Goal: Task Accomplishment & Management: Complete application form

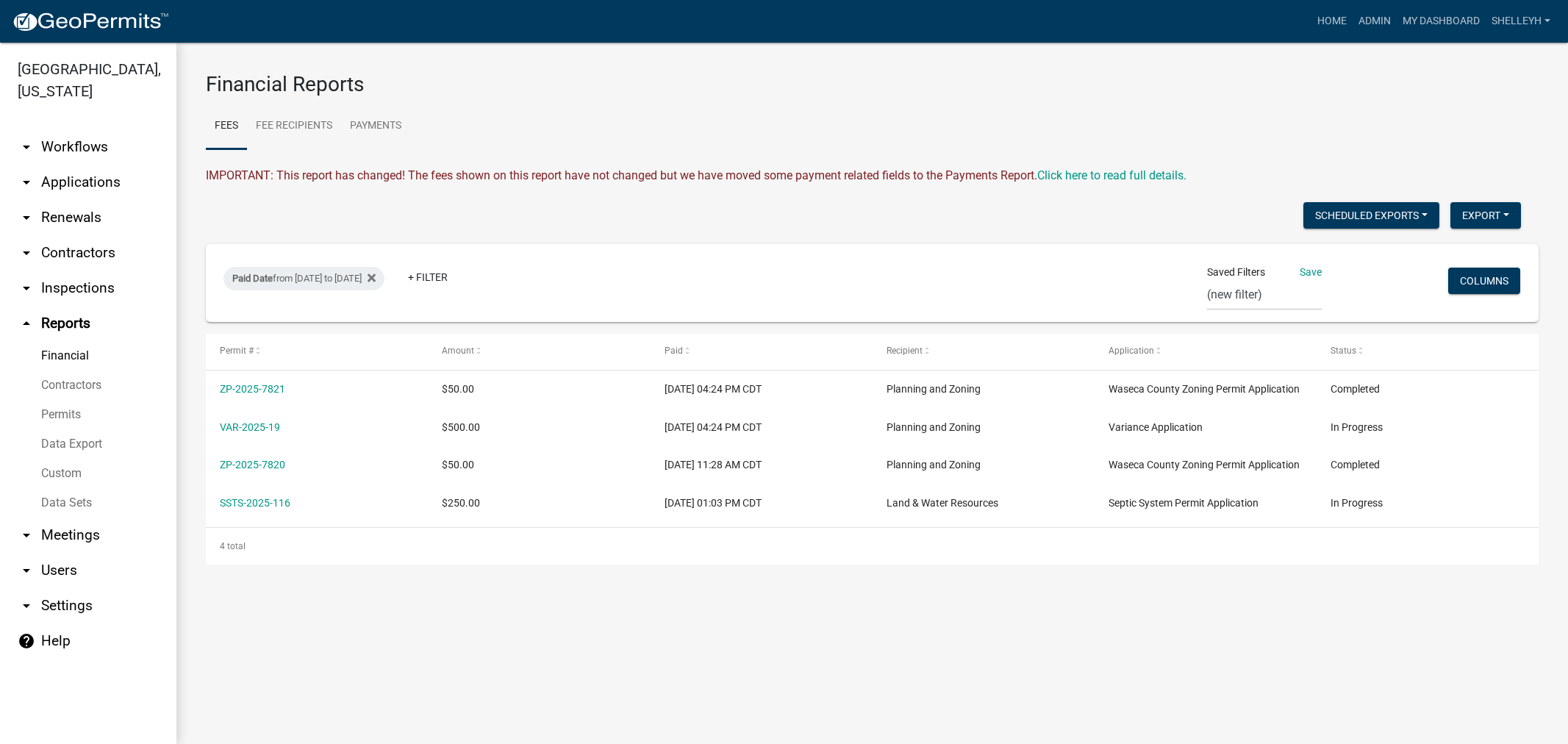
select select "0: null"
click at [1379, 23] on link "Admin" at bounding box center [1375, 21] width 44 height 28
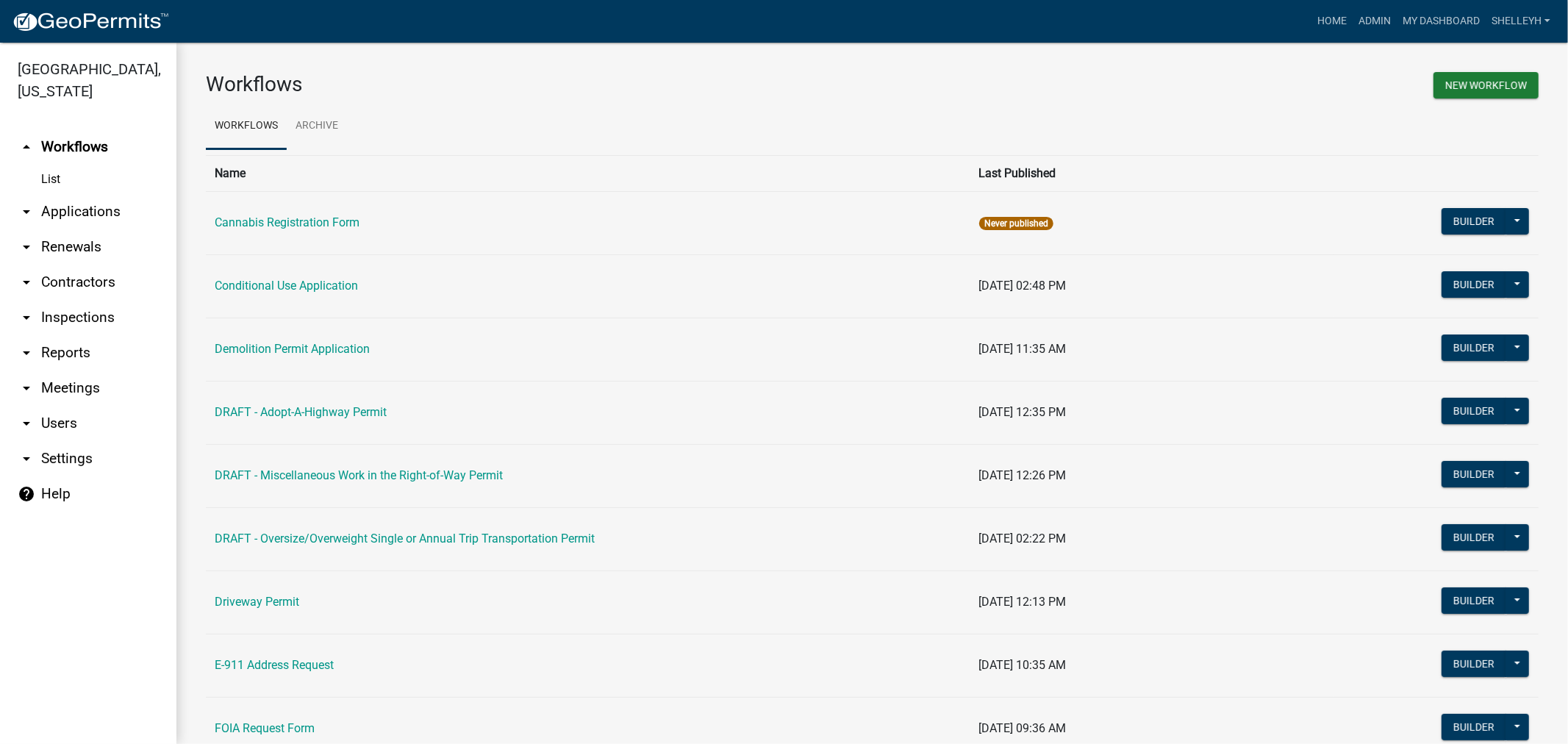
click at [83, 206] on link "arrow_drop_down Applications" at bounding box center [88, 211] width 176 height 35
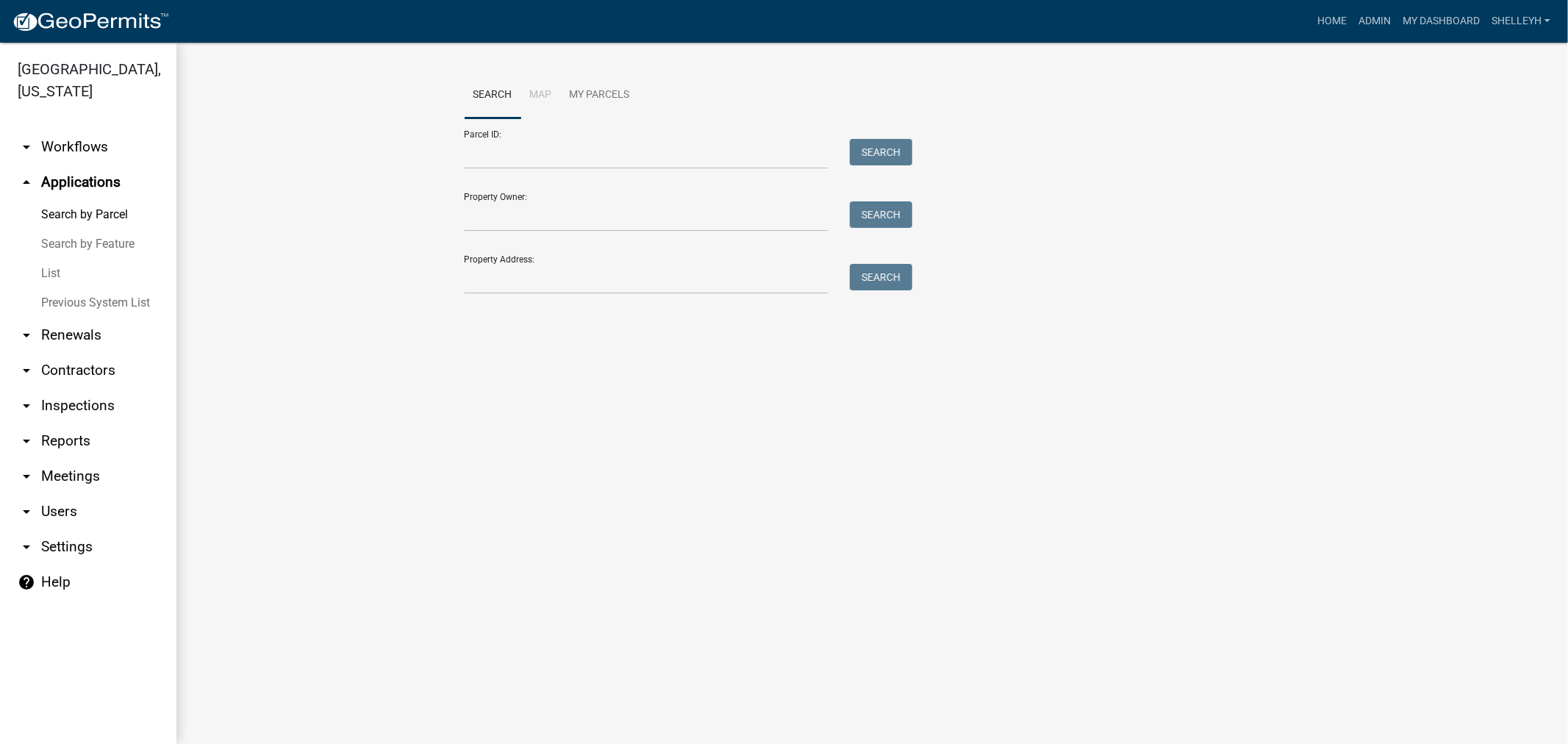
click at [50, 269] on link "List" at bounding box center [88, 273] width 176 height 29
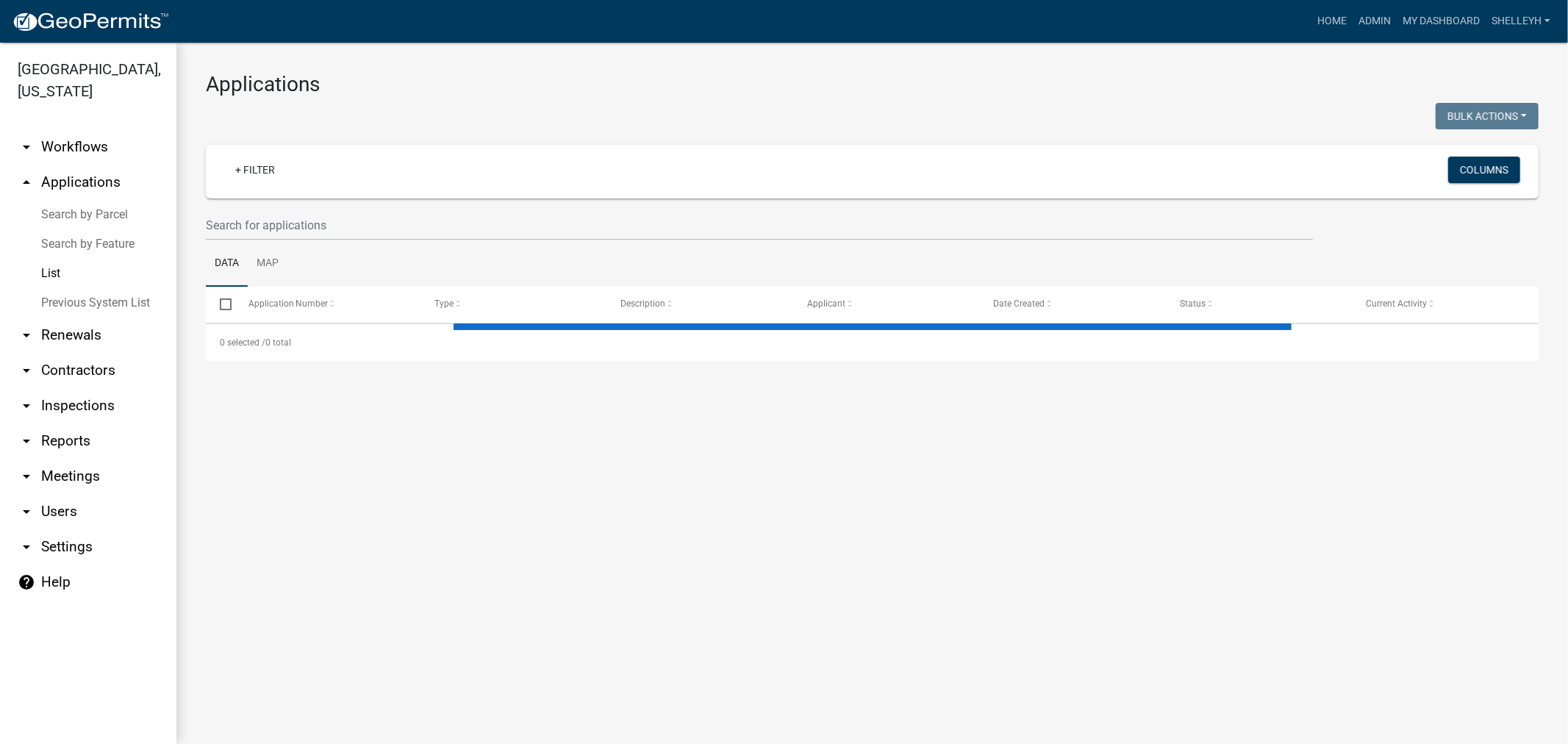
select select "1: 25"
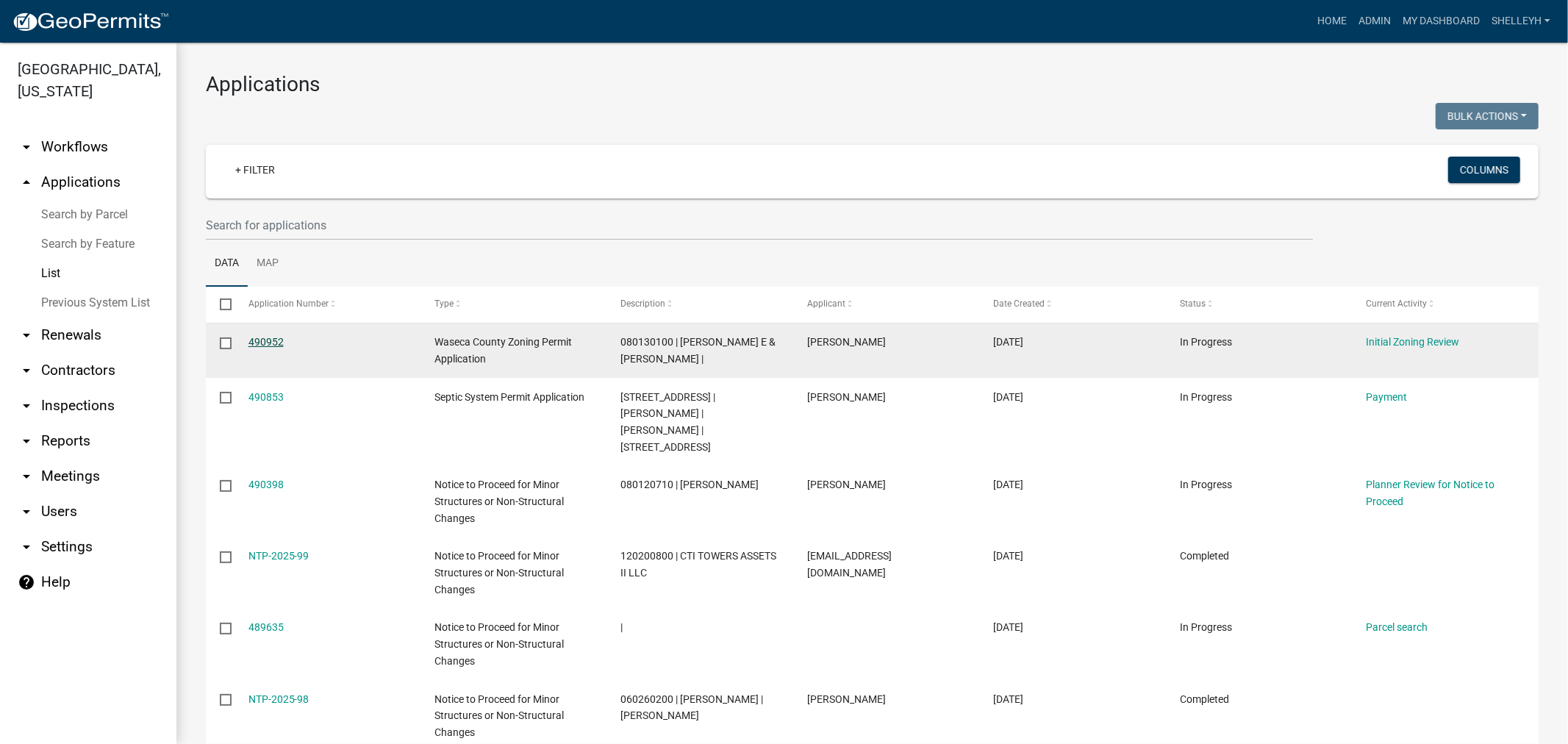
click at [262, 342] on link "490952" at bounding box center [265, 342] width 35 height 12
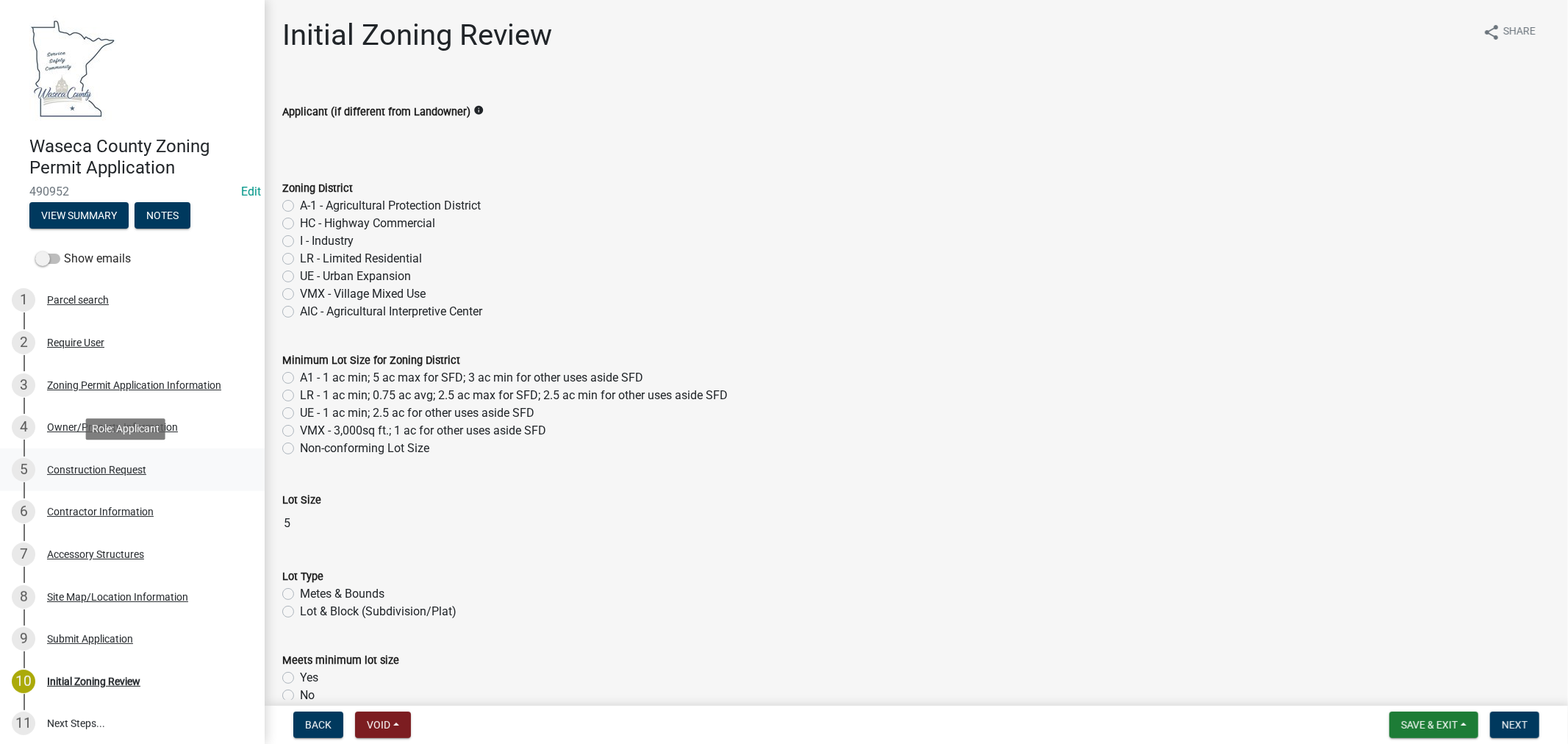
click at [76, 466] on div "Construction Request" at bounding box center [97, 470] width 100 height 10
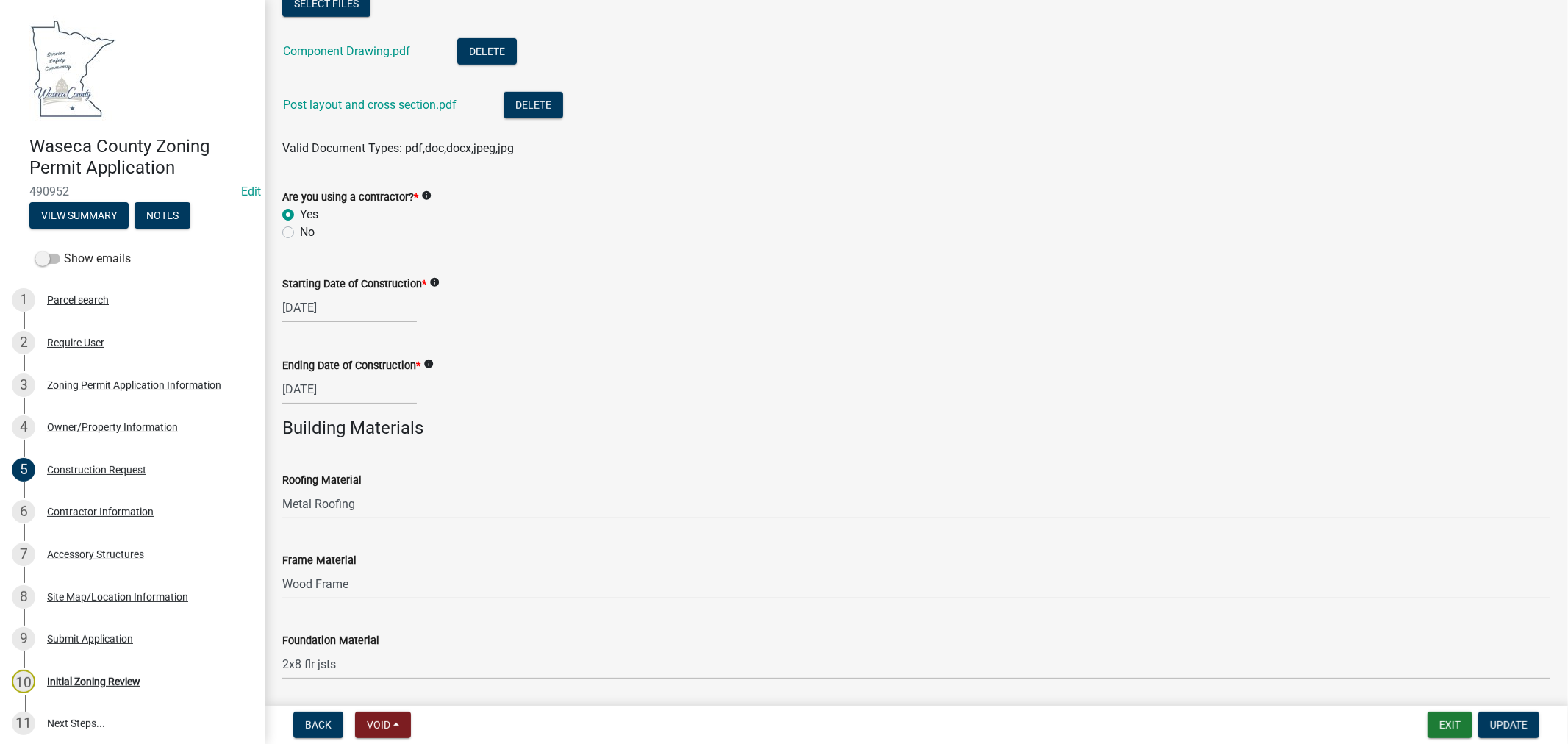
scroll to position [930, 0]
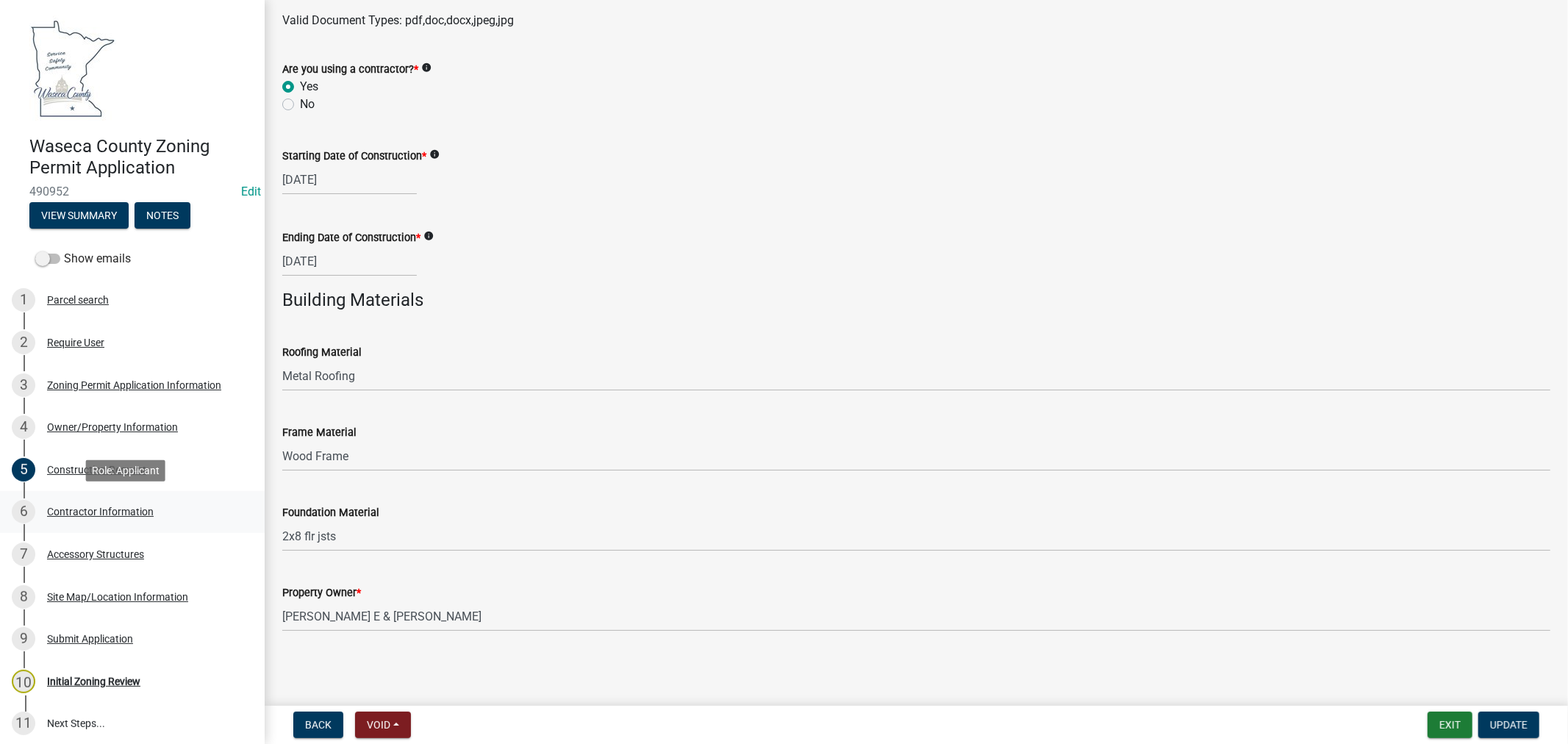
click at [82, 511] on div "Contractor Information" at bounding box center [101, 512] width 107 height 10
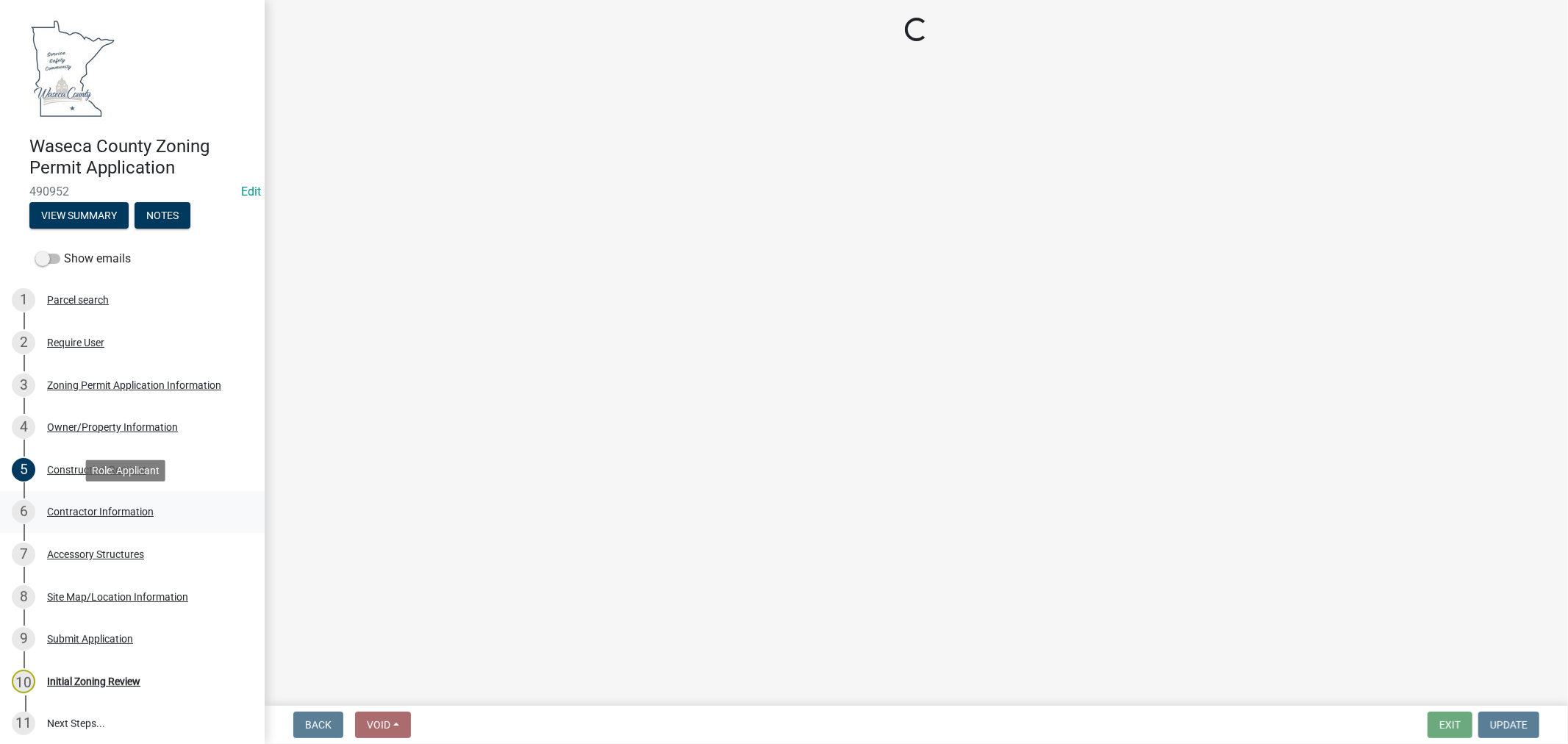
scroll to position [0, 0]
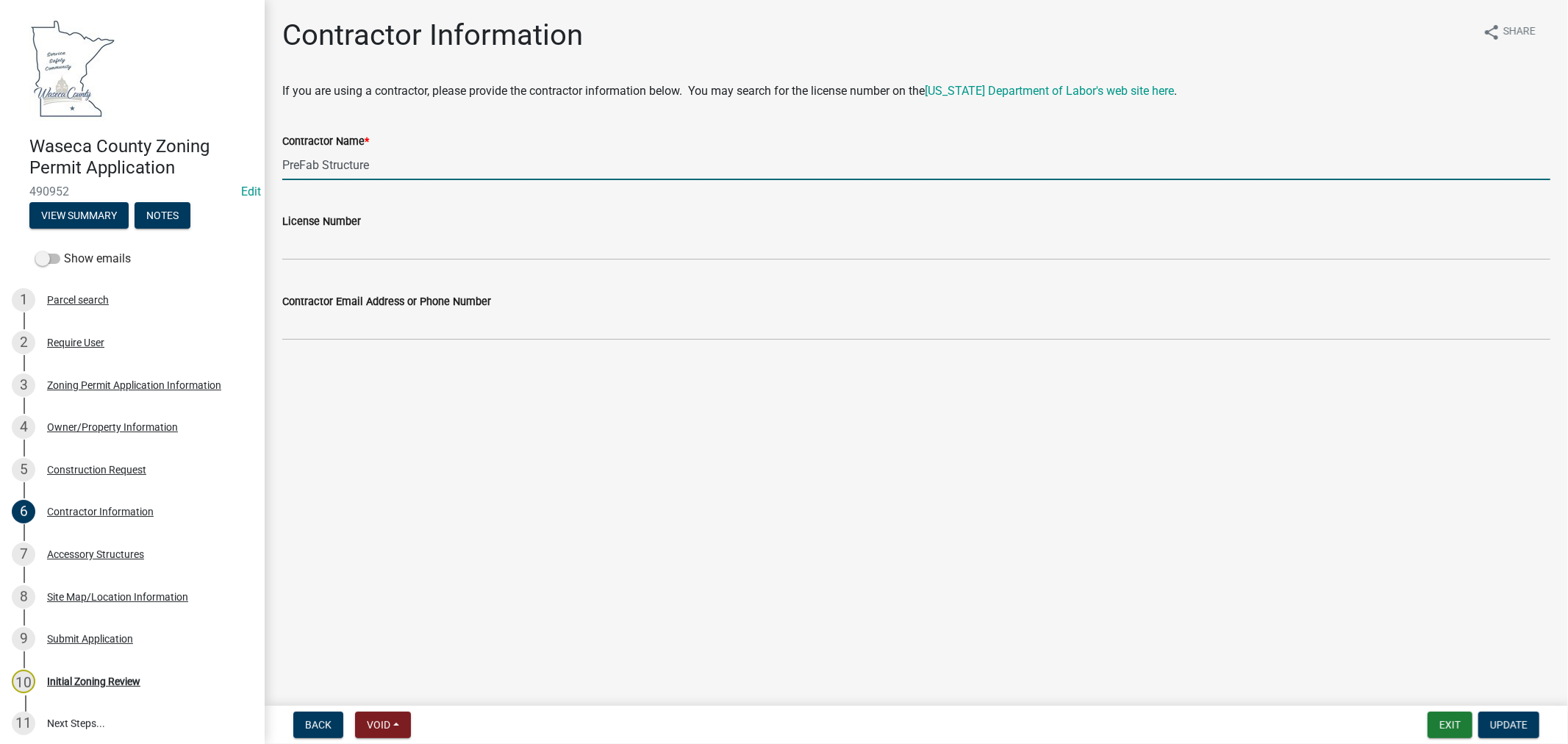
drag, startPoint x: 399, startPoint y: 160, endPoint x: 241, endPoint y: 166, distance: 158.1
click at [241, 166] on div "Waseca County Zoning Permit Application 490952 Edit View Summary Notes Show ema…" at bounding box center [784, 372] width 1568 height 744
type input "Alliance Truss LLC, Mountain Lake MN"
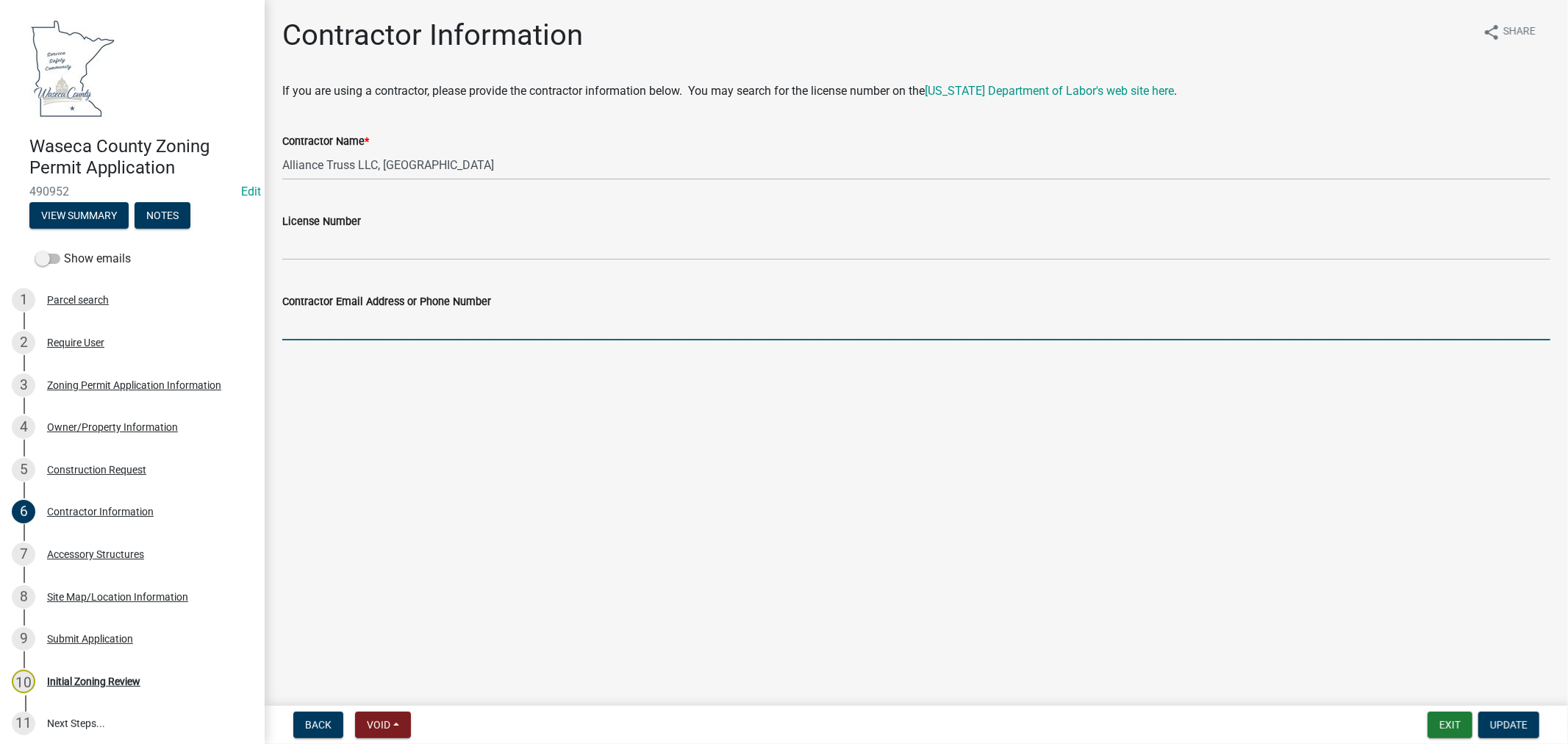
click at [413, 325] on input "Contractor Email Address or Phone Number" at bounding box center [917, 325] width 1268 height 30
paste input "(507) 621-8233"
type input "(507) 621-8233"
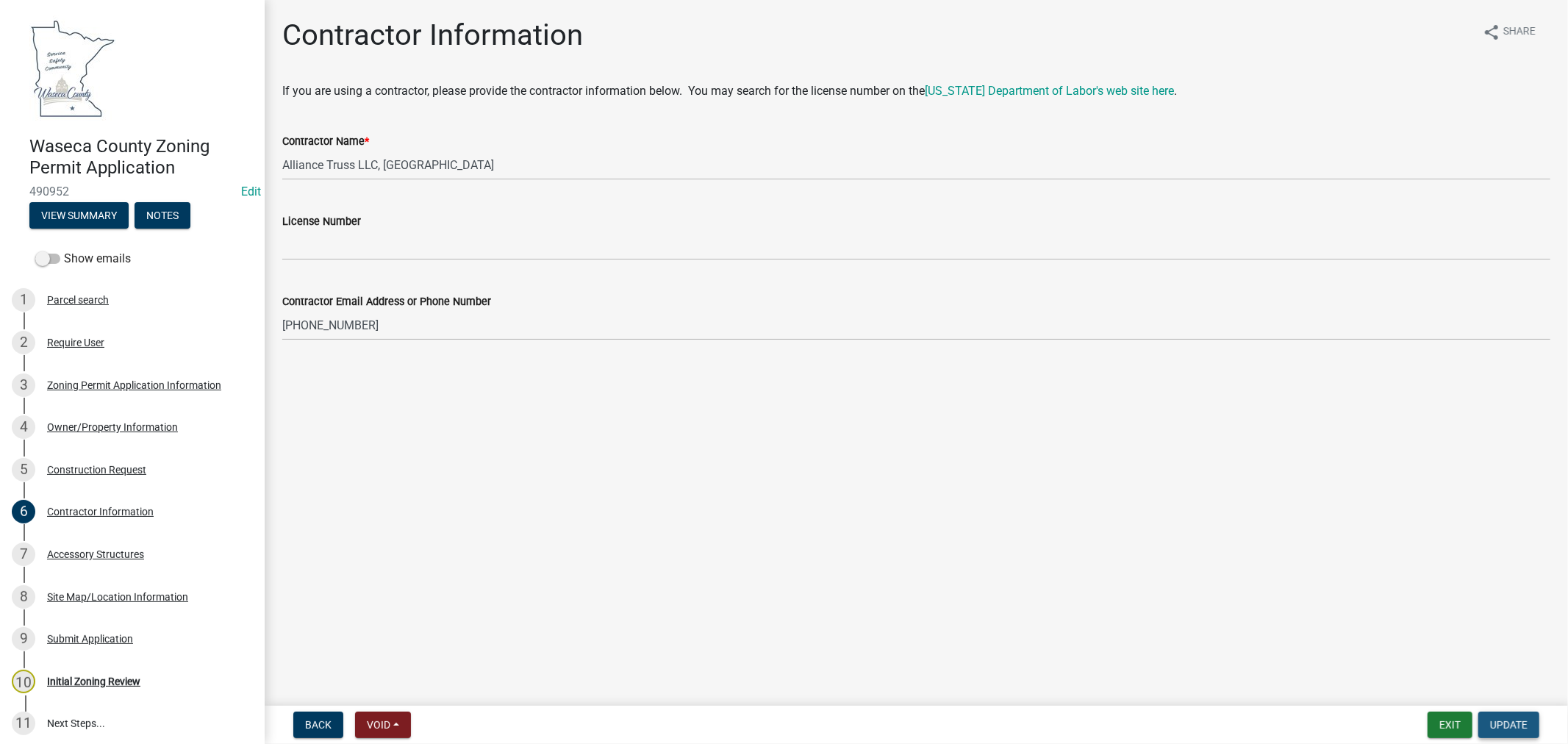
click at [1522, 725] on span "Update" at bounding box center [1510, 725] width 38 height 12
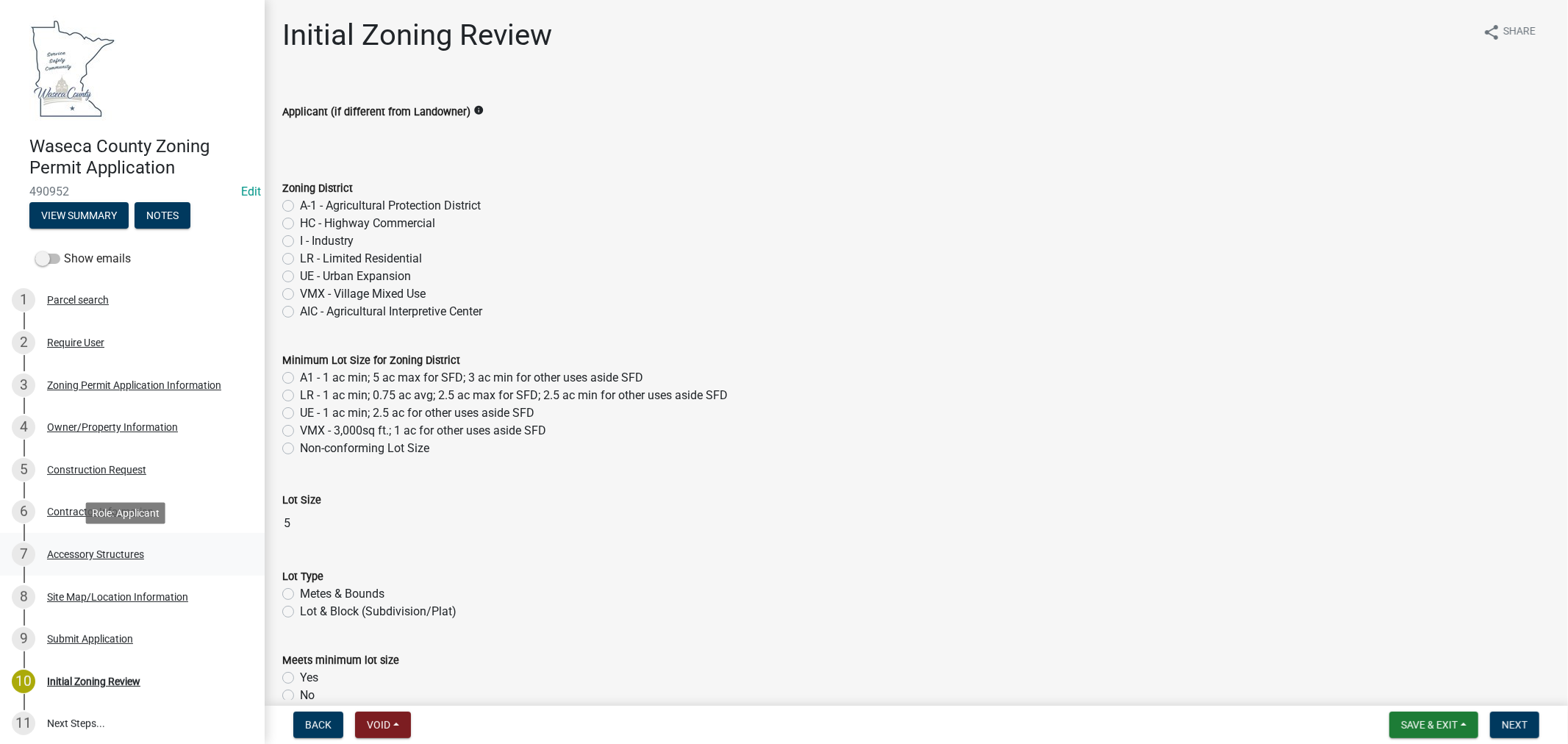
click at [121, 552] on div "Accessory Structures" at bounding box center [95, 554] width 97 height 10
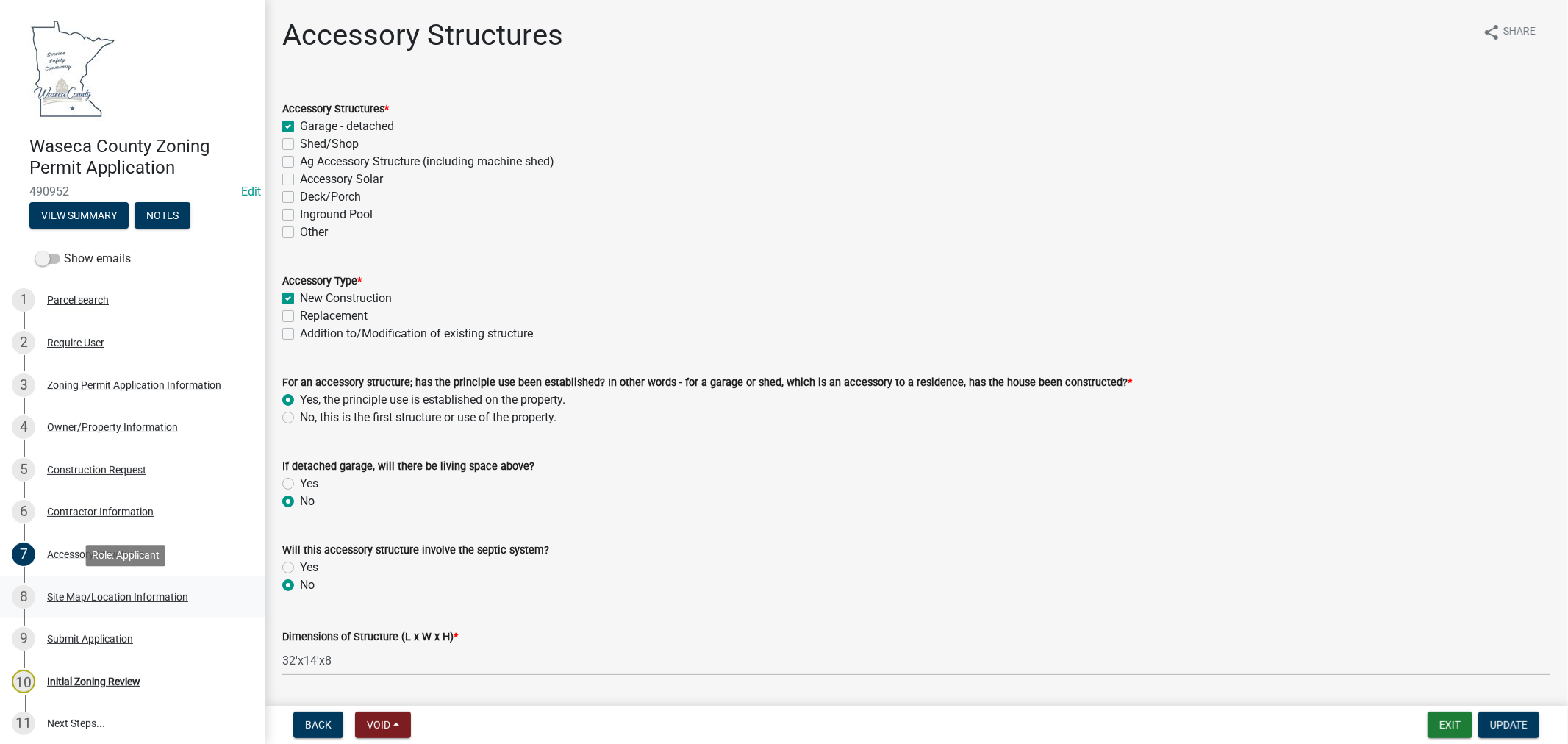
click at [130, 594] on div "Site Map/Location Information" at bounding box center [118, 597] width 141 height 10
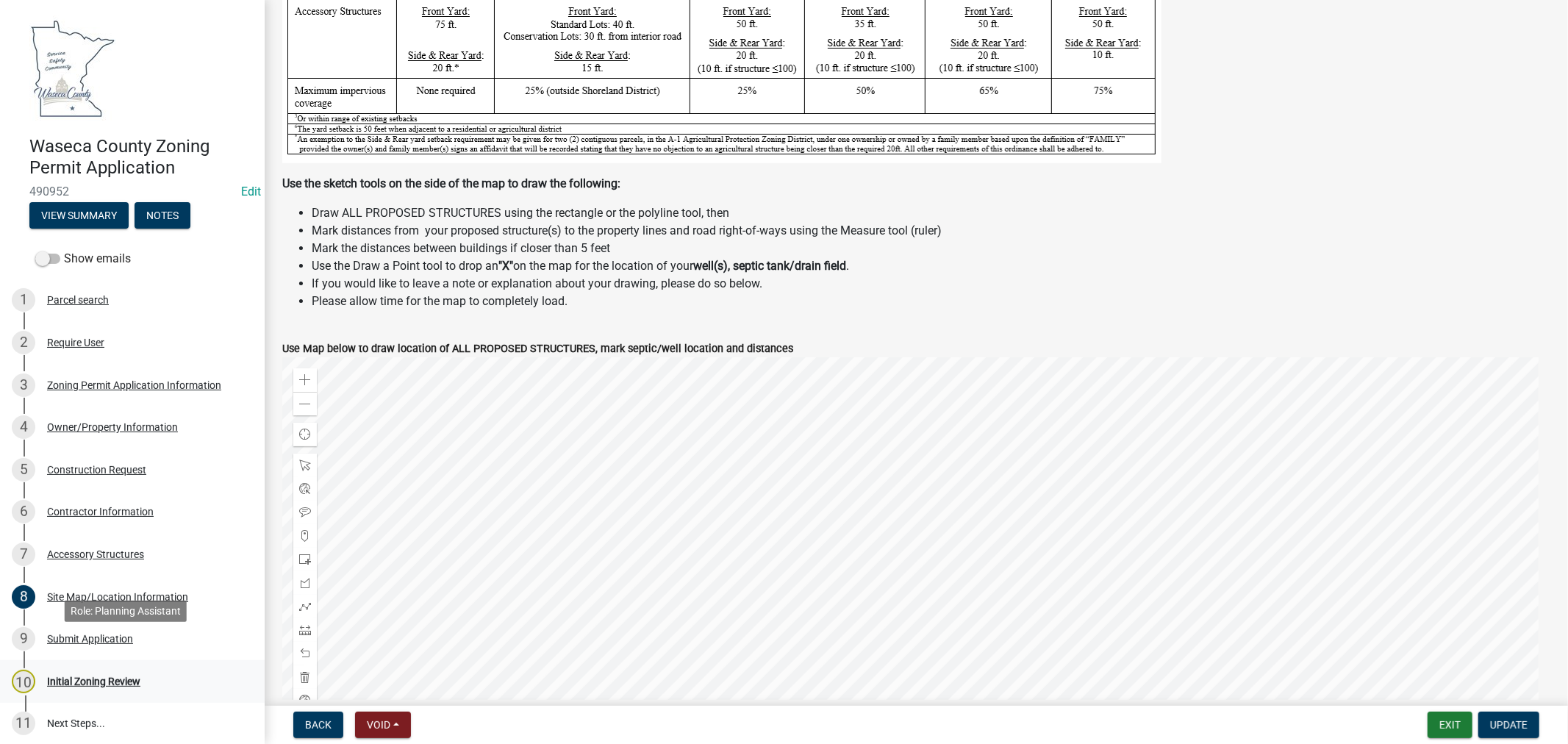
scroll to position [82, 0]
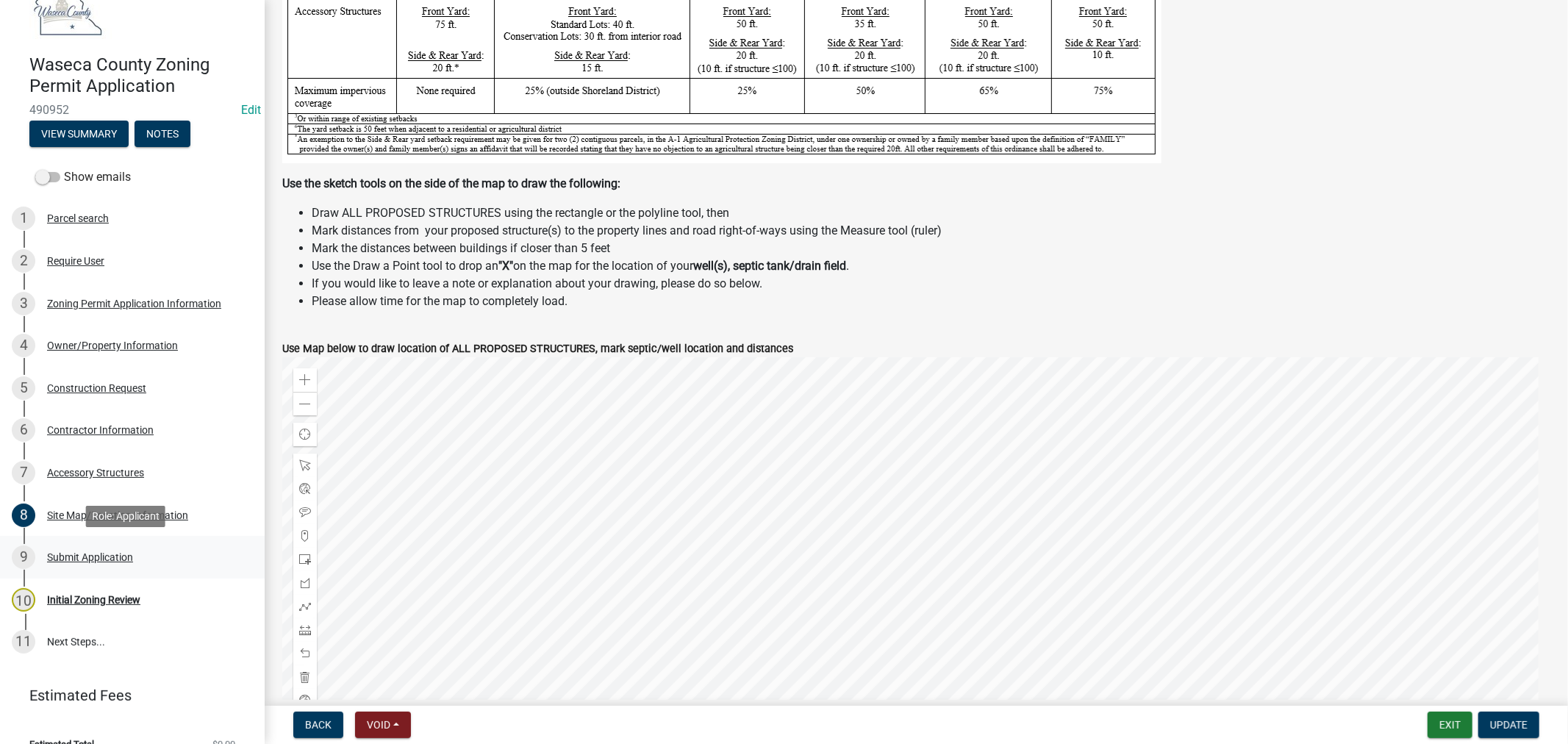
click at [92, 555] on div "Submit Application" at bounding box center [90, 558] width 86 height 10
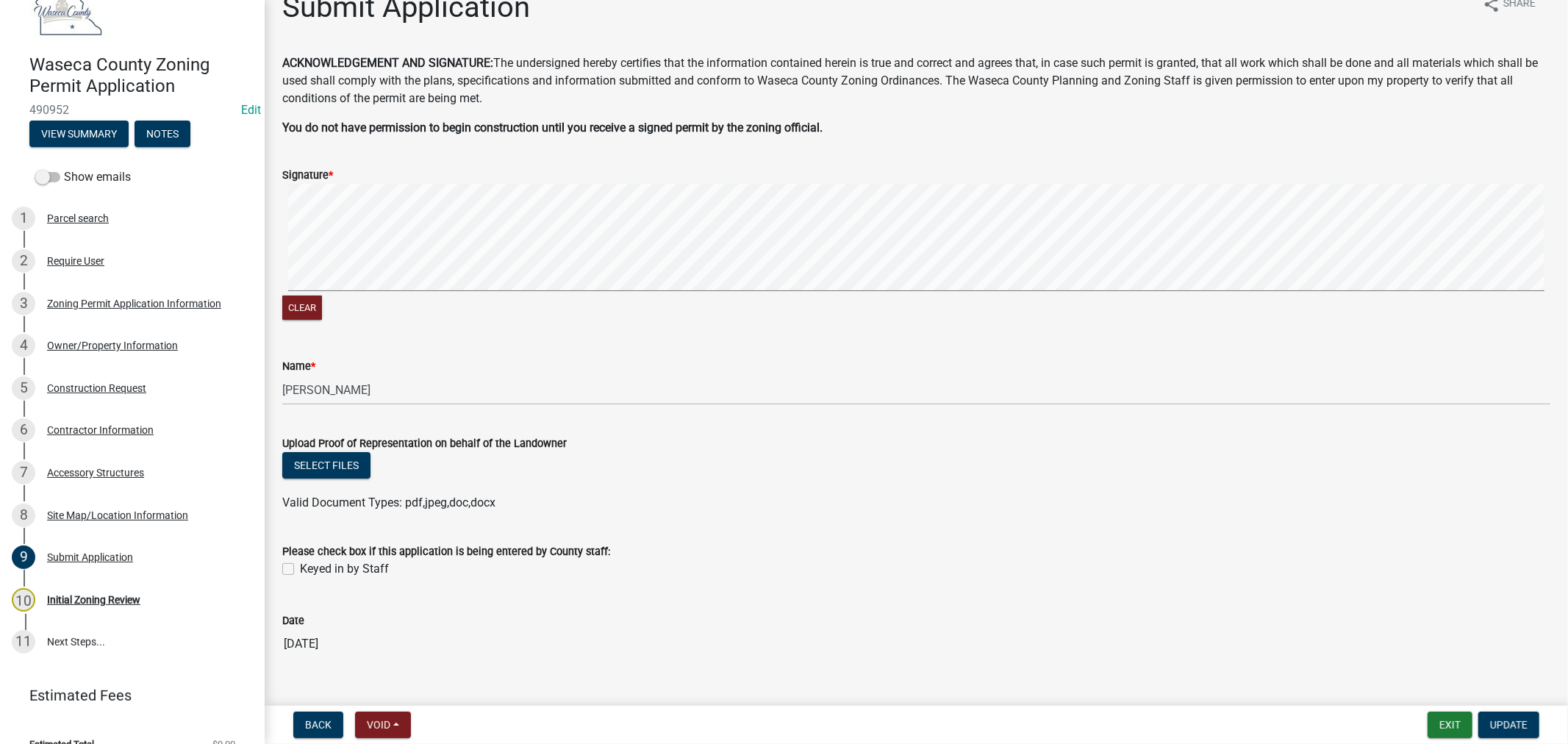
scroll to position [55, 0]
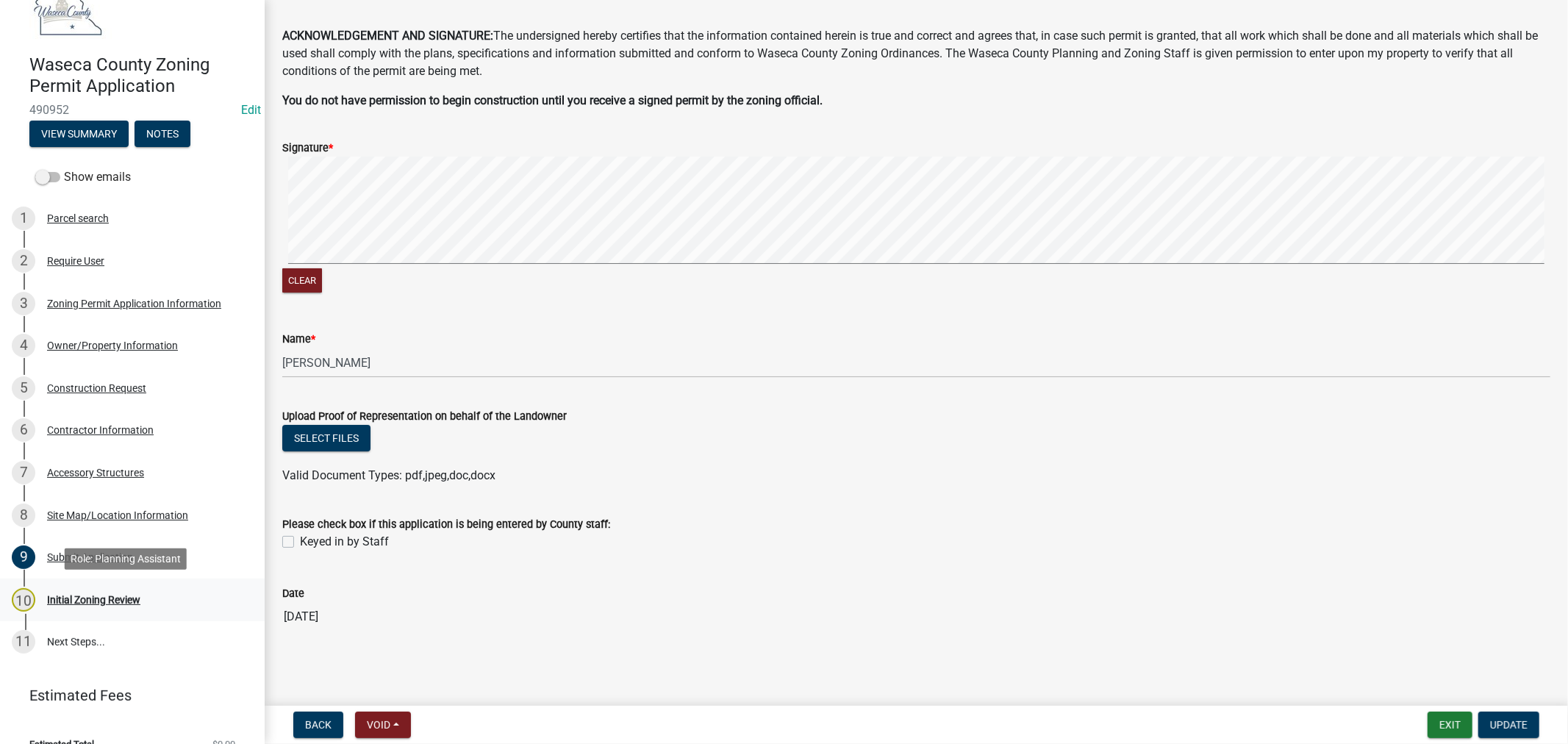
click at [86, 599] on div "Initial Zoning Review" at bounding box center [94, 600] width 94 height 10
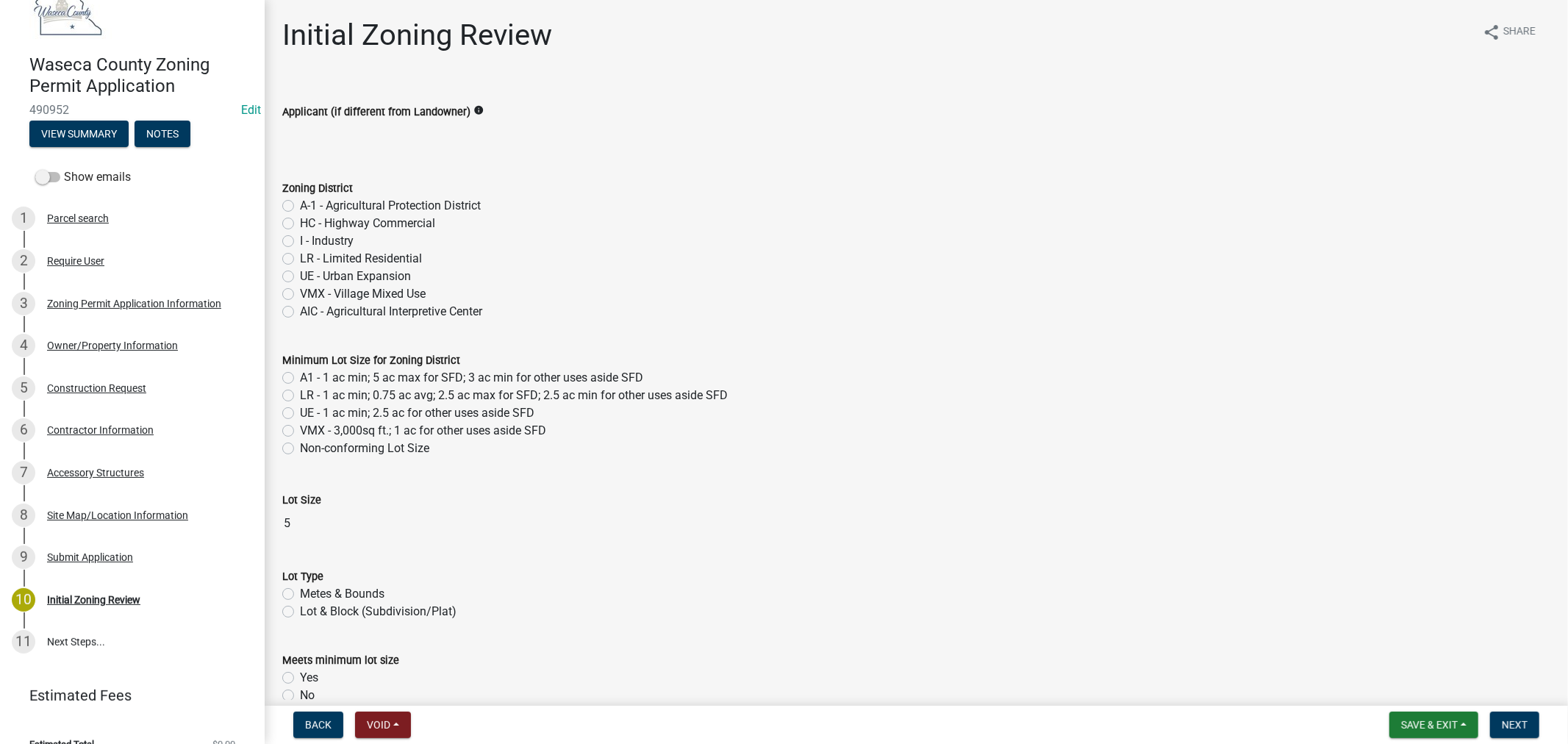
click at [300, 206] on label "A-1 - Agricultural Protection District" at bounding box center [390, 205] width 181 height 18
click at [300, 206] on input "A-1 - Agricultural Protection District" at bounding box center [304, 201] width 9 height 9
radio input "true"
click at [300, 379] on label "A1 - 1 ac min; 5 ac max for SFD; 3 ac min for other uses aside SFD" at bounding box center [472, 378] width 344 height 18
click at [300, 379] on input "A1 - 1 ac min; 5 ac max for SFD; 3 ac min for other uses aside SFD" at bounding box center [304, 374] width 9 height 9
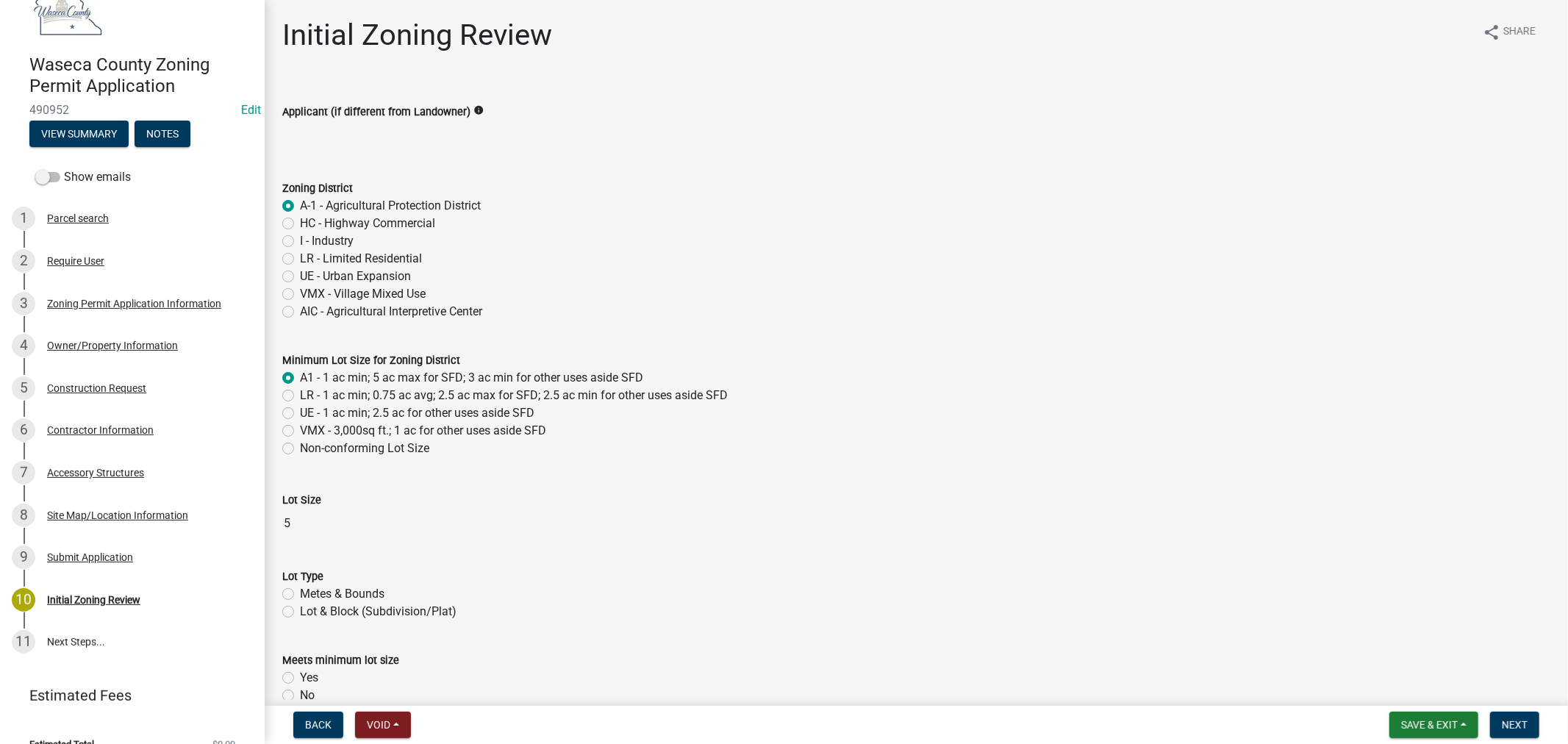
radio input "true"
click at [300, 592] on label "Metes & Bounds" at bounding box center [342, 594] width 84 height 18
click at [300, 592] on input "Metes & Bounds" at bounding box center [304, 589] width 9 height 9
radio input "true"
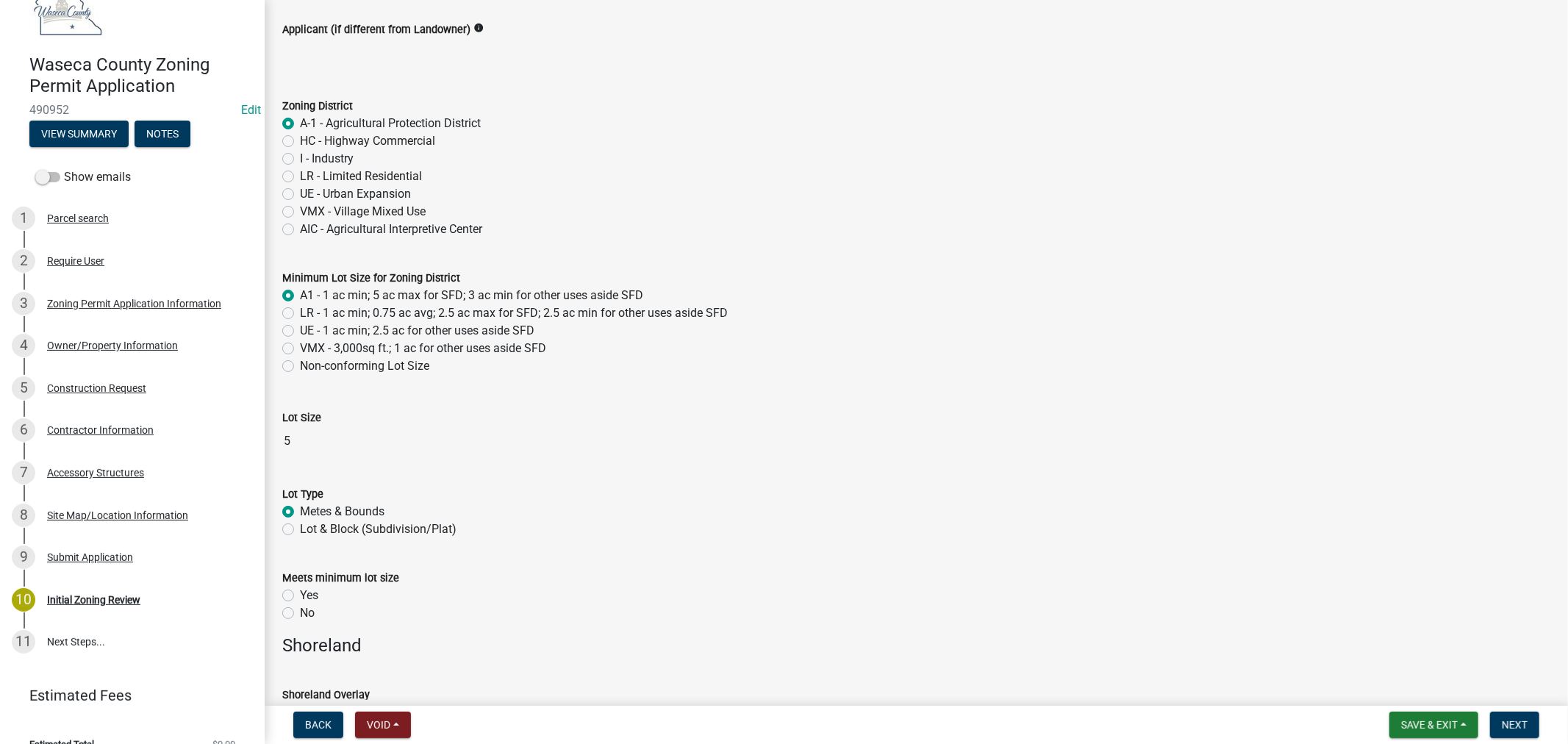
scroll to position [163, 0]
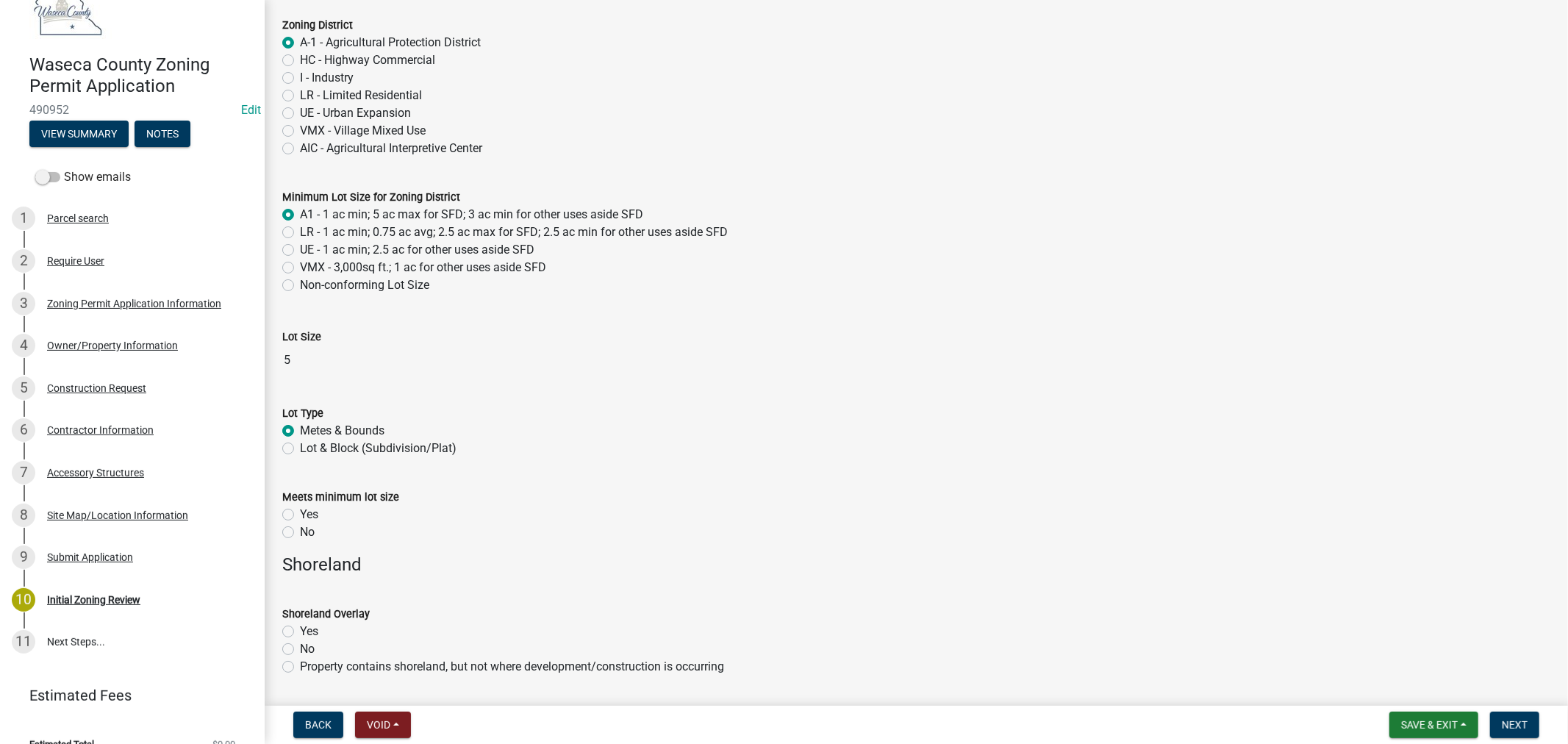
click at [300, 513] on label "Yes" at bounding box center [308, 515] width 18 height 18
click at [300, 513] on input "Yes" at bounding box center [304, 510] width 9 height 9
radio input "true"
drag, startPoint x: 290, startPoint y: 651, endPoint x: 529, endPoint y: 567, distance: 253.3
click at [300, 651] on label "No" at bounding box center [307, 649] width 15 height 18
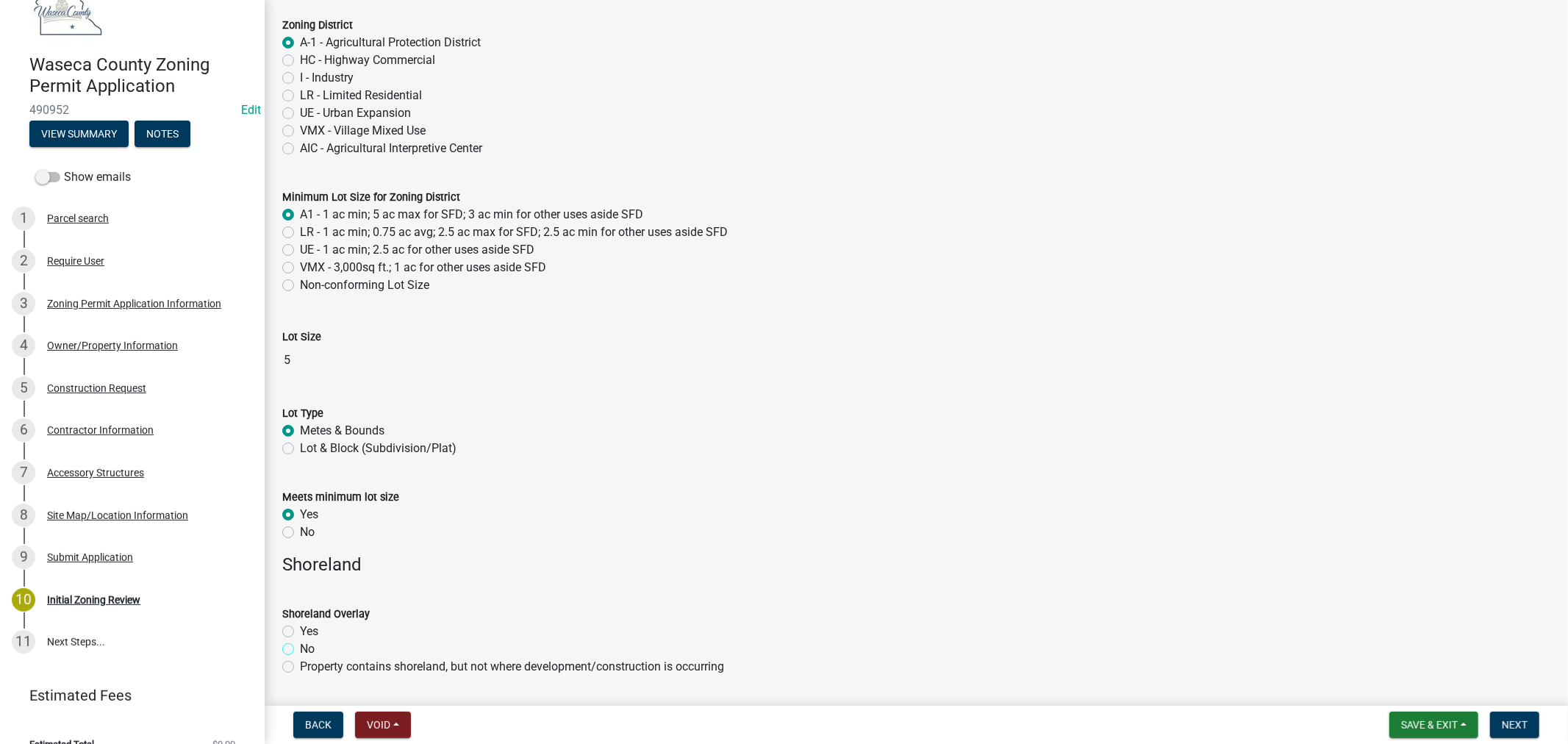
click at [300, 649] on input "No" at bounding box center [304, 644] width 9 height 9
radio input "true"
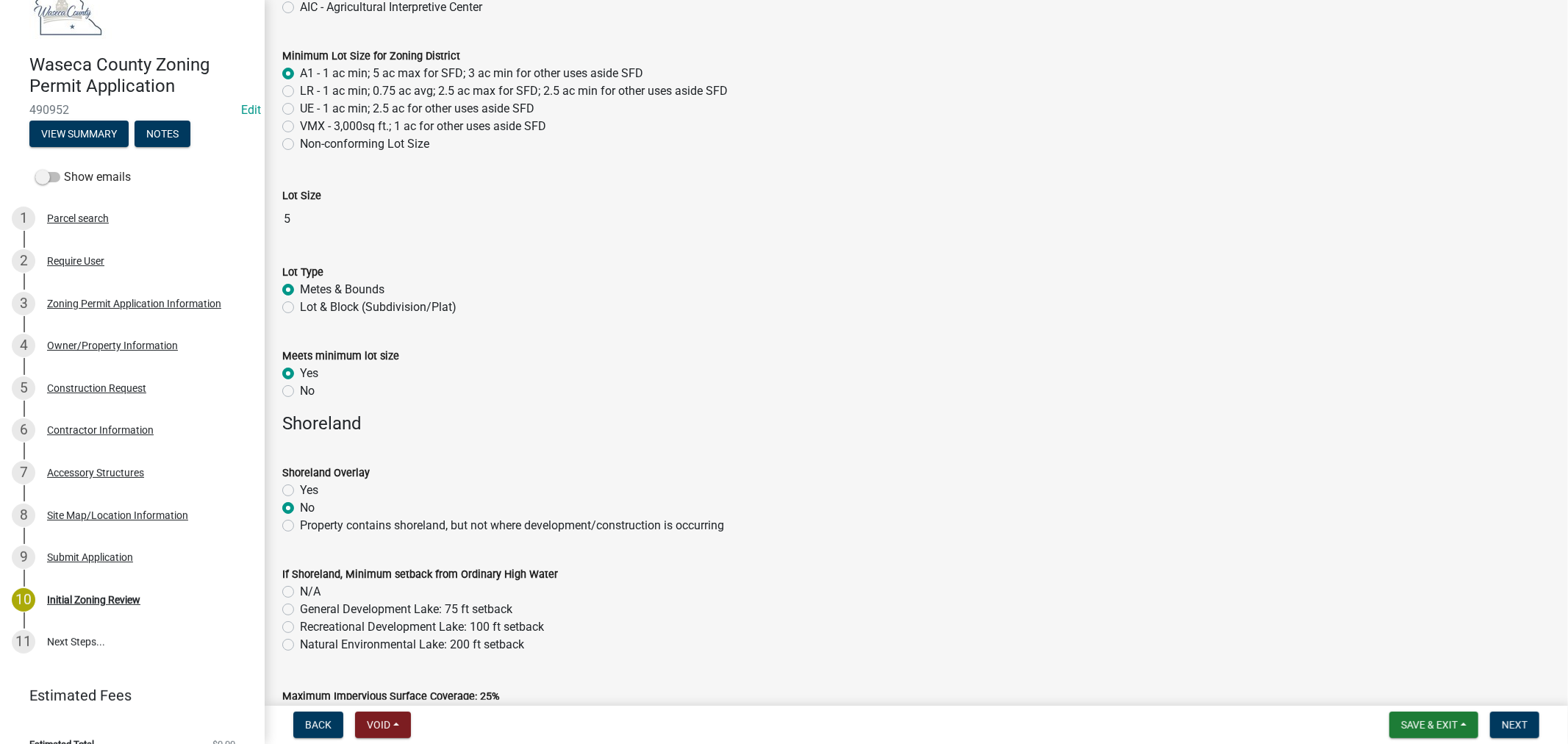
scroll to position [490, 0]
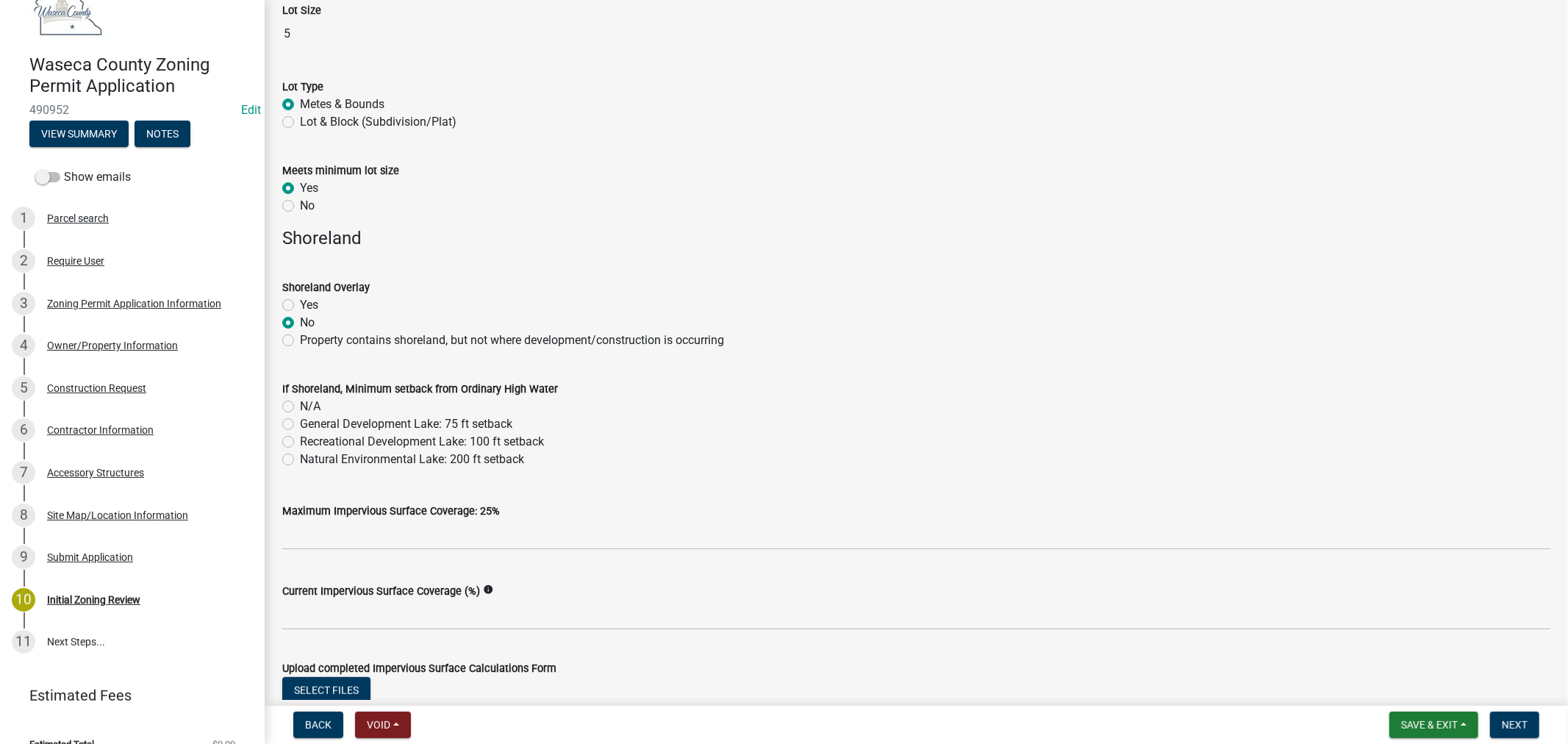
click at [300, 402] on label "N/A" at bounding box center [310, 406] width 21 height 18
click at [300, 402] on input "N/A" at bounding box center [304, 402] width 9 height 9
radio input "true"
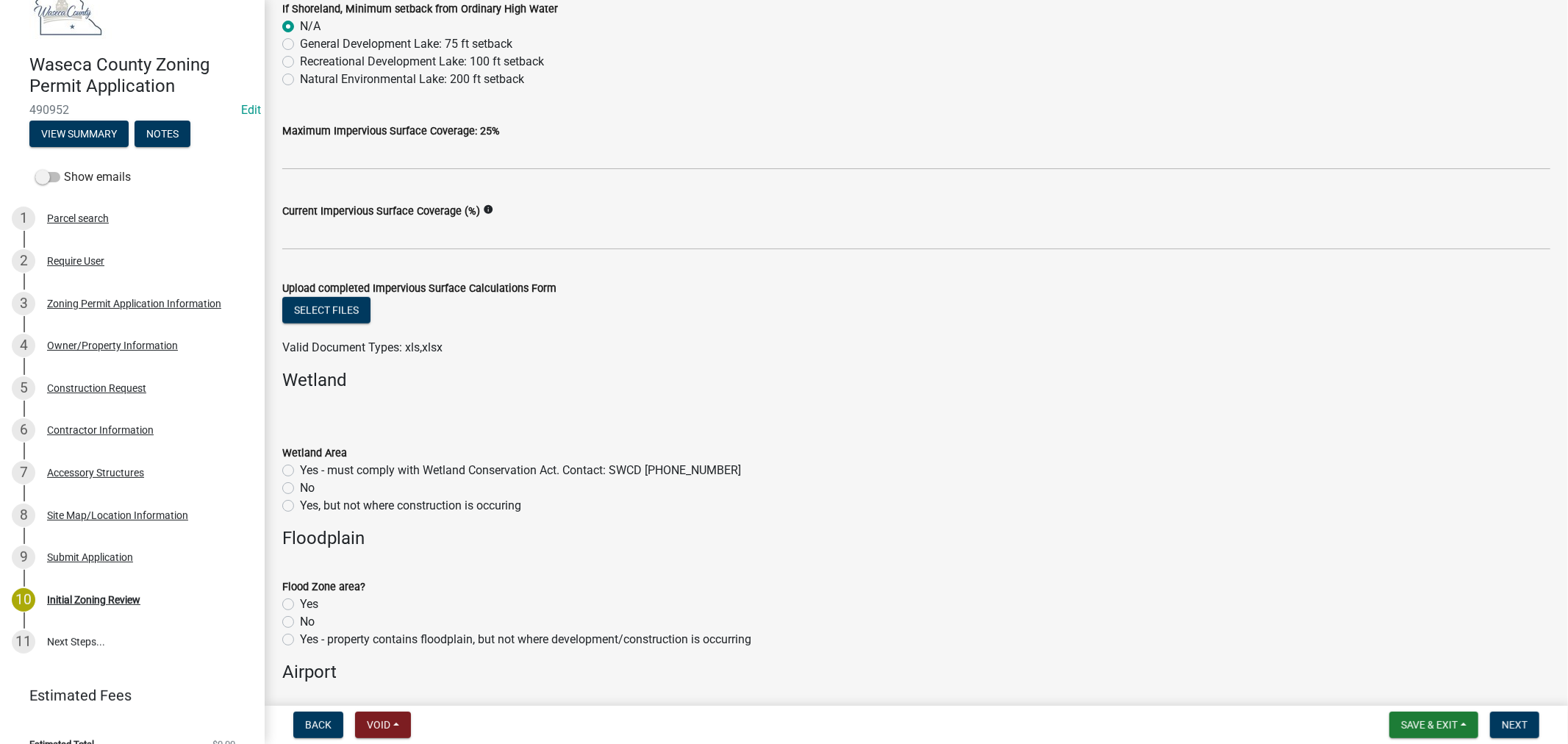
scroll to position [899, 0]
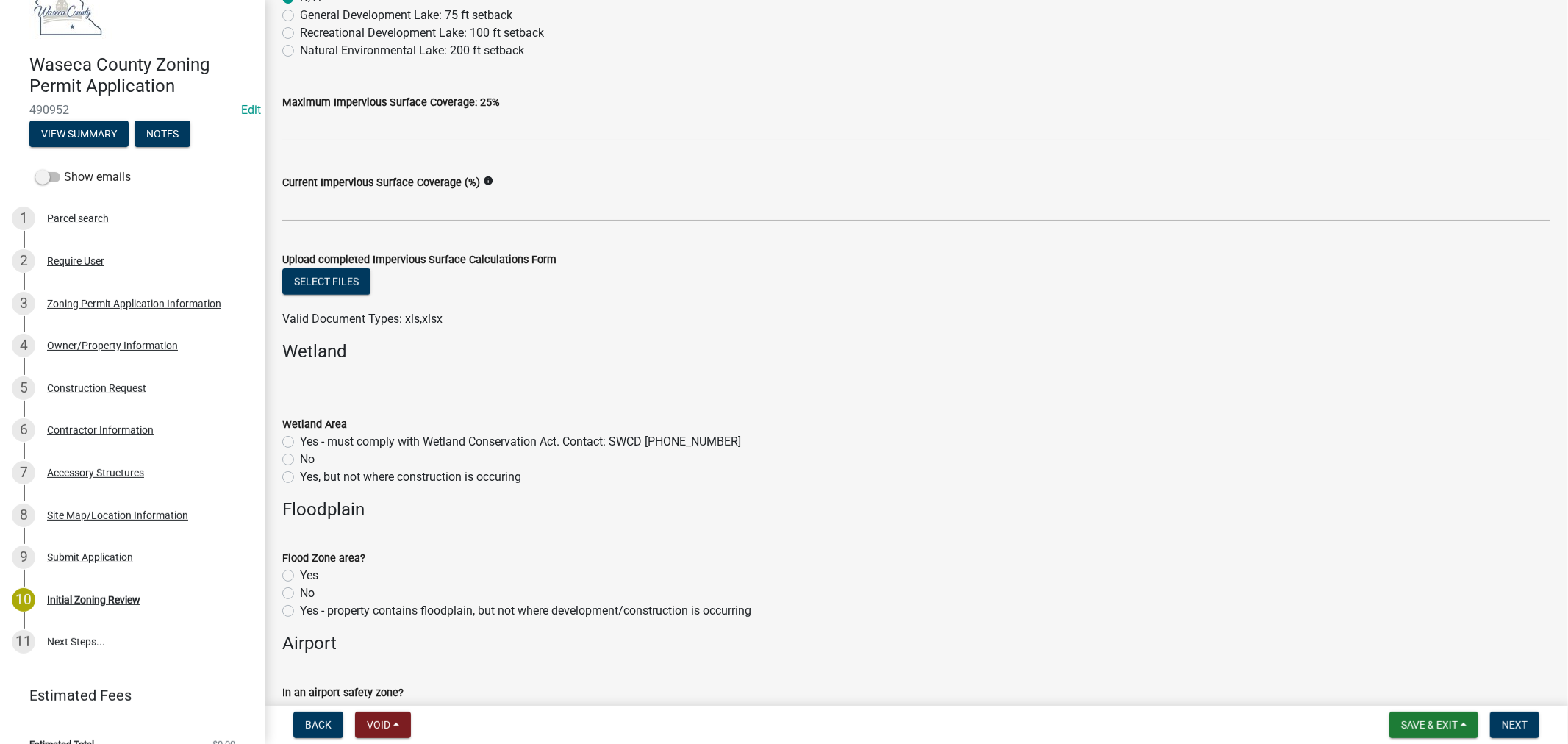
click at [300, 461] on label "No" at bounding box center [307, 460] width 15 height 18
click at [300, 460] on input "No" at bounding box center [304, 455] width 9 height 9
radio input "true"
click at [300, 594] on label "No" at bounding box center [307, 593] width 15 height 18
click at [300, 594] on input "No" at bounding box center [304, 588] width 9 height 9
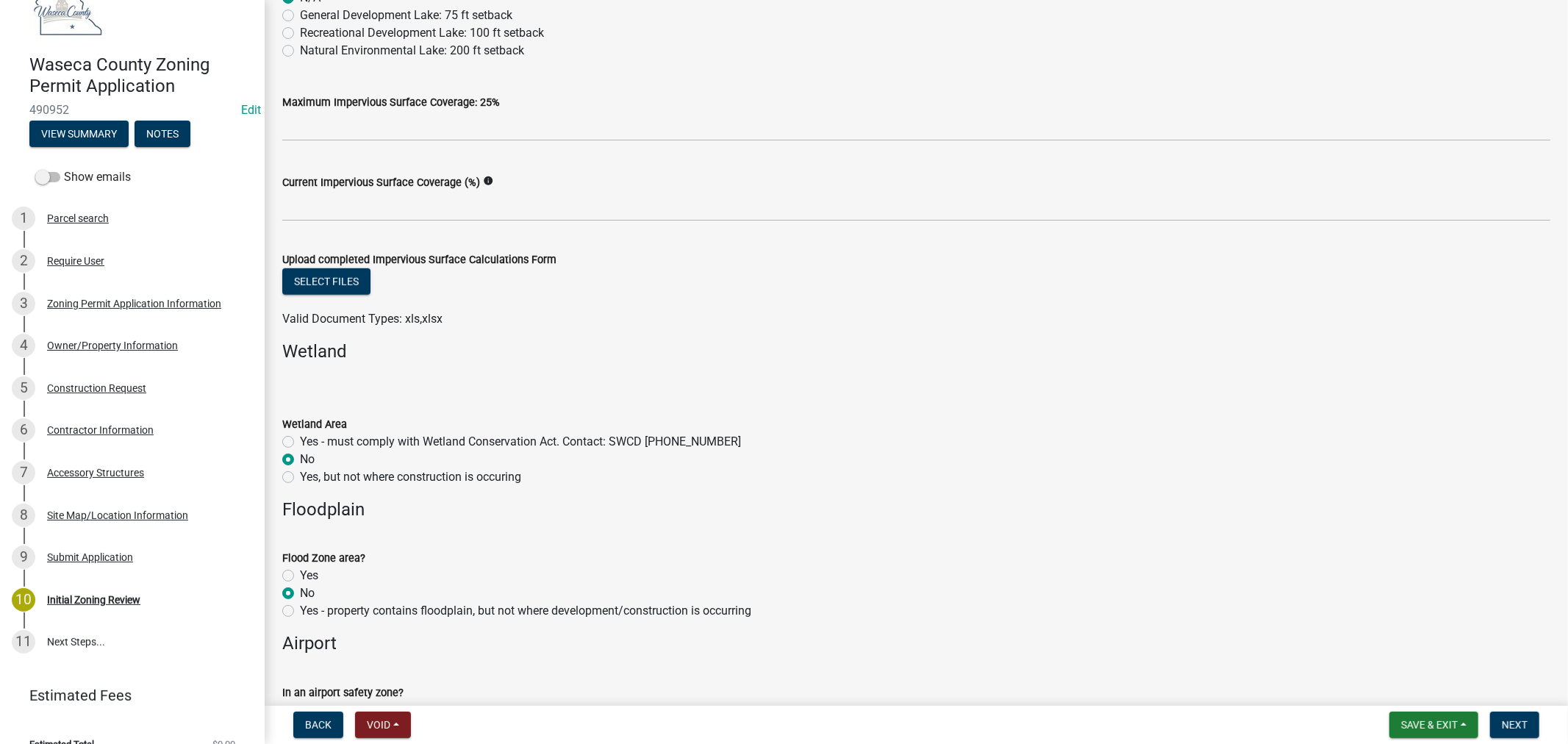
radio input "true"
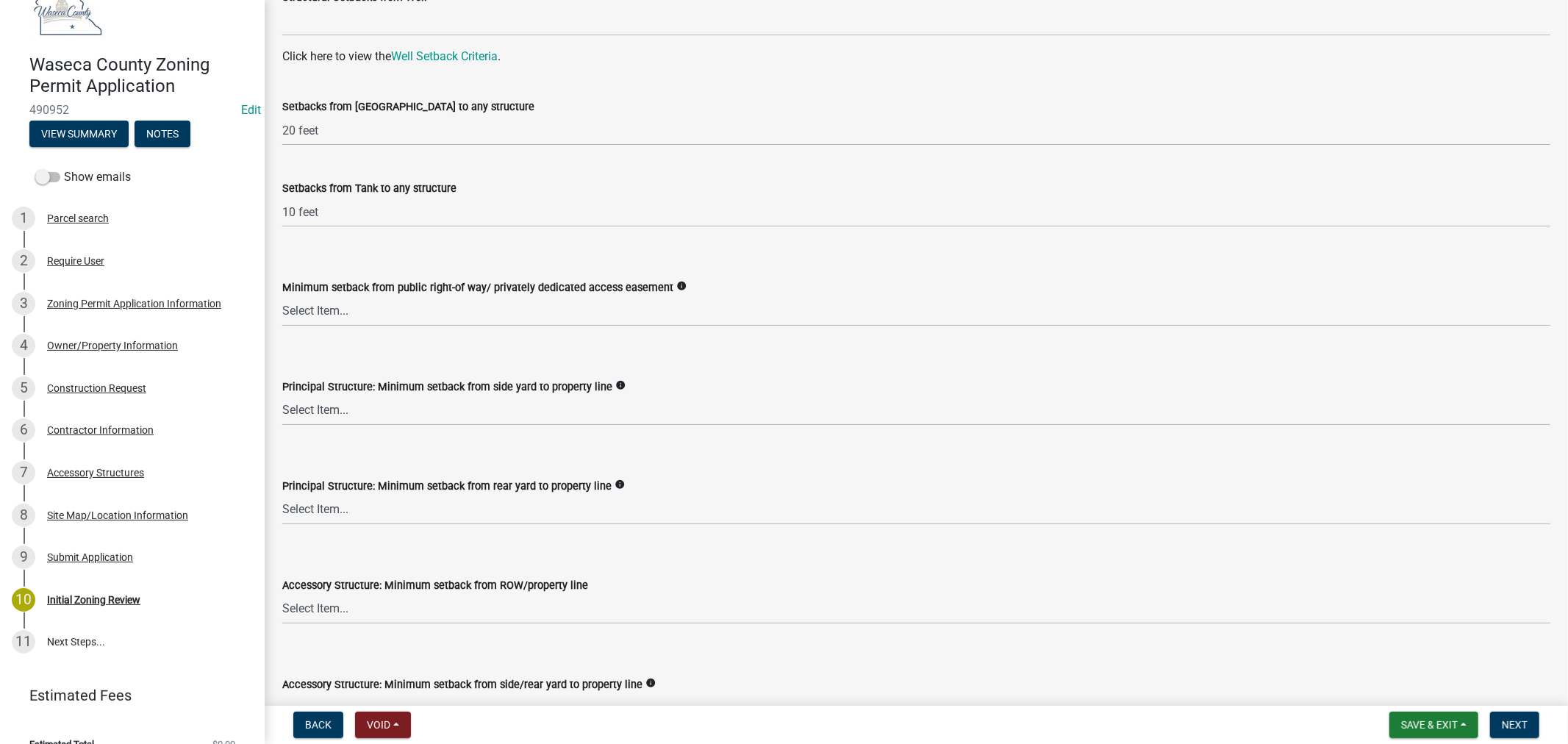
scroll to position [2041, 0]
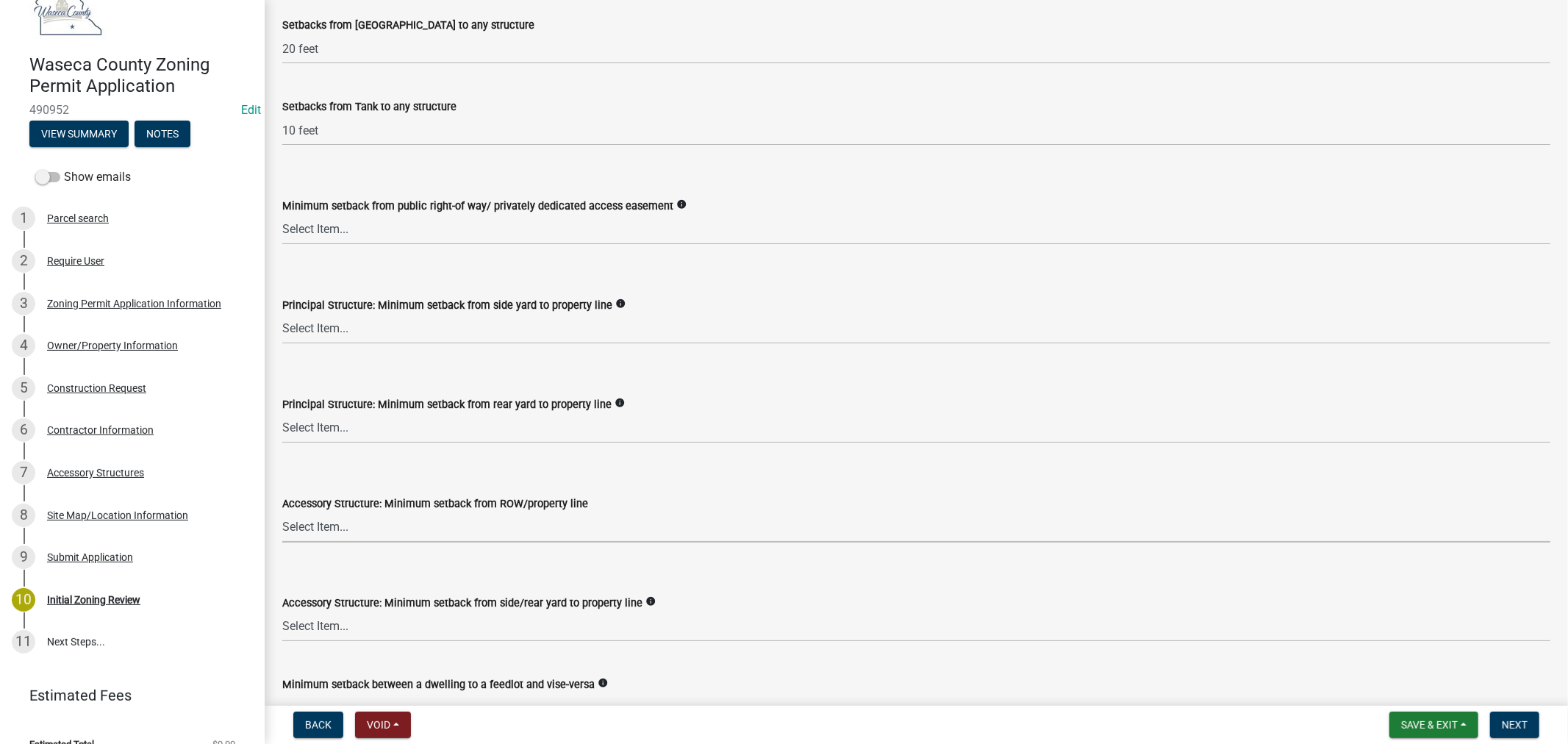
click at [531, 523] on select "Select Item... 75 feet = Ag Zone 40 feet or 30 feet = LR 20 feet = UE, I, HC Zo…" at bounding box center [917, 527] width 1268 height 30
click at [283, 512] on select "Select Item... 75 feet = Ag Zone 40 feet or 30 feet = LR 20 feet = UE, I, HC Zo…" at bounding box center [917, 527] width 1268 height 30
select select "9e7e0f1a-162d-468c-937f-cc7884b0d28a"
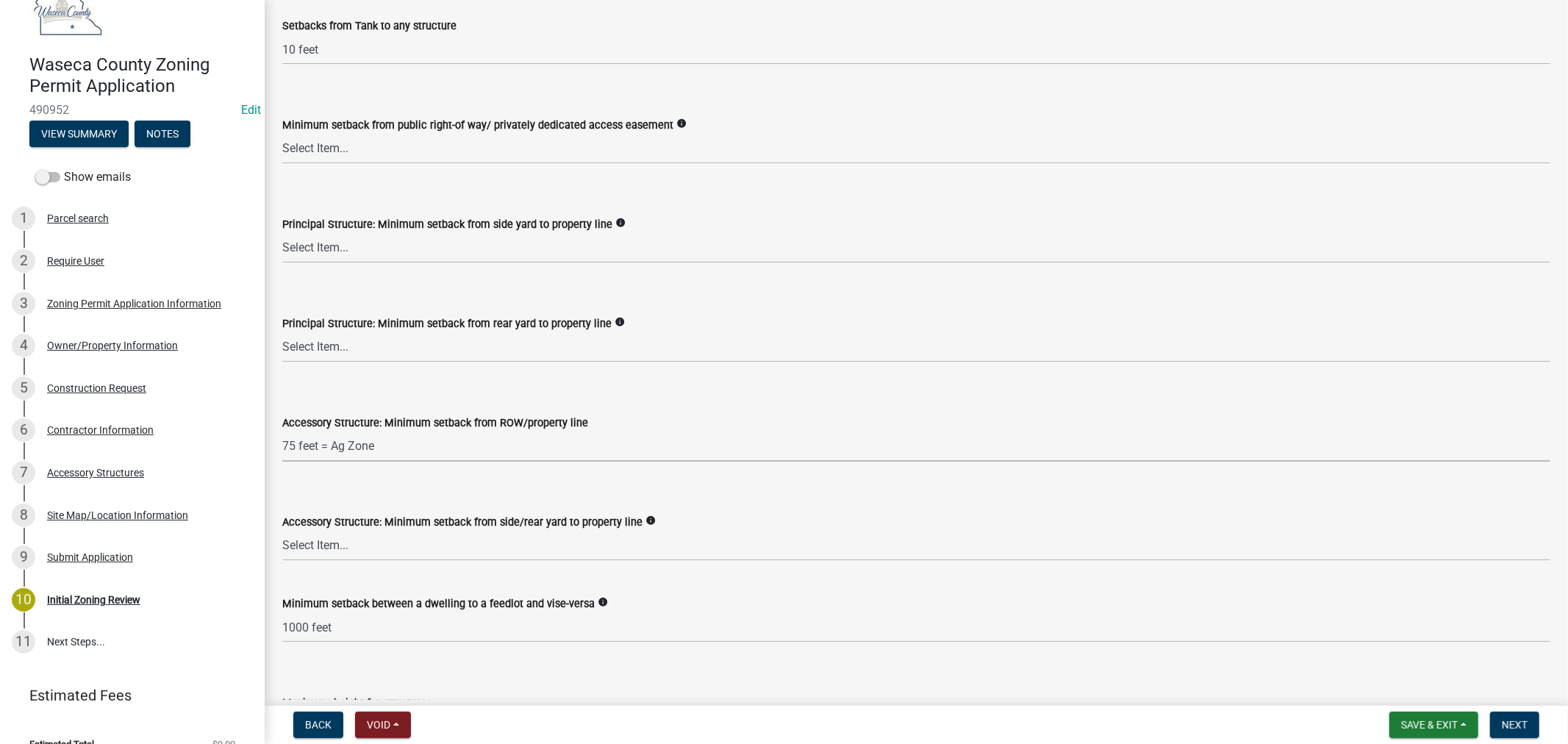
scroll to position [2123, 0]
click at [410, 541] on select "Select Item... 15 feet = LR Zone 20 feet = Ag, UE, VMX, HC Zone 10 feet = I Zone" at bounding box center [917, 545] width 1268 height 30
click at [283, 530] on select "Select Item... 15 feet = LR Zone 20 feet = Ag, UE, VMX, HC Zone 10 feet = I Zone" at bounding box center [917, 545] width 1268 height 30
select select "6d839d38-f784-434a-a355-9dbcceaeb93c"
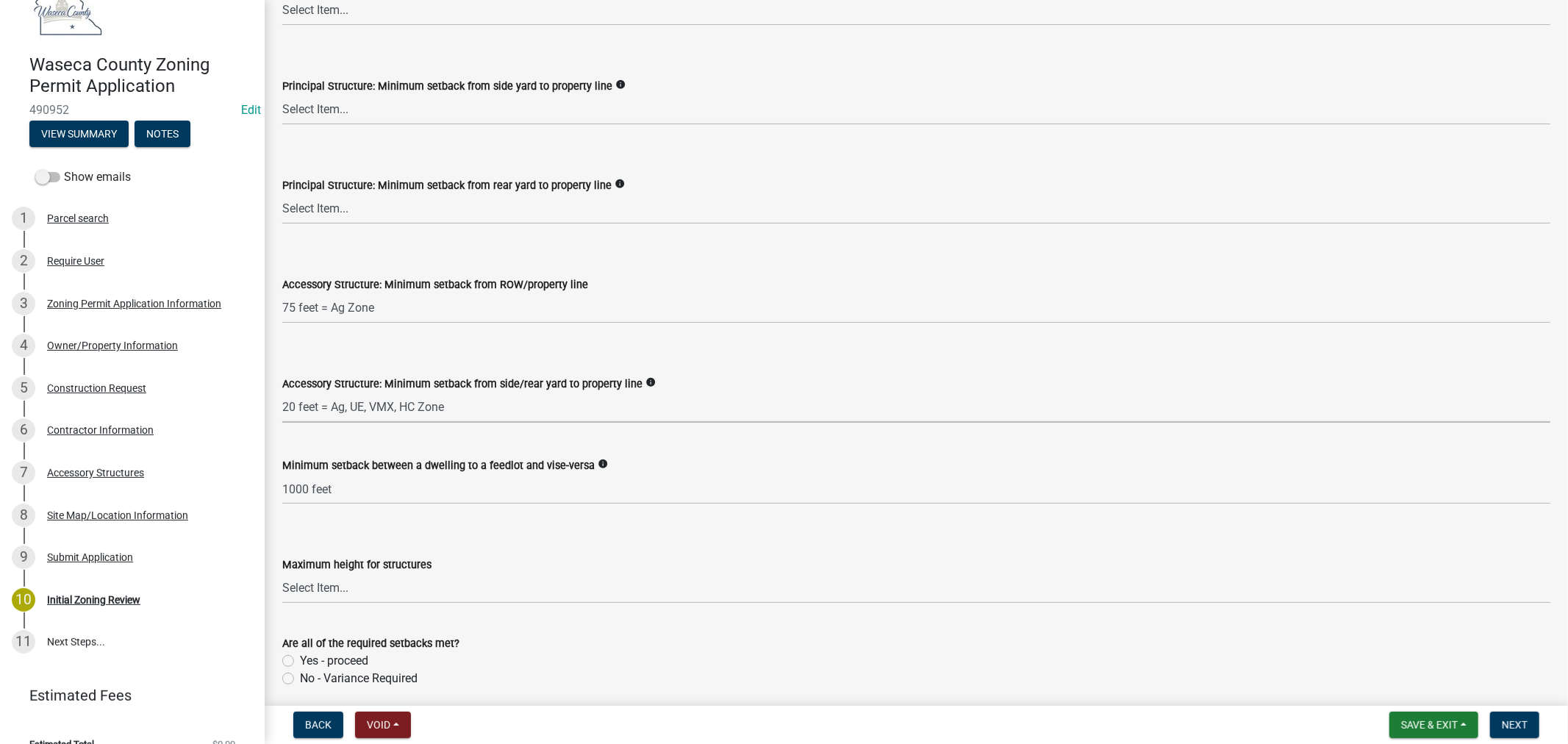
scroll to position [2287, 0]
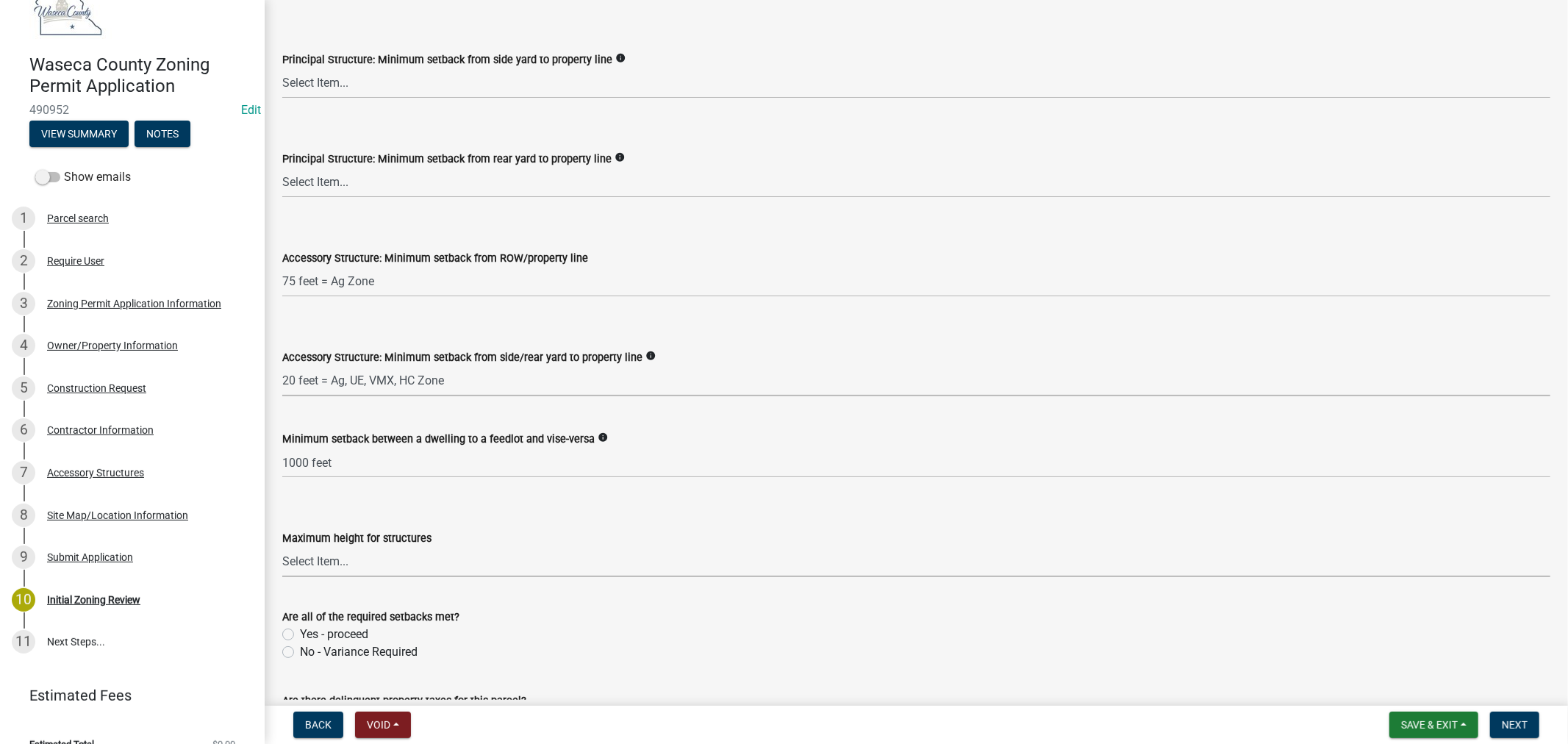
click at [348, 576] on select "Select Item... 35 feet 70 feet" at bounding box center [917, 562] width 1268 height 30
click at [283, 547] on select "Select Item... 35 feet 70 feet" at bounding box center [917, 562] width 1268 height 30
select select "f85b0be6-0ba0-4e52-abd8-9a831d915a76"
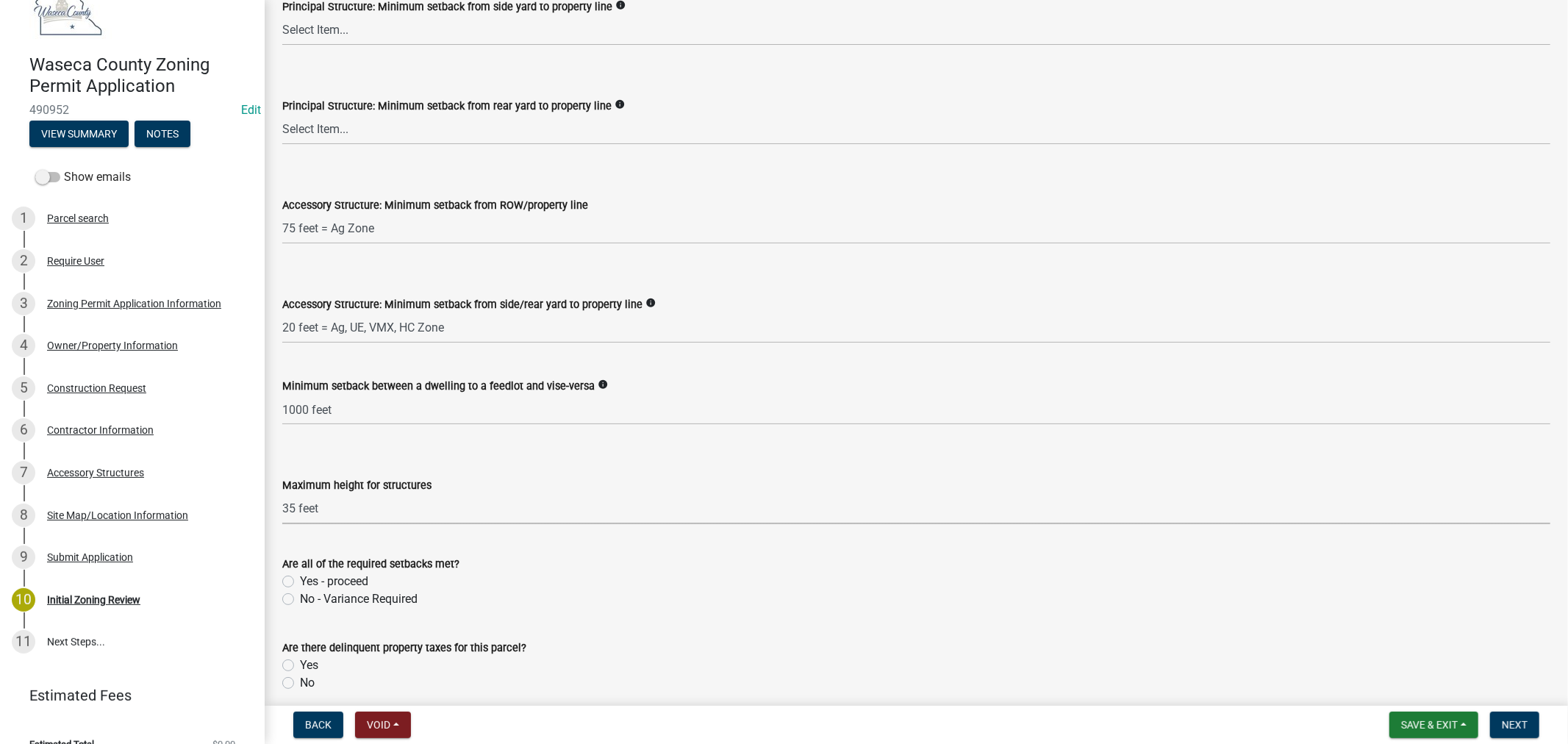
scroll to position [2369, 0]
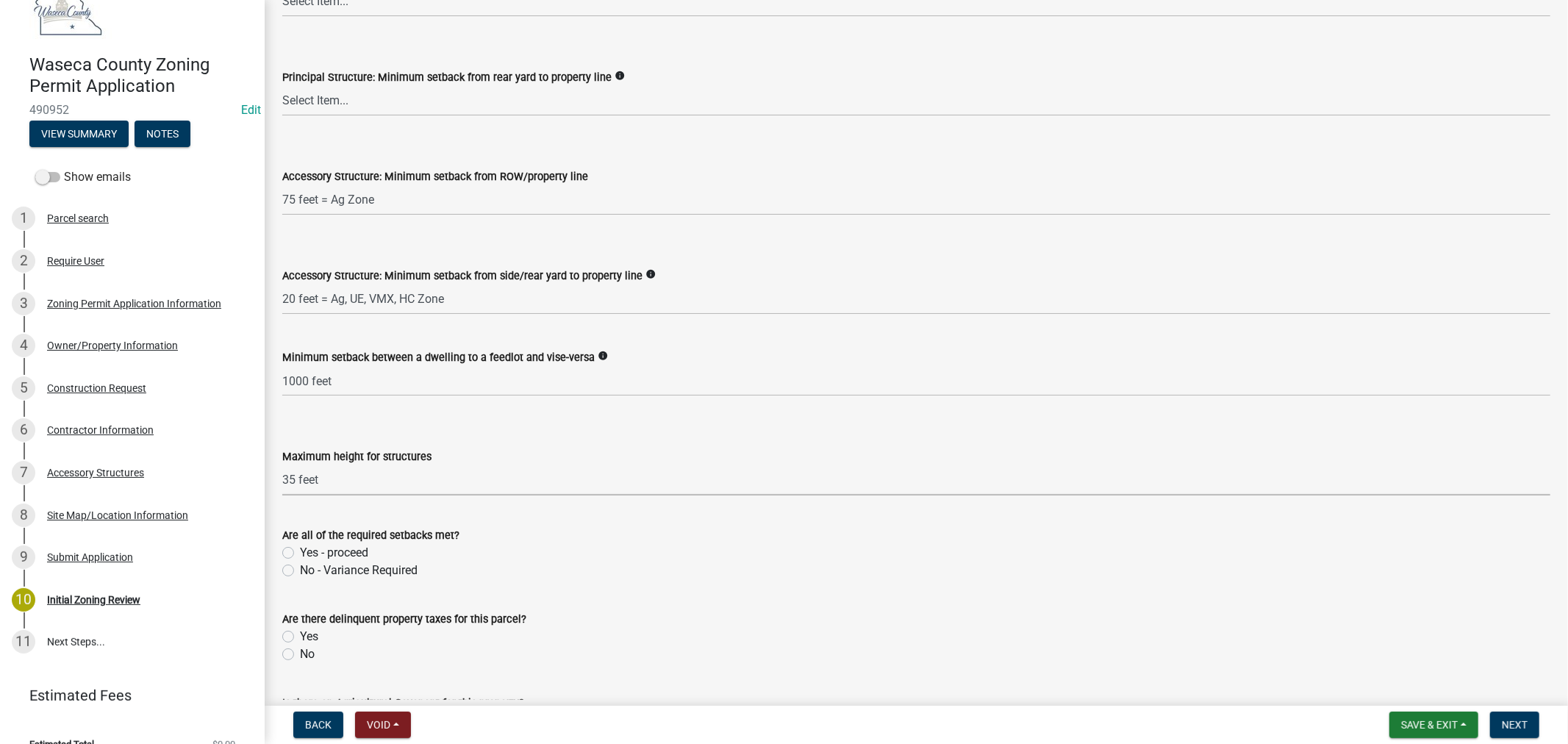
click at [300, 552] on label "Yes - proceed" at bounding box center [334, 552] width 69 height 18
click at [300, 552] on input "Yes - proceed" at bounding box center [304, 548] width 9 height 9
radio input "true"
click at [300, 653] on label "No" at bounding box center [307, 654] width 15 height 18
click at [300, 653] on input "No" at bounding box center [304, 649] width 9 height 9
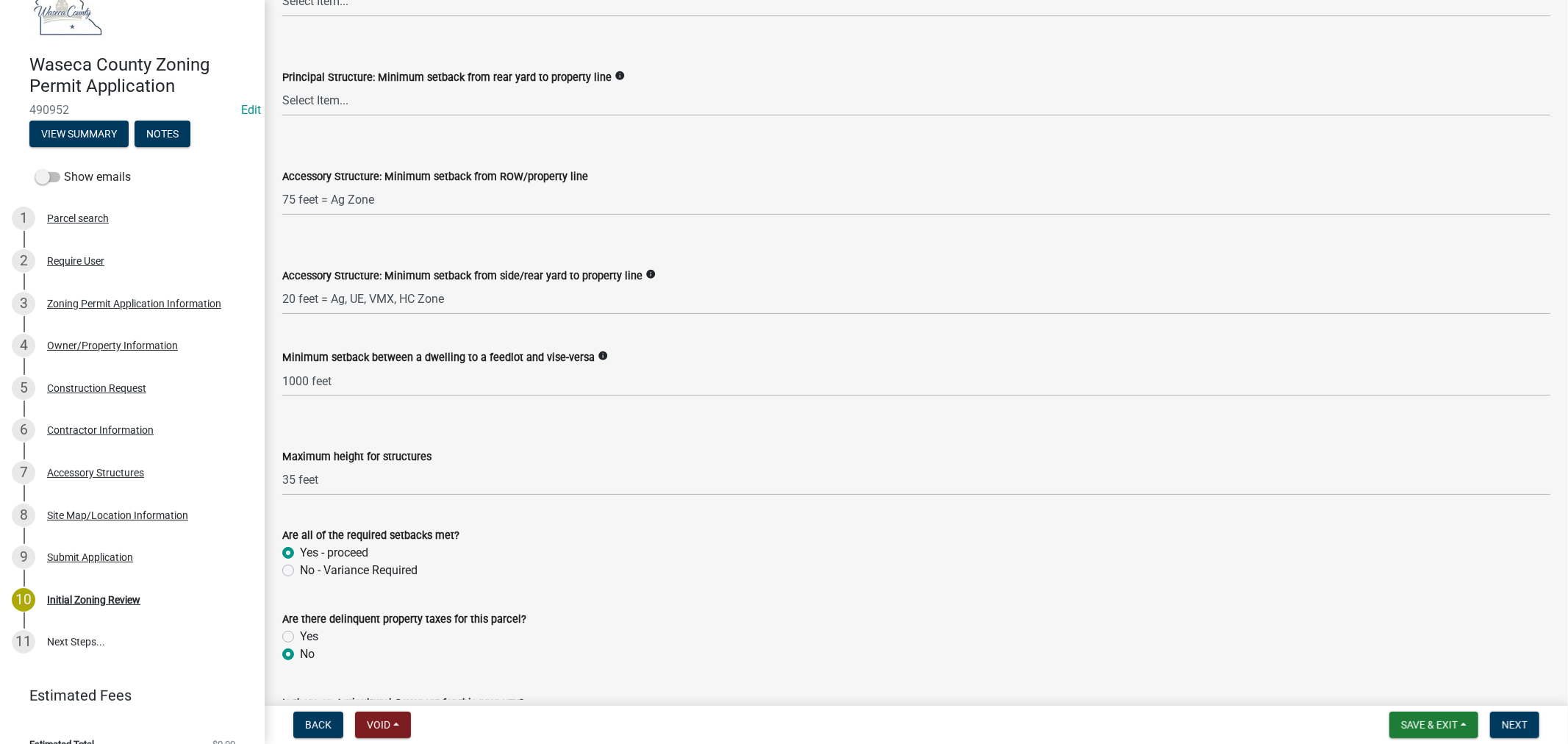
radio input "true"
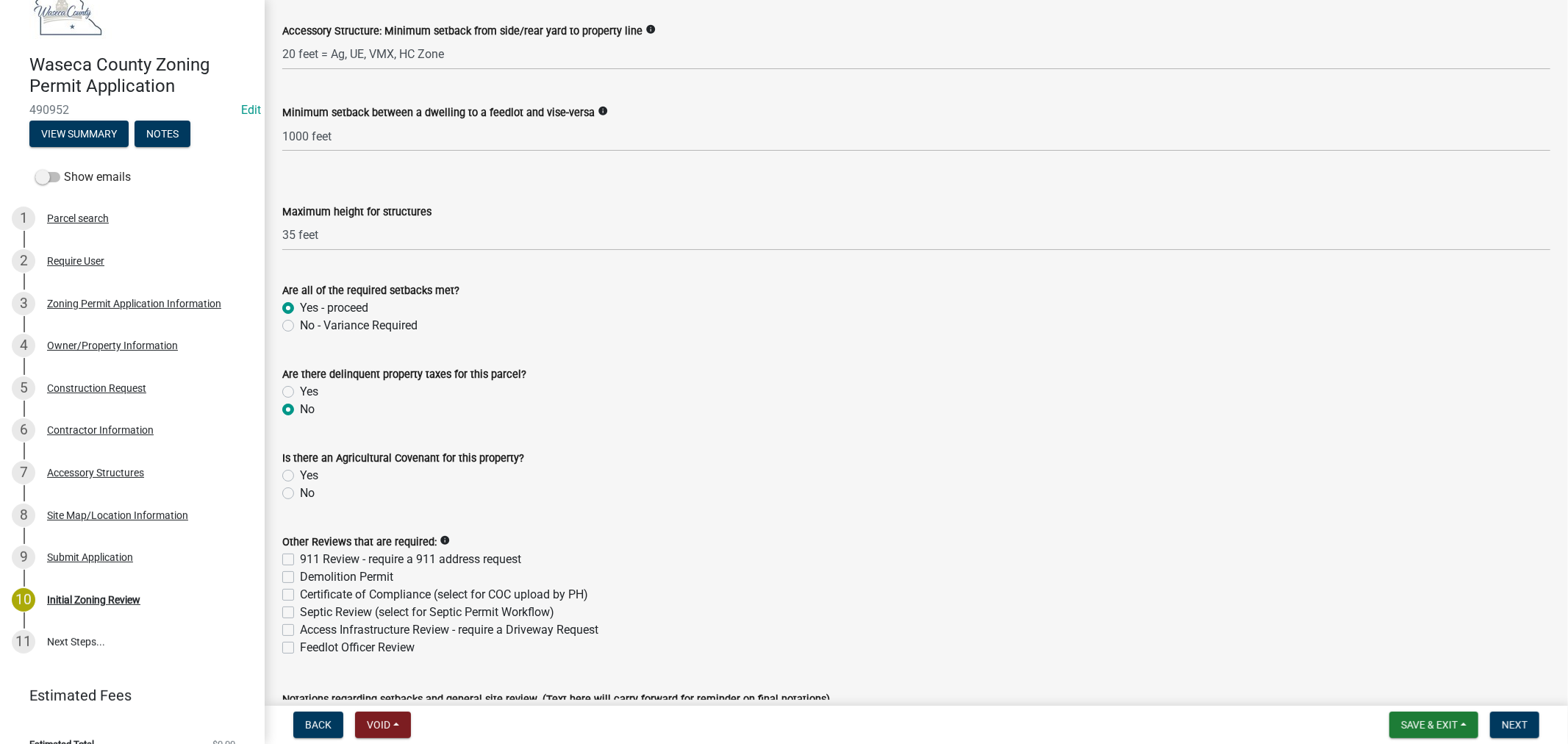
click at [300, 495] on label "No" at bounding box center [307, 493] width 15 height 18
click at [300, 494] on input "No" at bounding box center [304, 489] width 9 height 9
radio input "true"
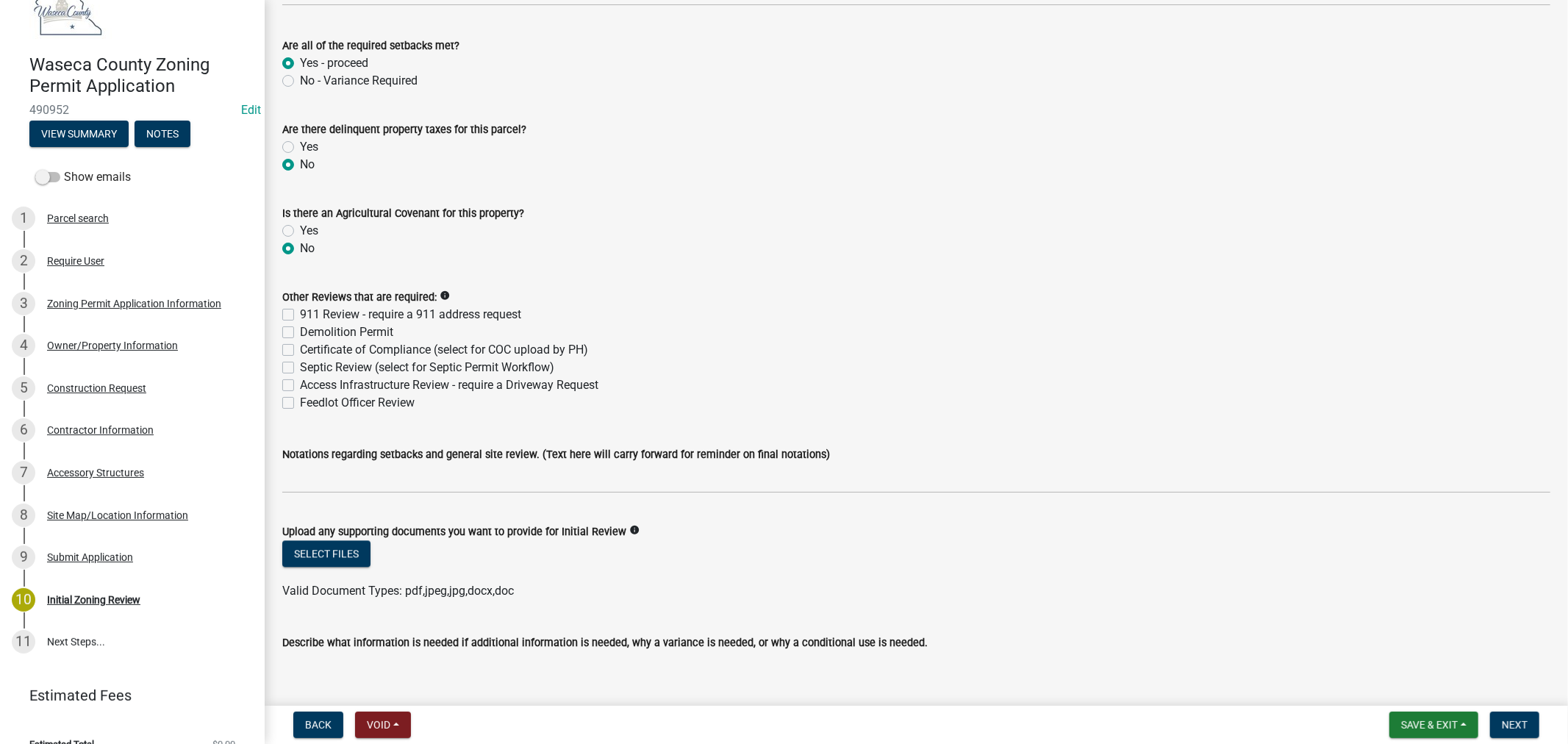
scroll to position [2941, 0]
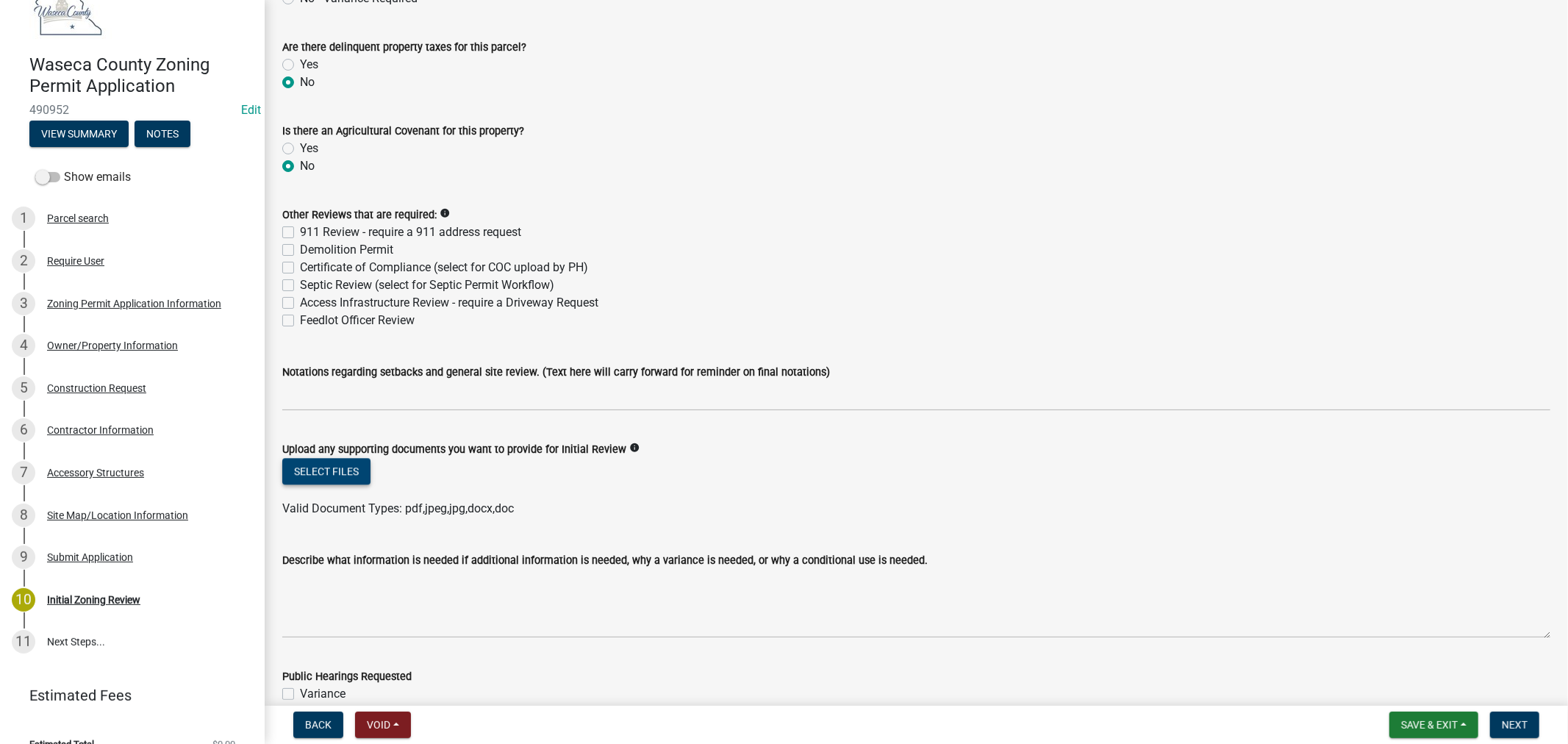
click at [311, 474] on button "Select files" at bounding box center [326, 471] width 88 height 27
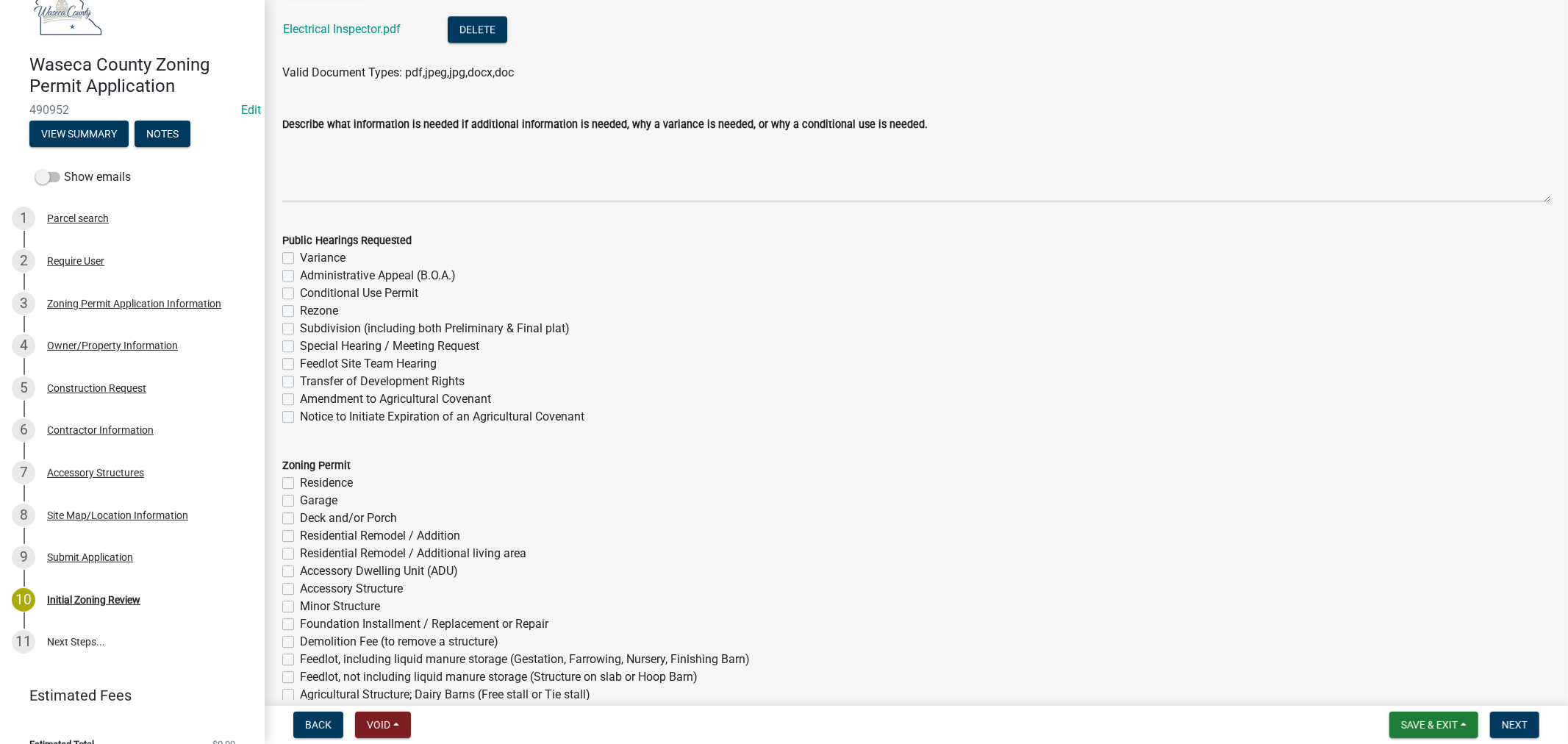
scroll to position [3512, 0]
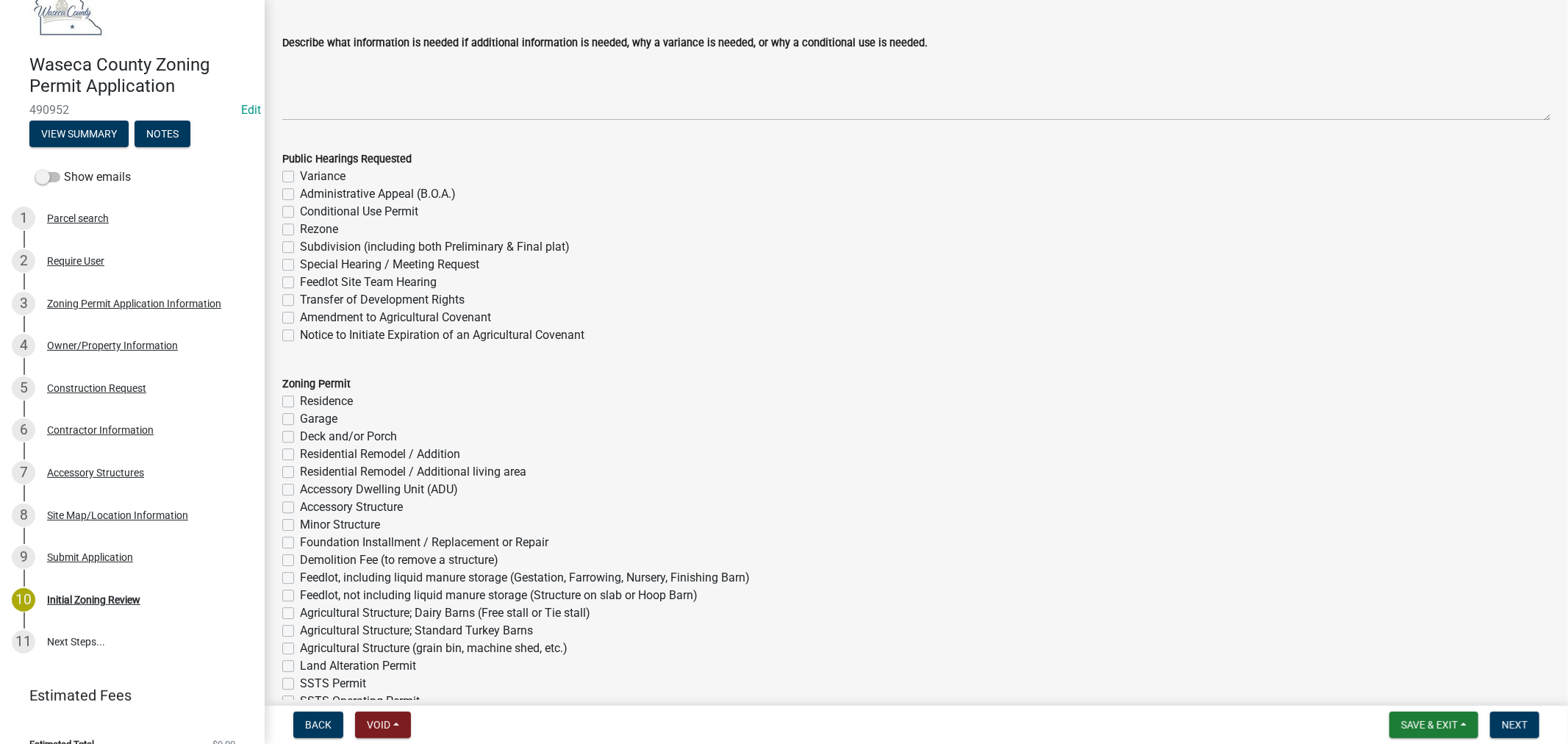
click at [300, 415] on label "Garage" at bounding box center [319, 418] width 38 height 18
click at [300, 415] on input "Garage" at bounding box center [304, 414] width 9 height 9
checkbox input "true"
checkbox input "false"
checkbox input "true"
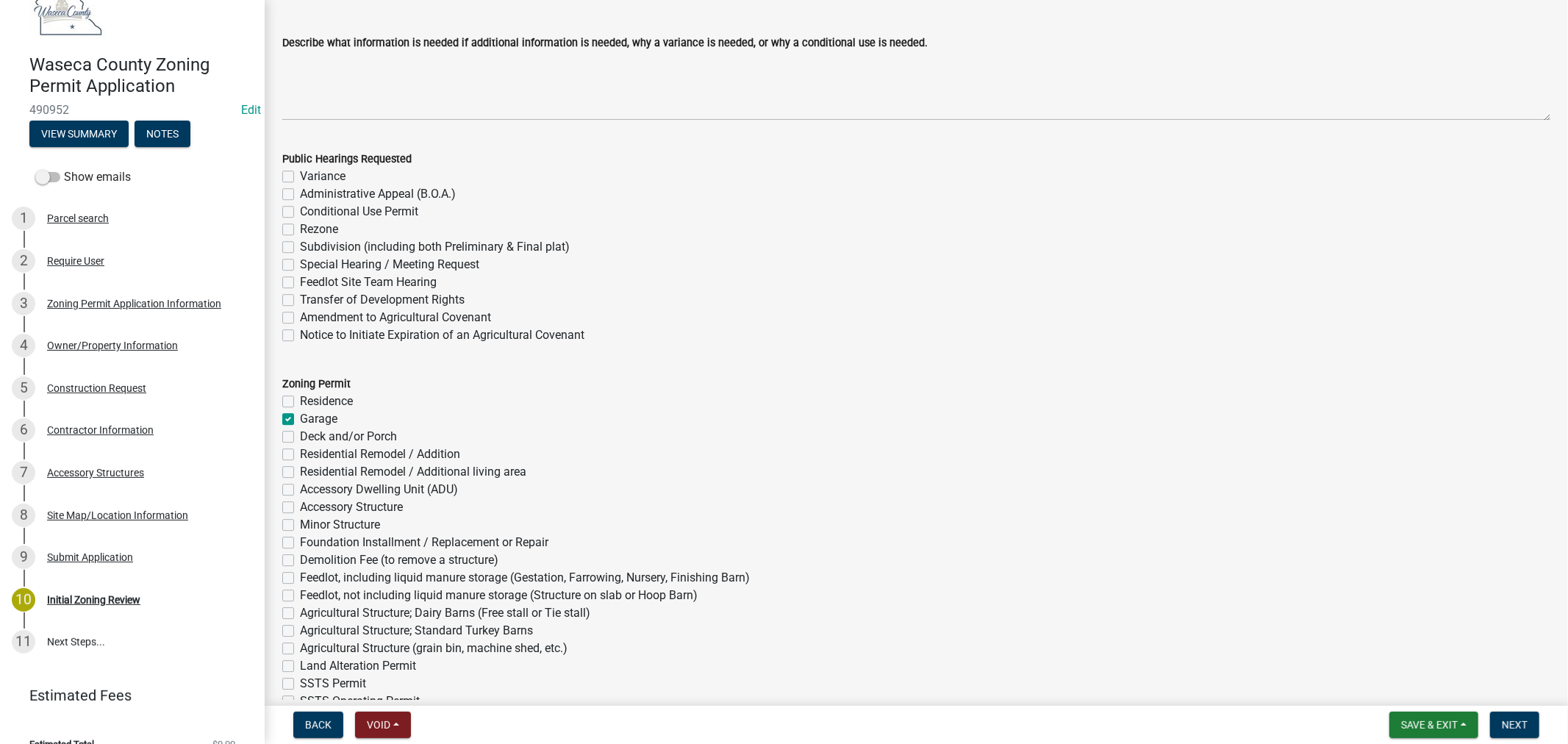
checkbox input "false"
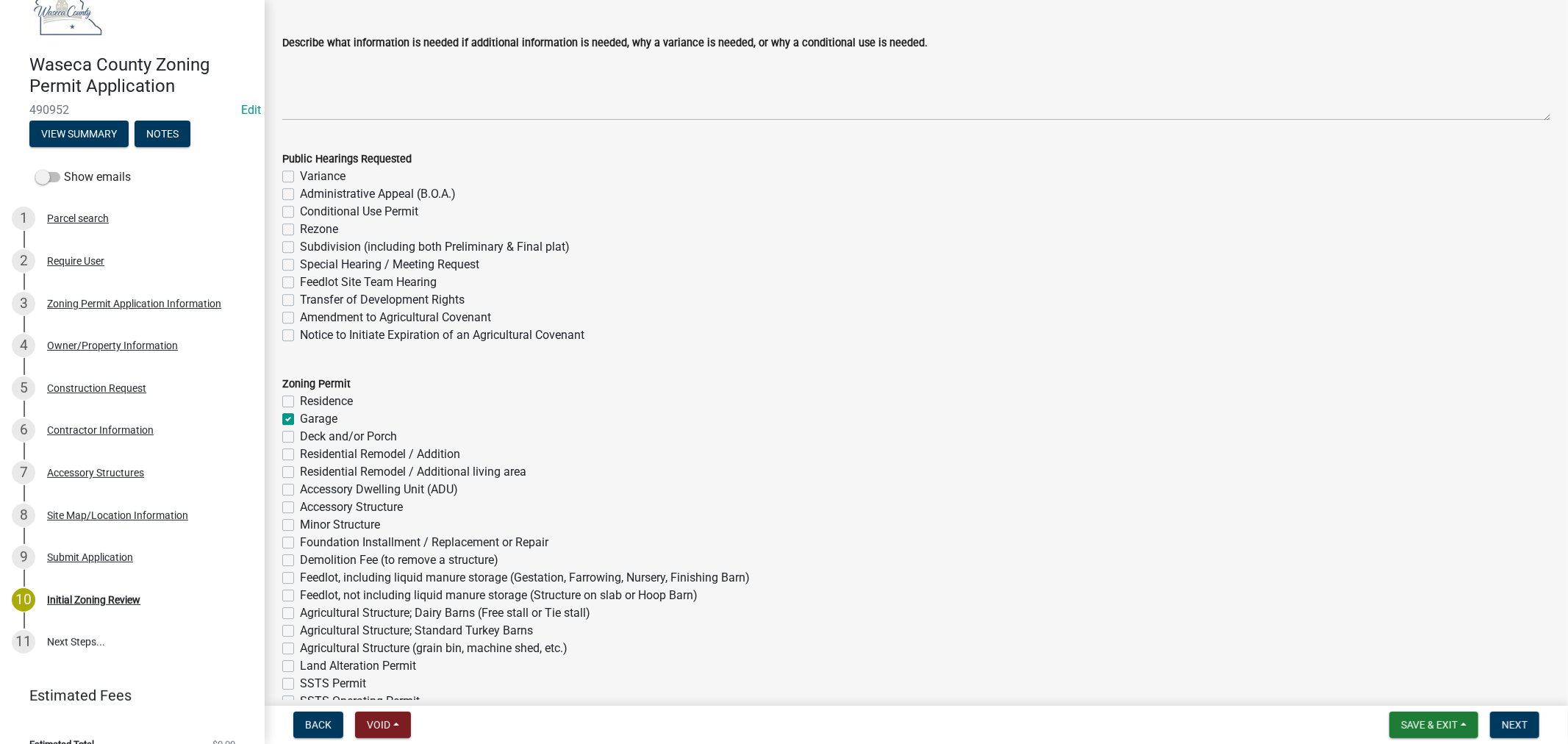
checkbox input "false"
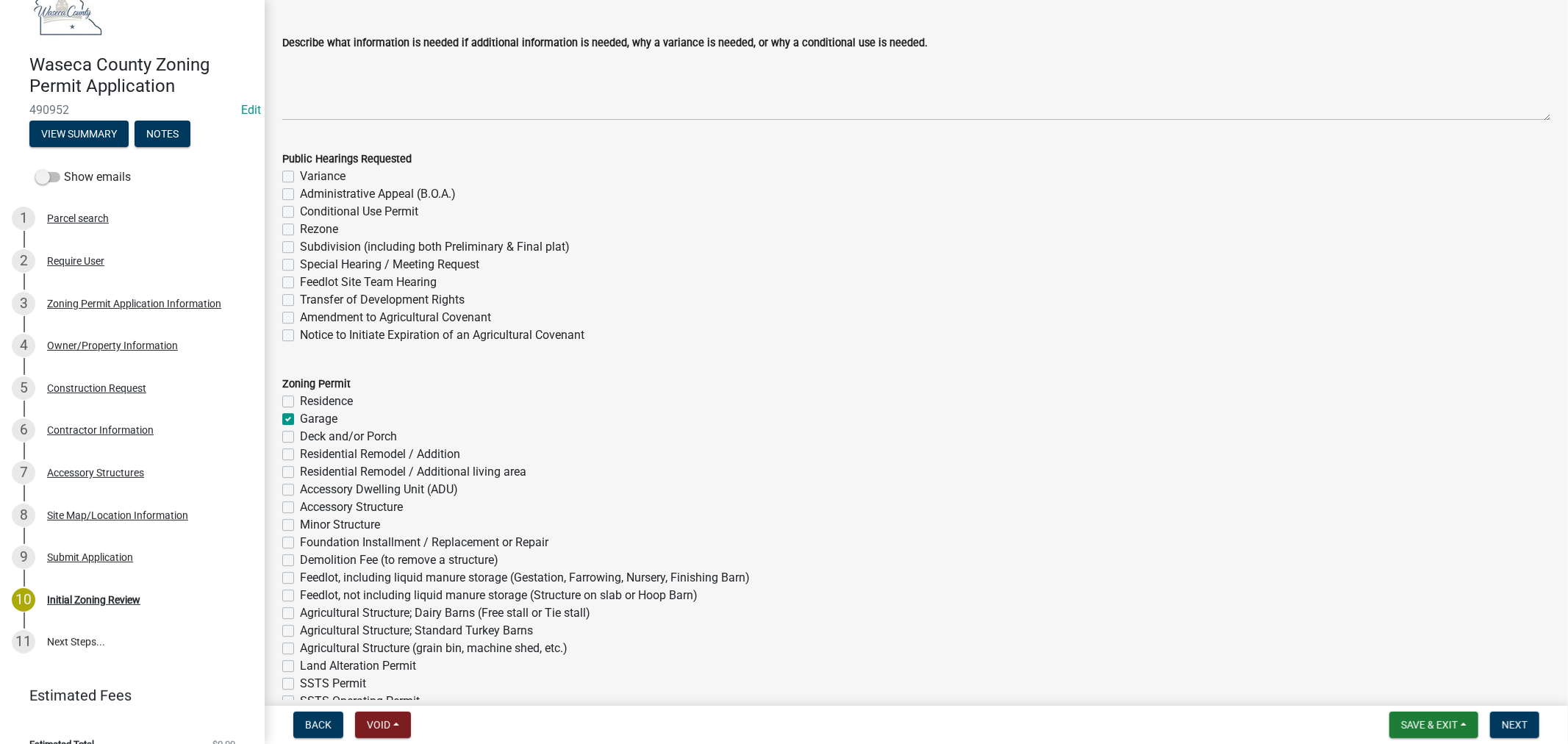
checkbox input "false"
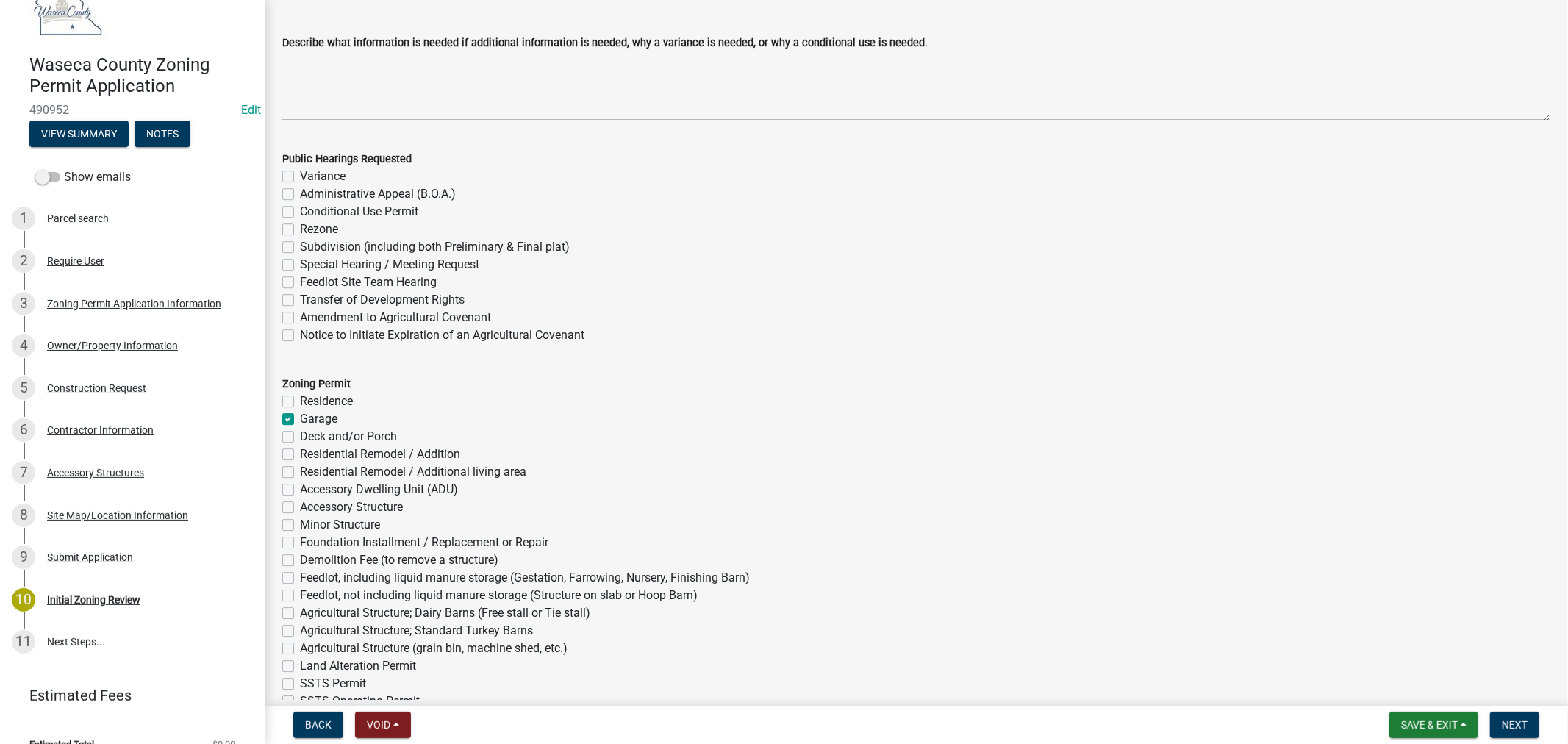
checkbox input "false"
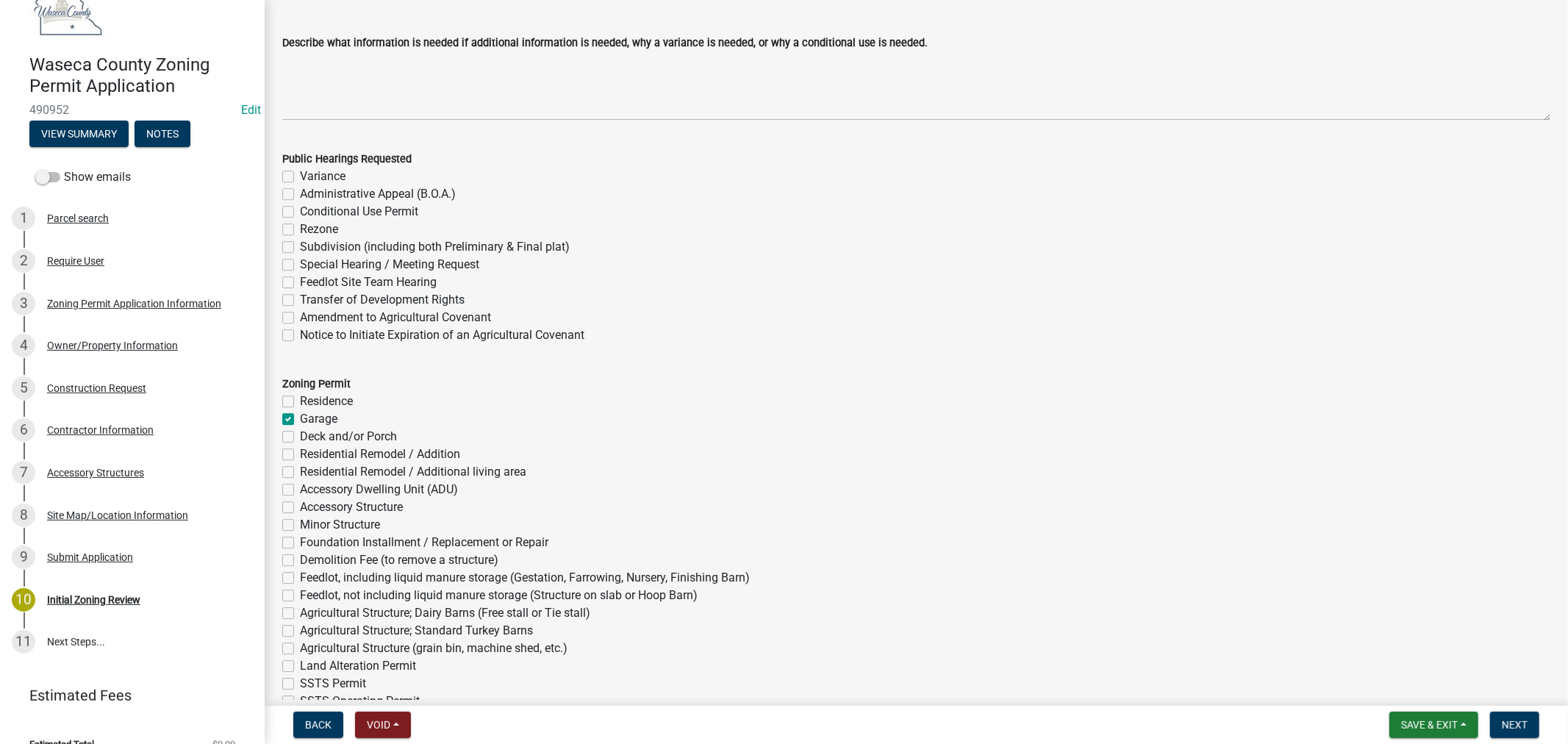
checkbox input "false"
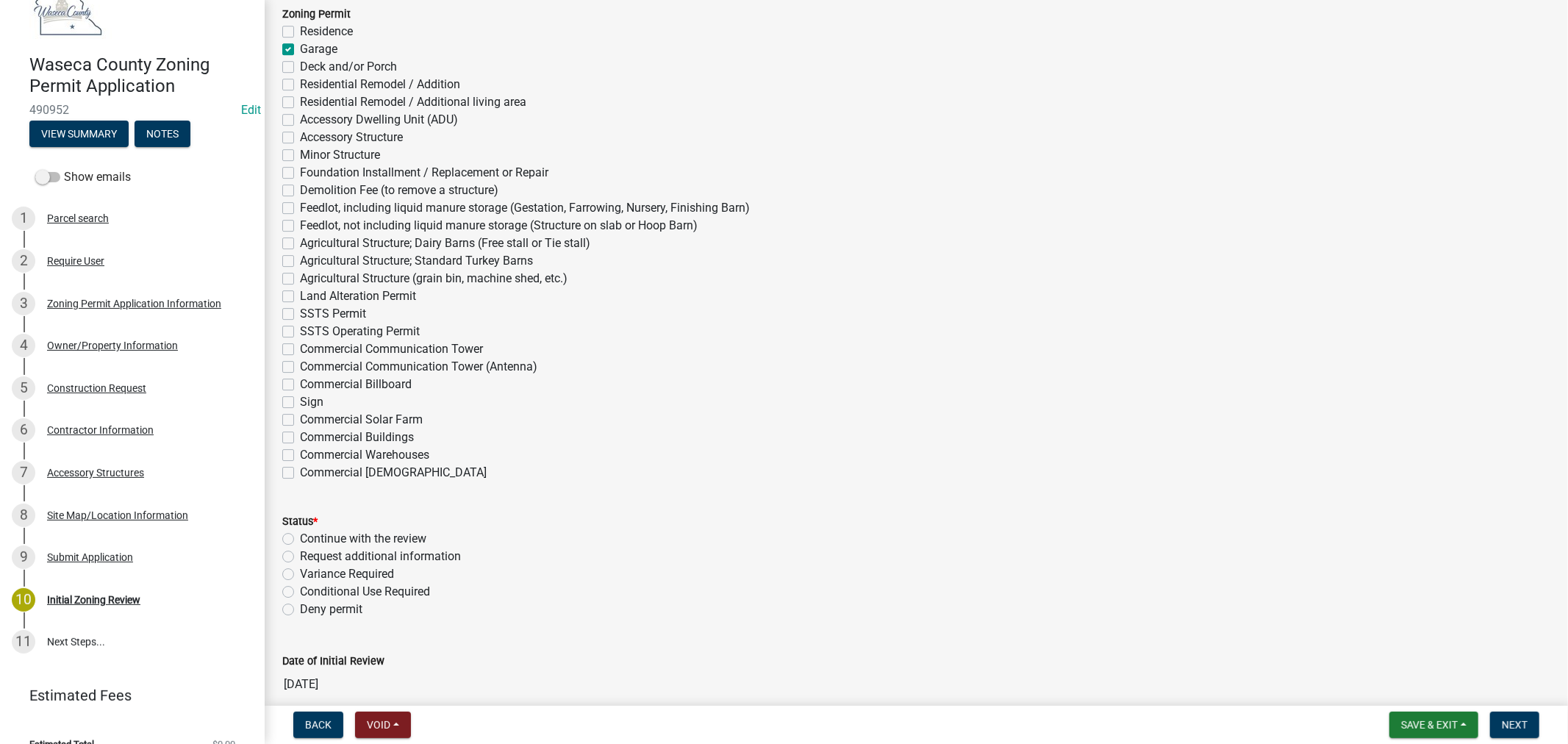
scroll to position [3921, 0]
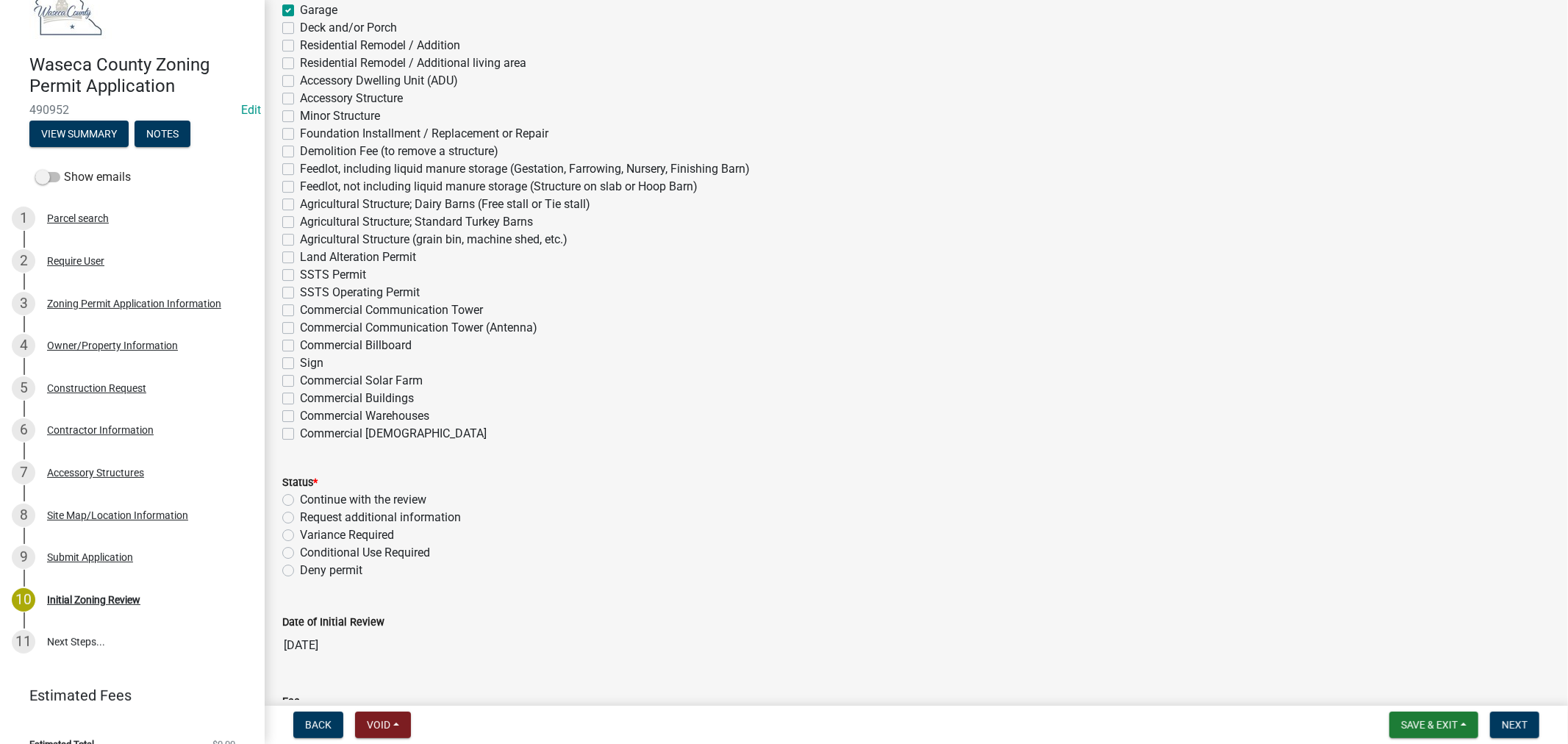
click at [300, 500] on label "Continue with the review" at bounding box center [363, 500] width 126 height 18
click at [300, 500] on input "Continue with the review" at bounding box center [304, 496] width 9 height 9
radio input "true"
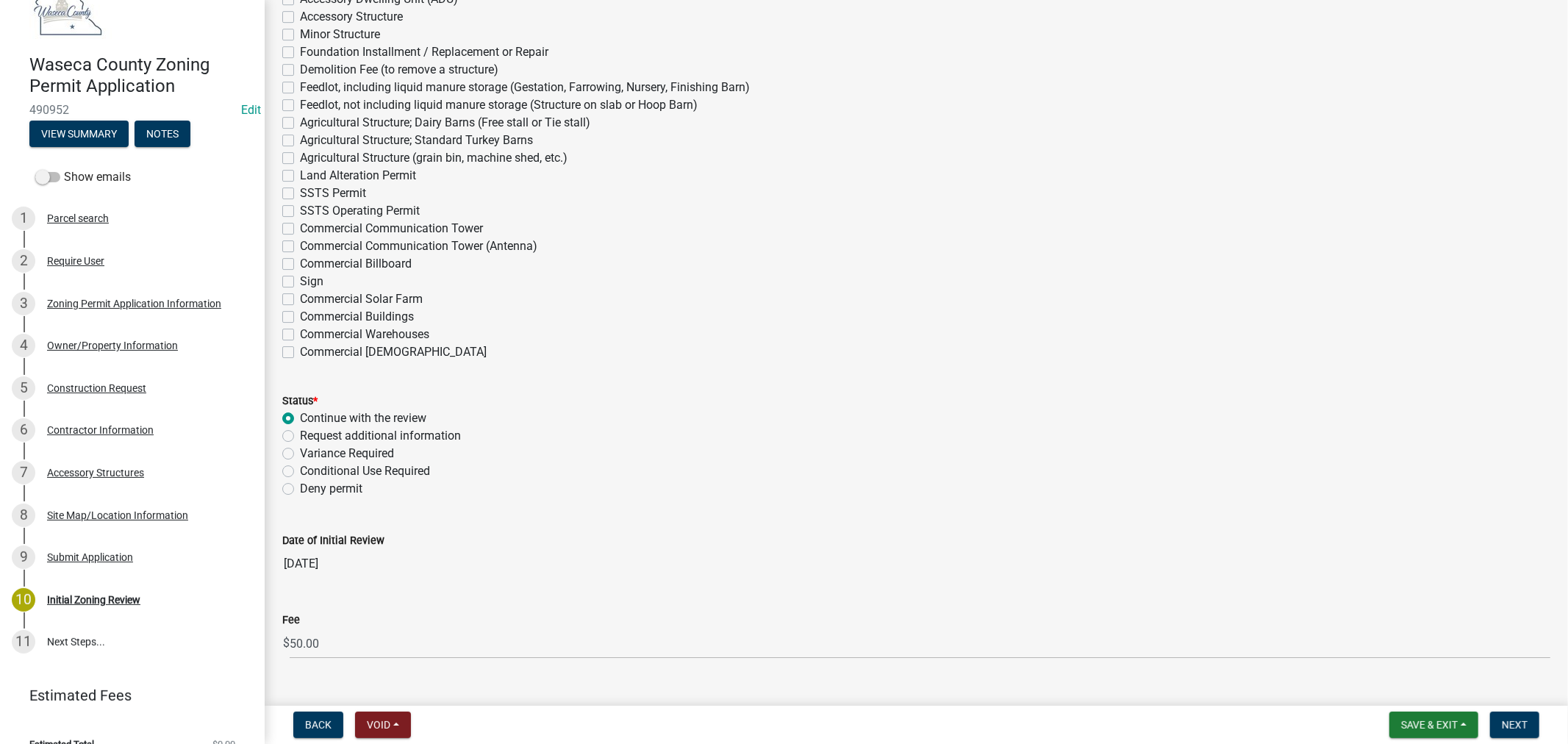
scroll to position [4032, 0]
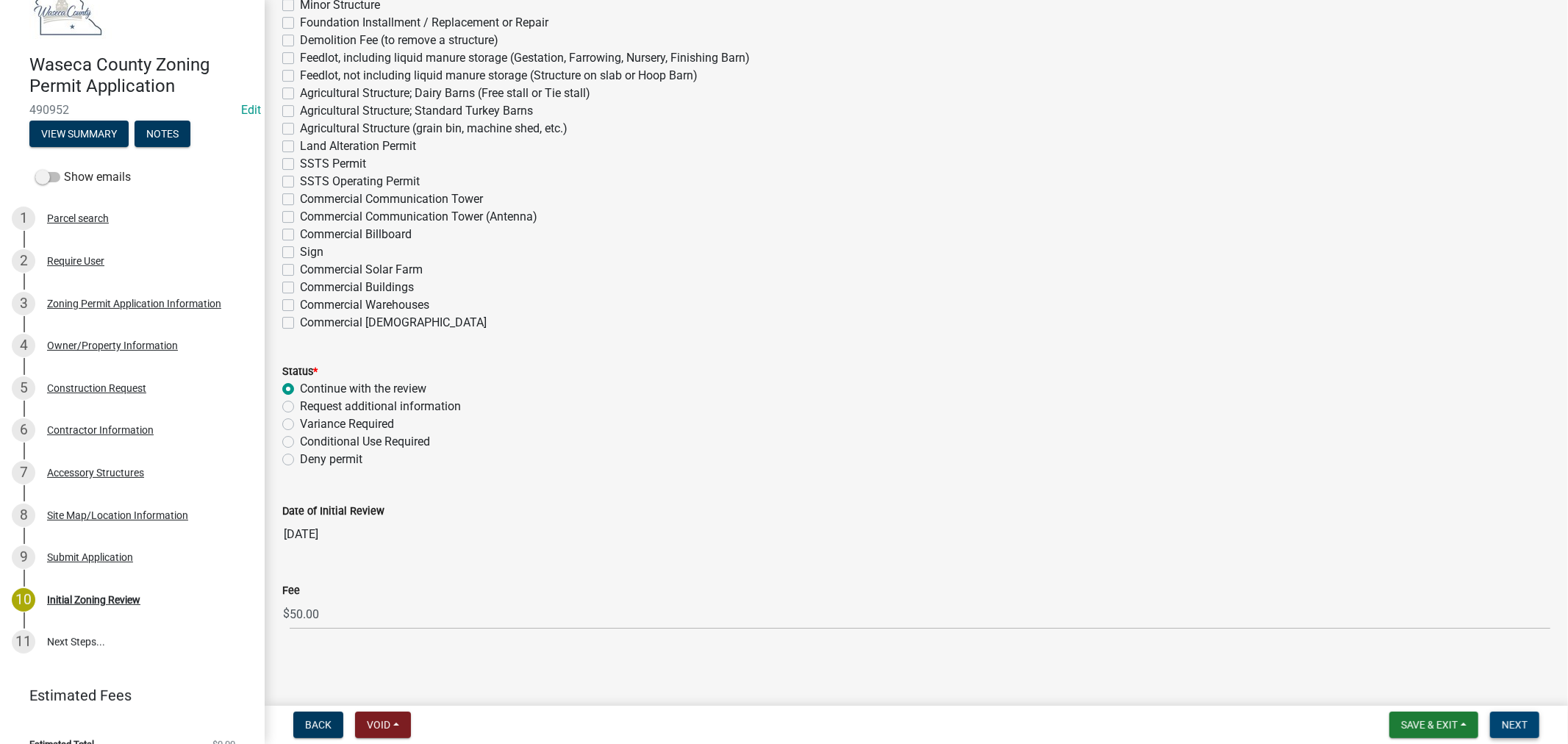
click at [1518, 723] on span "Next" at bounding box center [1515, 725] width 26 height 12
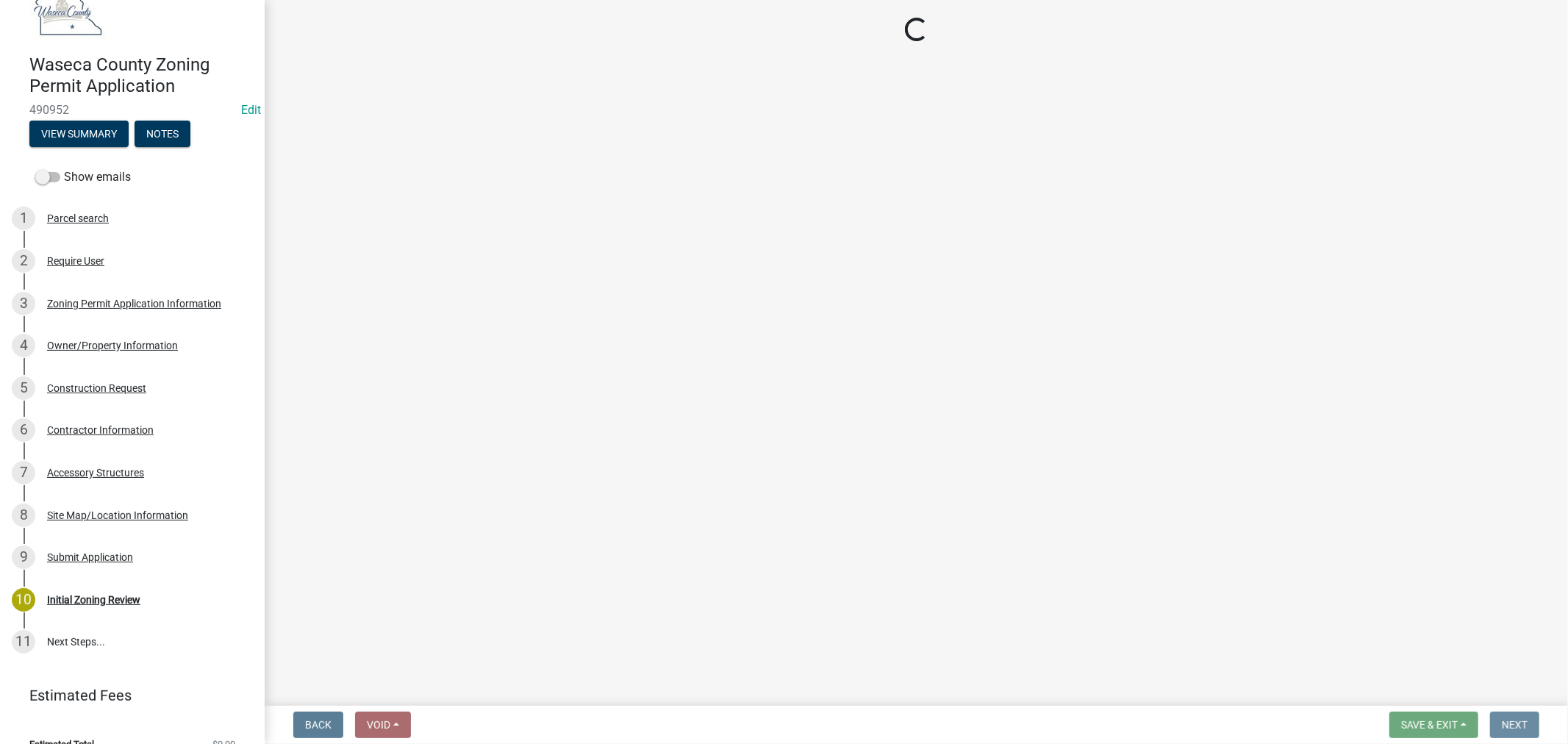
scroll to position [0, 0]
select select "3: 3"
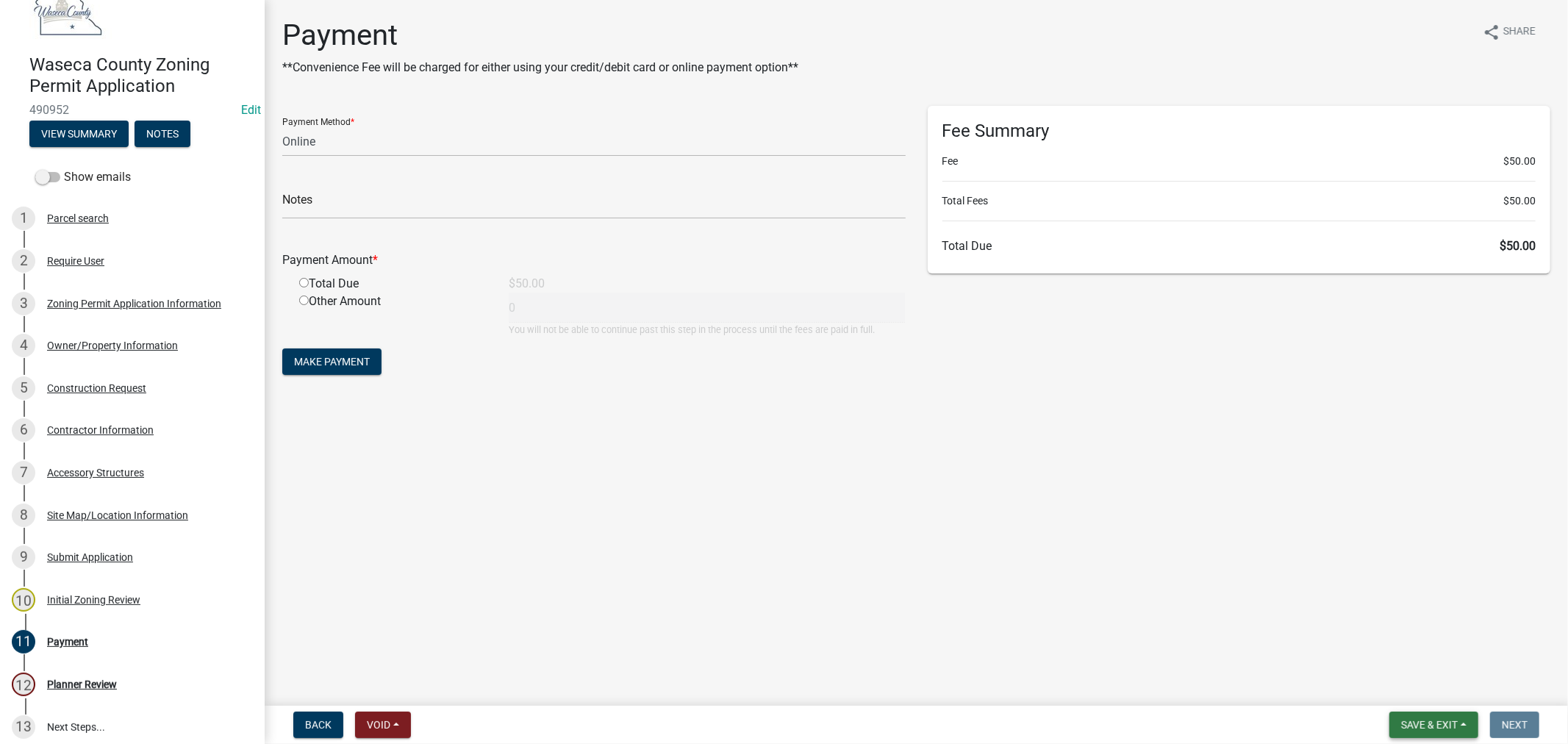
click at [1435, 723] on span "Save & Exit" at bounding box center [1430, 725] width 57 height 12
click at [1416, 690] on button "Save & Exit" at bounding box center [1419, 686] width 118 height 35
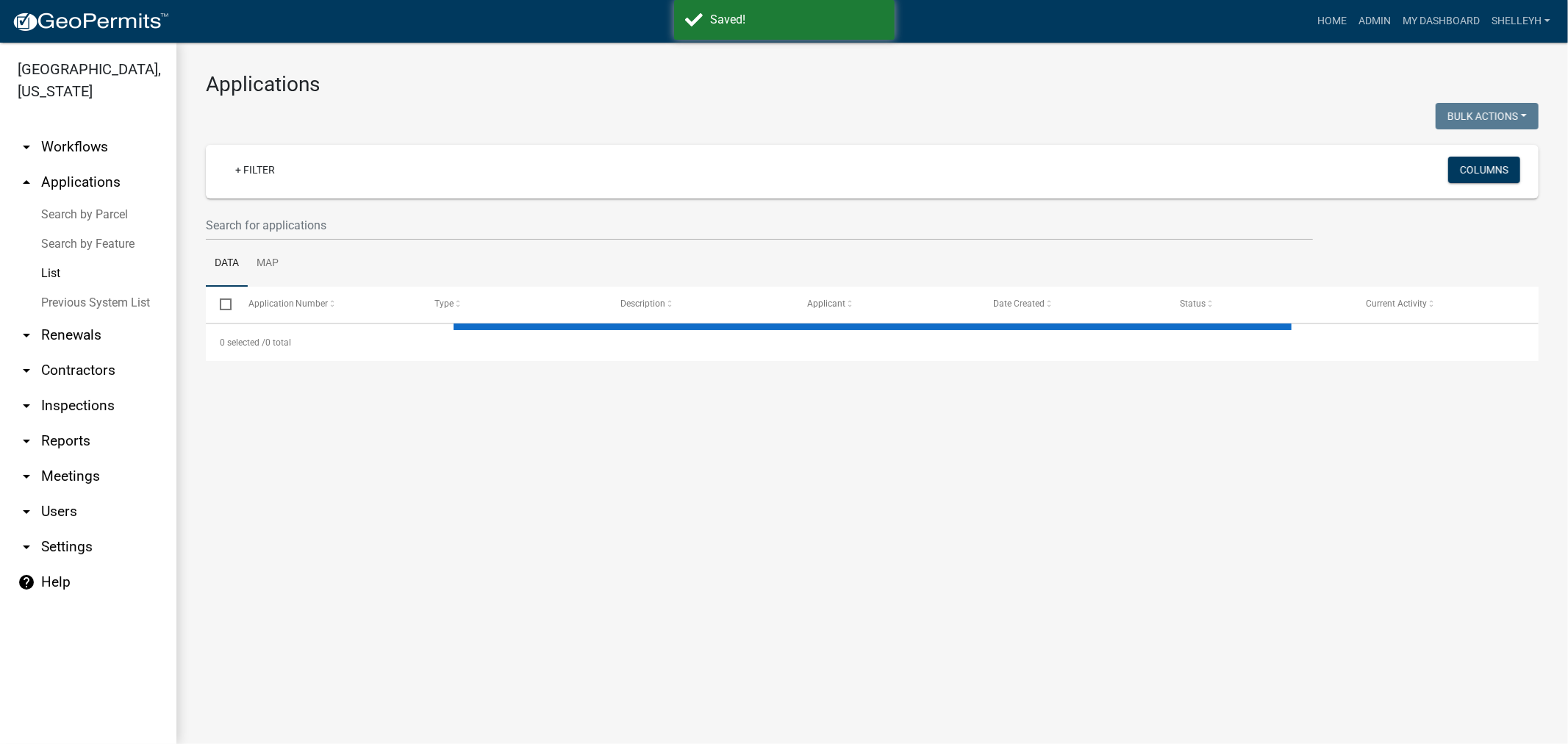
select select "1: 25"
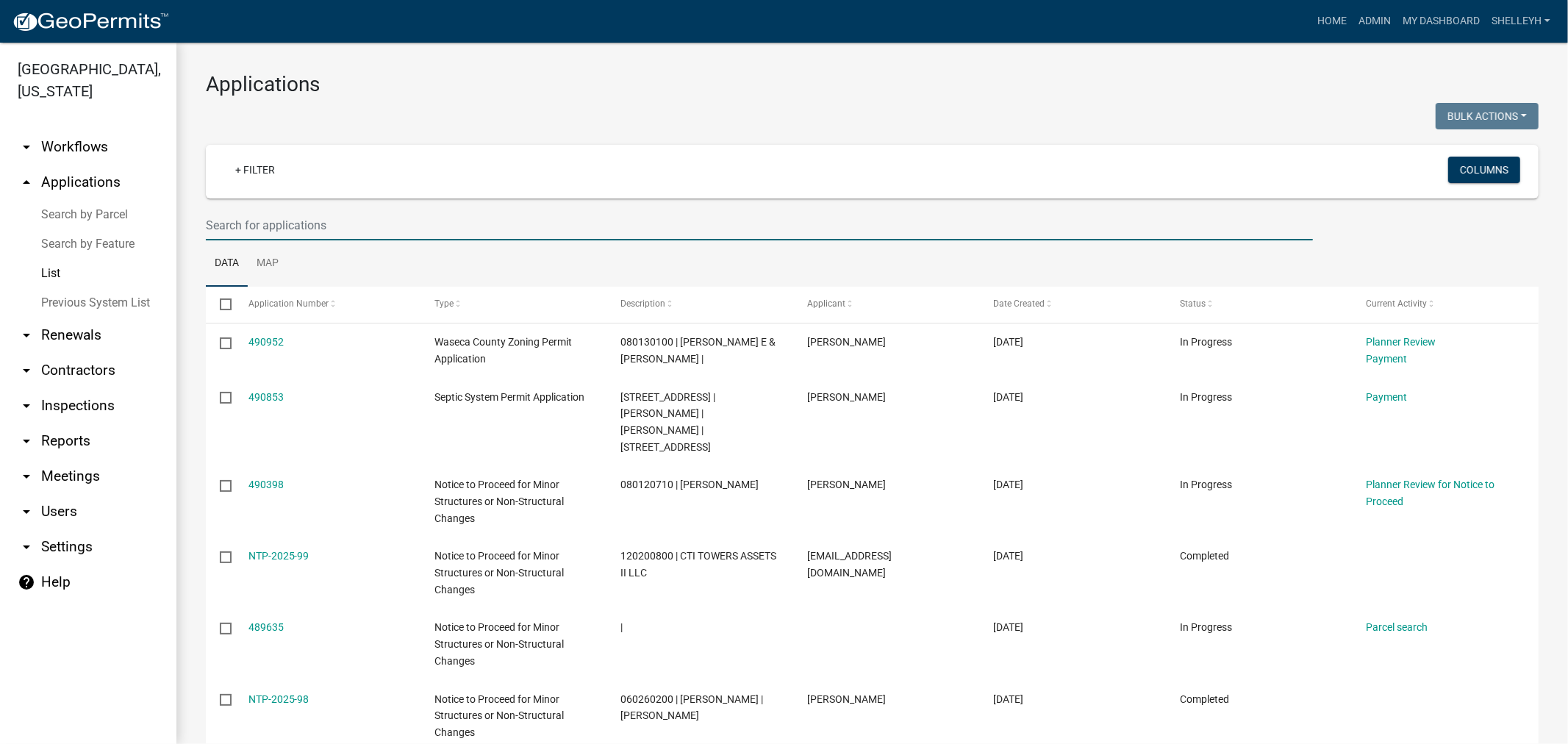
click at [294, 222] on input "text" at bounding box center [760, 225] width 1107 height 30
type input "brittany"
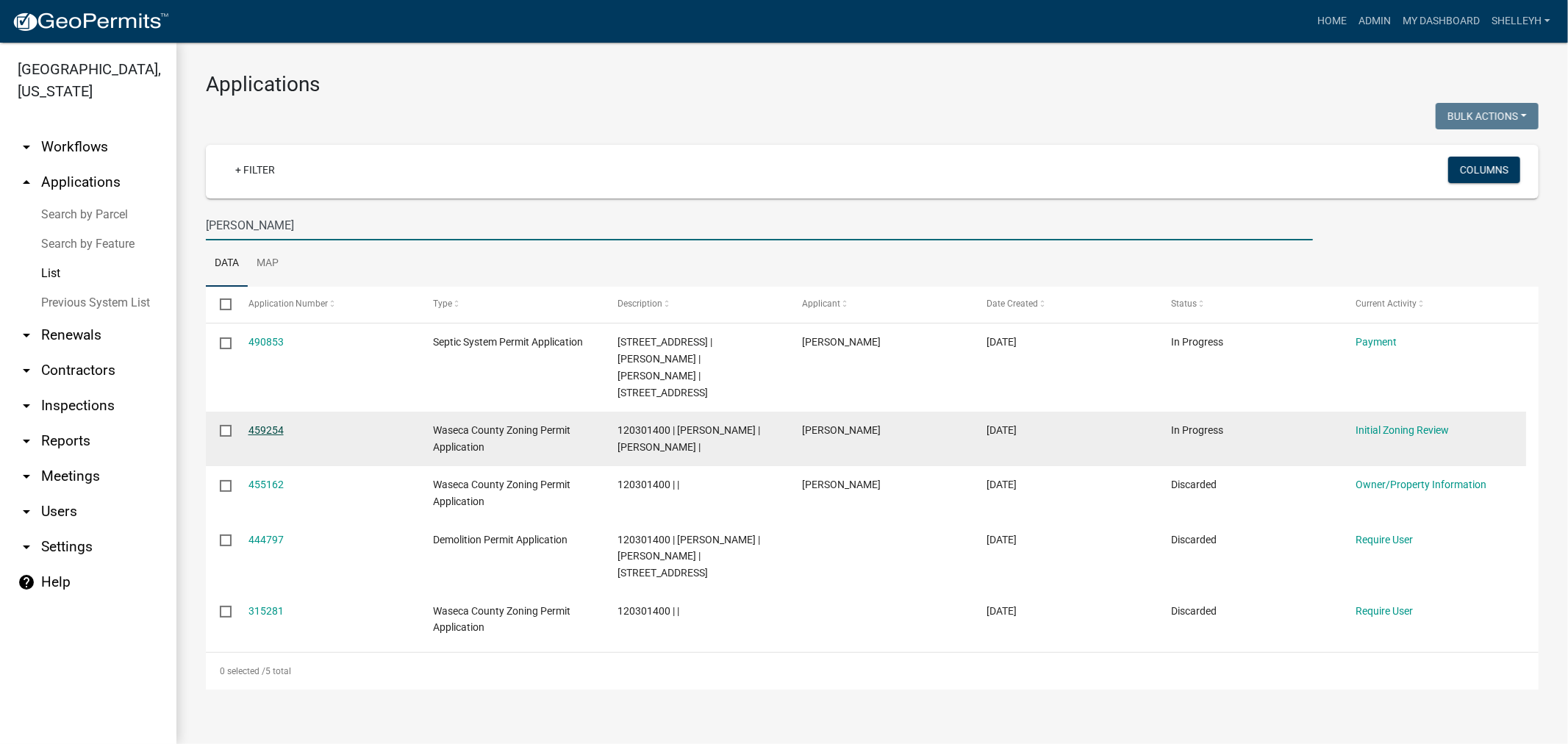
click at [277, 424] on link "459254" at bounding box center [265, 430] width 35 height 12
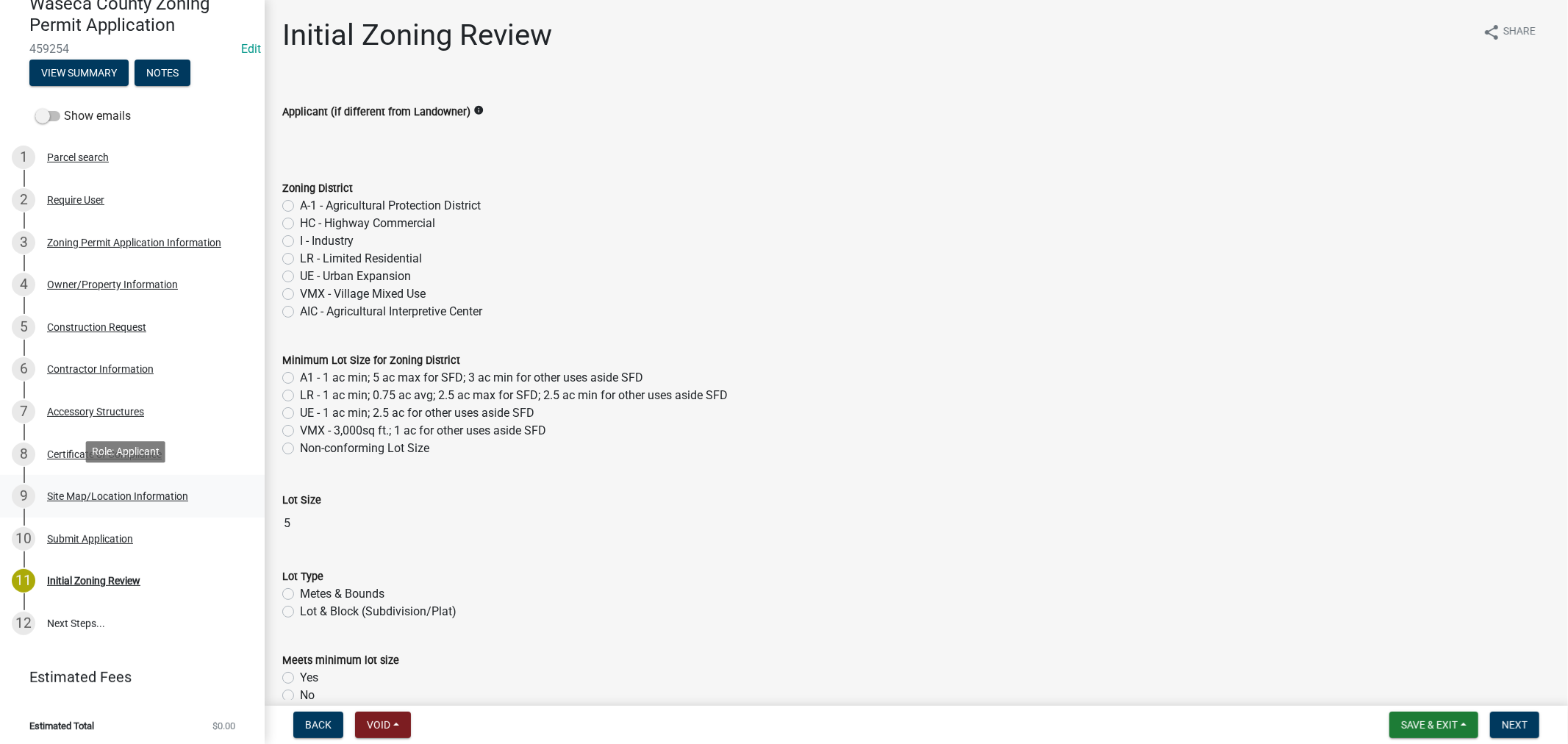
scroll to position [145, 0]
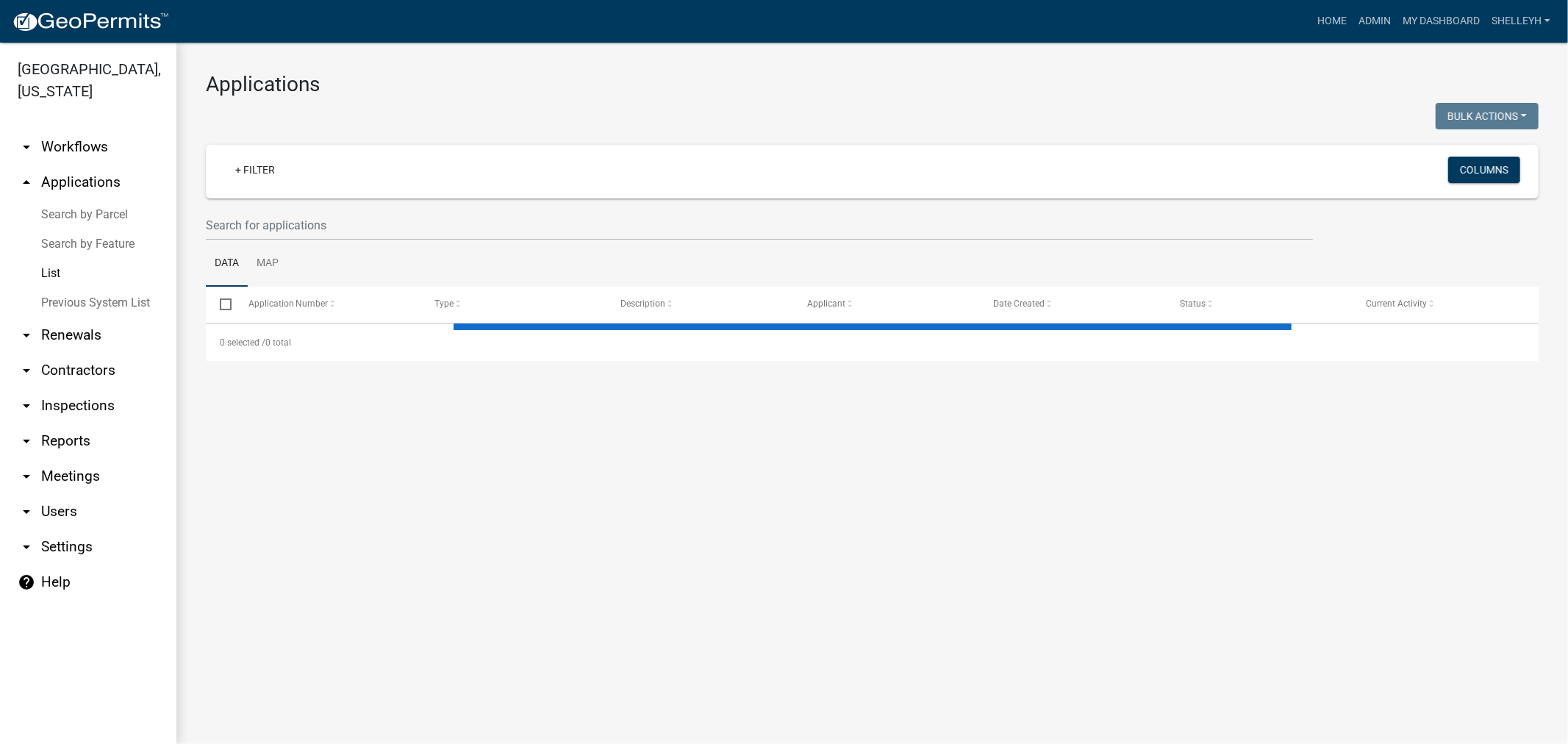
select select "1: 25"
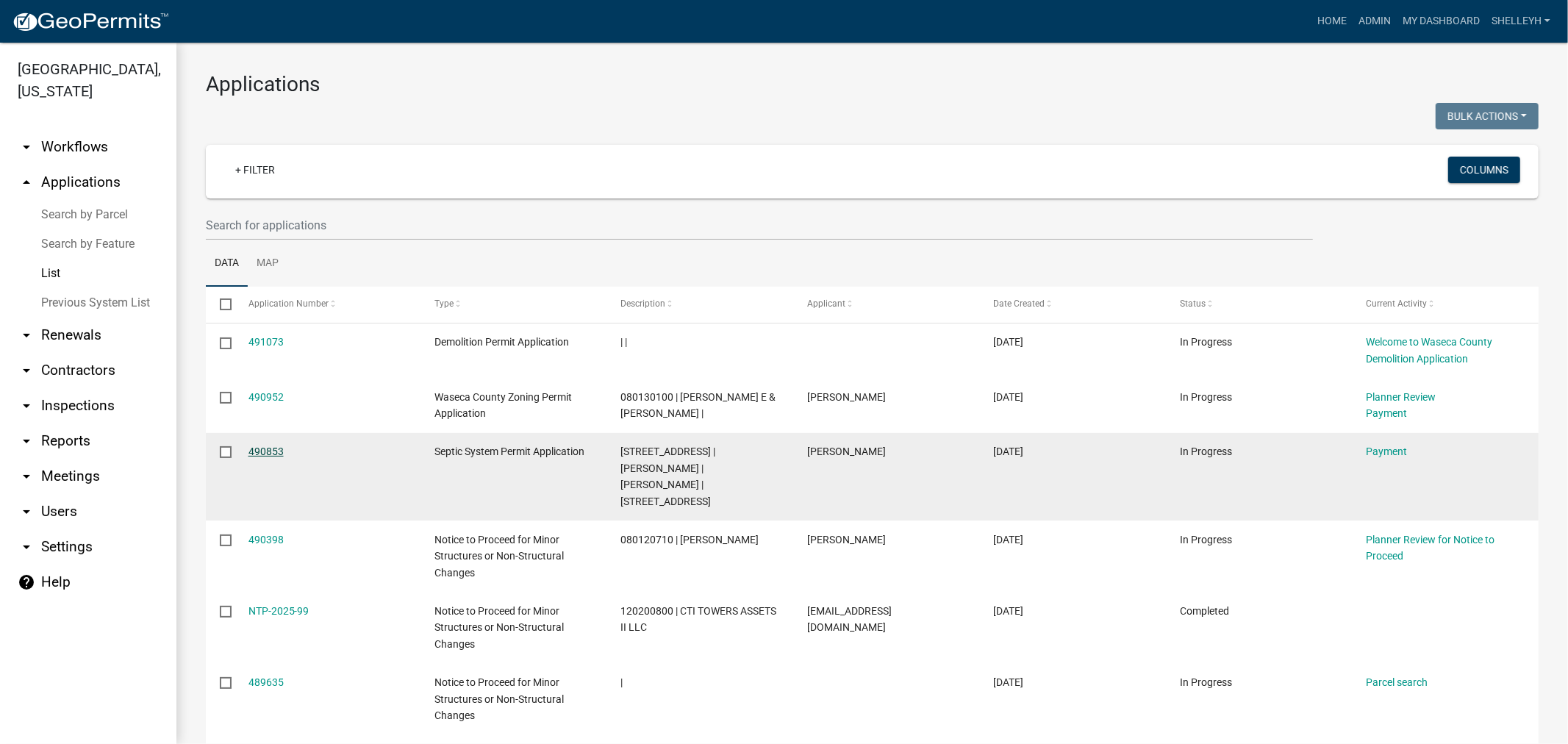
click at [267, 451] on link "490853" at bounding box center [265, 452] width 35 height 12
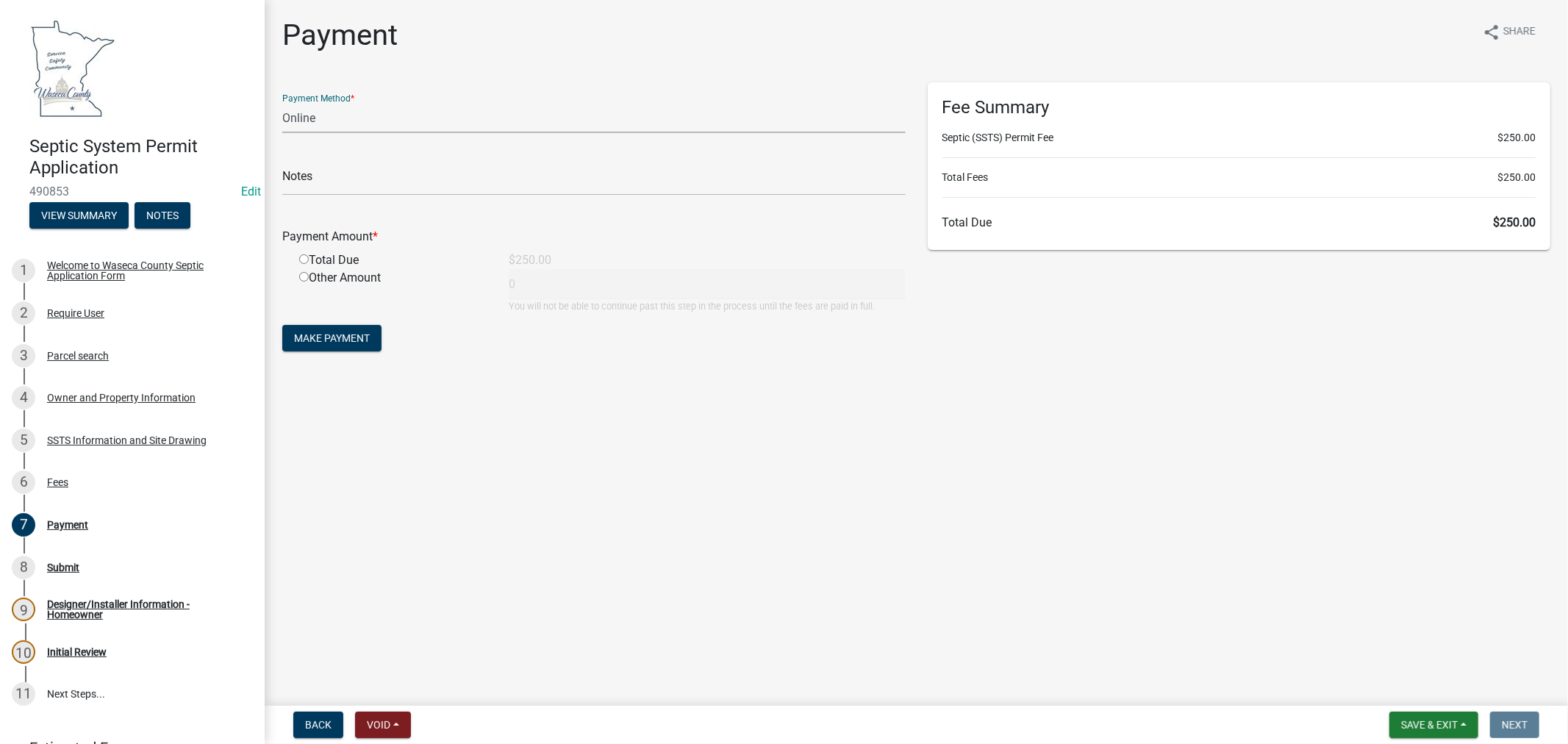
click at [392, 106] on select "Credit Card POS Check Cash Online" at bounding box center [595, 118] width 624 height 30
select select "1: 0"
click at [283, 103] on select "Credit Card POS Check Cash Online" at bounding box center [595, 118] width 624 height 30
click at [302, 258] on input "radio" at bounding box center [303, 259] width 9 height 9
radio input "true"
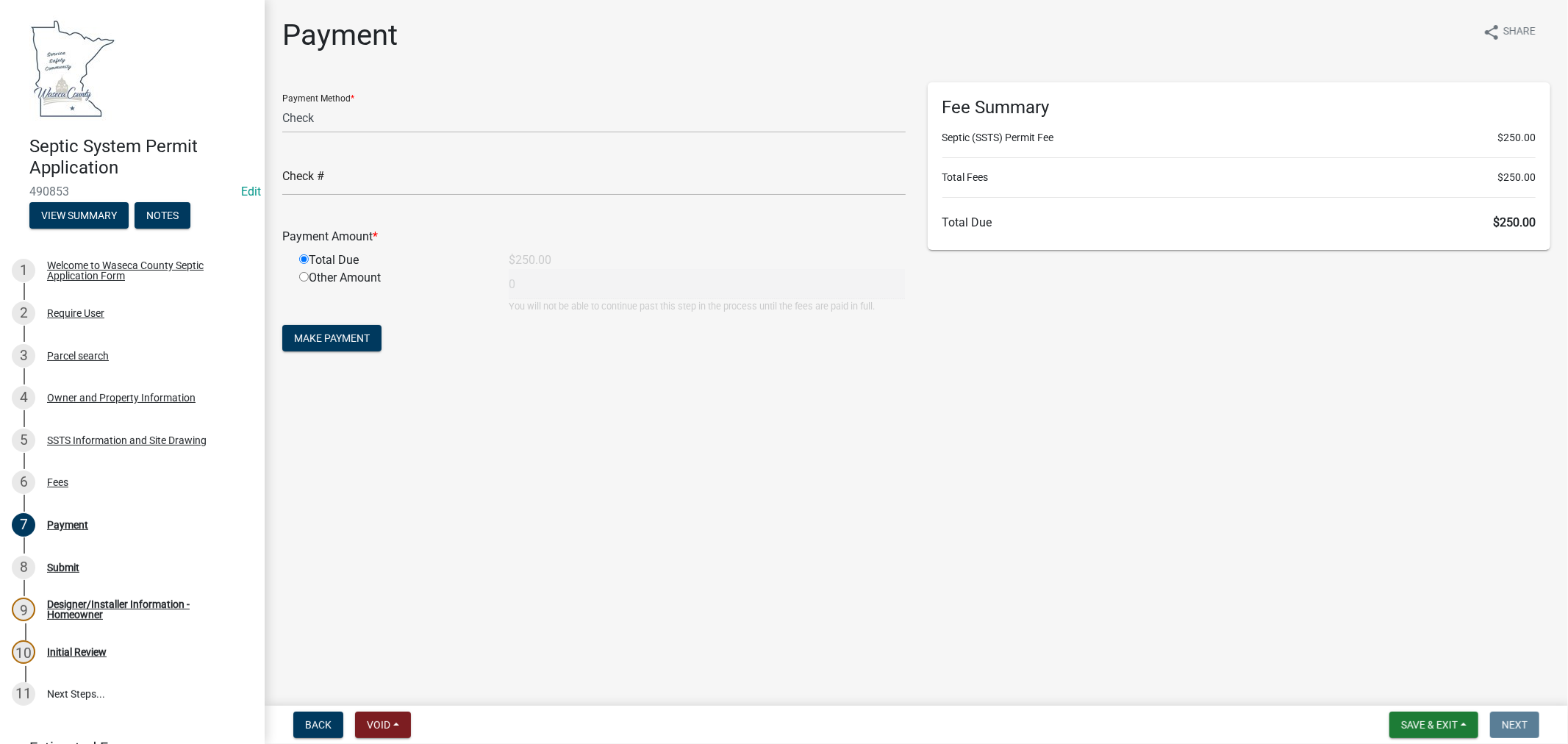
type input "250"
click at [369, 194] on input "text" at bounding box center [595, 180] width 624 height 30
type input "103"
click at [283, 325] on button "Make Payment" at bounding box center [333, 338] width 100 height 27
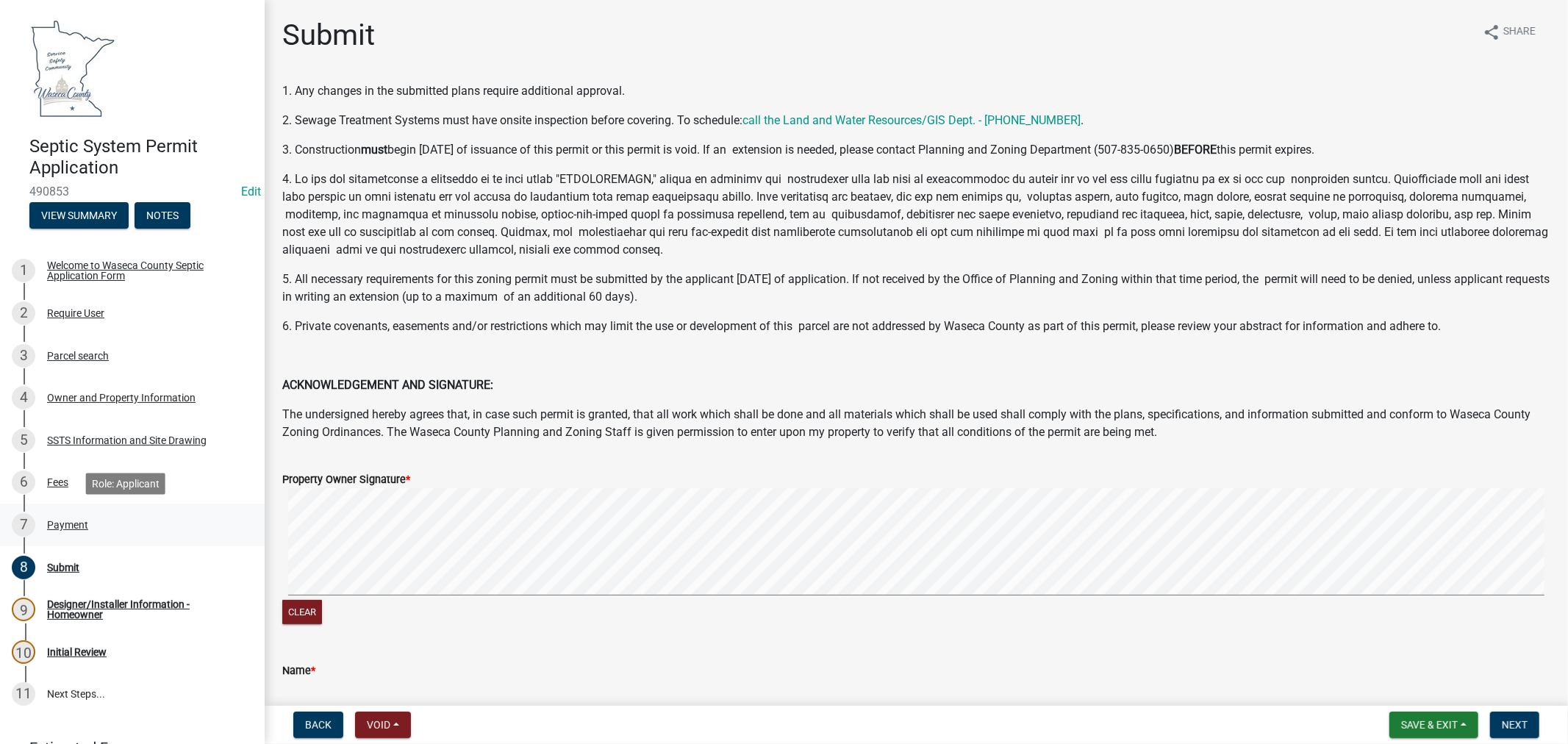
click at [70, 525] on div "Payment" at bounding box center [68, 525] width 41 height 10
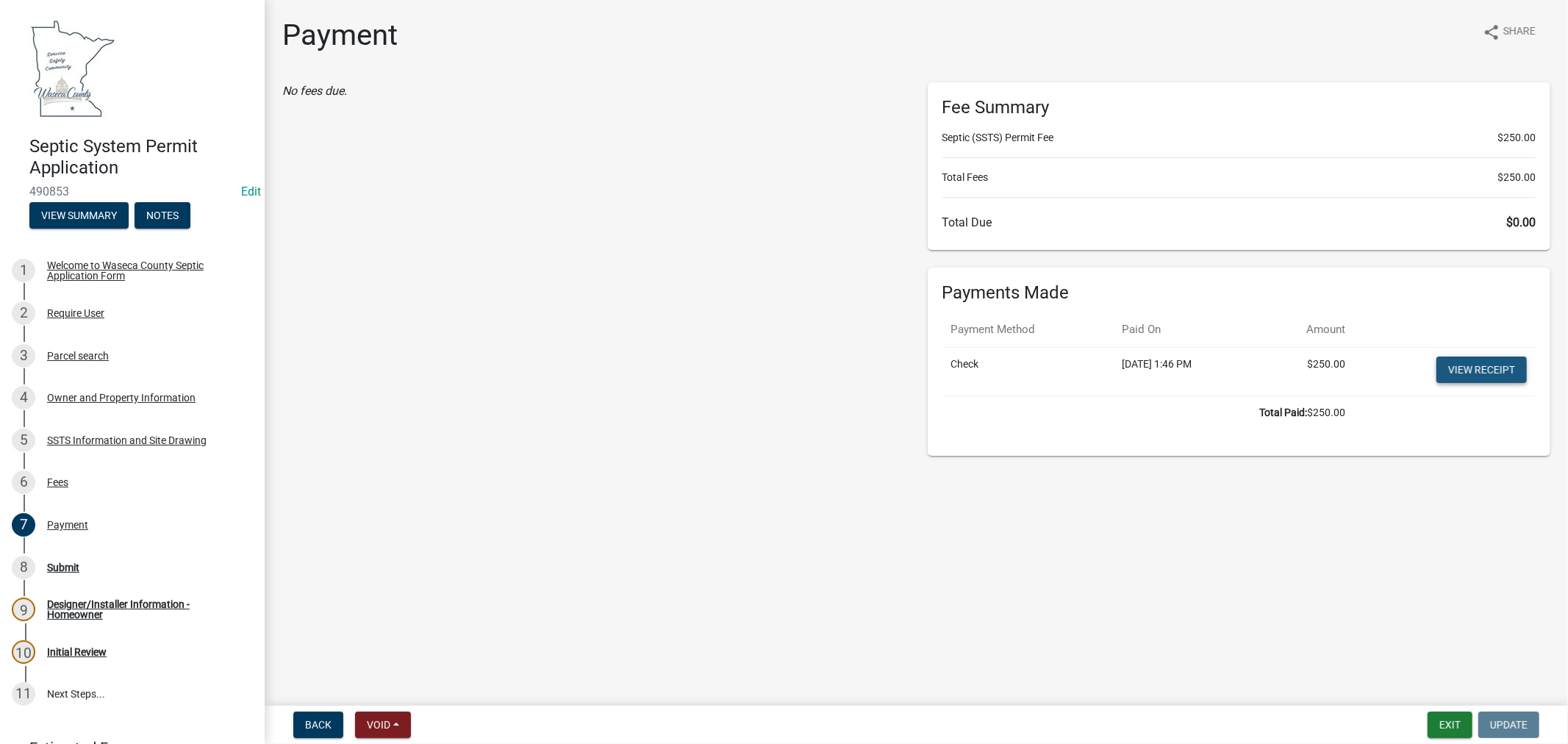
click at [1484, 369] on link "View receipt" at bounding box center [1481, 369] width 90 height 27
click at [68, 571] on div "Submit" at bounding box center [64, 568] width 33 height 10
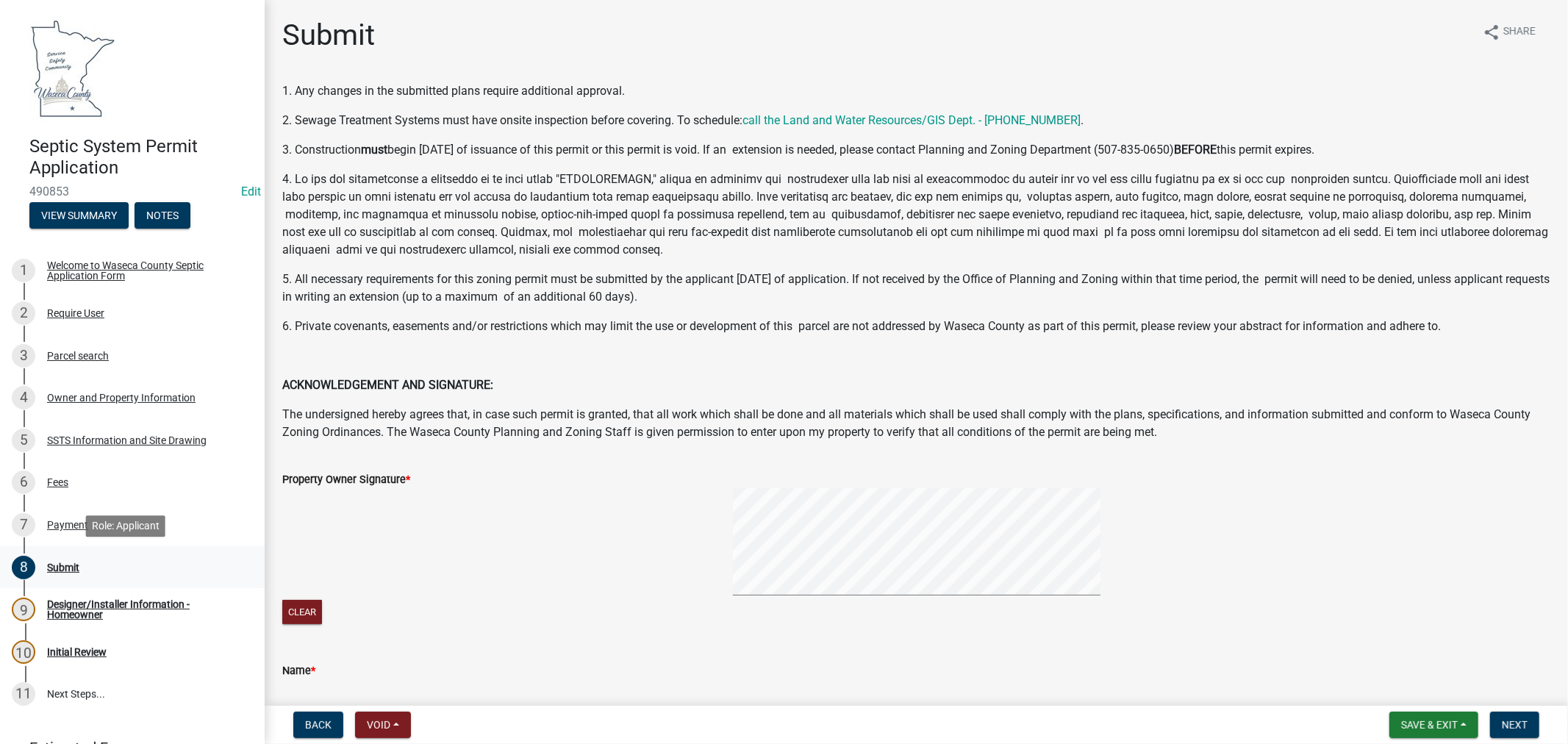
click at [64, 568] on div "Submit" at bounding box center [64, 568] width 33 height 10
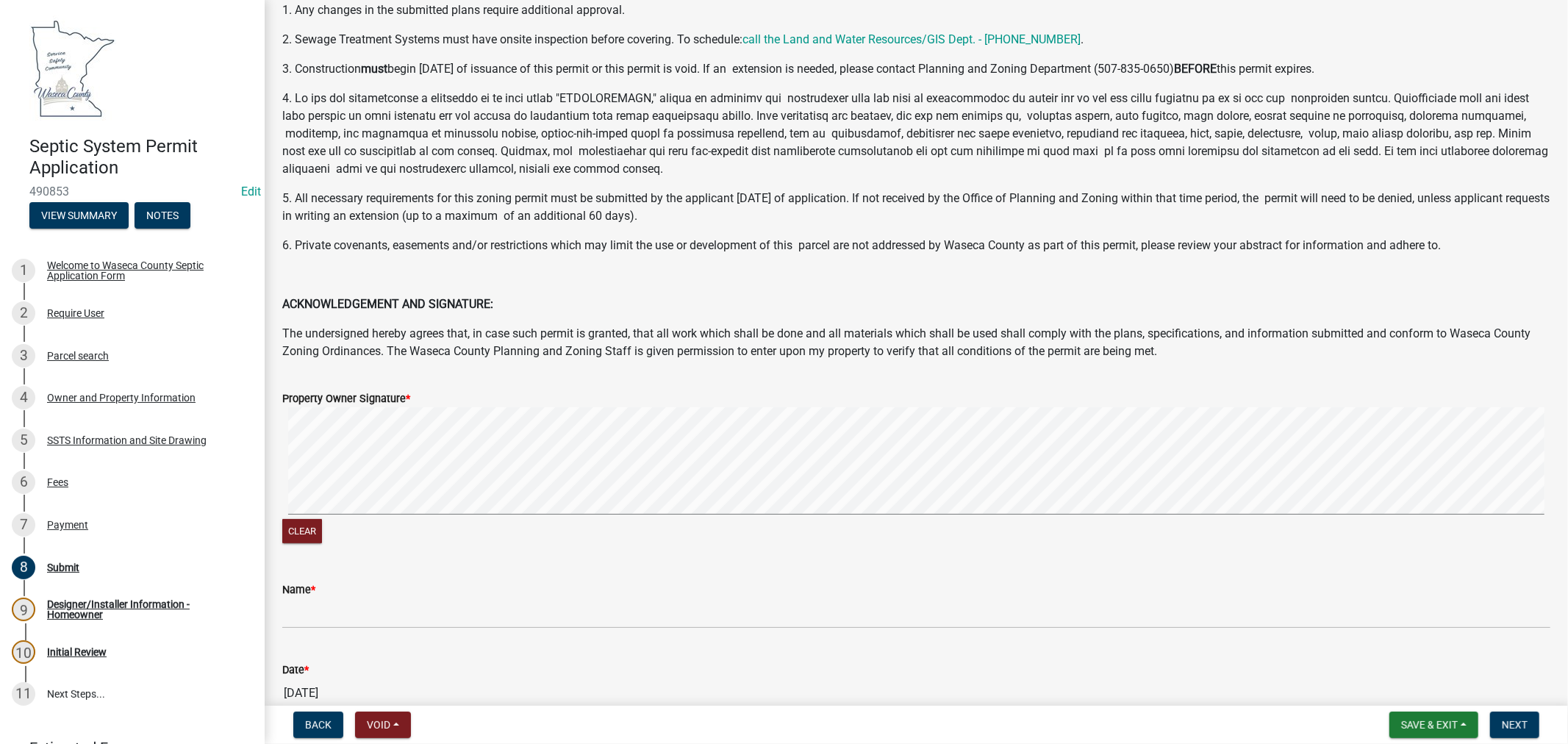
scroll to position [163, 0]
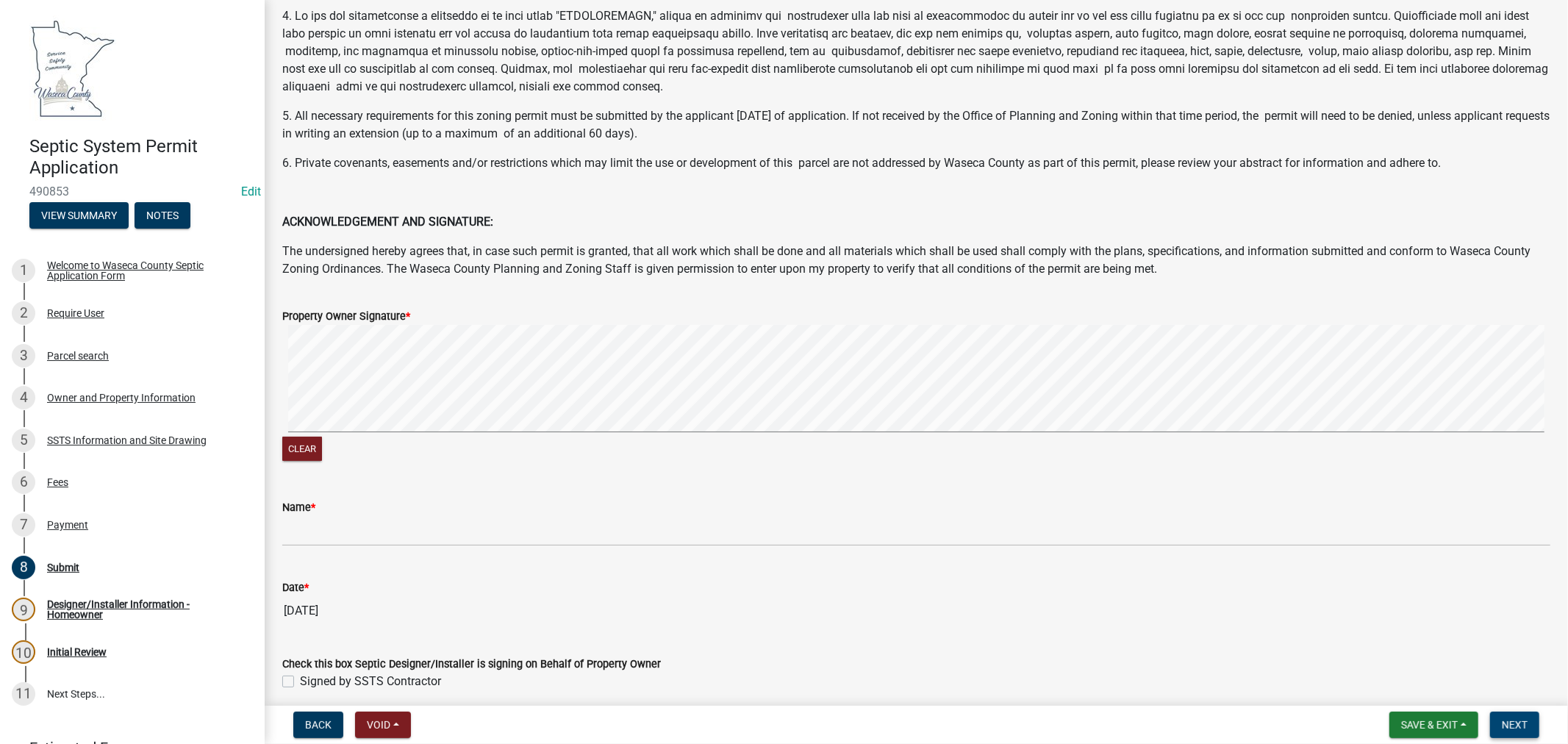
click at [1510, 725] on span "Next" at bounding box center [1515, 725] width 26 height 12
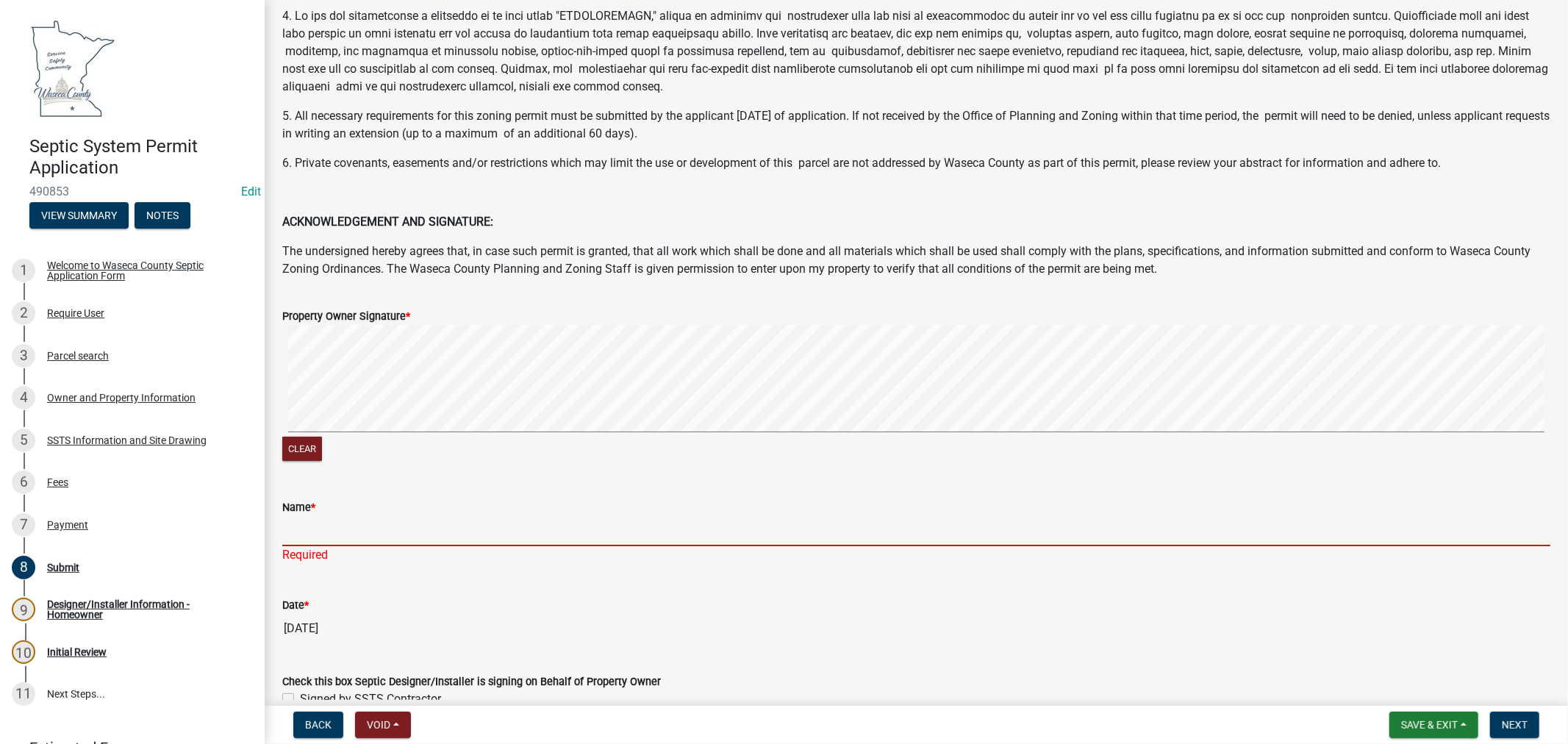
click at [309, 519] on input "Name *" at bounding box center [917, 531] width 1268 height 30
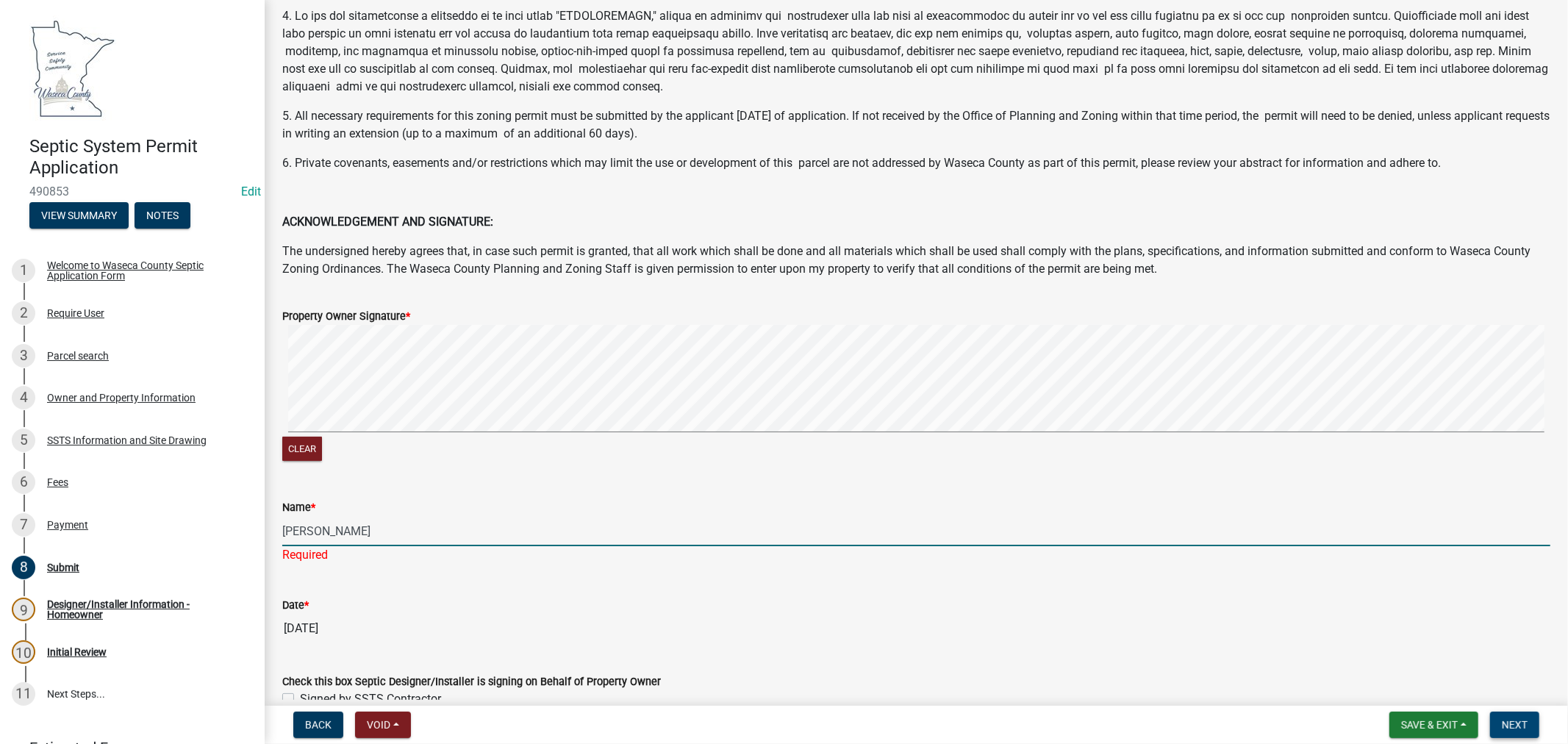
type input "Alec Dwyer"
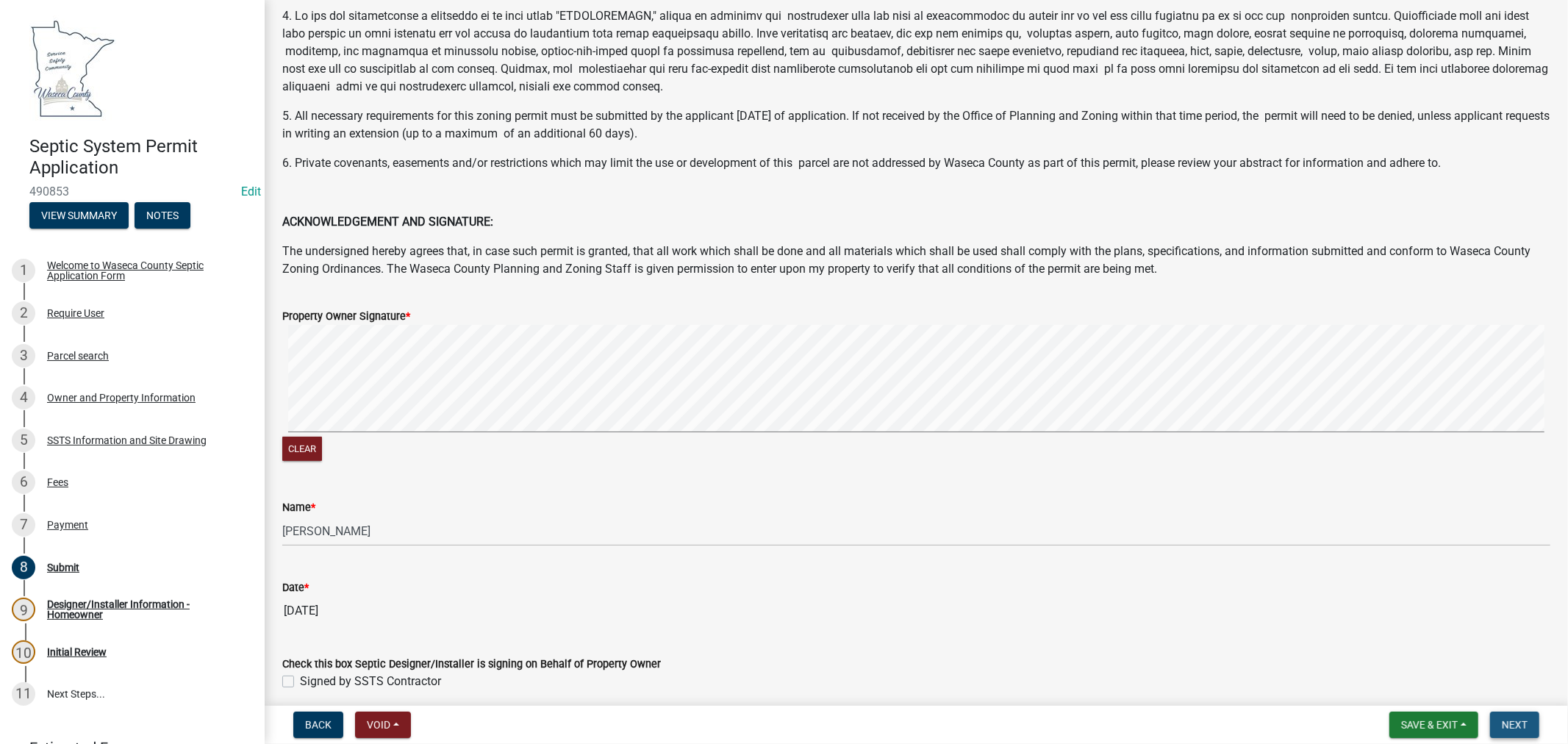
click at [1506, 722] on span "Next" at bounding box center [1515, 725] width 26 height 12
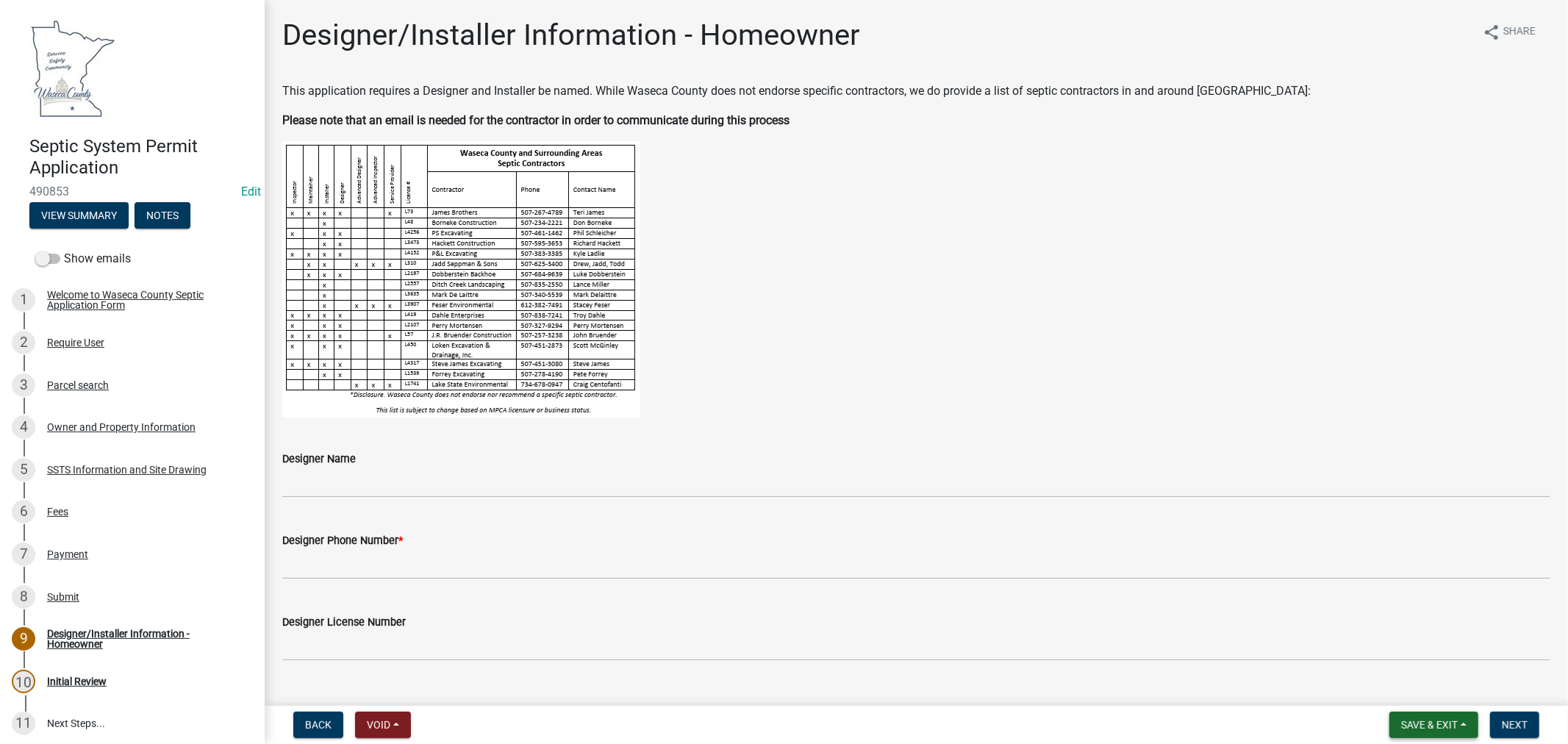
click at [1421, 726] on span "Save & Exit" at bounding box center [1430, 725] width 57 height 12
click at [1416, 690] on button "Save & Exit" at bounding box center [1419, 686] width 118 height 35
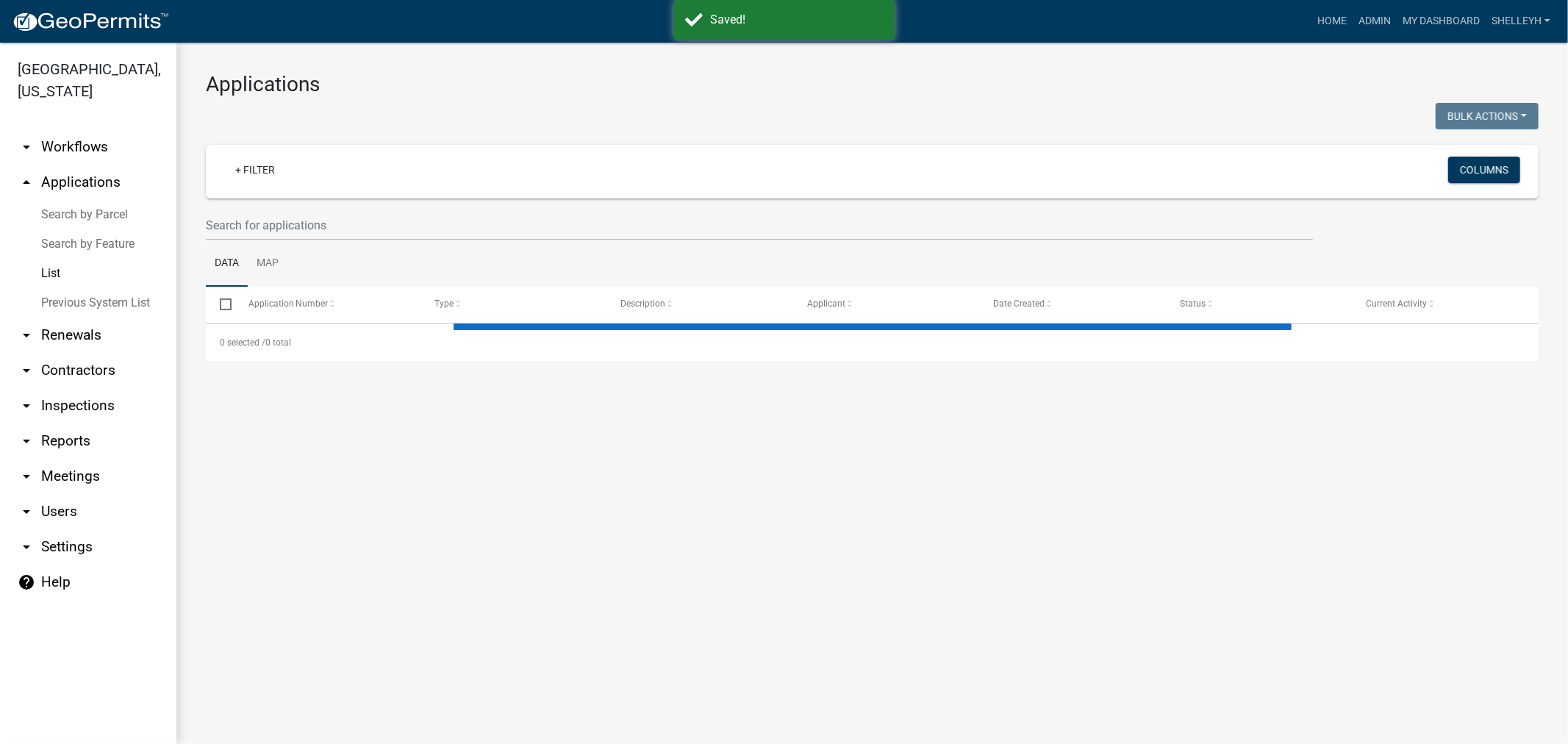
select select "1: 25"
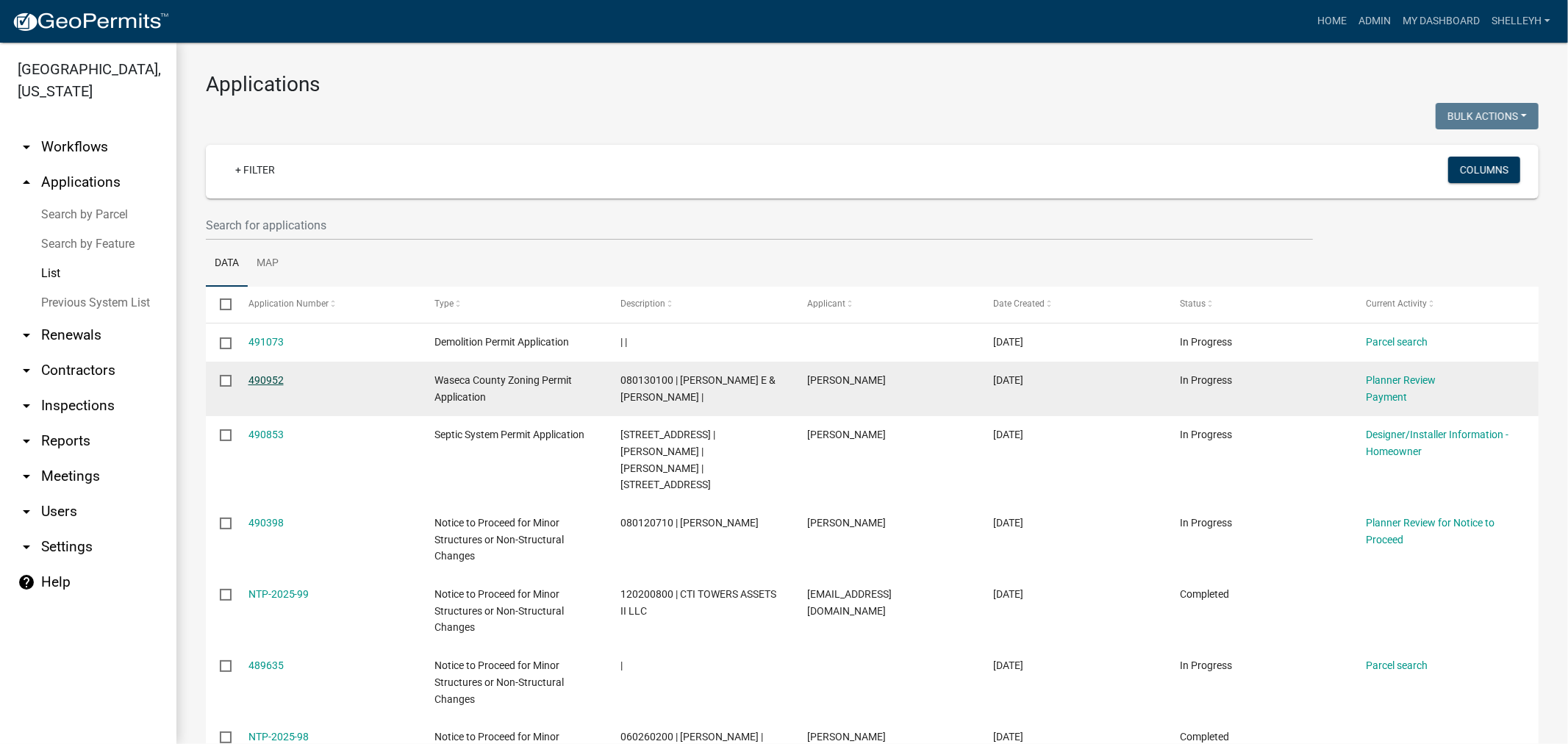
click at [272, 378] on link "490952" at bounding box center [265, 381] width 35 height 12
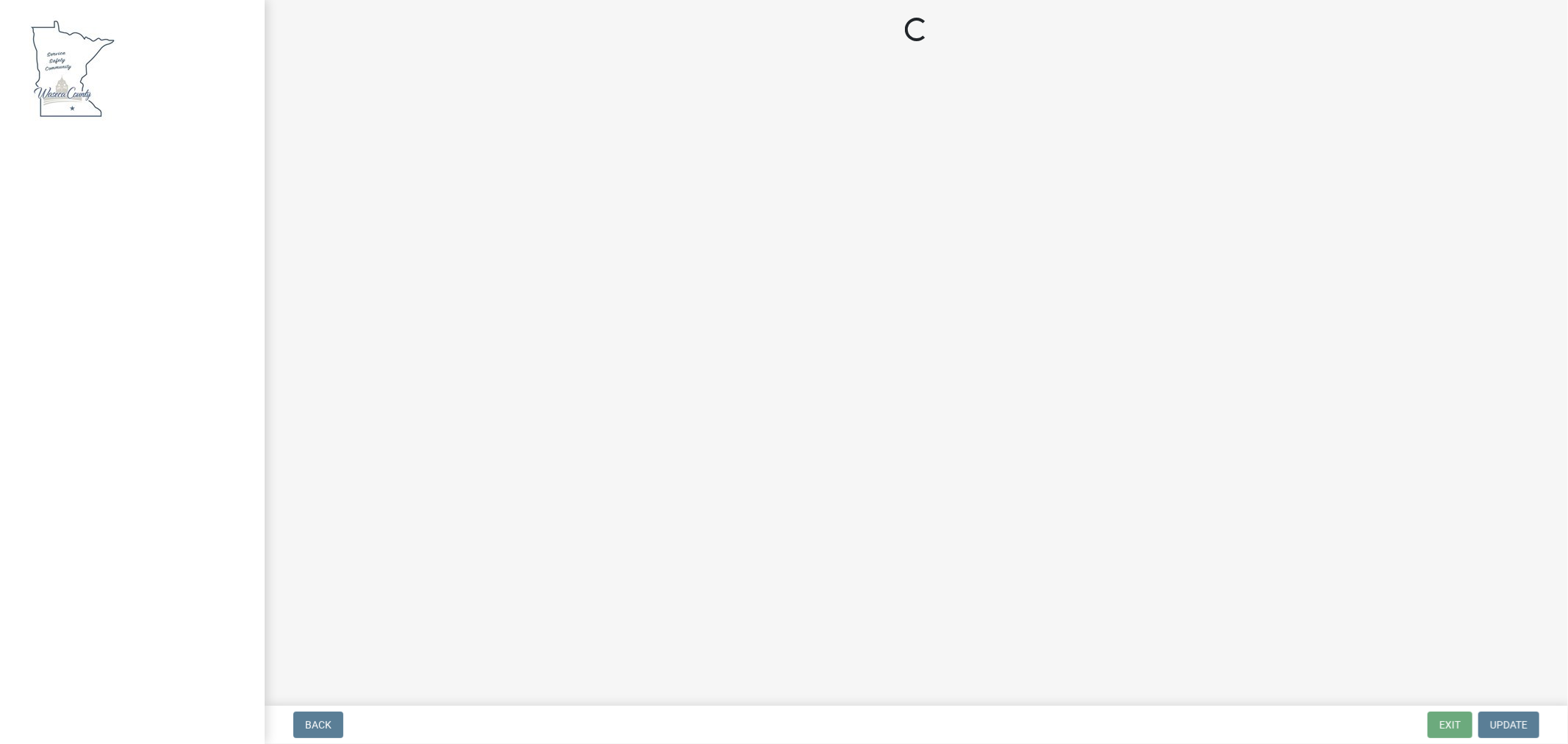
select select "3: 3"
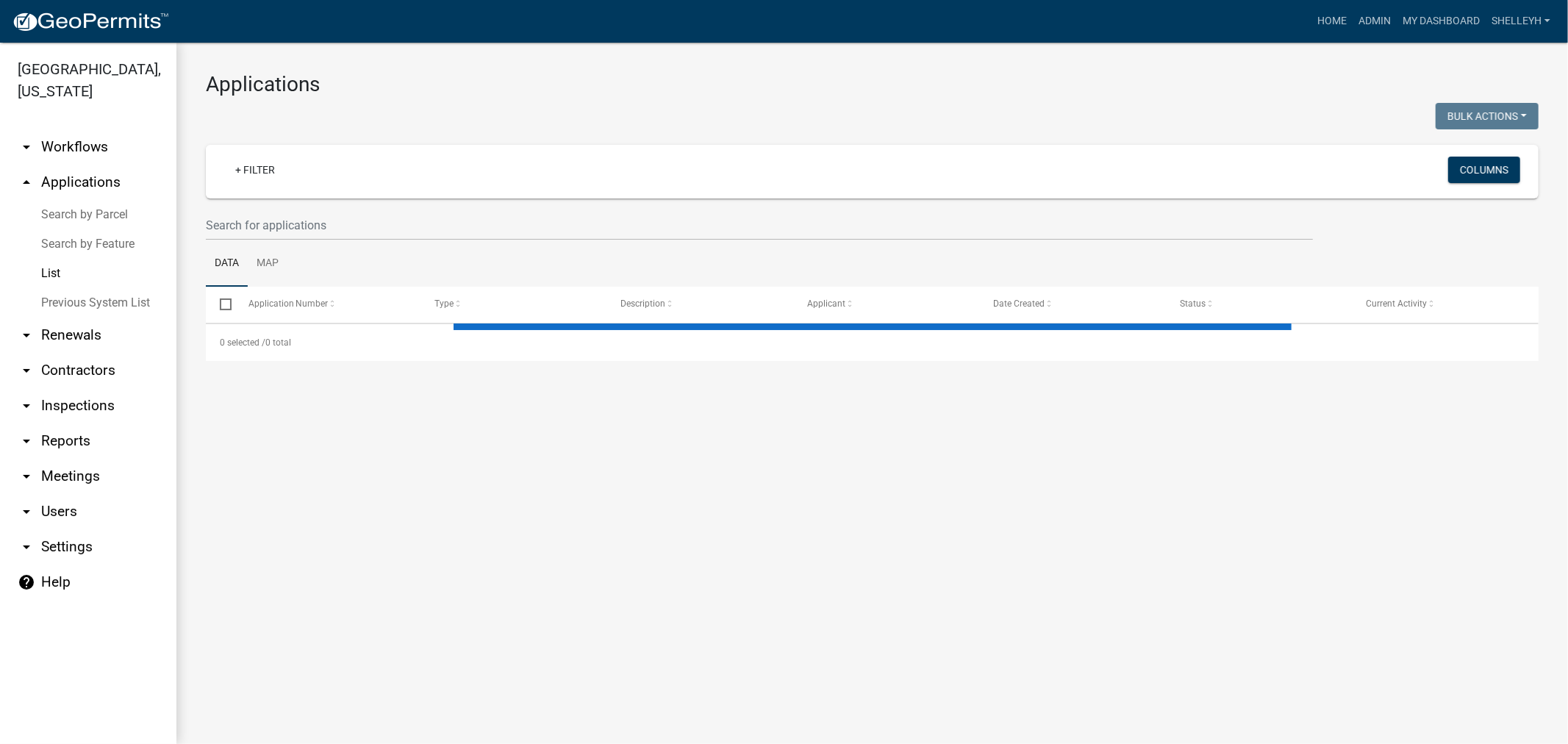
select select "1: 25"
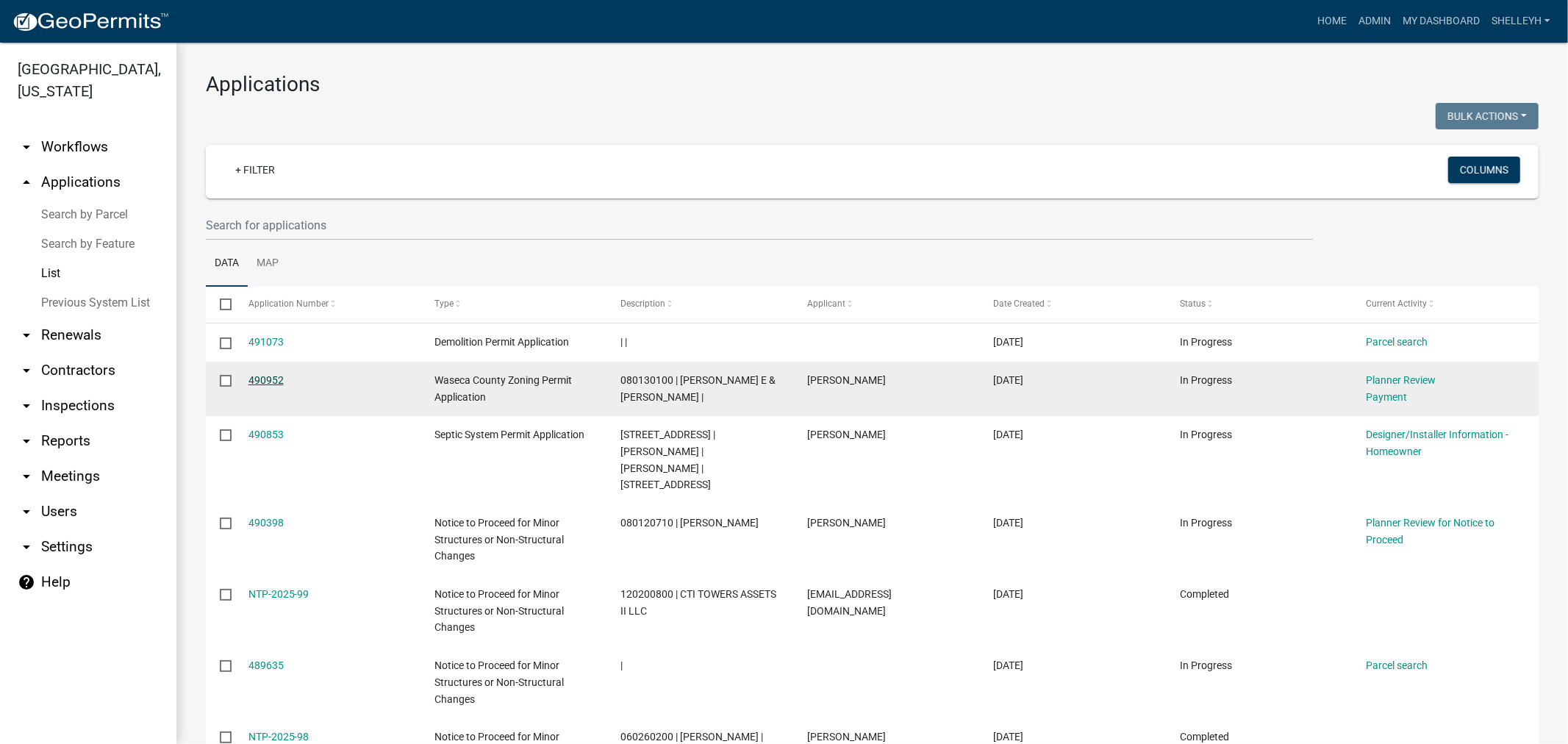
click at [253, 380] on link "490952" at bounding box center [265, 381] width 35 height 12
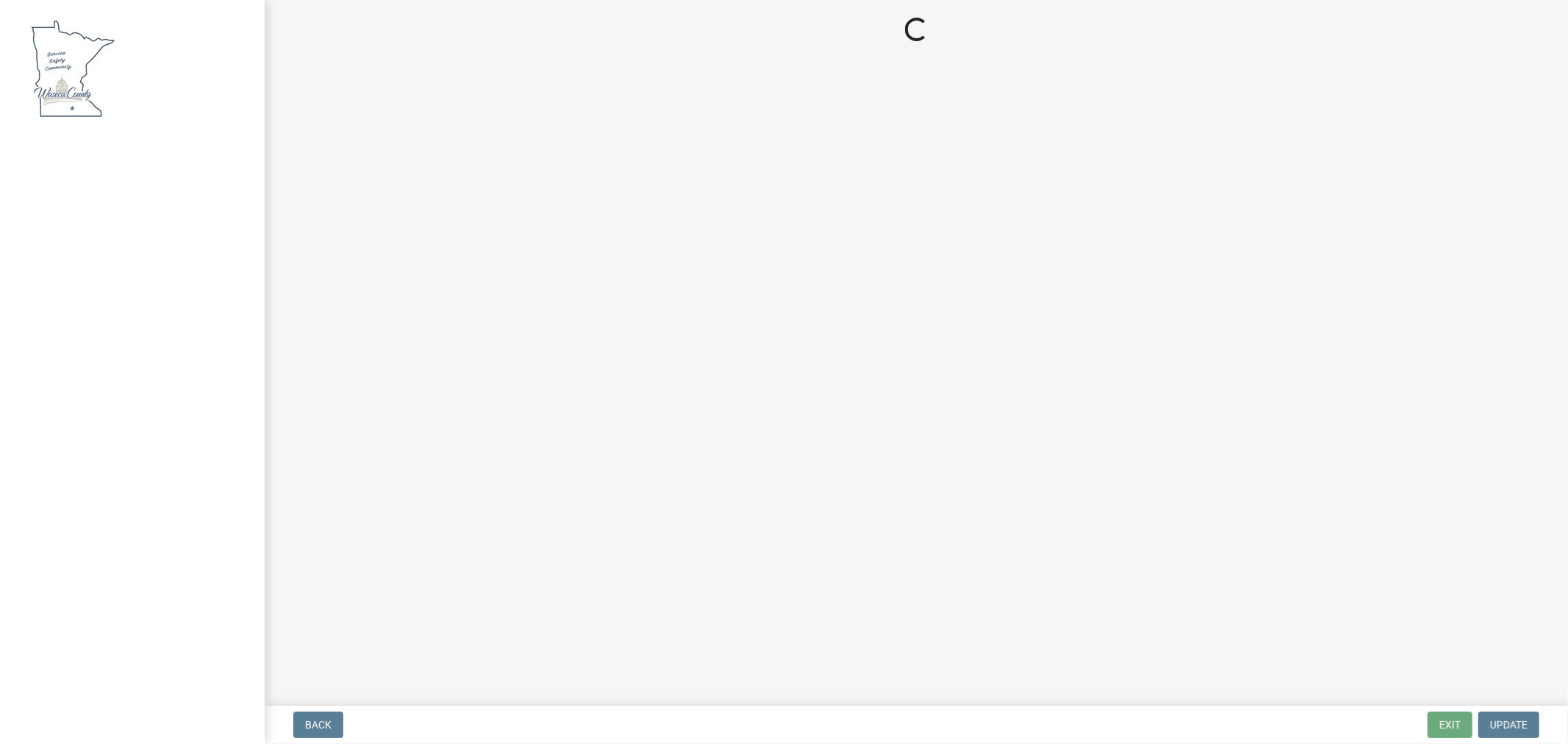
select select "3: 3"
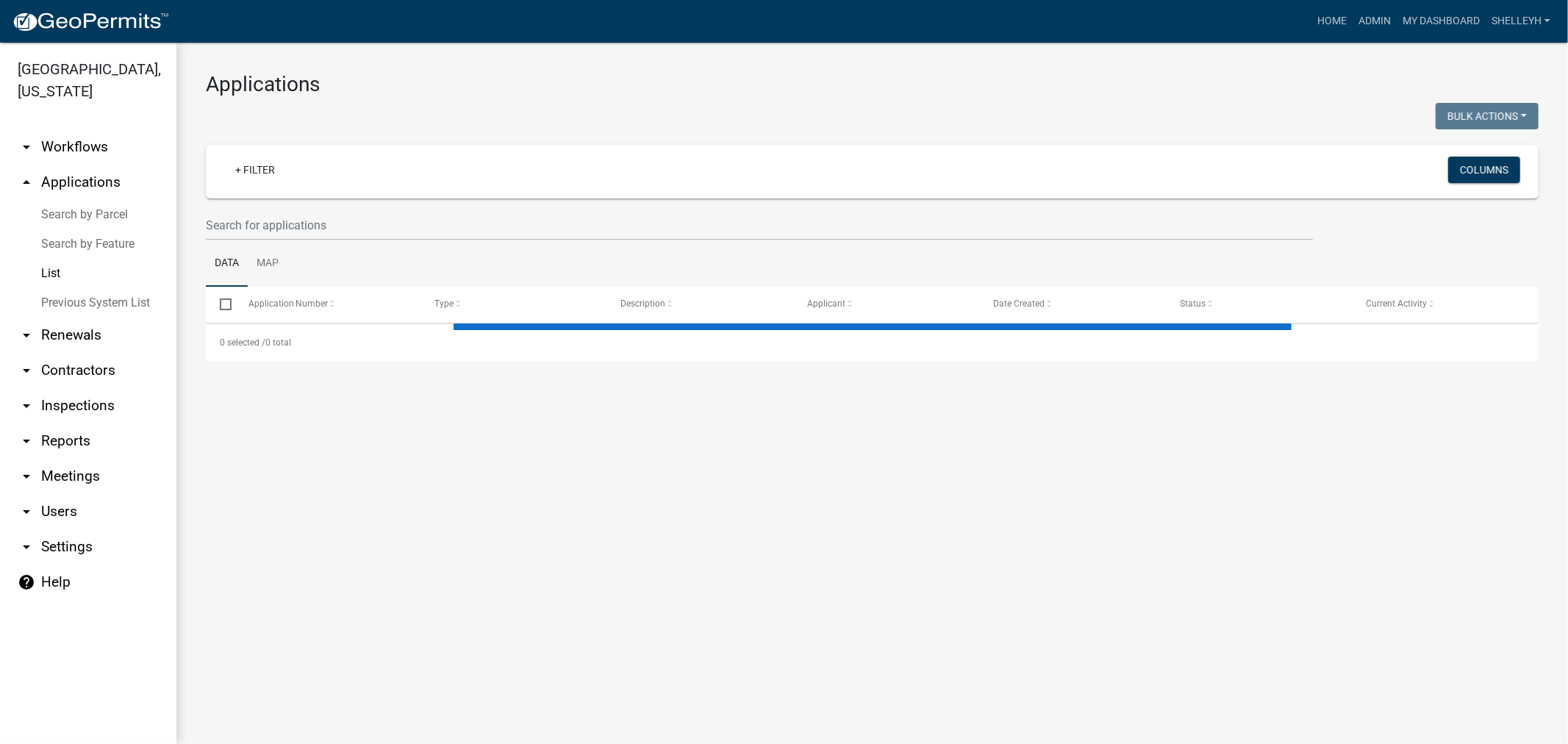
select select "1: 25"
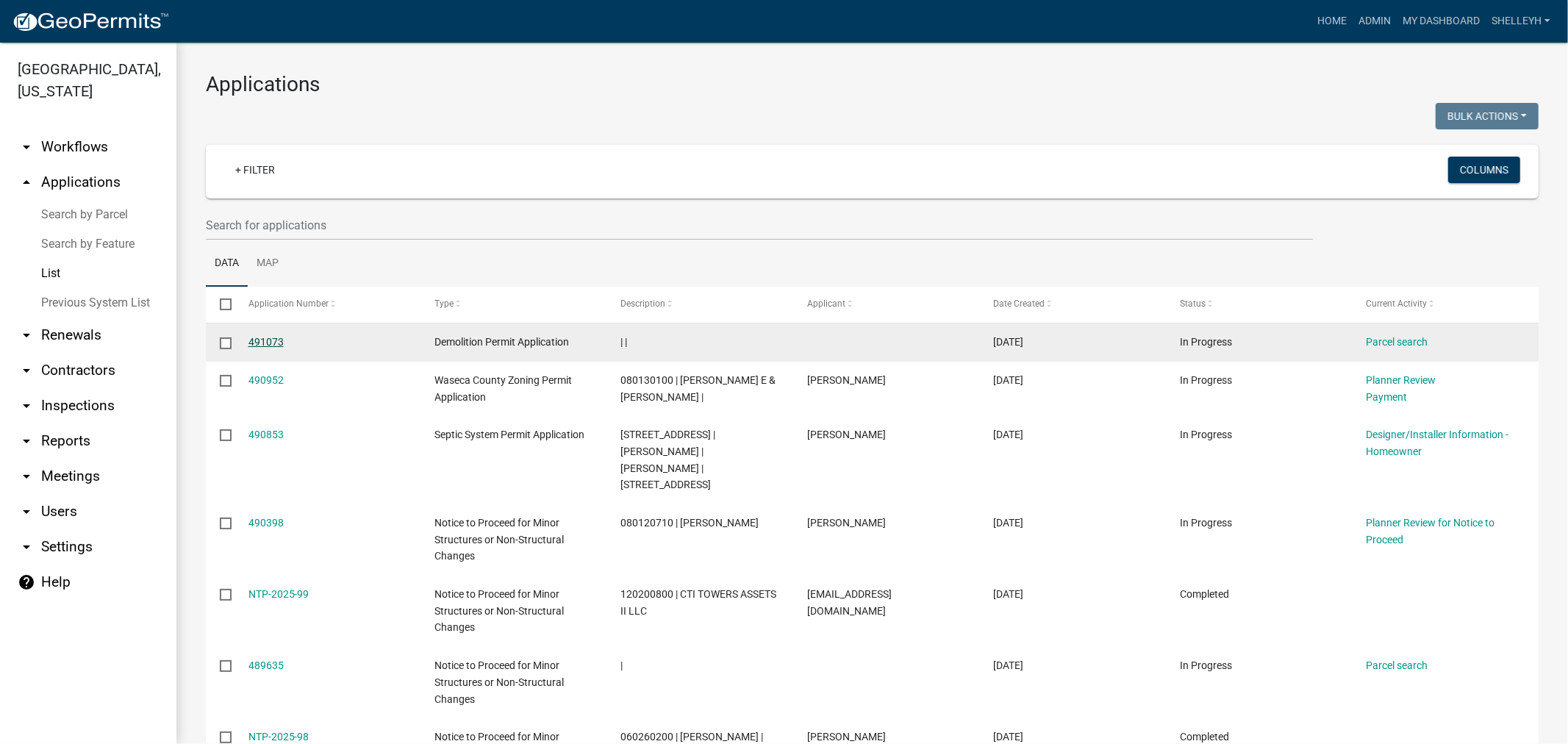
click at [270, 344] on link "491073" at bounding box center [265, 342] width 35 height 12
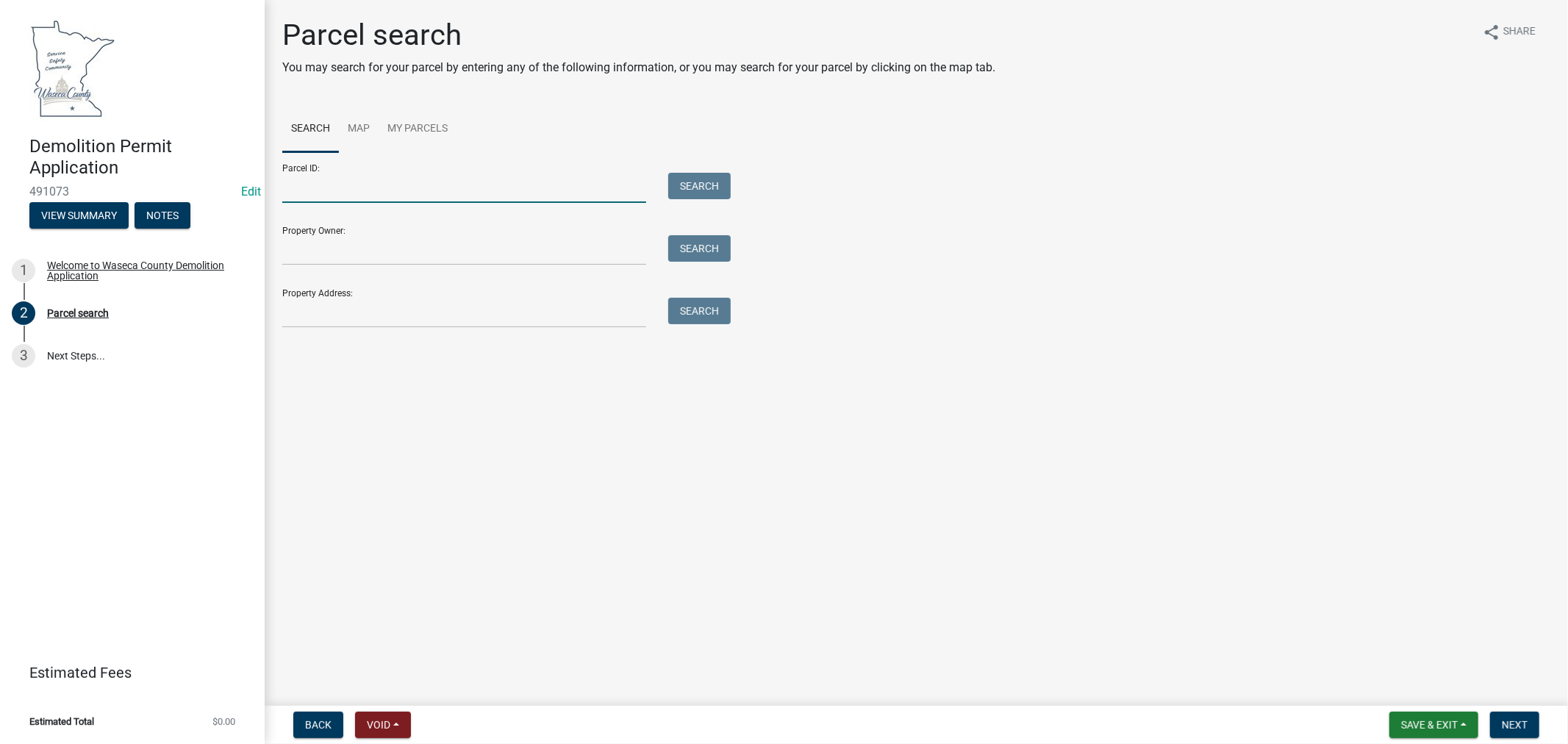
click at [339, 187] on input "Parcel ID:" at bounding box center [465, 187] width 364 height 30
type input "070320200"
click at [691, 187] on button "Search" at bounding box center [699, 186] width 63 height 27
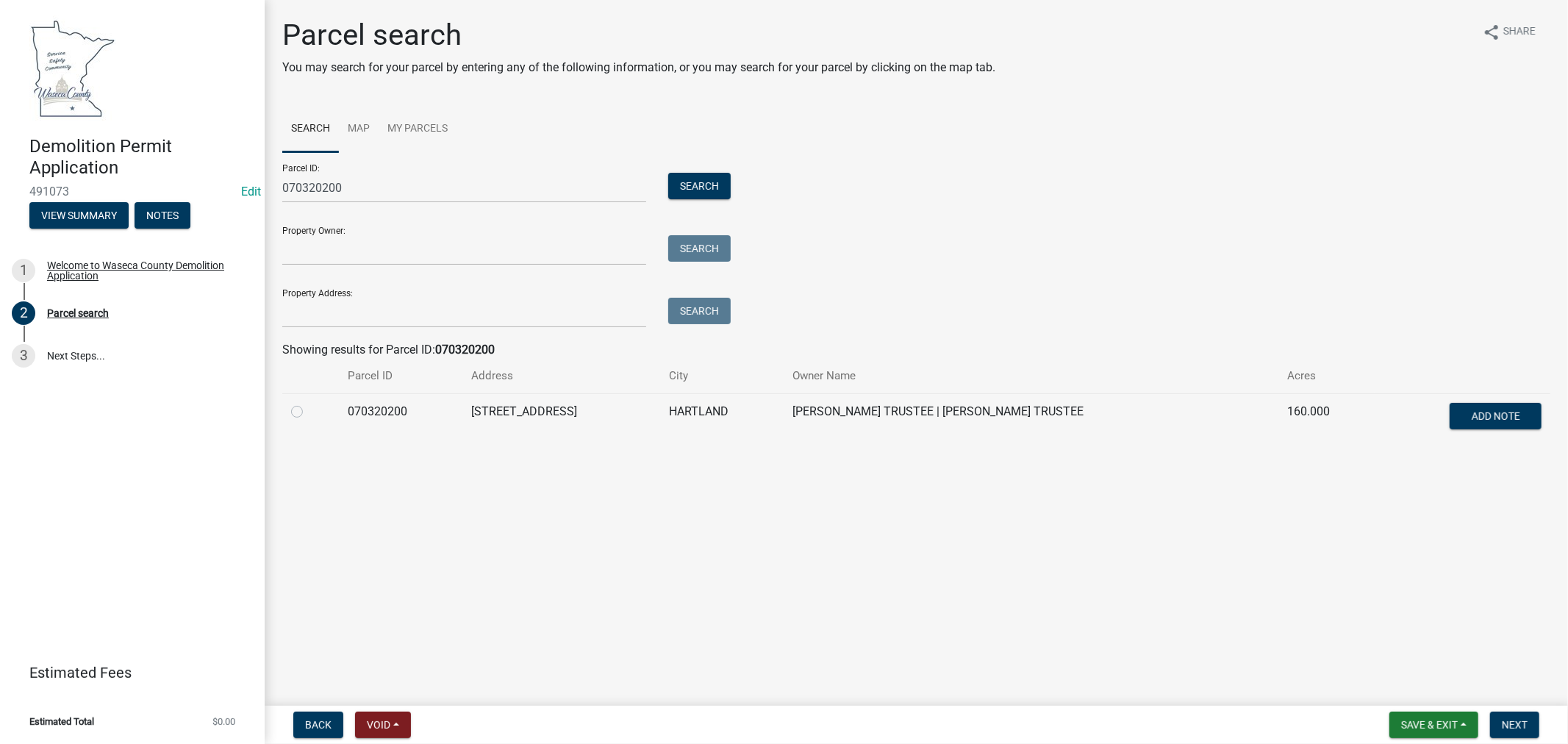
drag, startPoint x: 217, startPoint y: 395, endPoint x: 308, endPoint y: 402, distance: 91.3
click at [250, 417] on div "Demolition Permit Application 491073 Edit View Summary Notes 1 Welcome to Wasec…" at bounding box center [132, 372] width 265 height 744
click at [326, 436] on td at bounding box center [311, 418] width 57 height 48
click at [308, 403] on label at bounding box center [308, 403] width 0 height 0
click at [308, 412] on input "radio" at bounding box center [313, 407] width 9 height 9
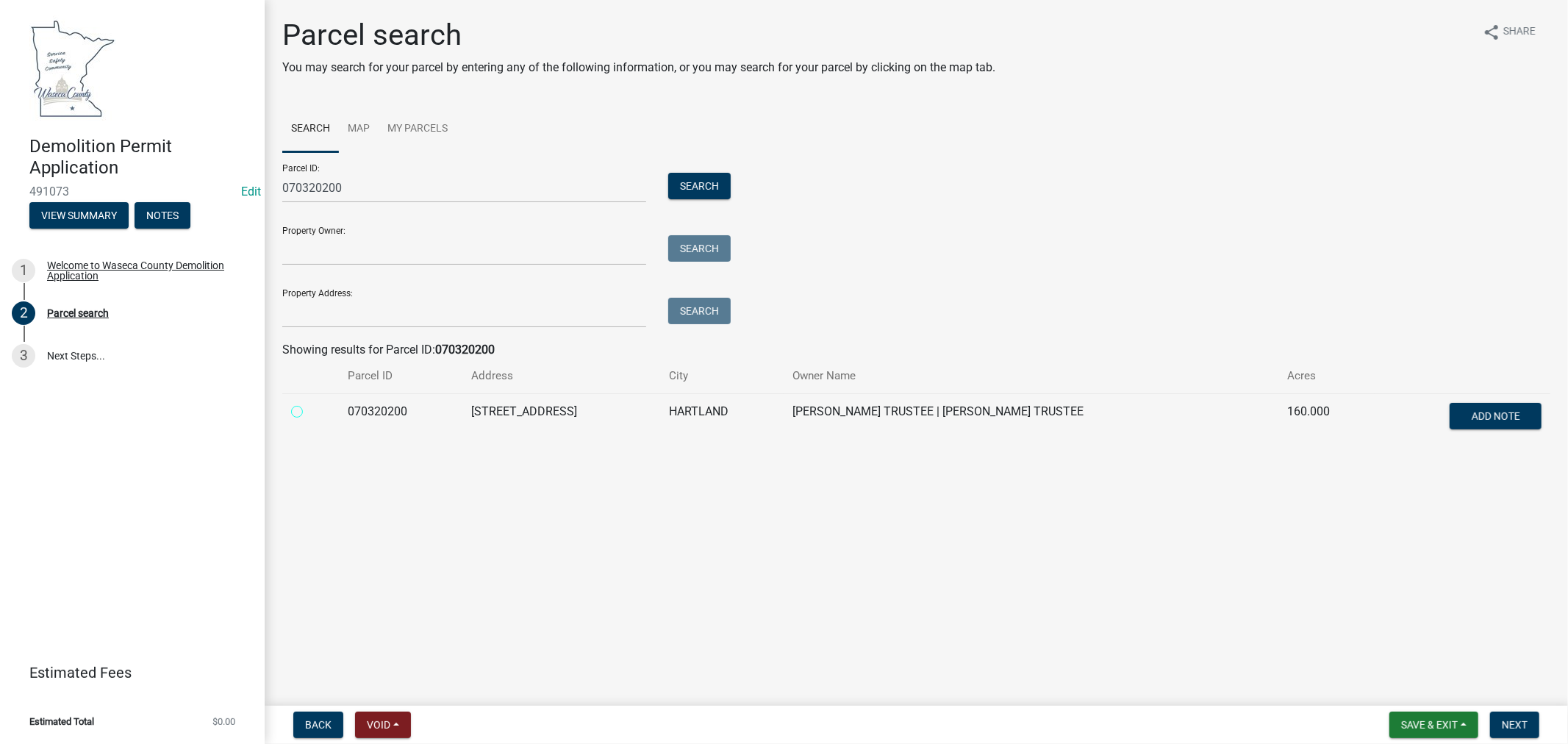
radio input "true"
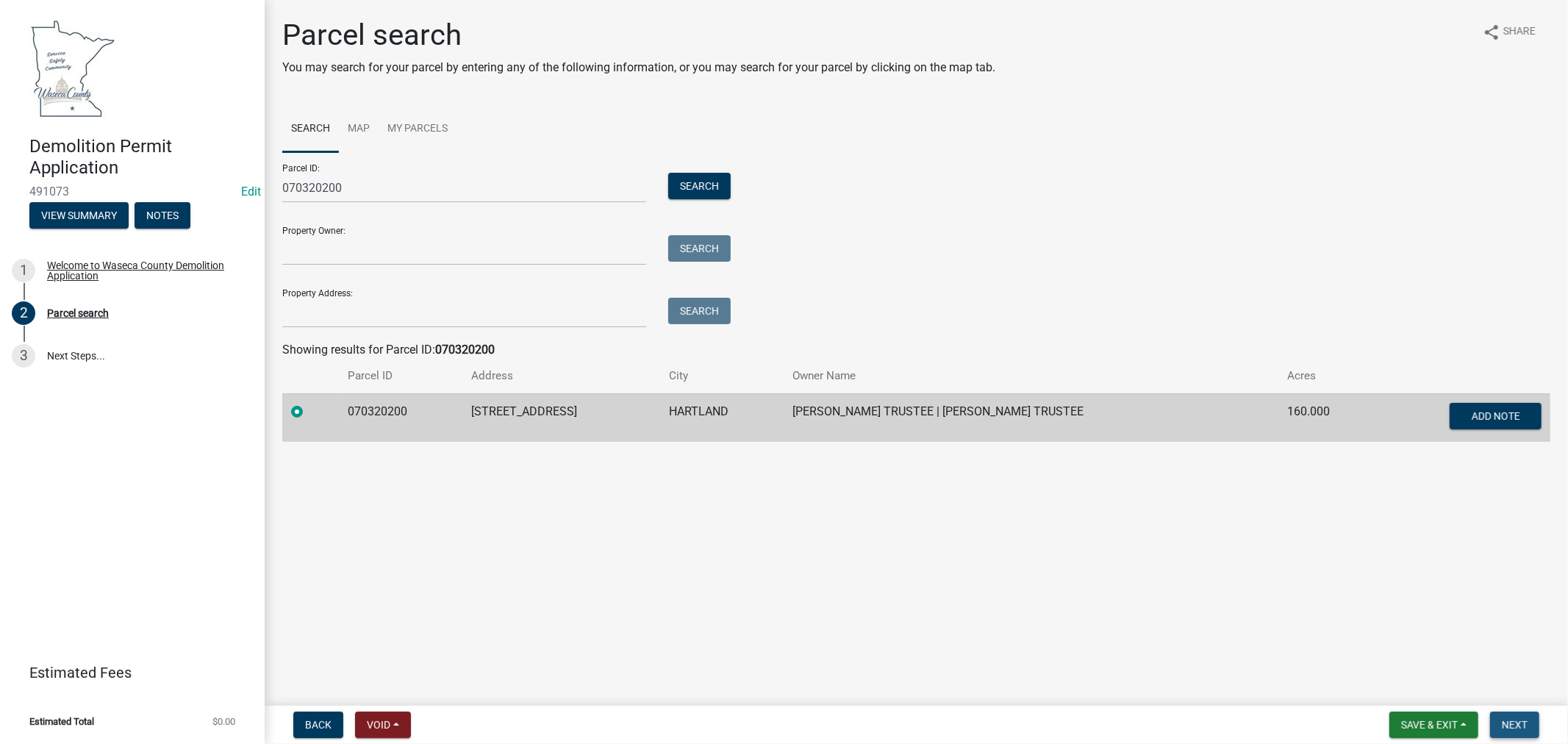
click at [1519, 729] on span "Next" at bounding box center [1515, 725] width 26 height 12
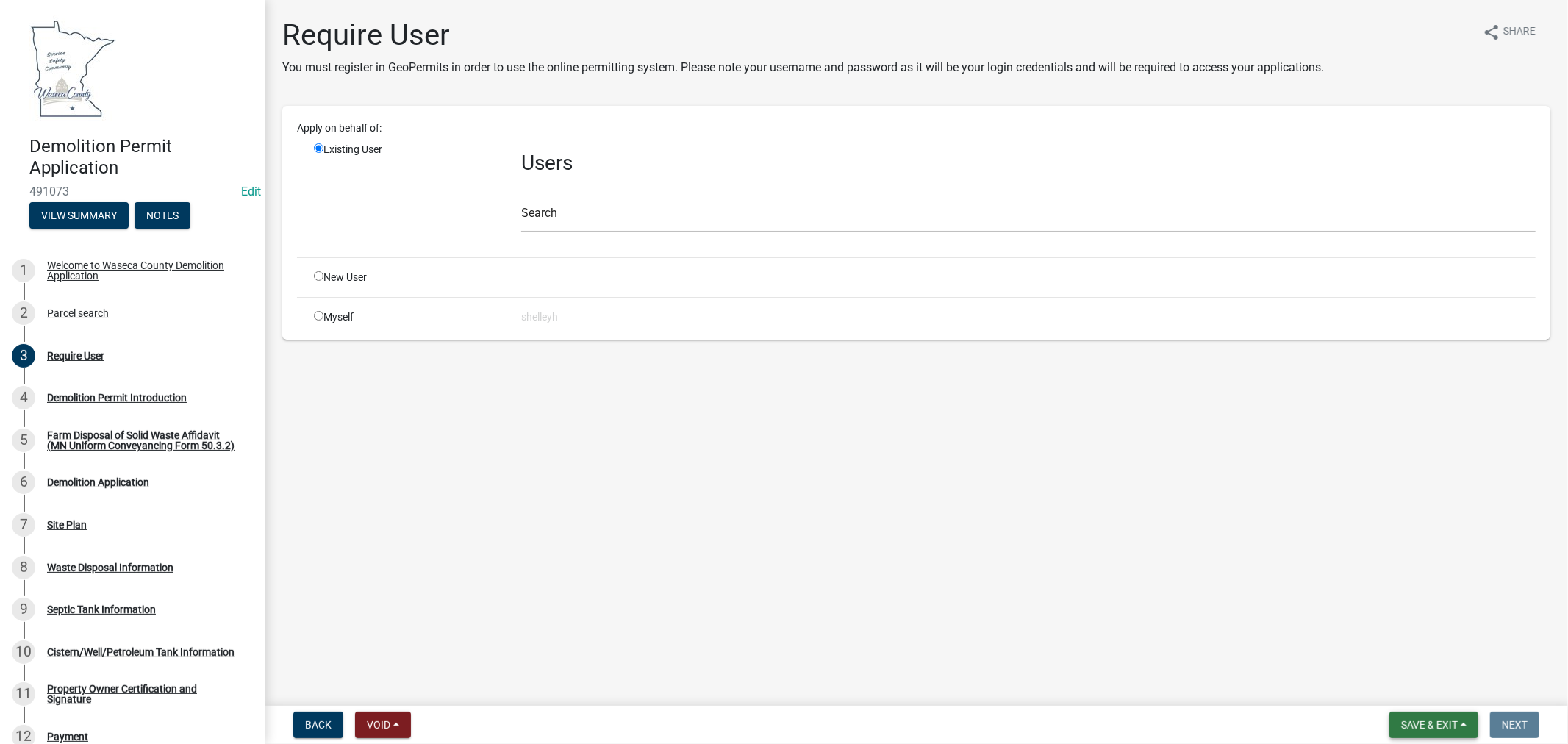
click at [1413, 721] on span "Save & Exit" at bounding box center [1430, 725] width 57 height 12
click at [1407, 655] on button "Save" at bounding box center [1419, 651] width 118 height 35
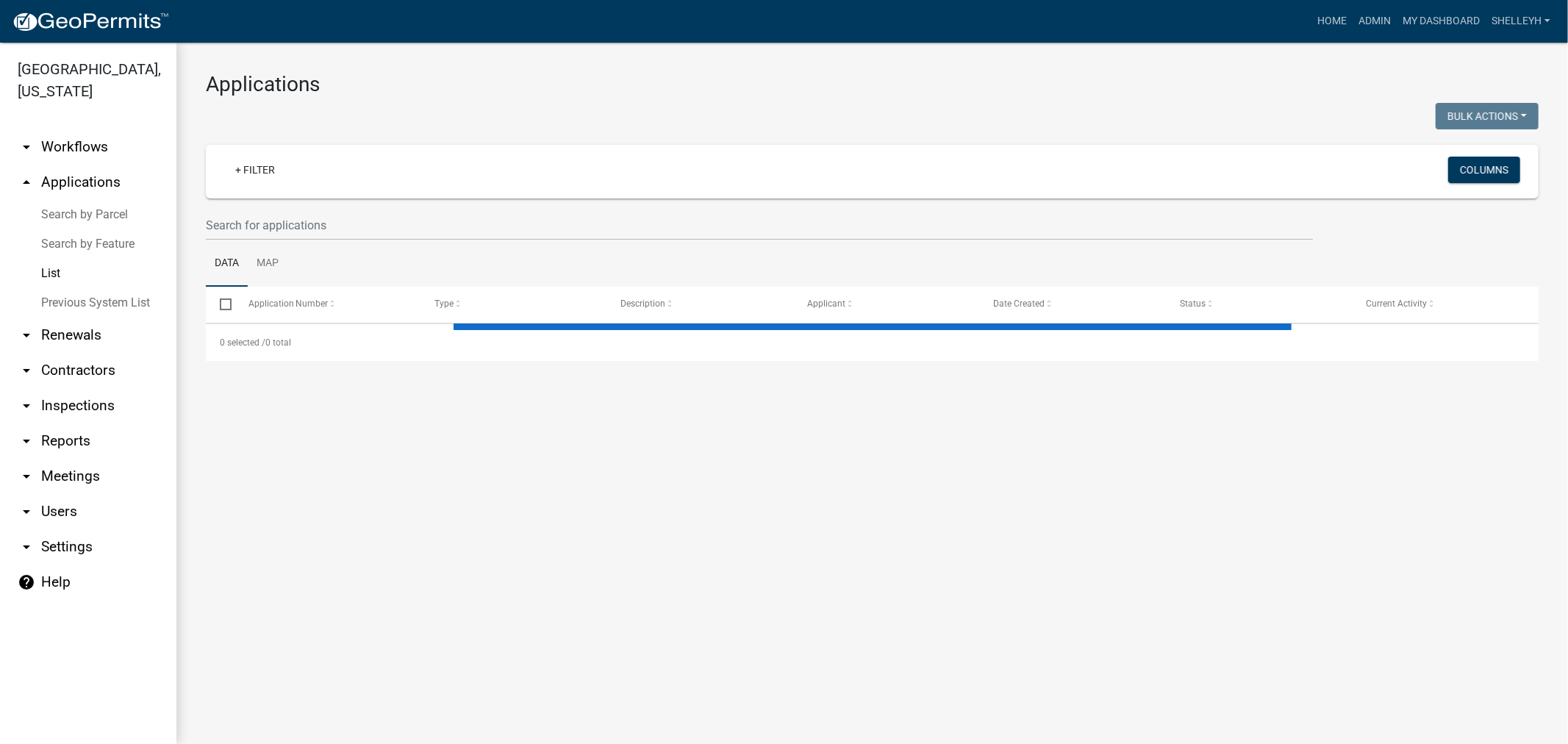
select select "1: 25"
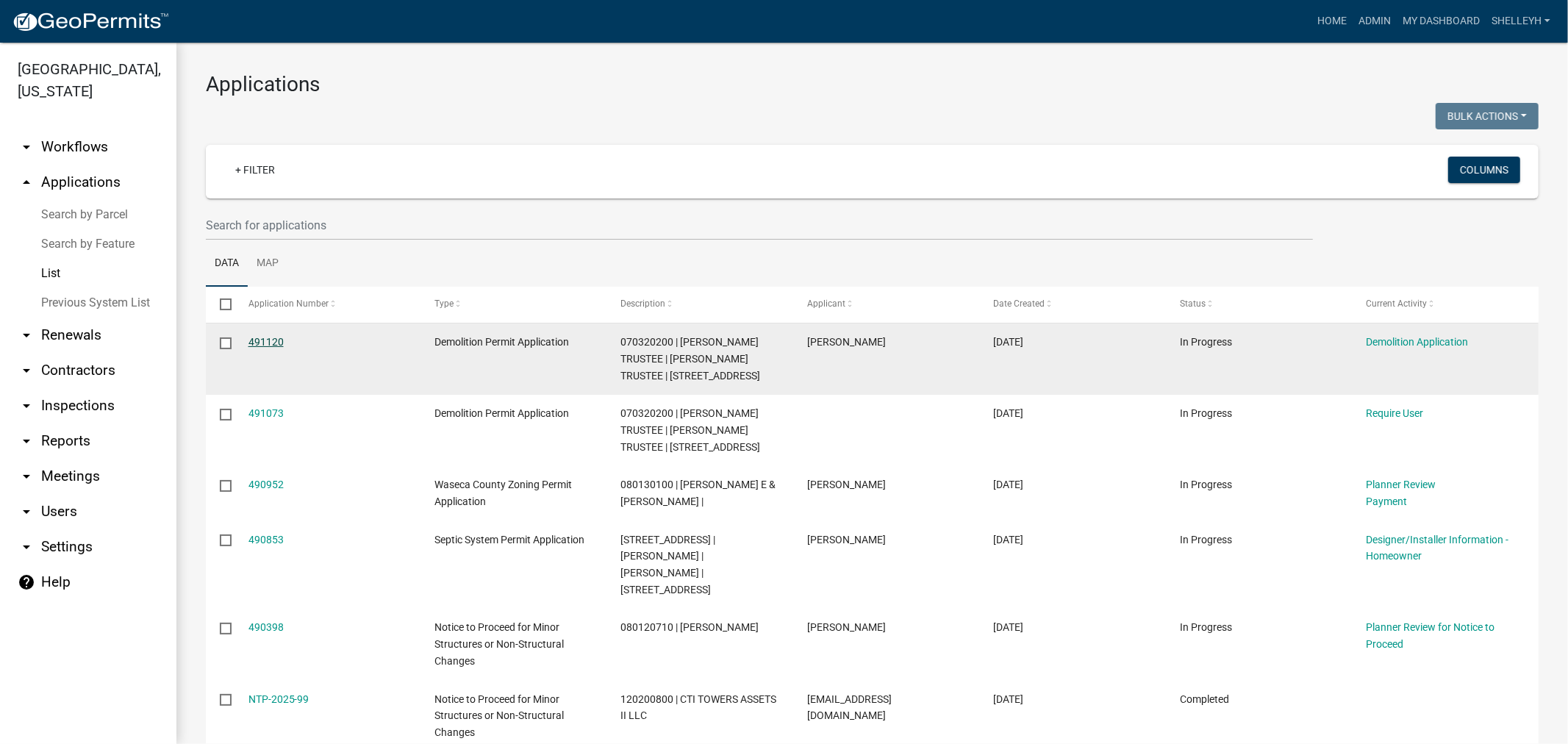
click at [270, 342] on link "491120" at bounding box center [265, 342] width 35 height 12
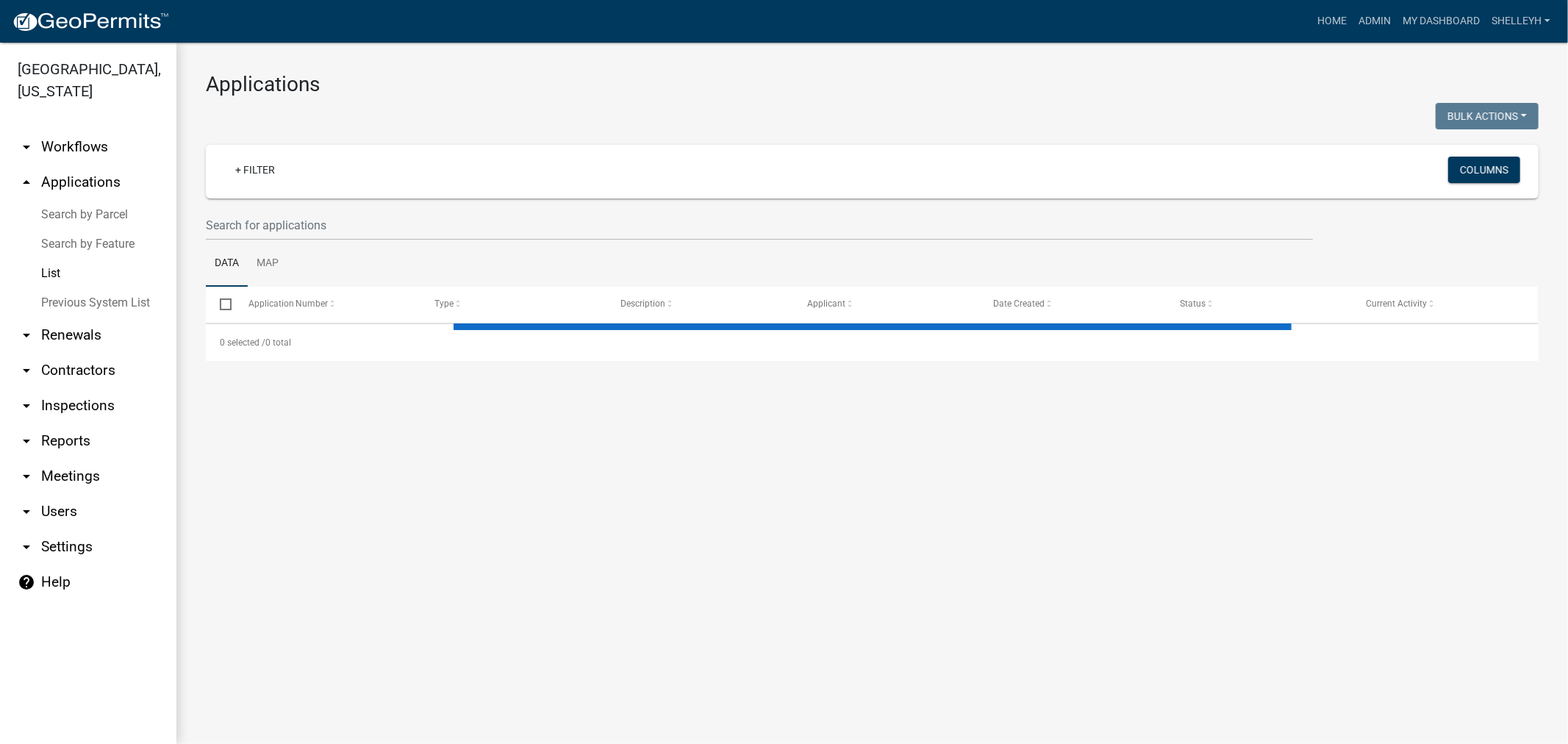
select select "1: 25"
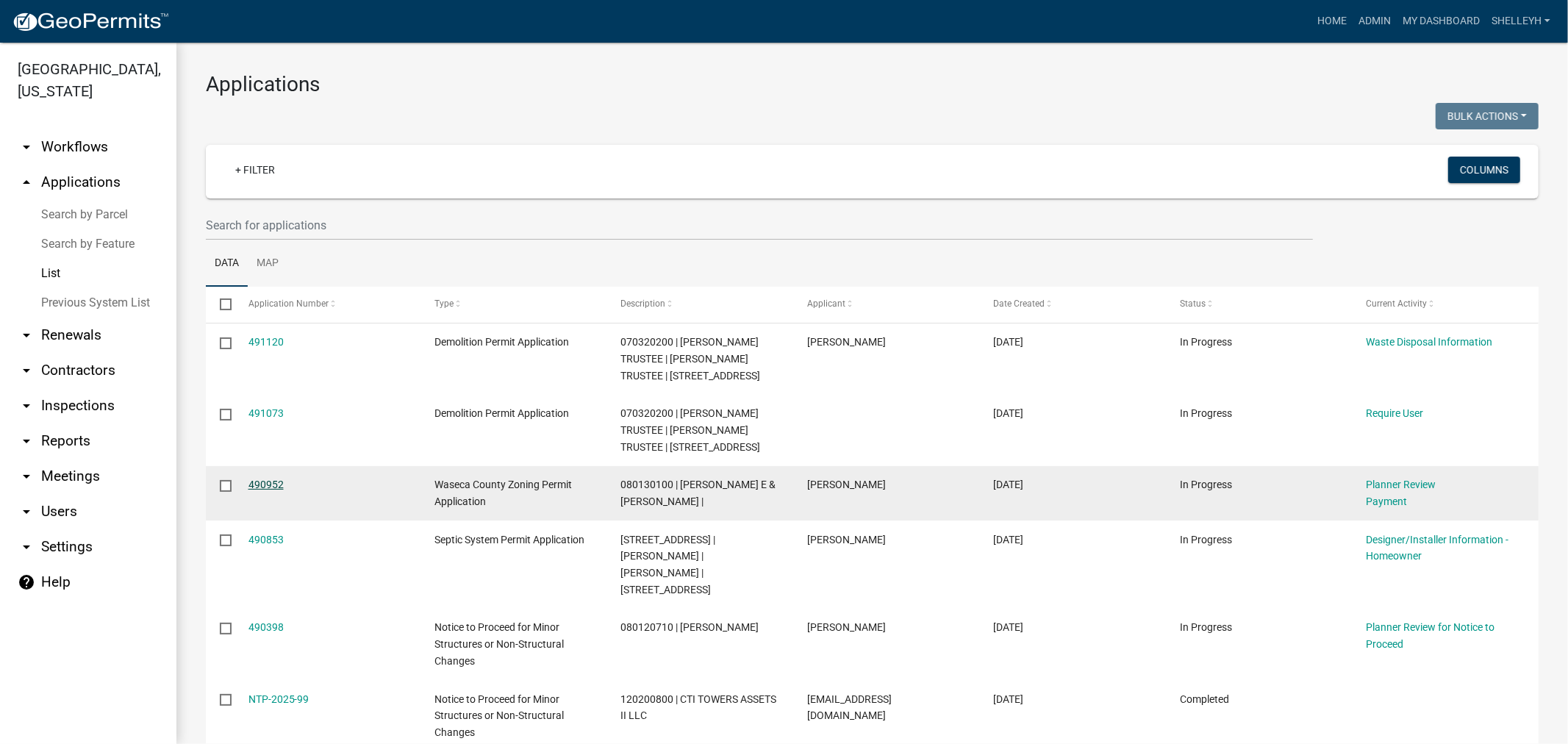
click at [267, 481] on link "490952" at bounding box center [265, 485] width 35 height 12
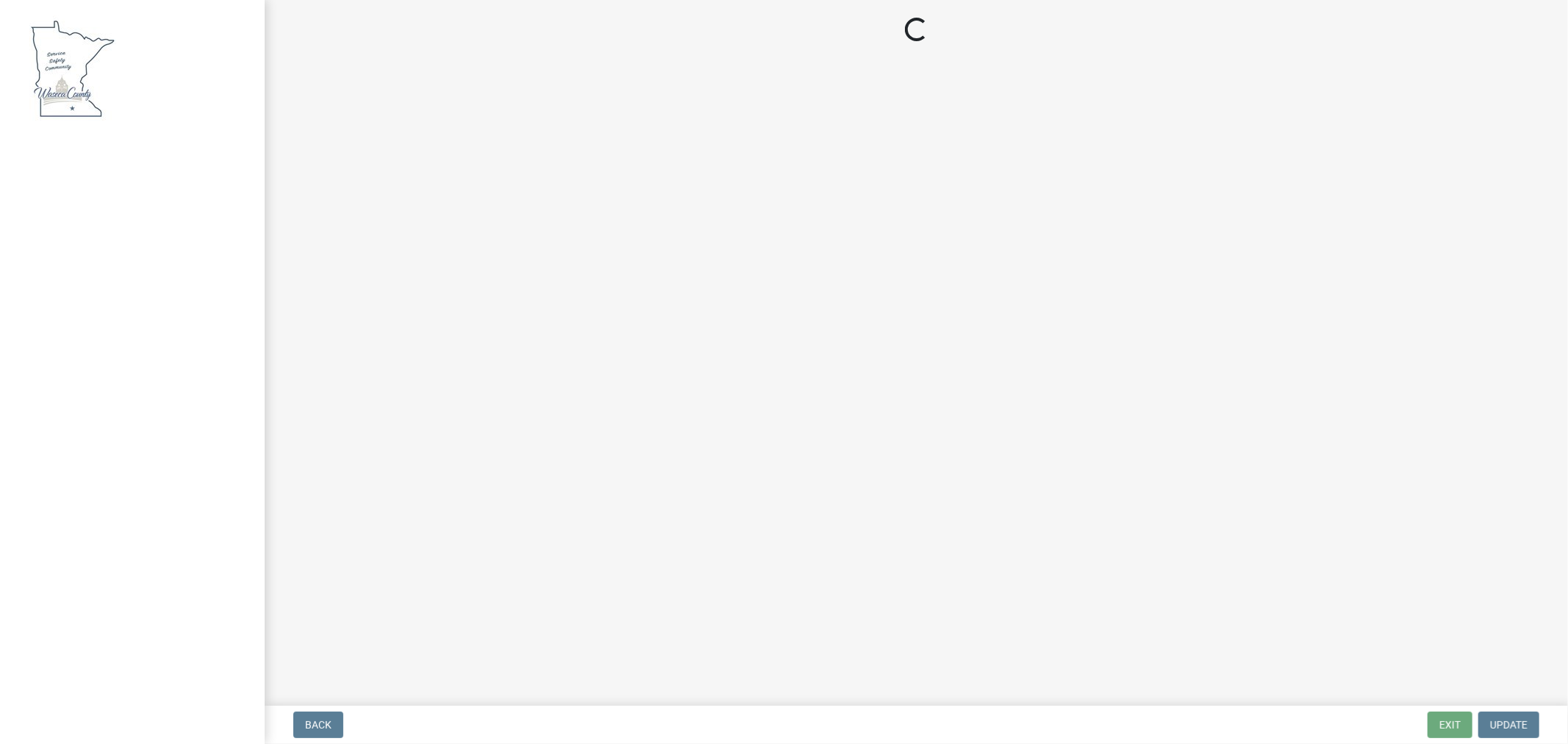
select select "3: 3"
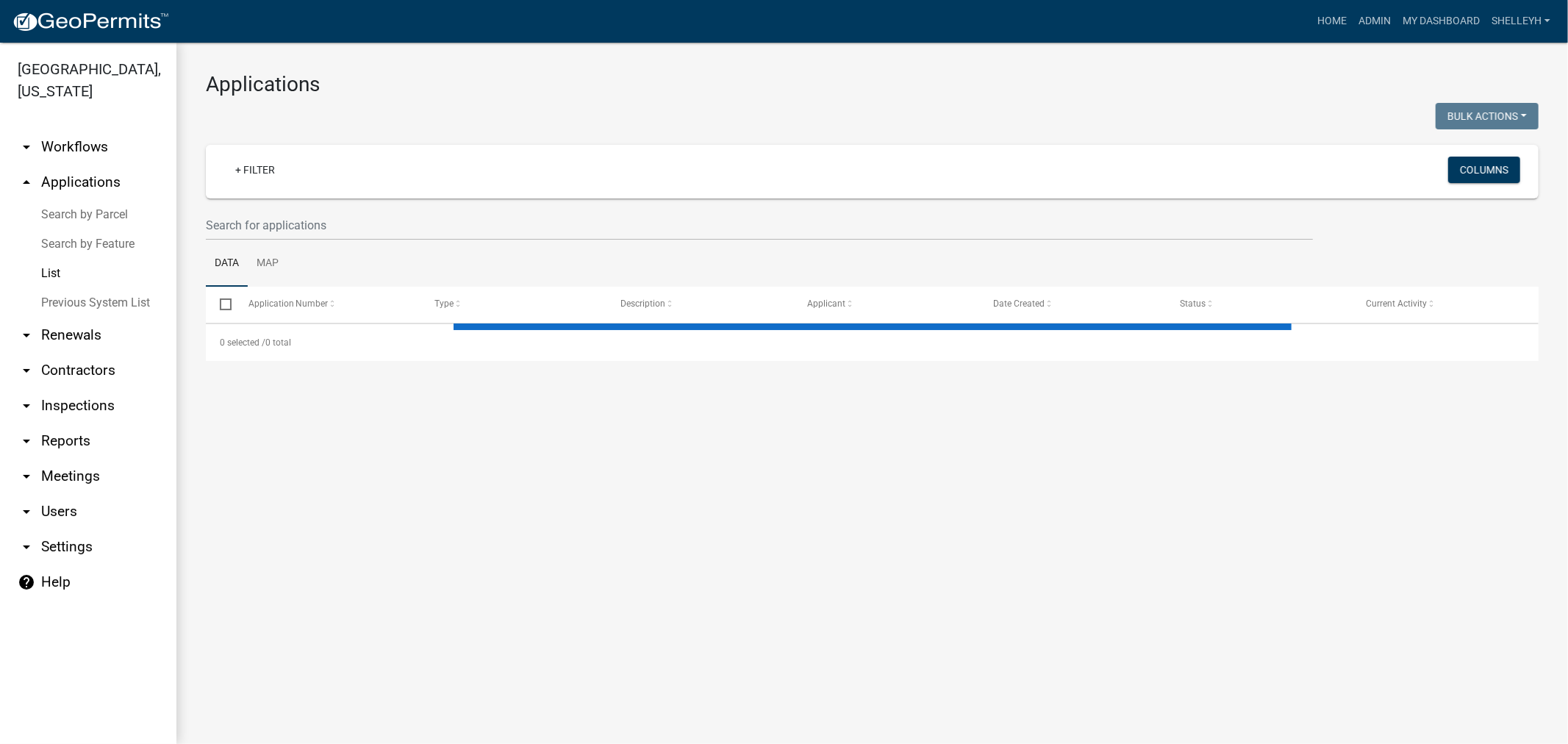
select select "1: 25"
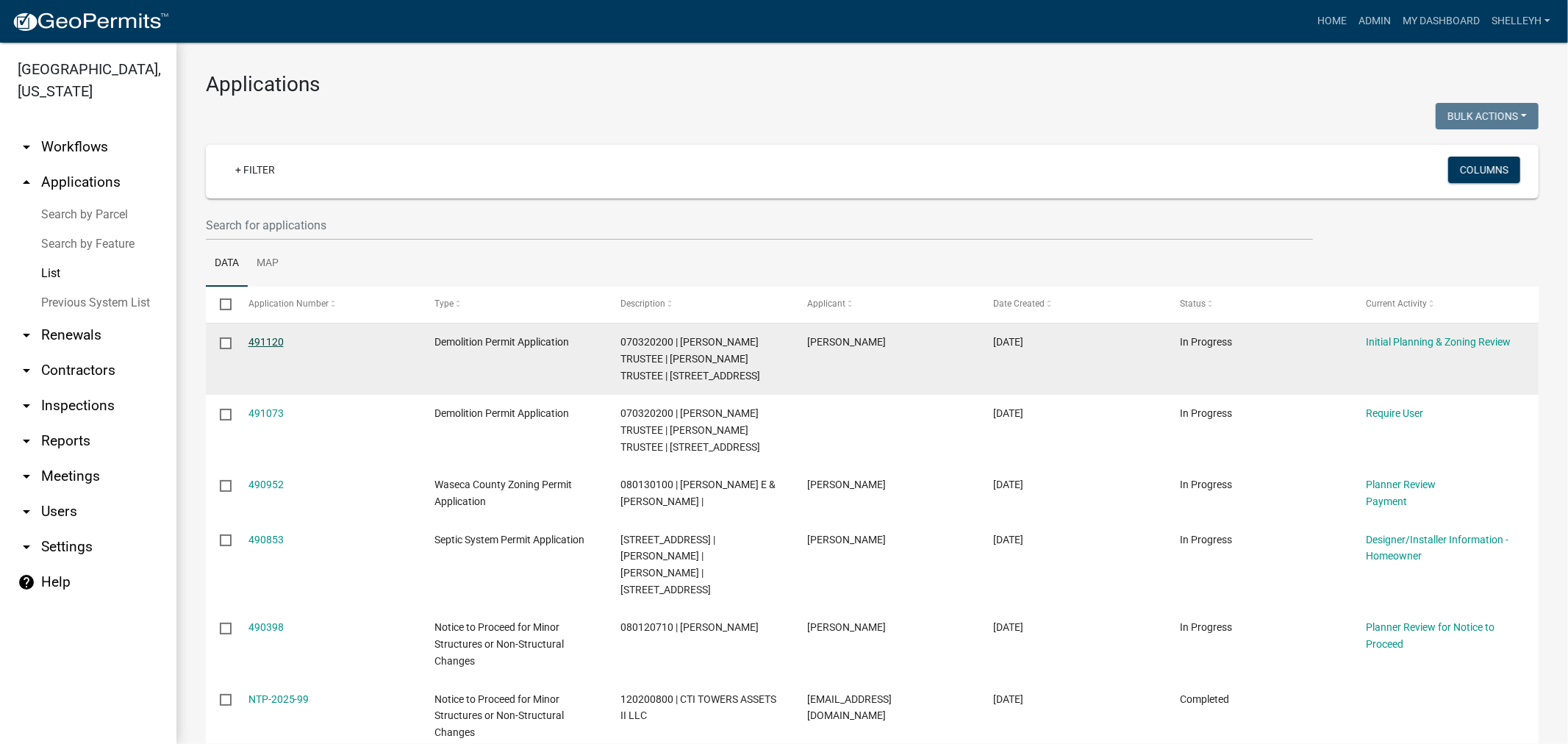
click at [268, 340] on link "491120" at bounding box center [265, 342] width 35 height 12
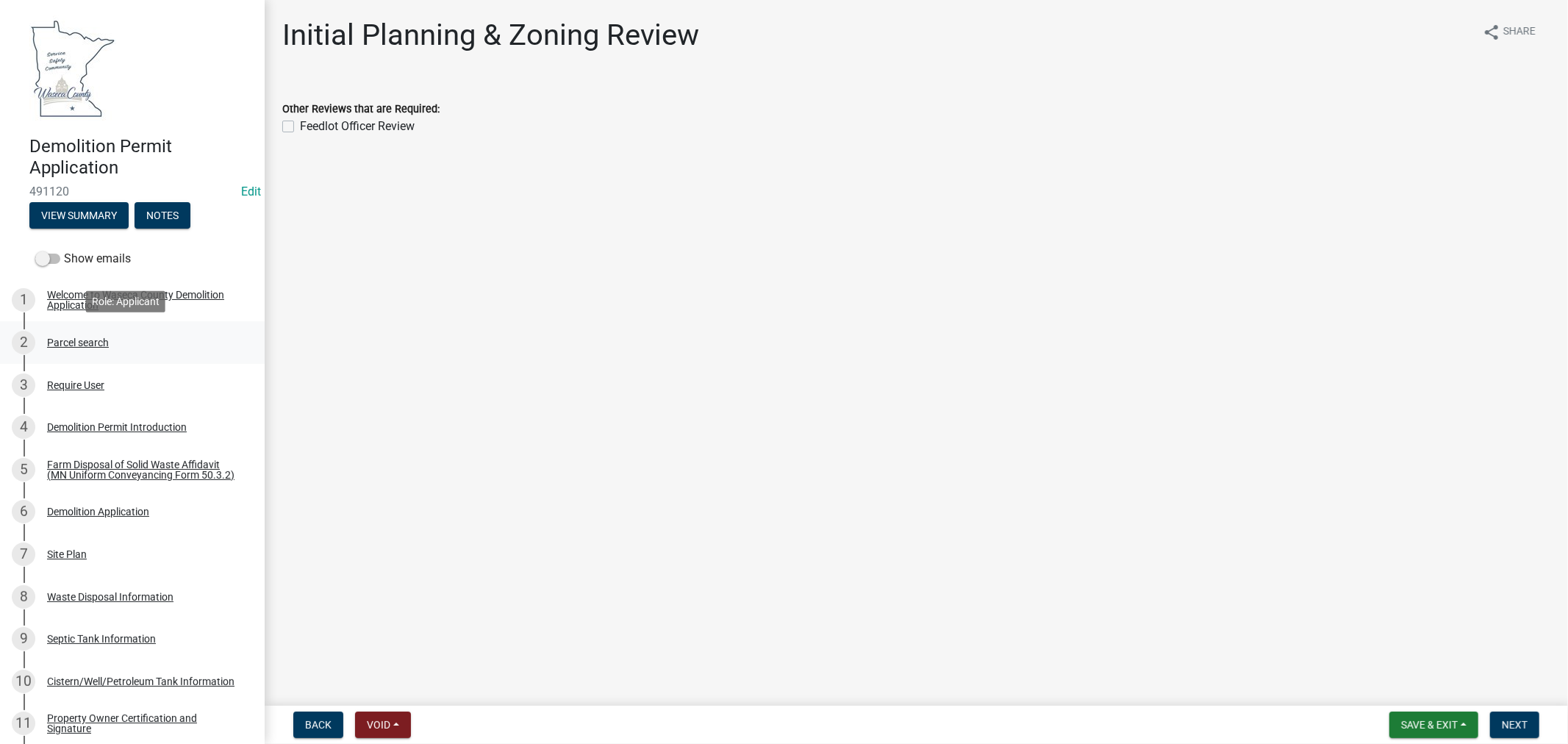
click at [84, 345] on div "Parcel search" at bounding box center [78, 343] width 62 height 10
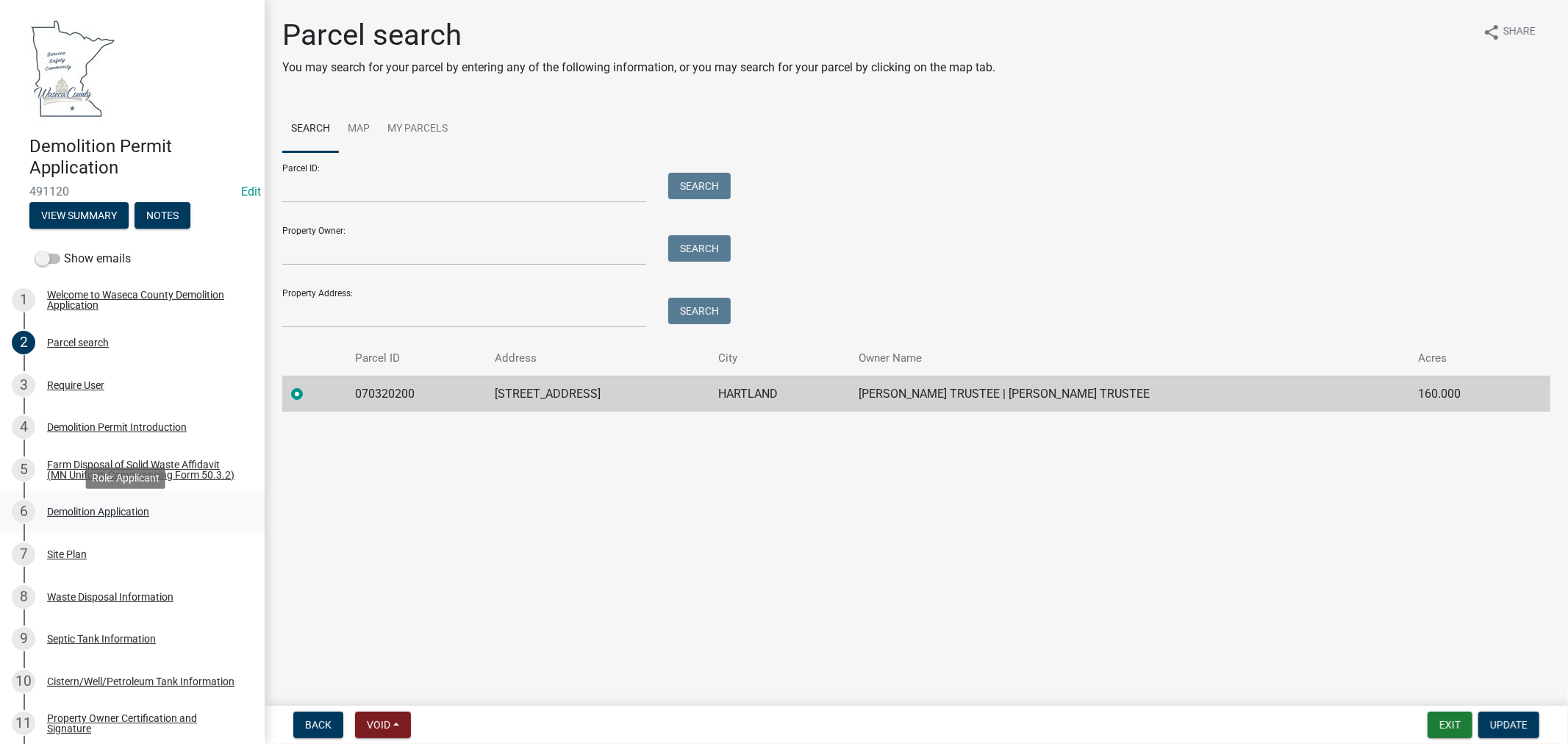
click at [74, 517] on div "Demolition Application" at bounding box center [98, 512] width 102 height 10
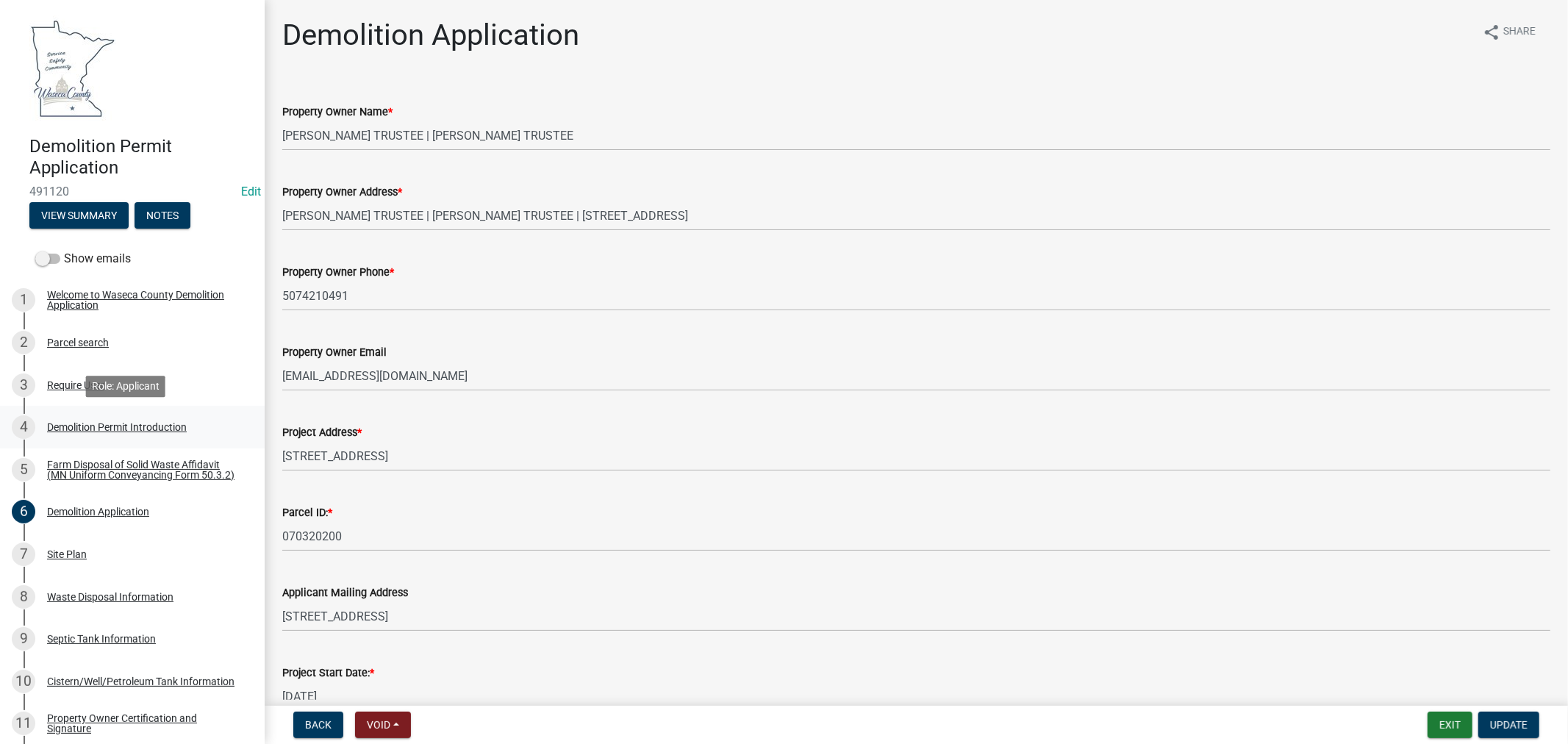
click at [166, 429] on div "Demolition Permit Introduction" at bounding box center [117, 427] width 140 height 10
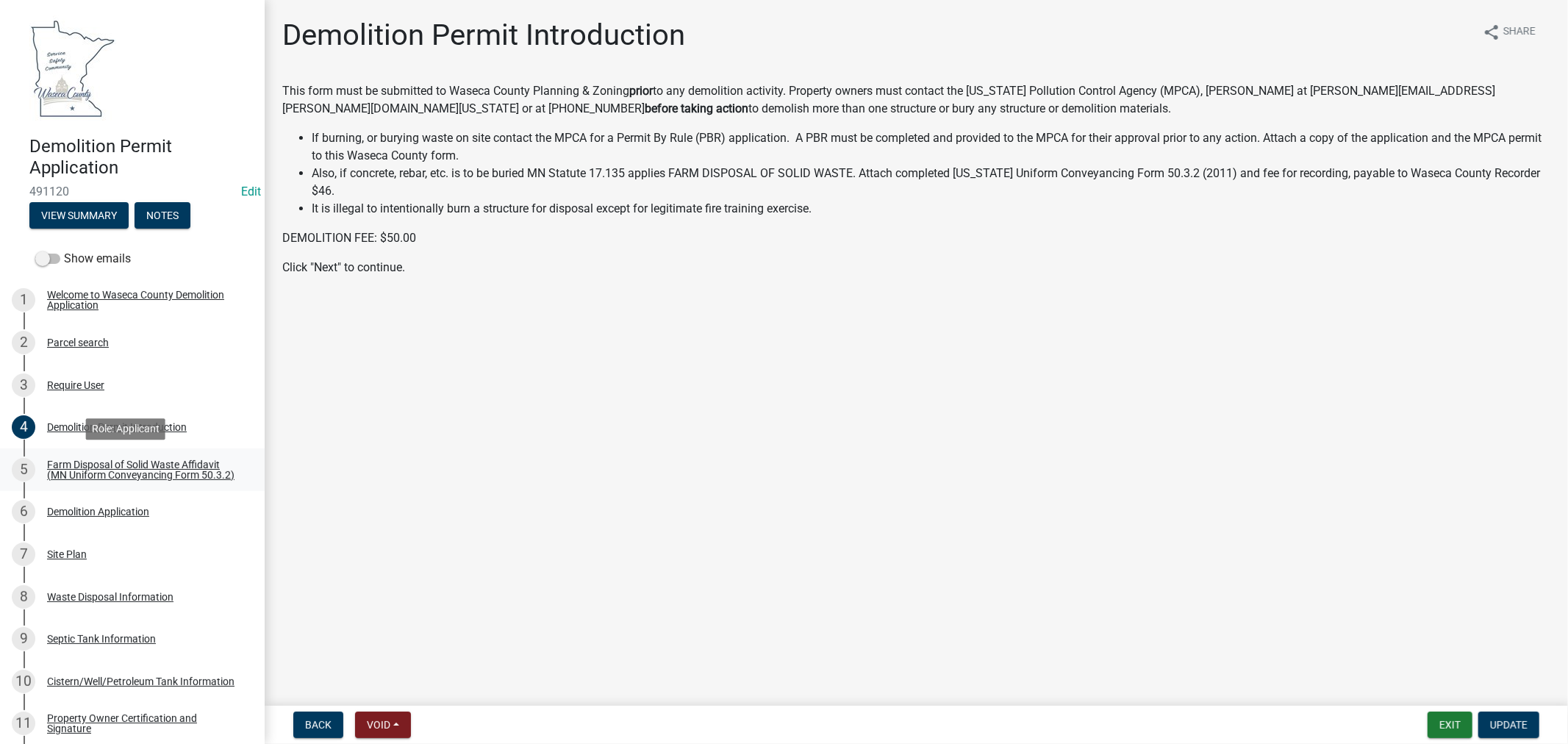
click at [134, 465] on div "Farm Disposal of Solid Waste Affidavit (MN Uniform Conveyancing Form 50.3.2)" at bounding box center [144, 470] width 194 height 21
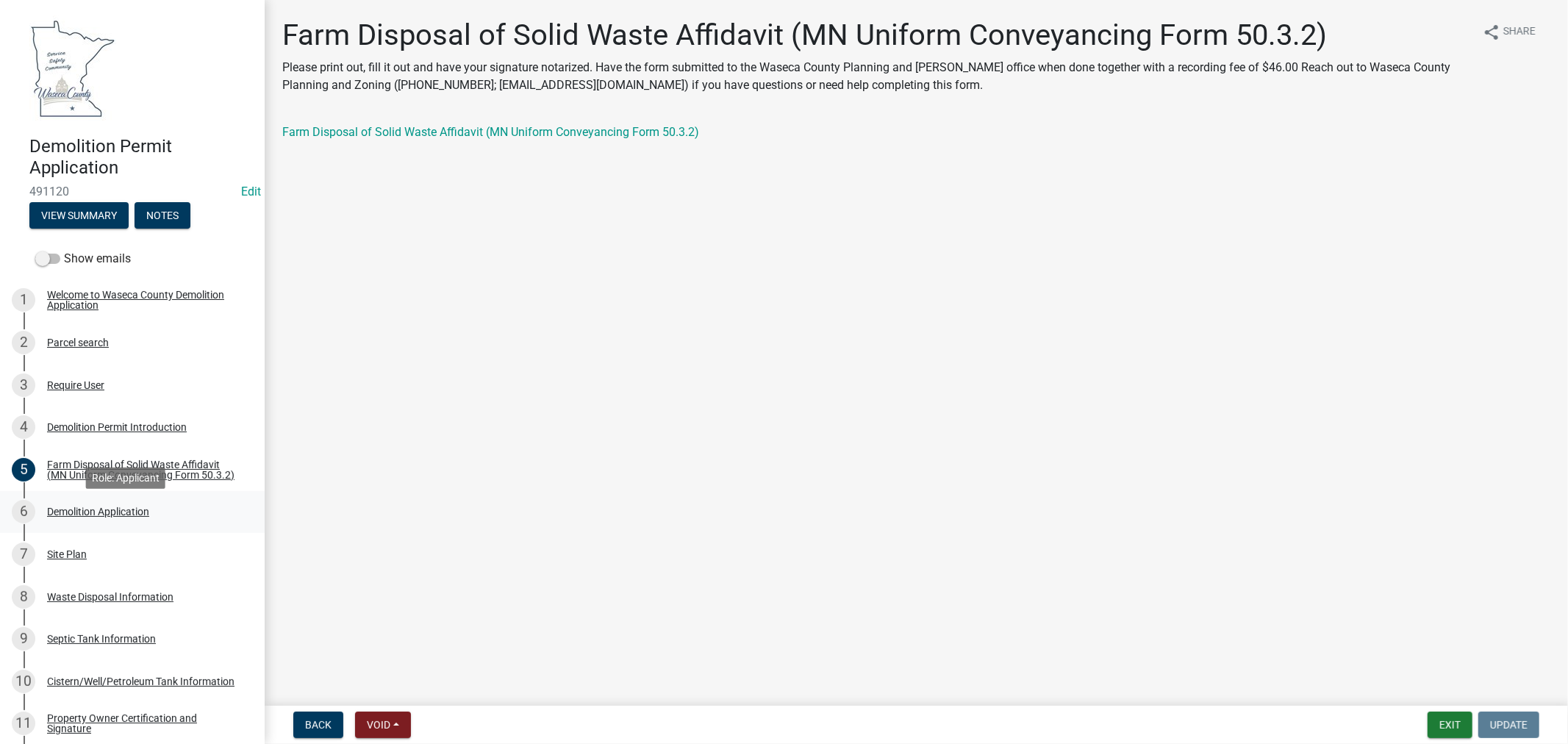
click at [89, 512] on div "Demolition Application" at bounding box center [98, 512] width 102 height 10
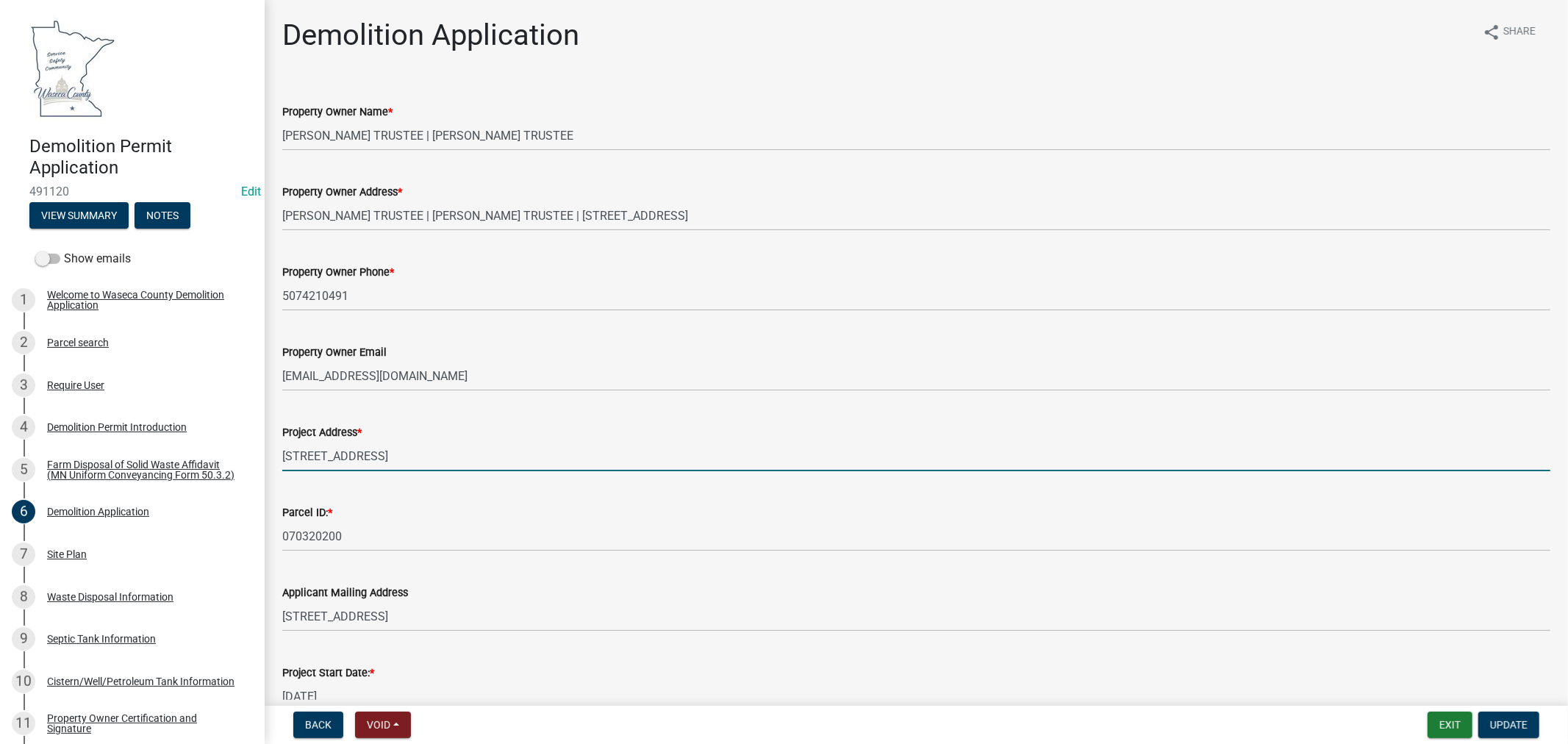
click at [443, 453] on input "13821 200th Avenue" at bounding box center [917, 455] width 1268 height 30
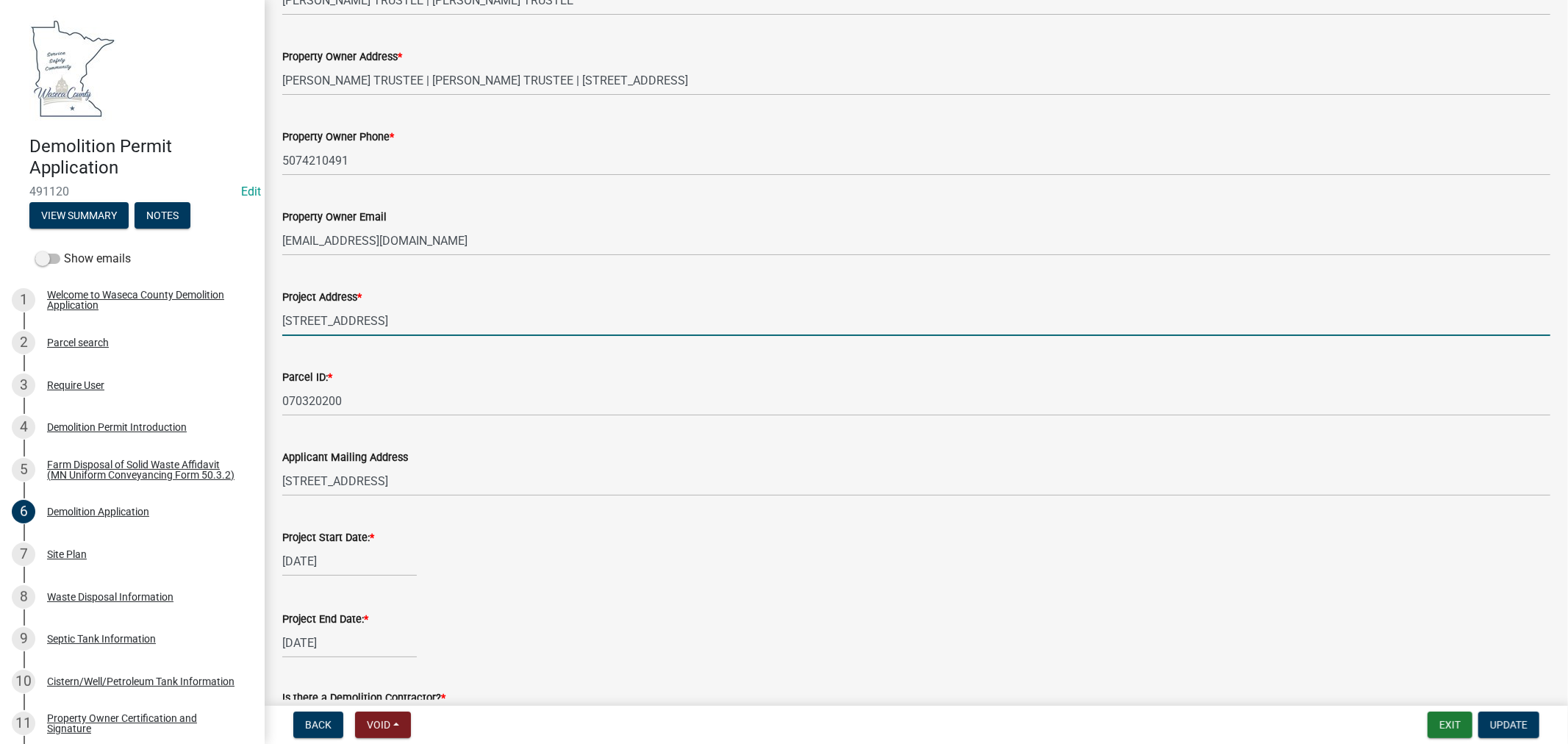
scroll to position [163, 0]
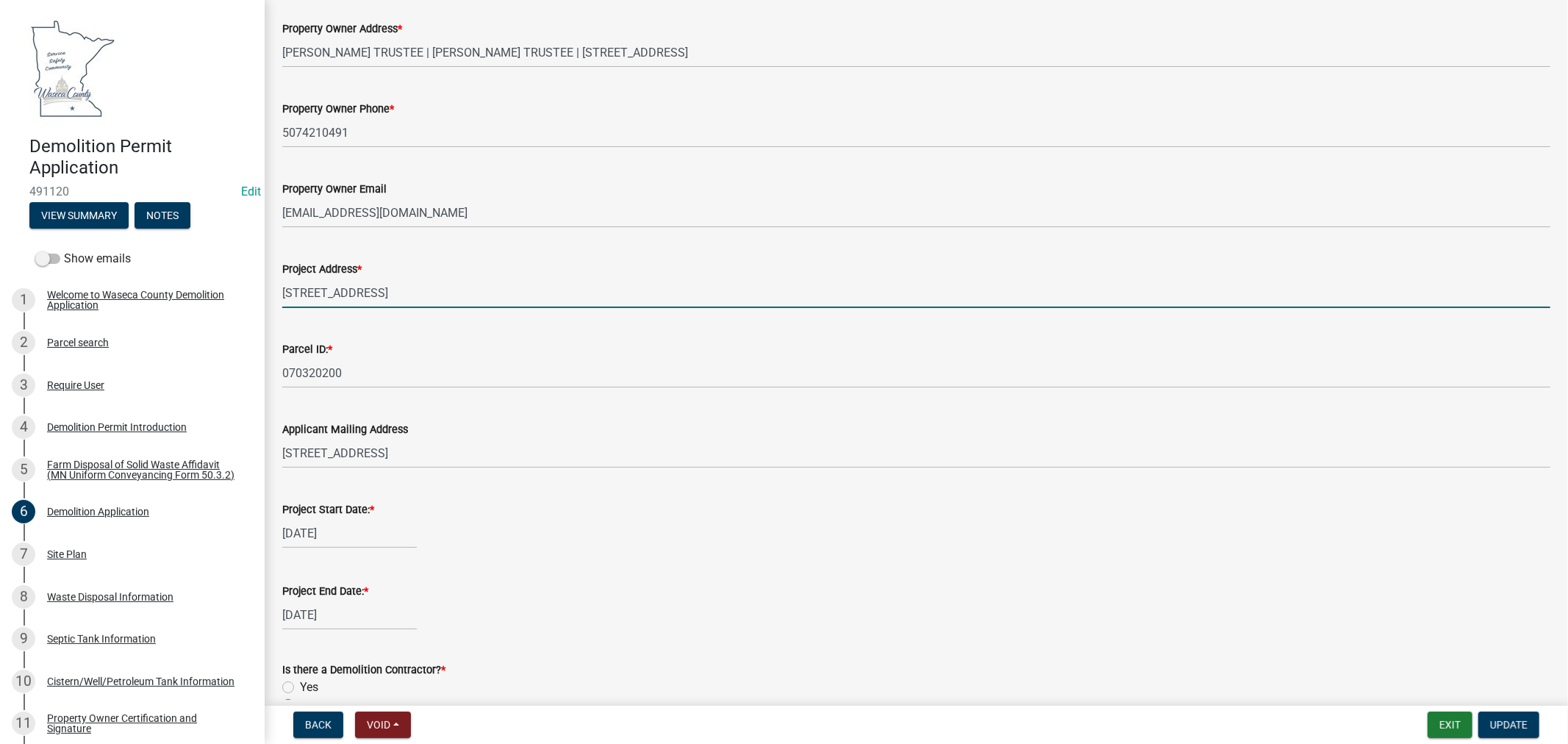
type input "13821 200th Avenue, Hartland, MN 56024"
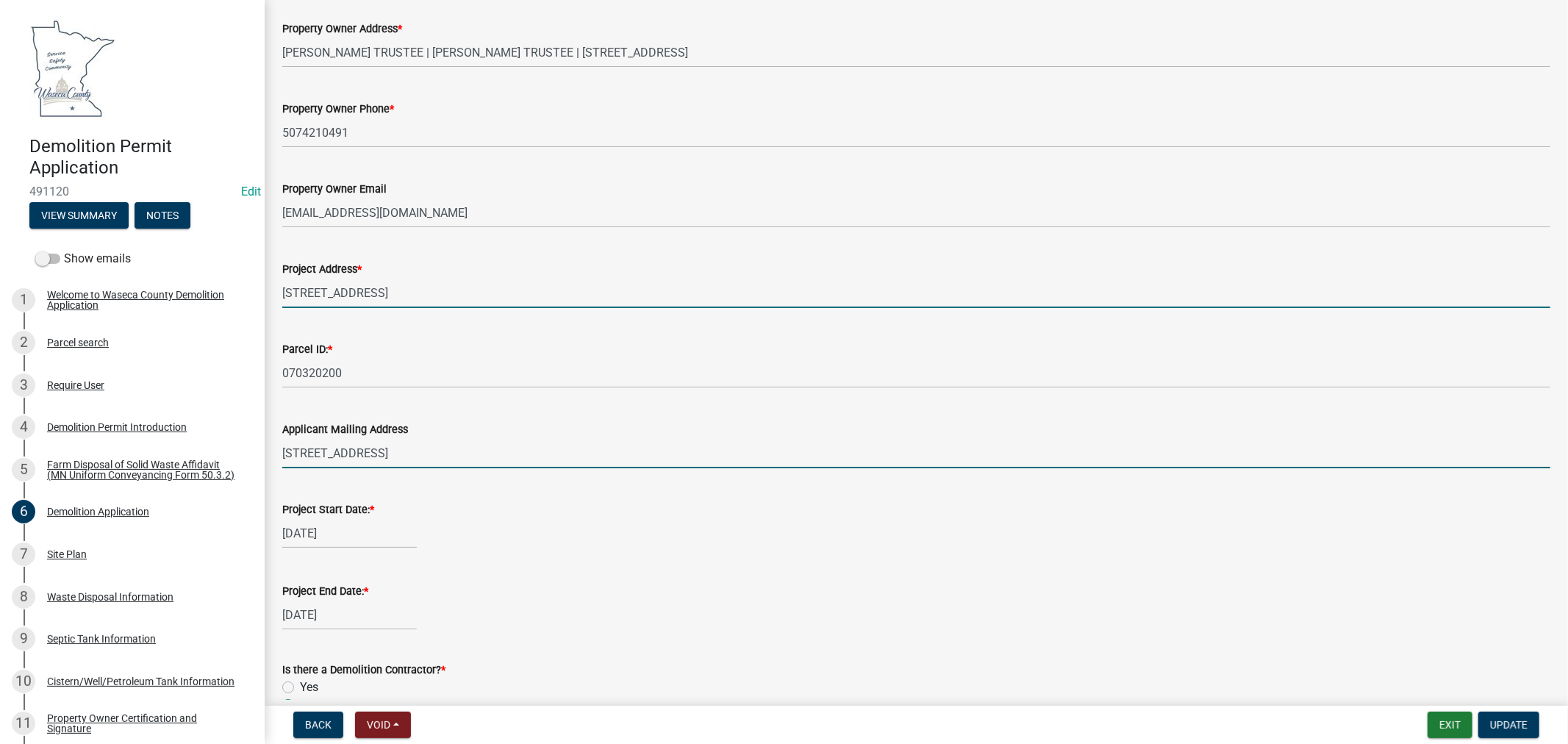
click at [423, 449] on input "[STREET_ADDRESS]" at bounding box center [917, 453] width 1268 height 30
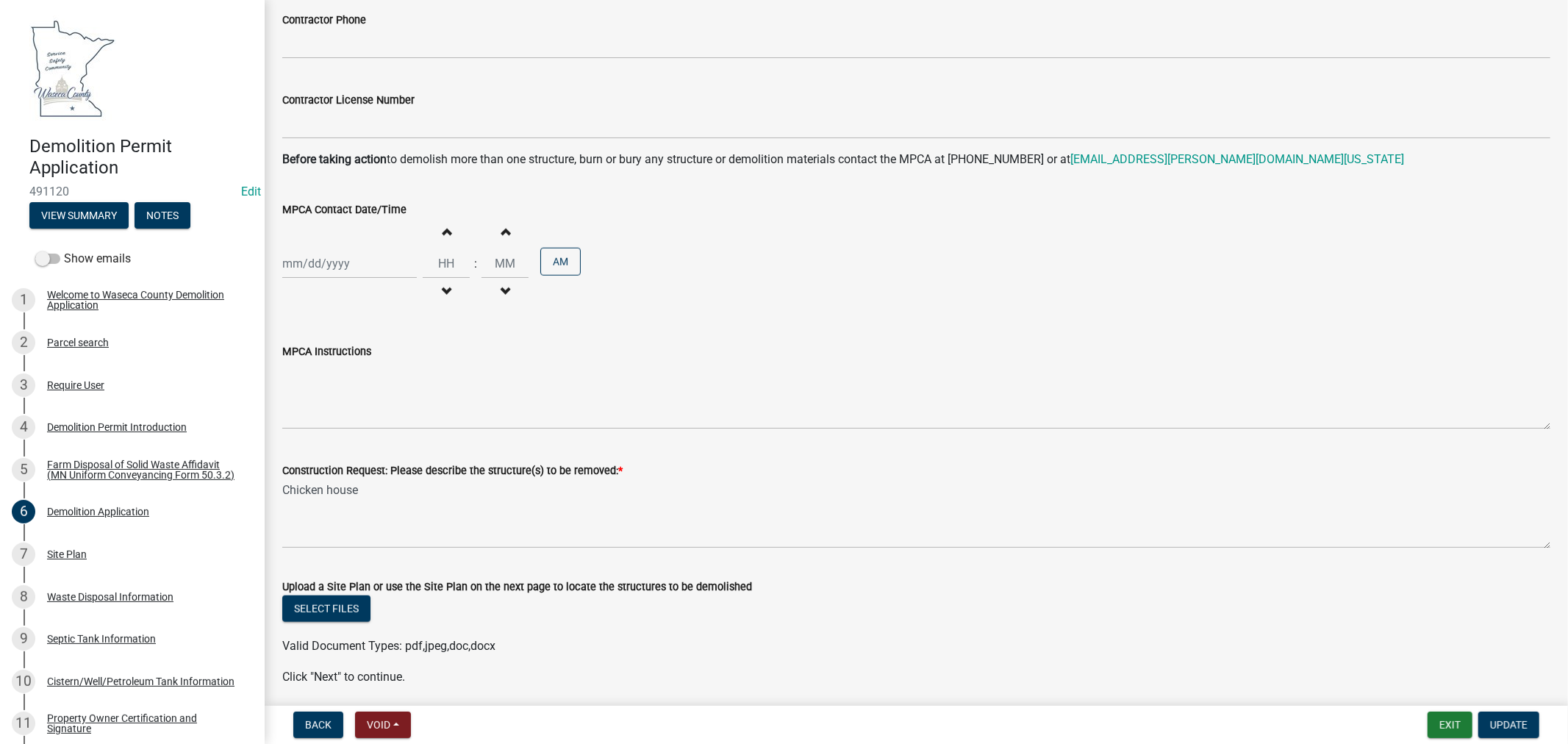
scroll to position [1034, 0]
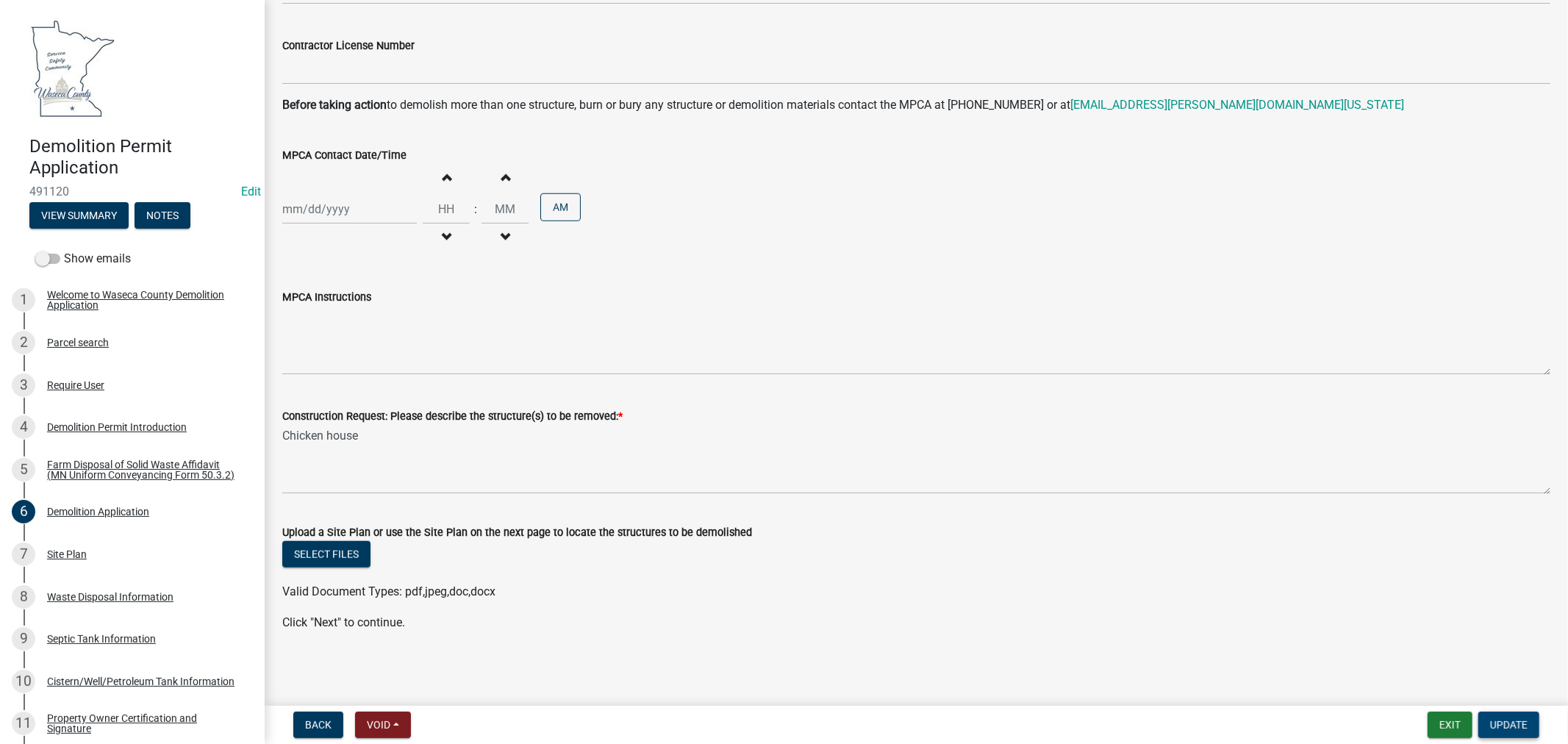
type input "13821 200TH AVE, HARTLAND, mn 56024"
click at [1508, 721] on span "Update" at bounding box center [1510, 725] width 38 height 12
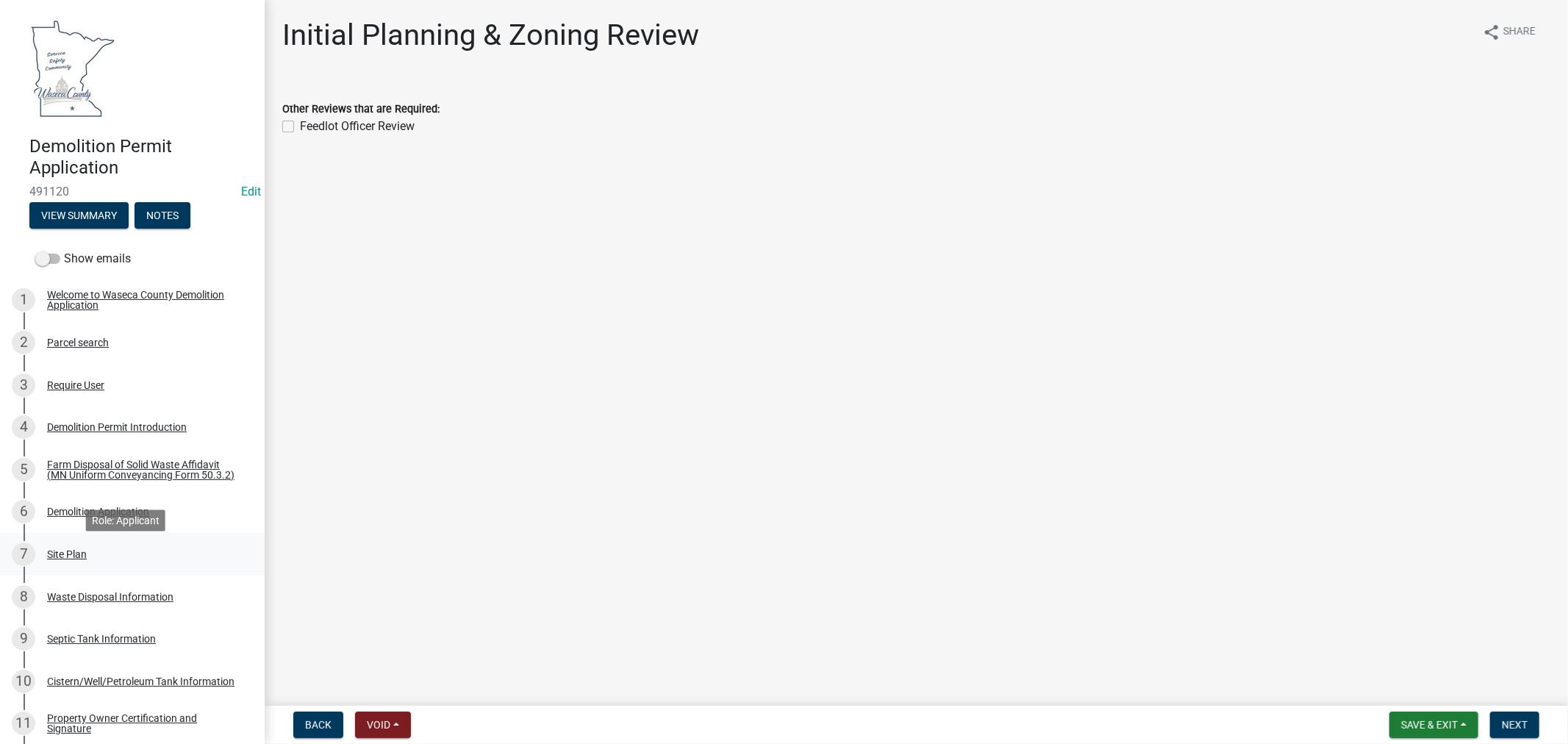
click at [74, 557] on div "Site Plan" at bounding box center [67, 554] width 40 height 10
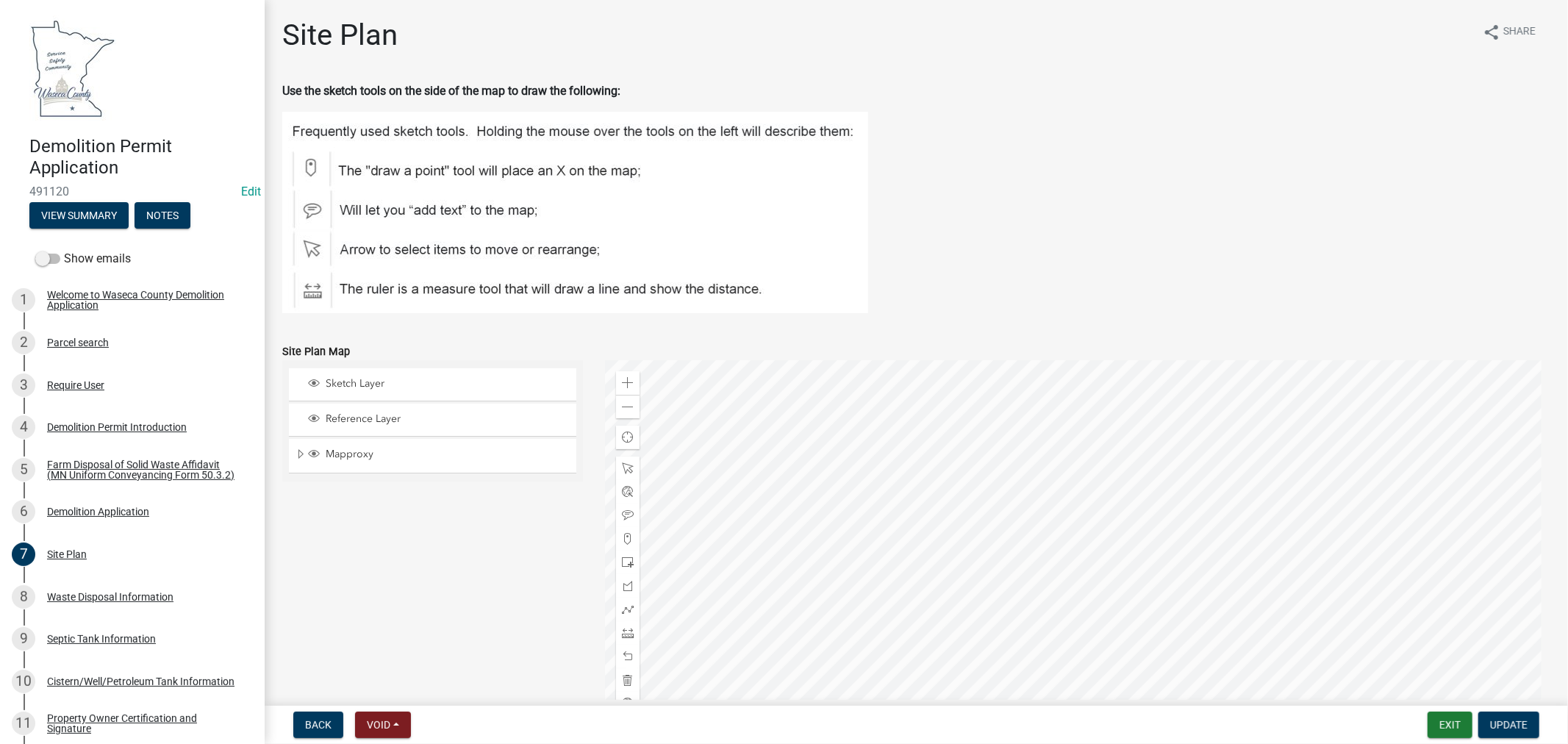
scroll to position [82, 0]
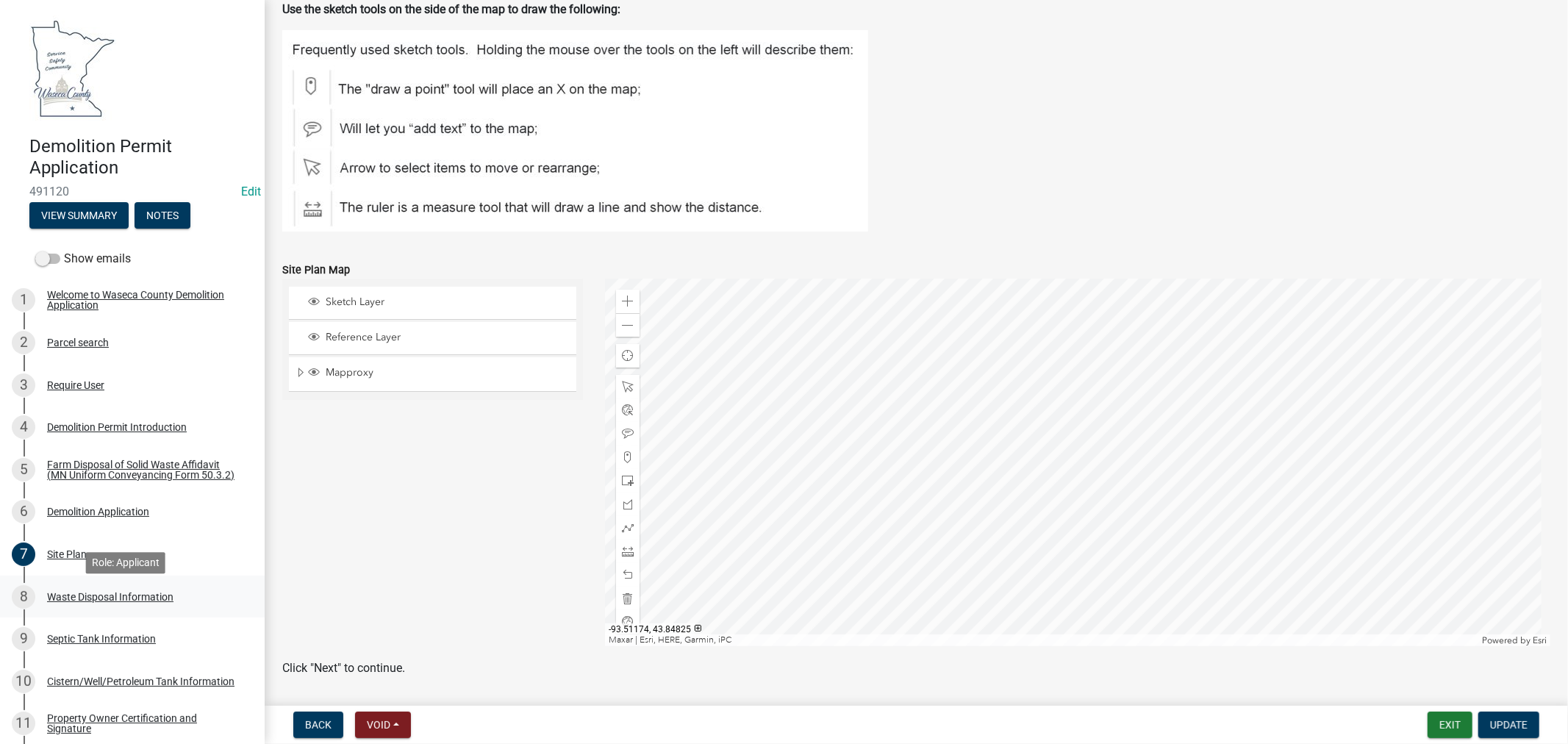
click at [108, 599] on div "Waste Disposal Information" at bounding box center [110, 597] width 126 height 10
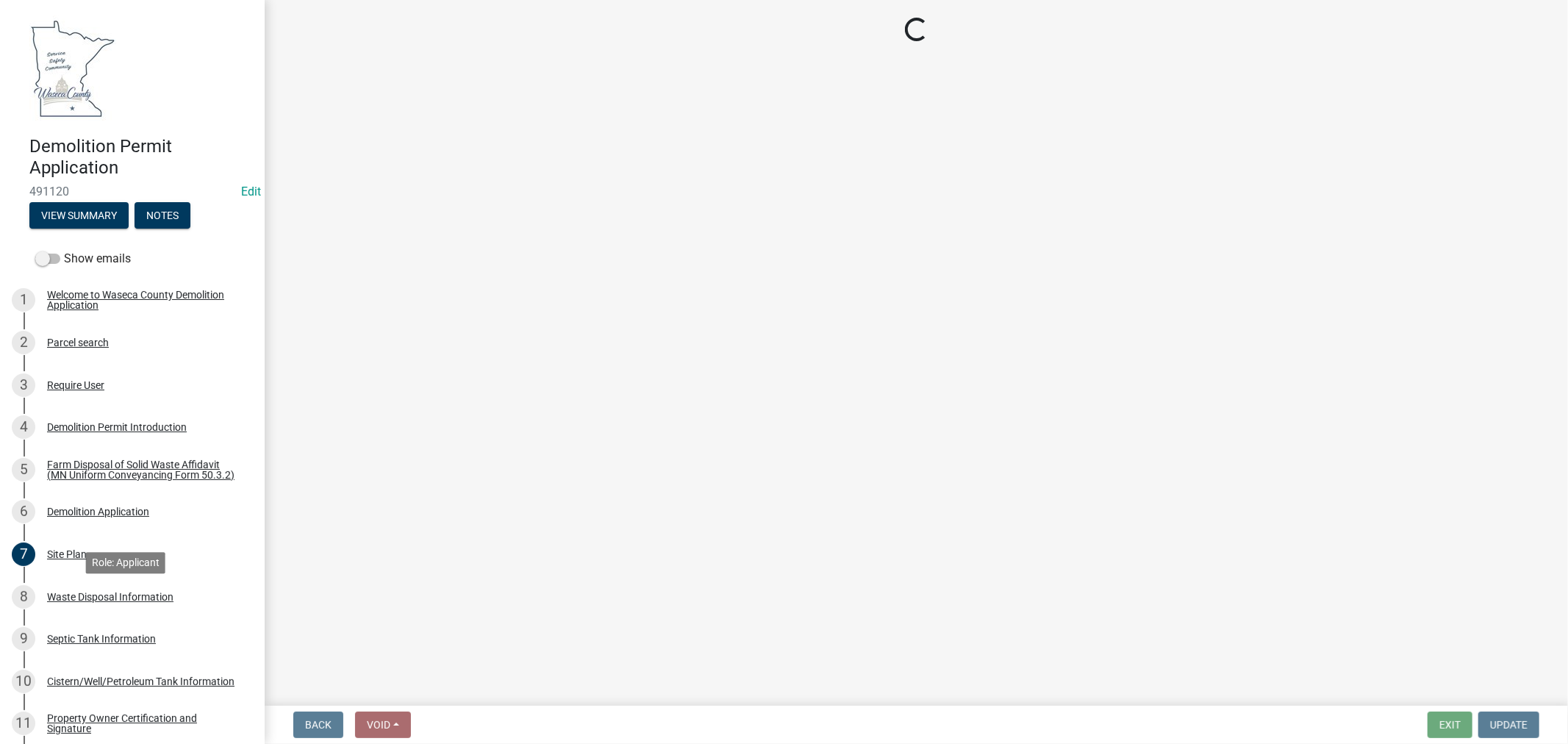
scroll to position [0, 0]
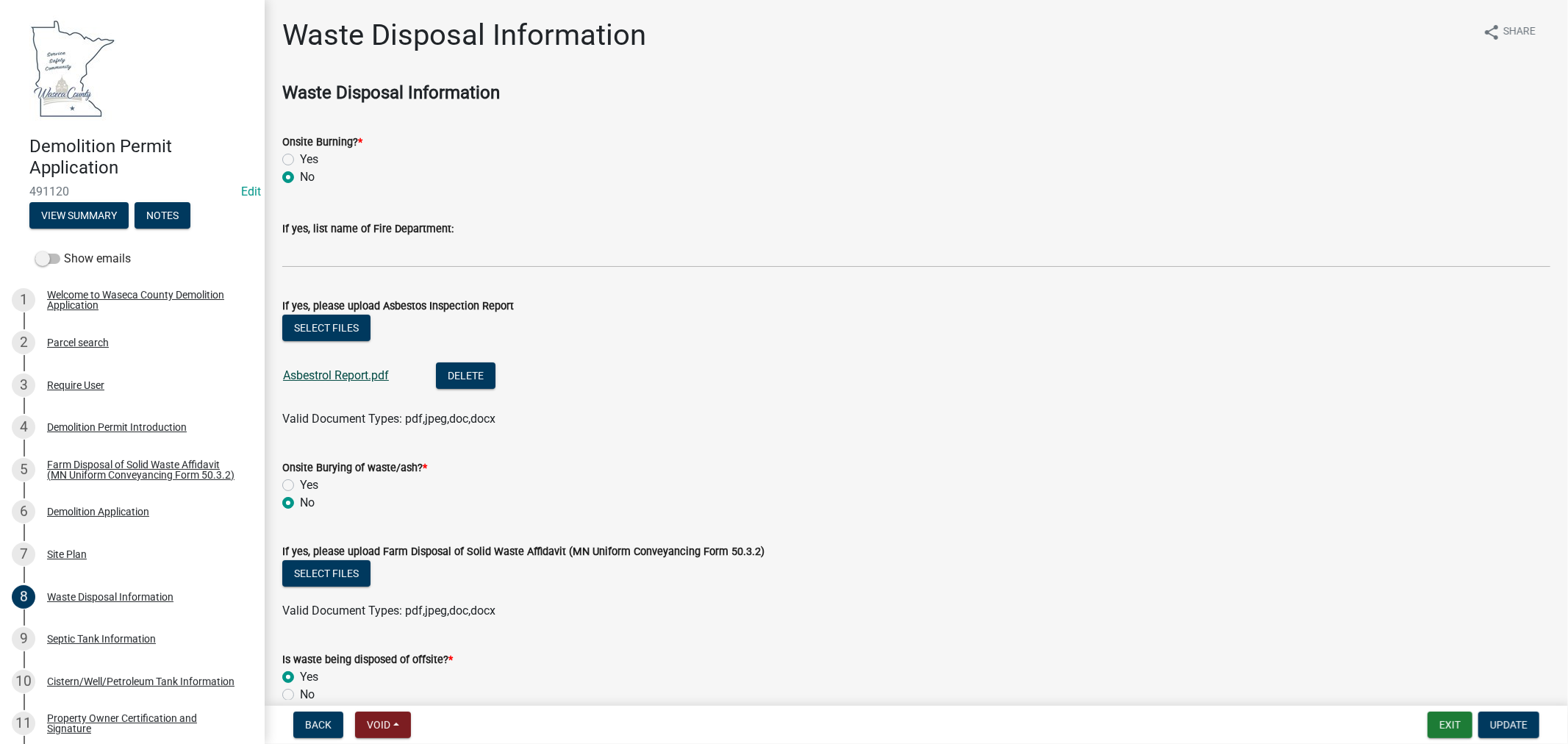
click at [333, 376] on link "Asbestrol Report.pdf" at bounding box center [335, 375] width 106 height 14
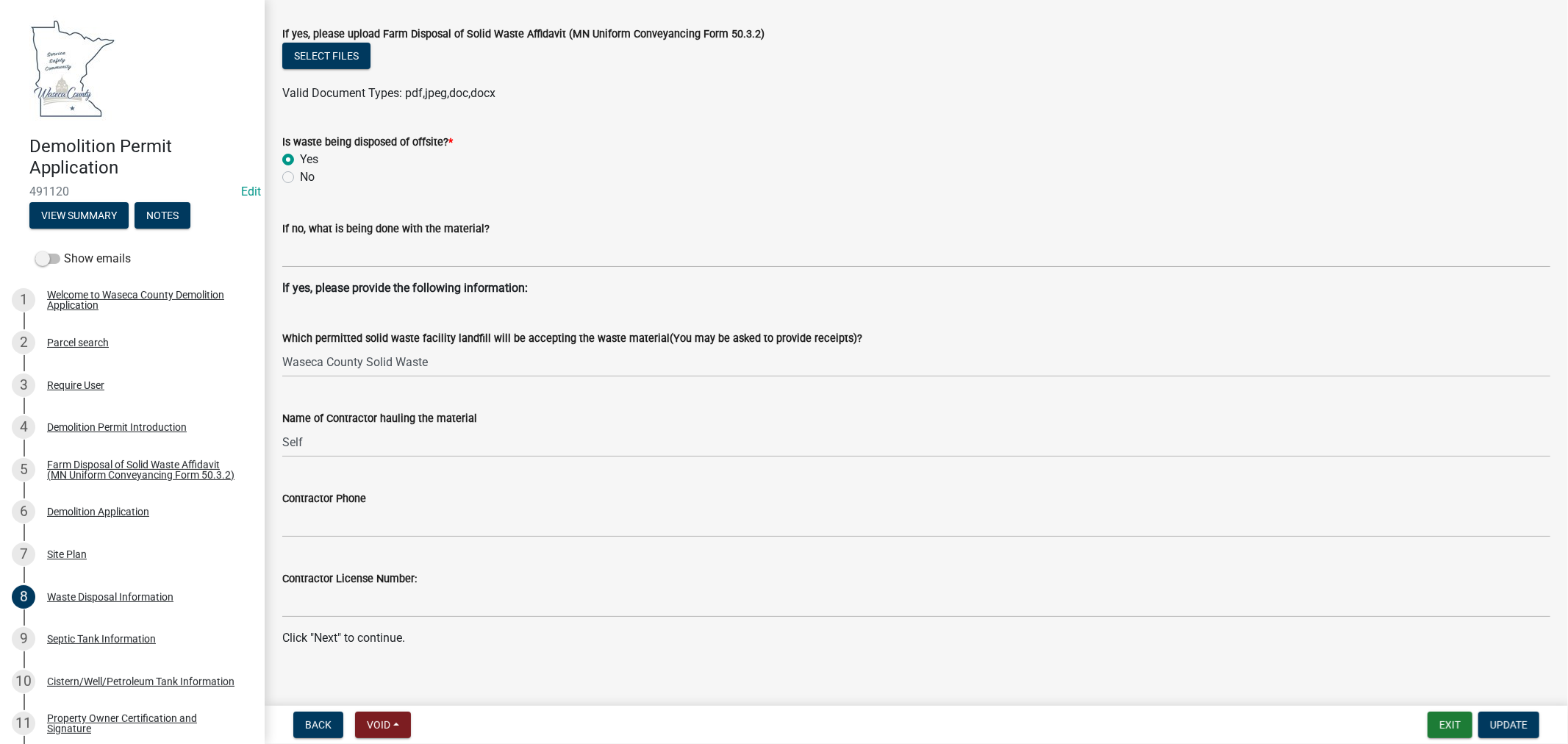
scroll to position [533, 0]
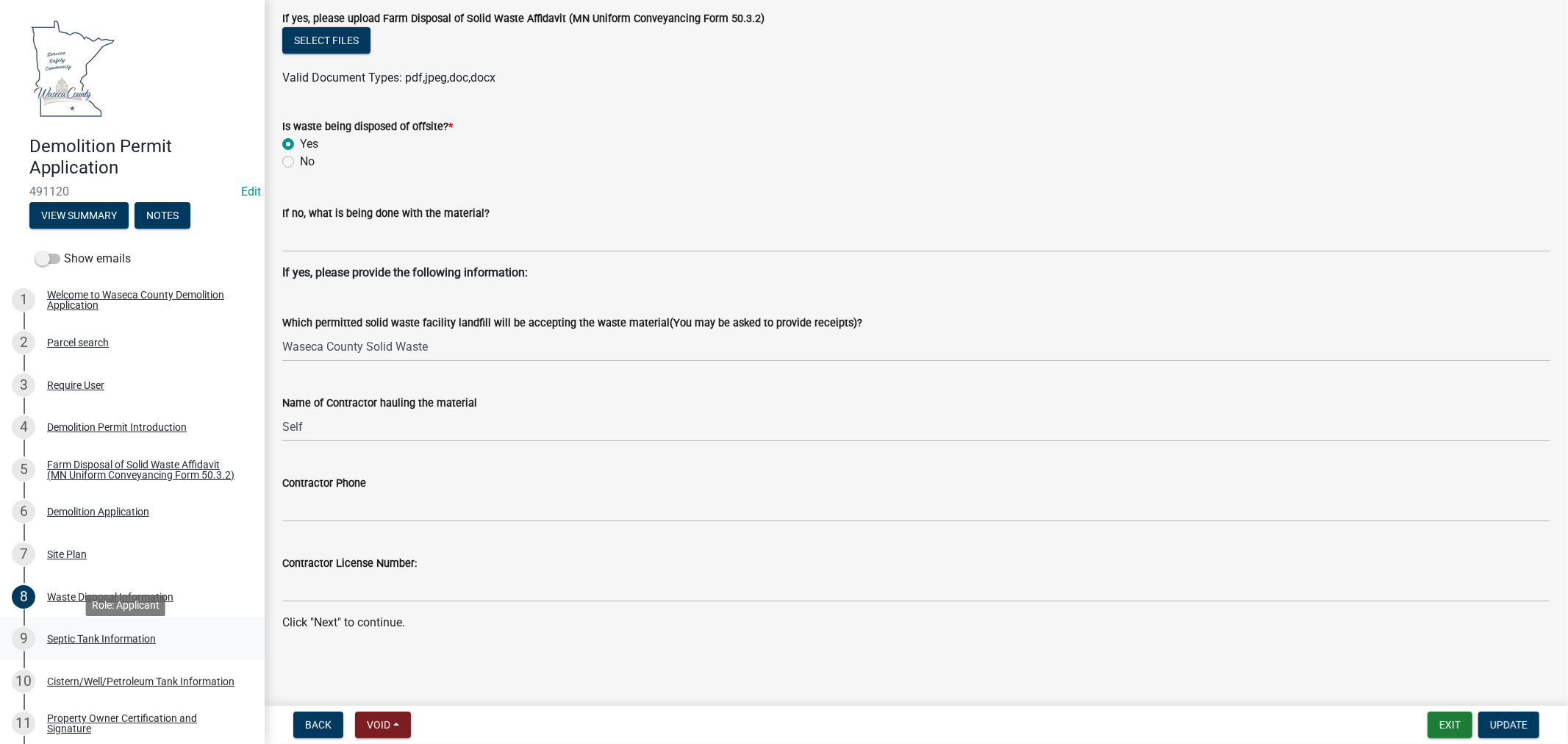
click at [61, 643] on div "Septic Tank Information" at bounding box center [101, 639] width 109 height 10
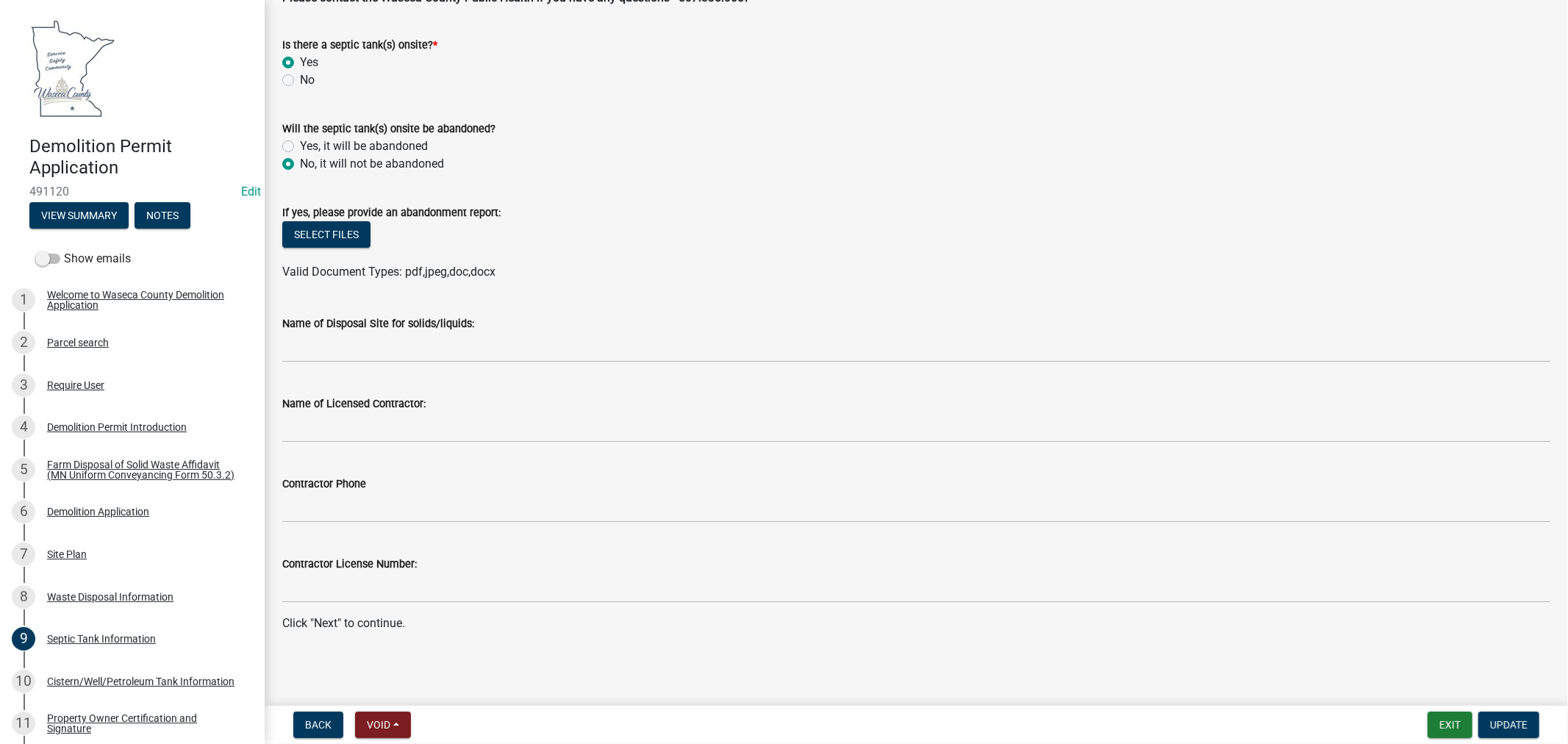
scroll to position [121, 0]
click at [69, 680] on div "Cistern/Well/Petroleum Tank Information" at bounding box center [141, 681] width 187 height 10
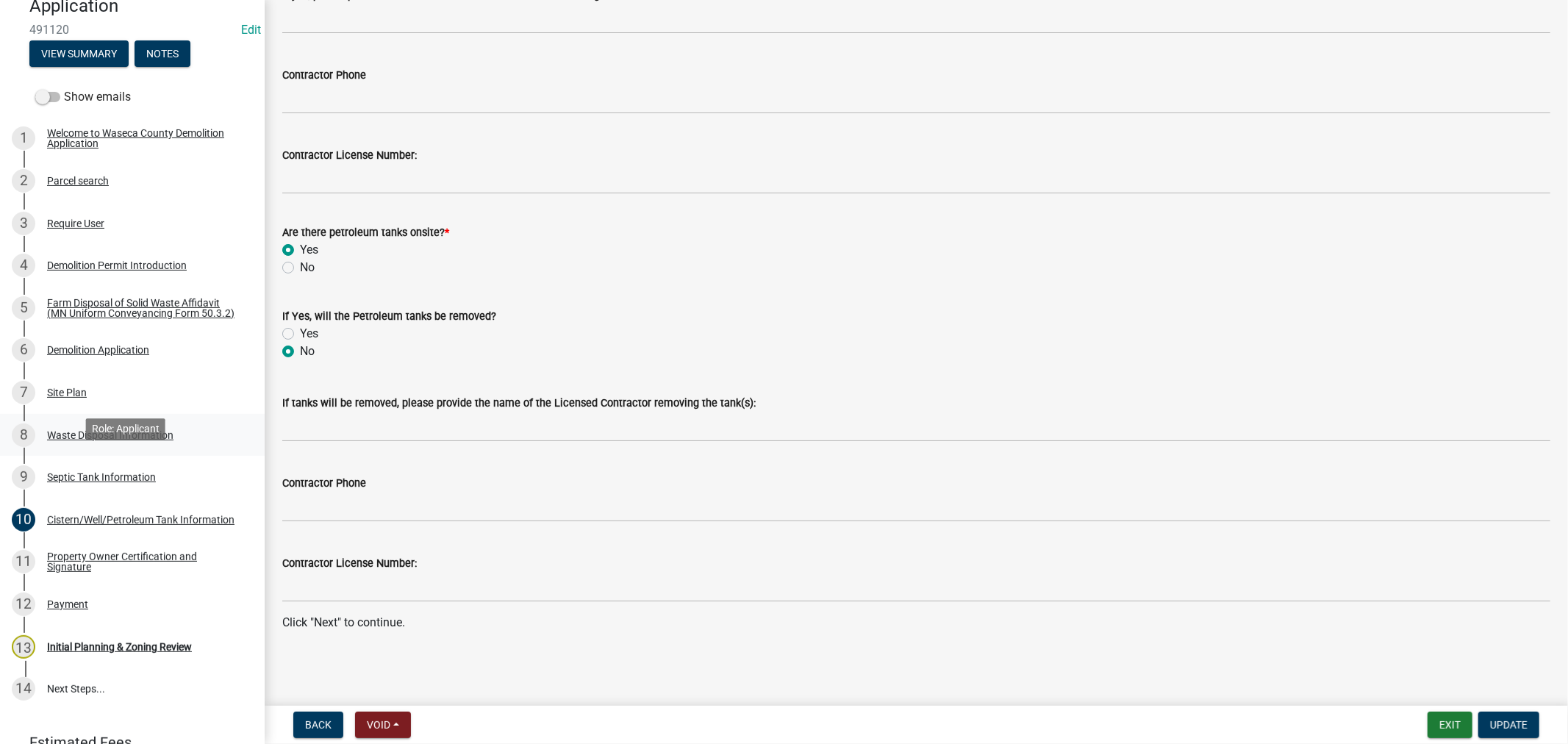
scroll to position [163, 0]
click at [53, 558] on div "Property Owner Certification and Signature" at bounding box center [144, 560] width 194 height 21
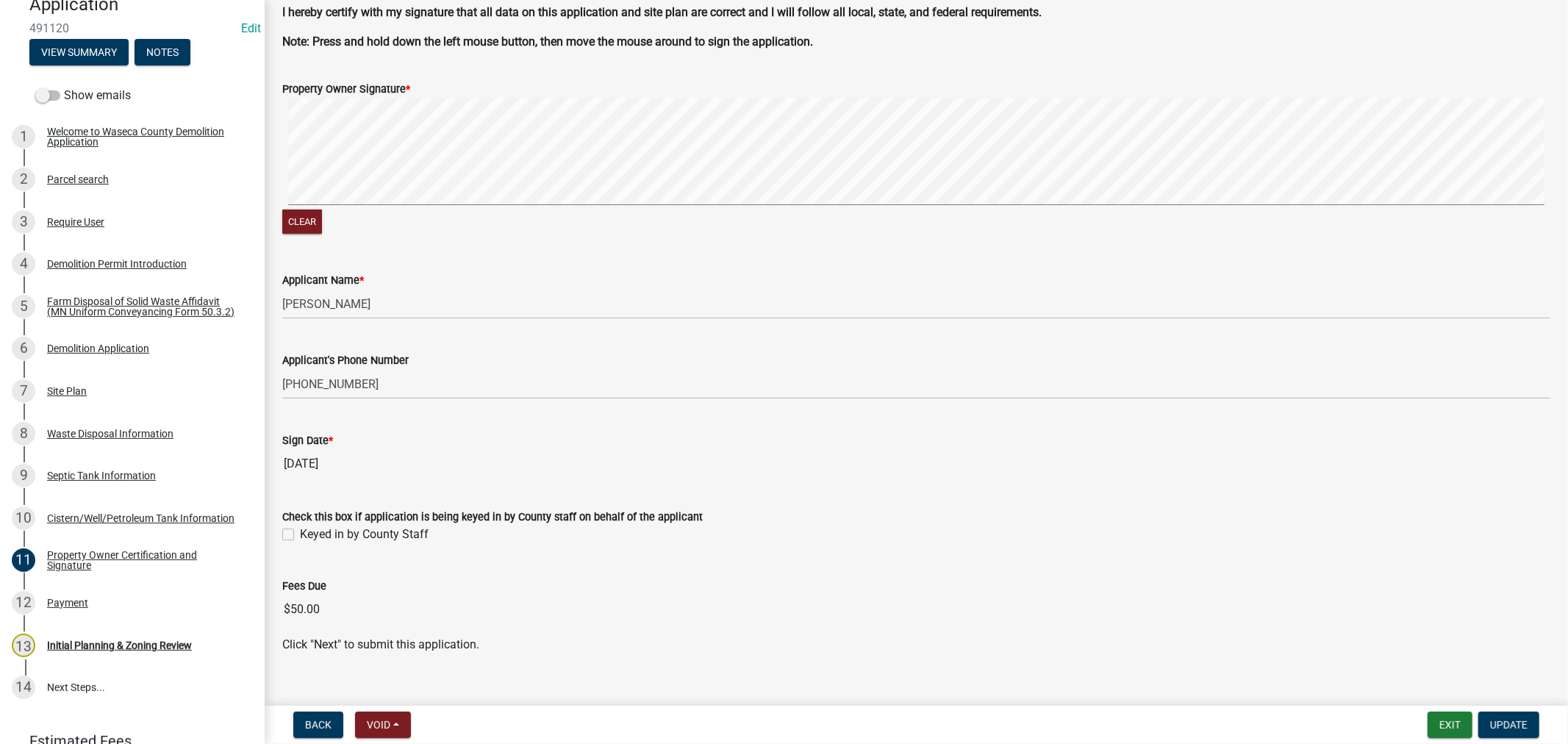
scroll to position [130, 0]
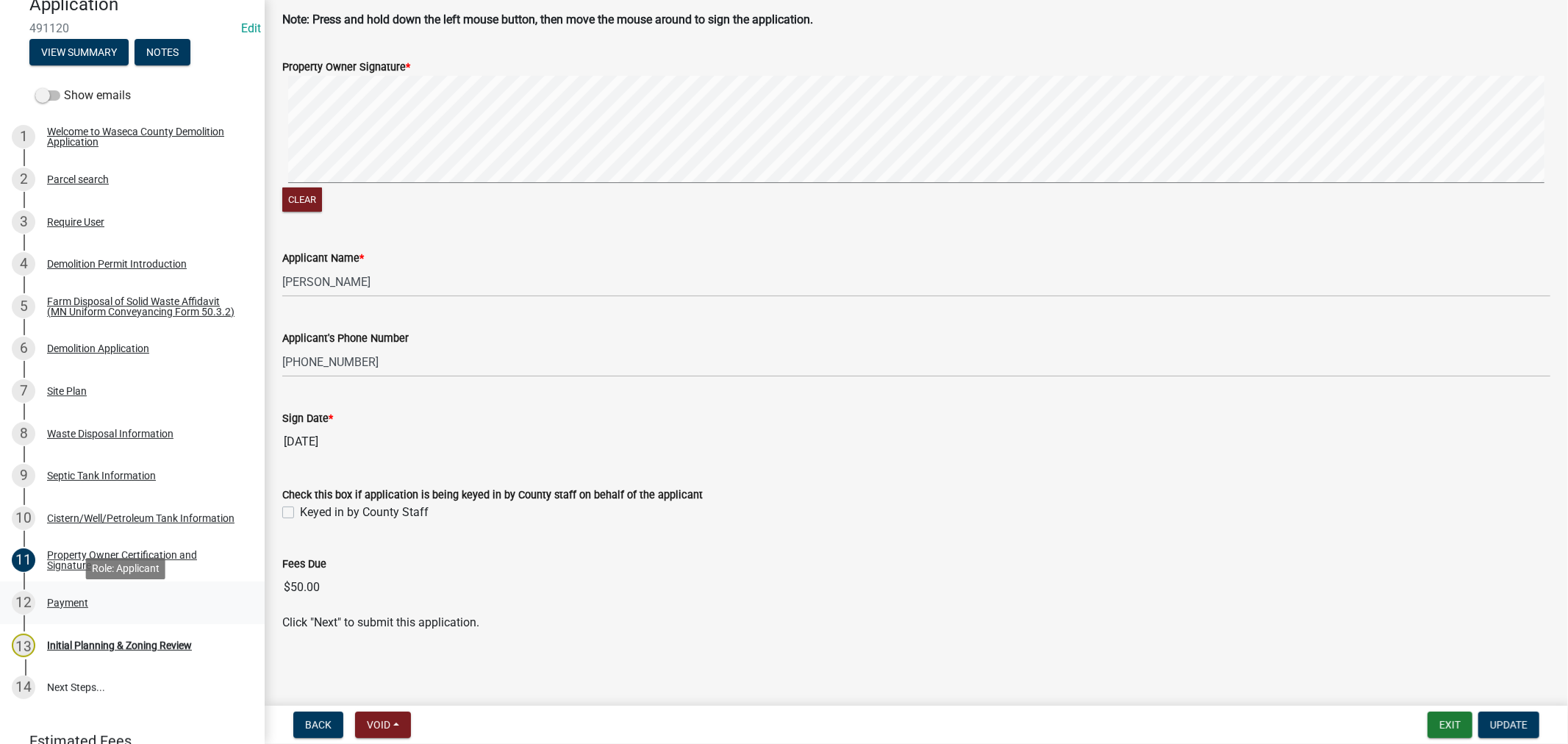
click at [71, 607] on div "Payment" at bounding box center [68, 603] width 41 height 10
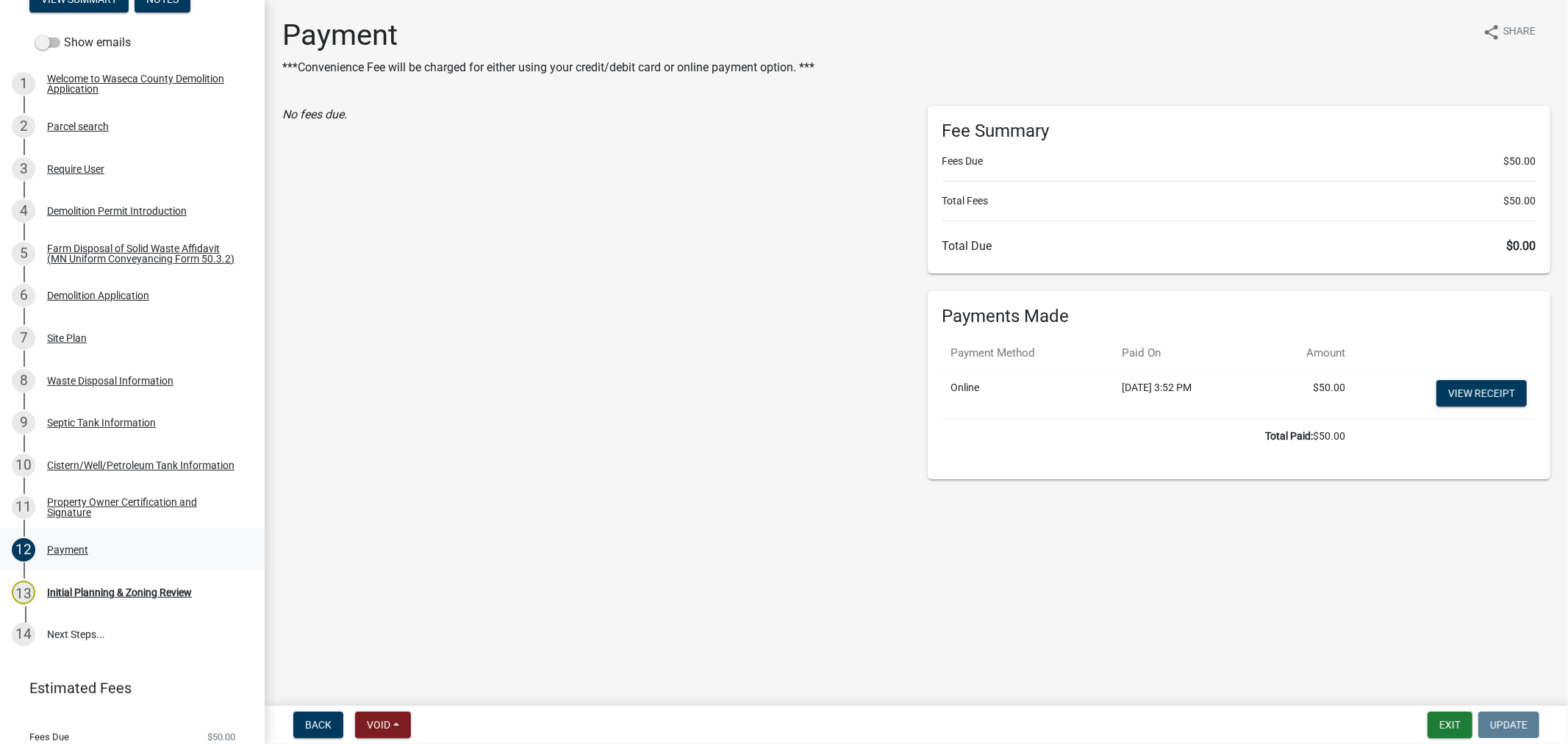
scroll to position [245, 0]
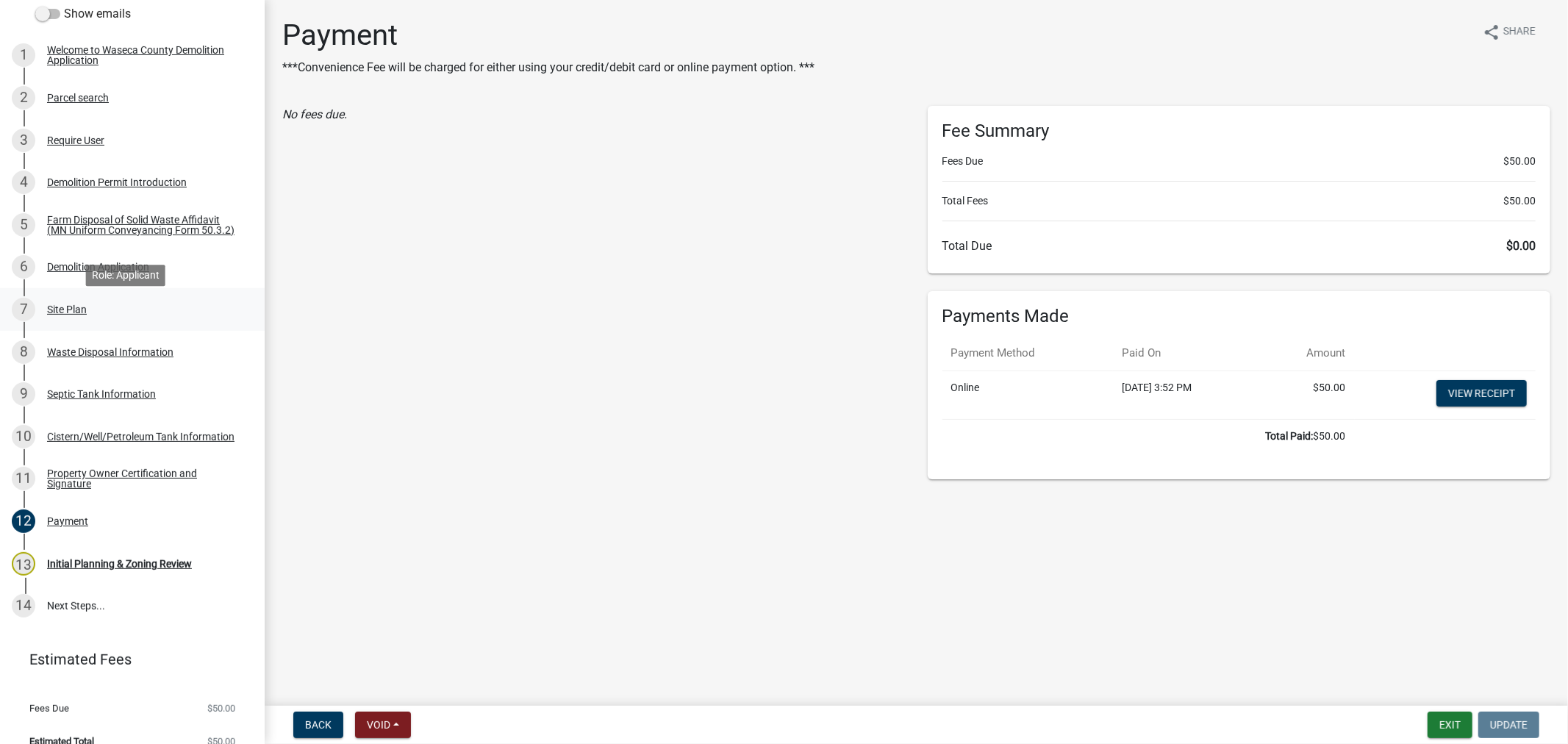
click at [64, 314] on div "Site Plan" at bounding box center [67, 309] width 40 height 10
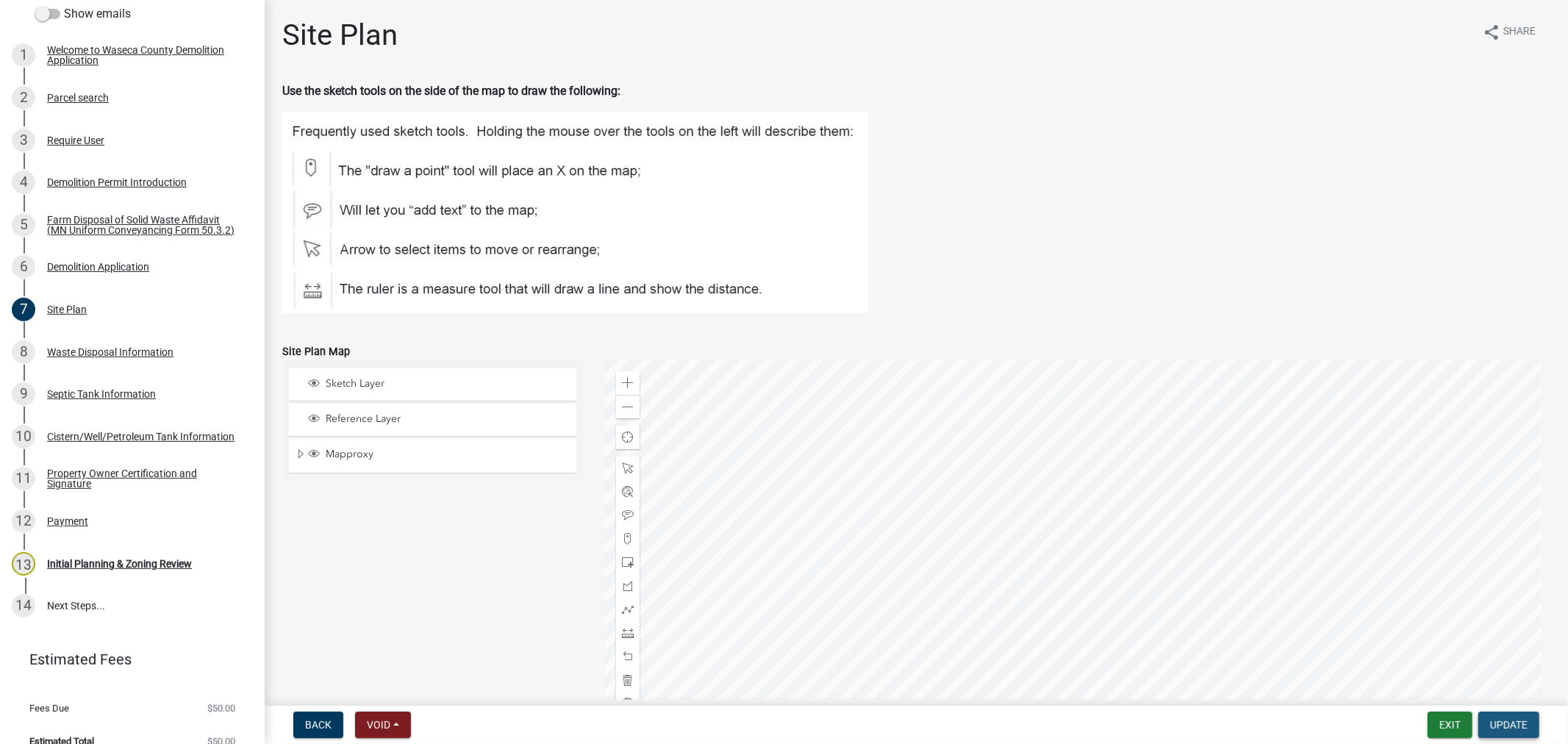
click at [1510, 722] on span "Update" at bounding box center [1510, 725] width 38 height 12
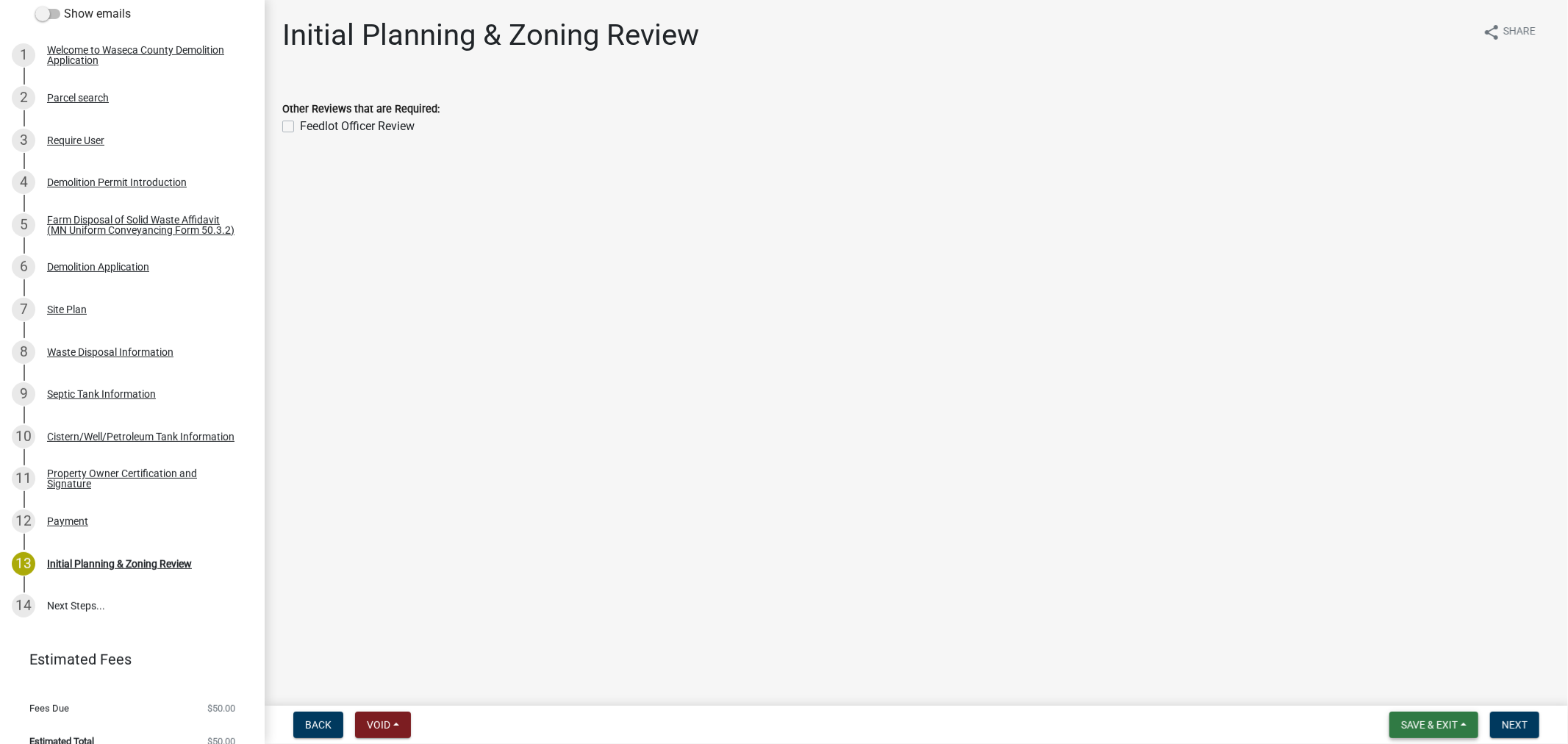
click at [1429, 723] on span "Save & Exit" at bounding box center [1430, 725] width 57 height 12
click at [1406, 689] on button "Save & Exit" at bounding box center [1419, 686] width 118 height 35
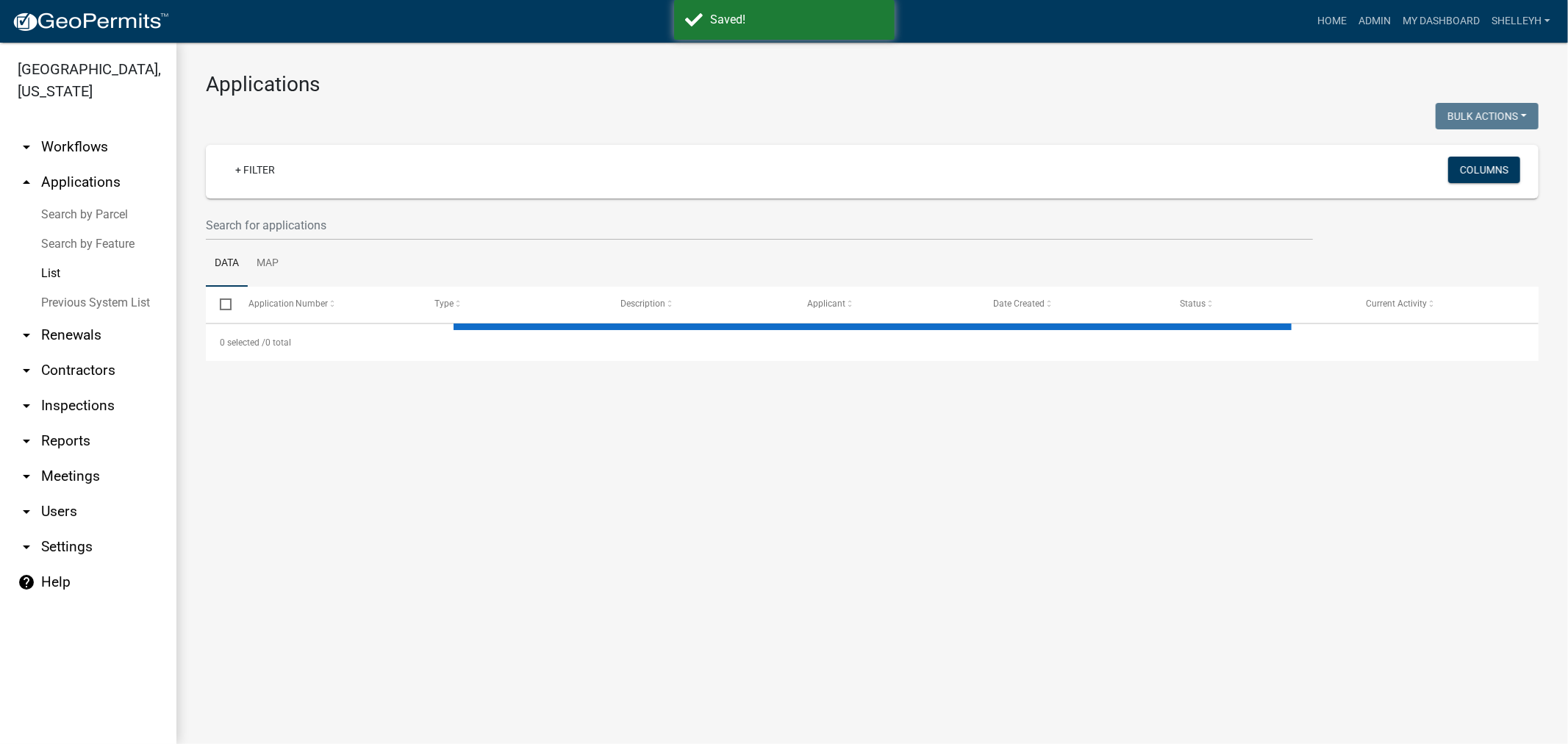
select select "1: 25"
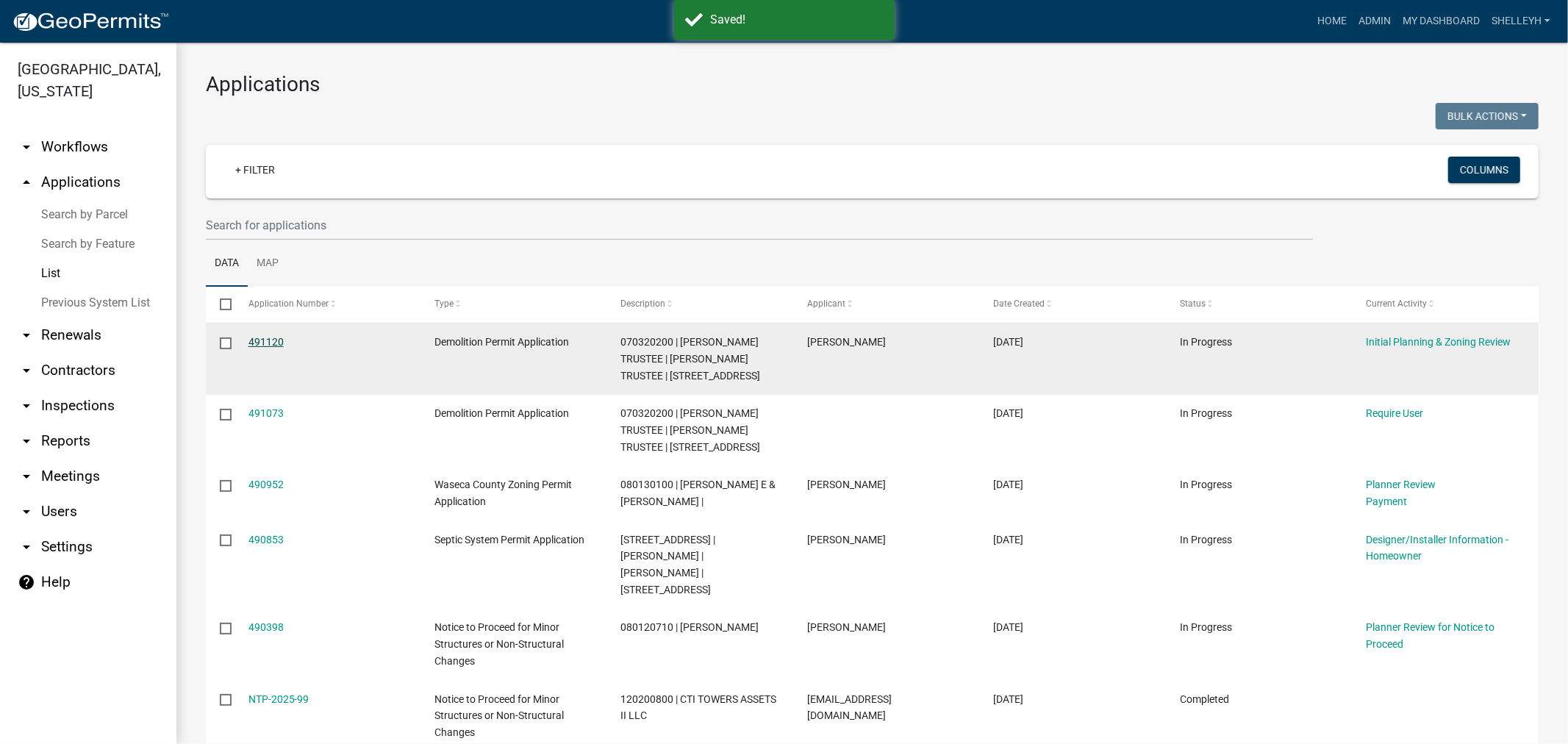
click at [258, 340] on link "491120" at bounding box center [265, 342] width 35 height 12
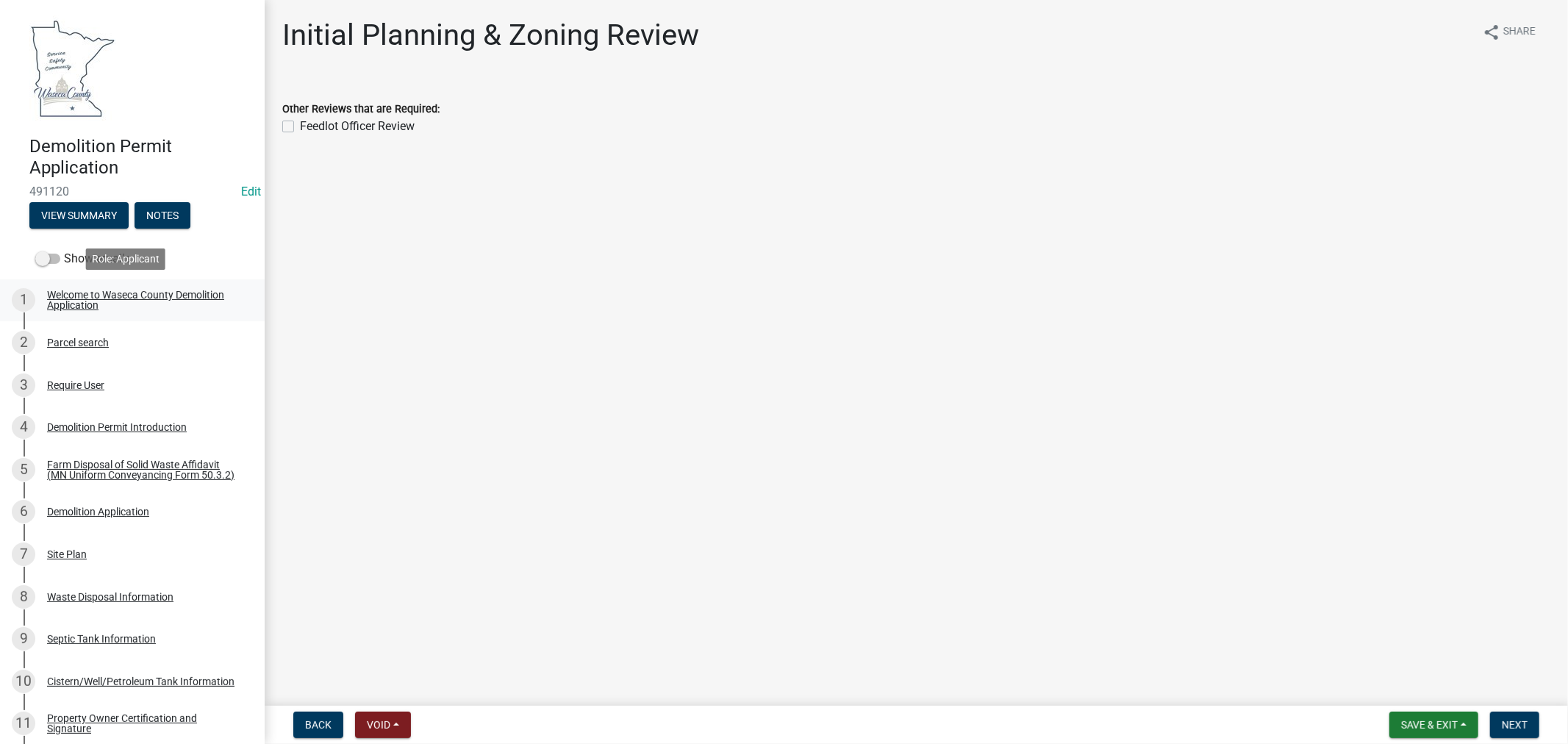
click at [75, 296] on div "Welcome to Waseca County Demolition Application" at bounding box center [144, 300] width 194 height 21
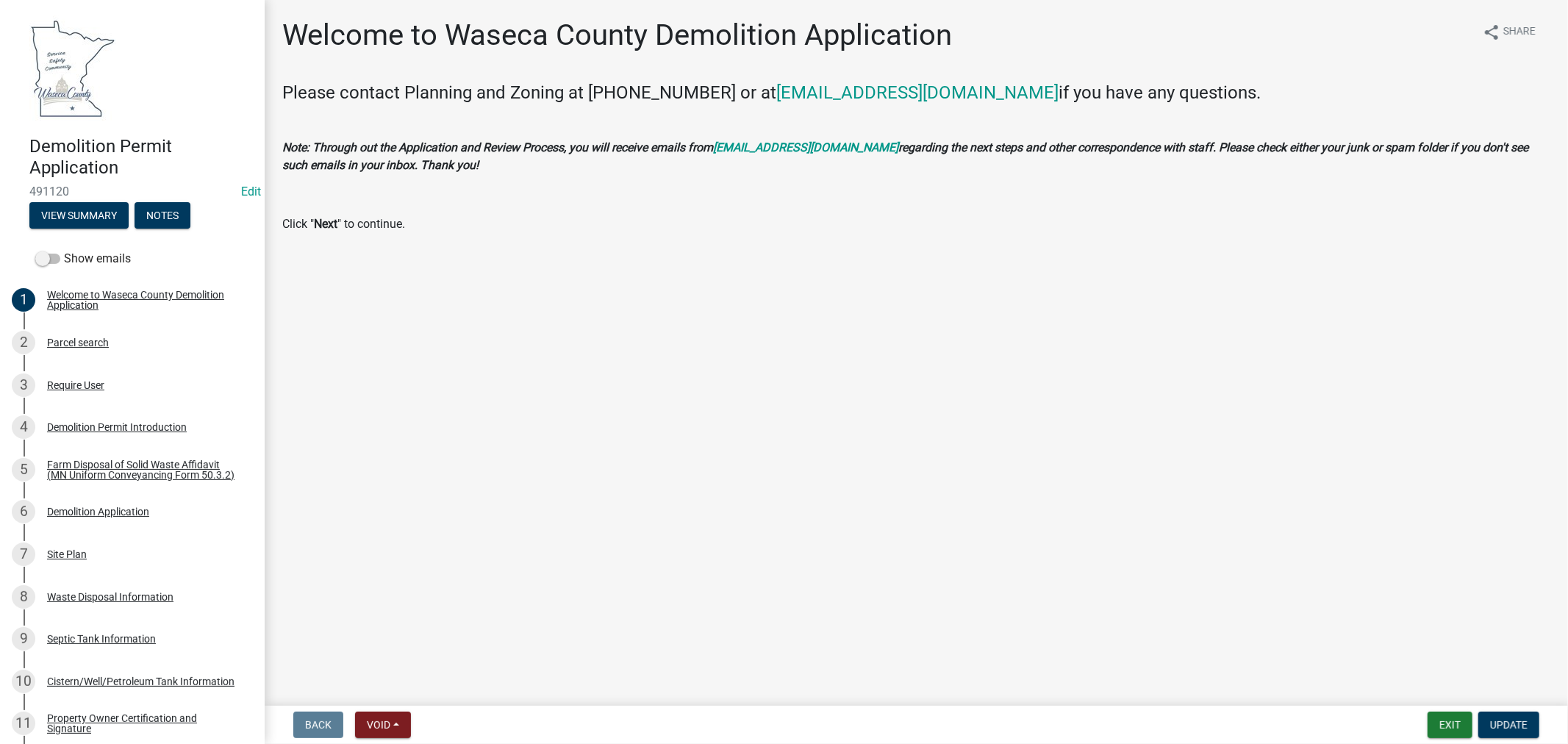
click at [77, 201] on div "Demolition Permit Application 491120 Edit View Summary Notes" at bounding box center [132, 179] width 241 height 108
click at [79, 211] on button "View Summary" at bounding box center [79, 215] width 100 height 27
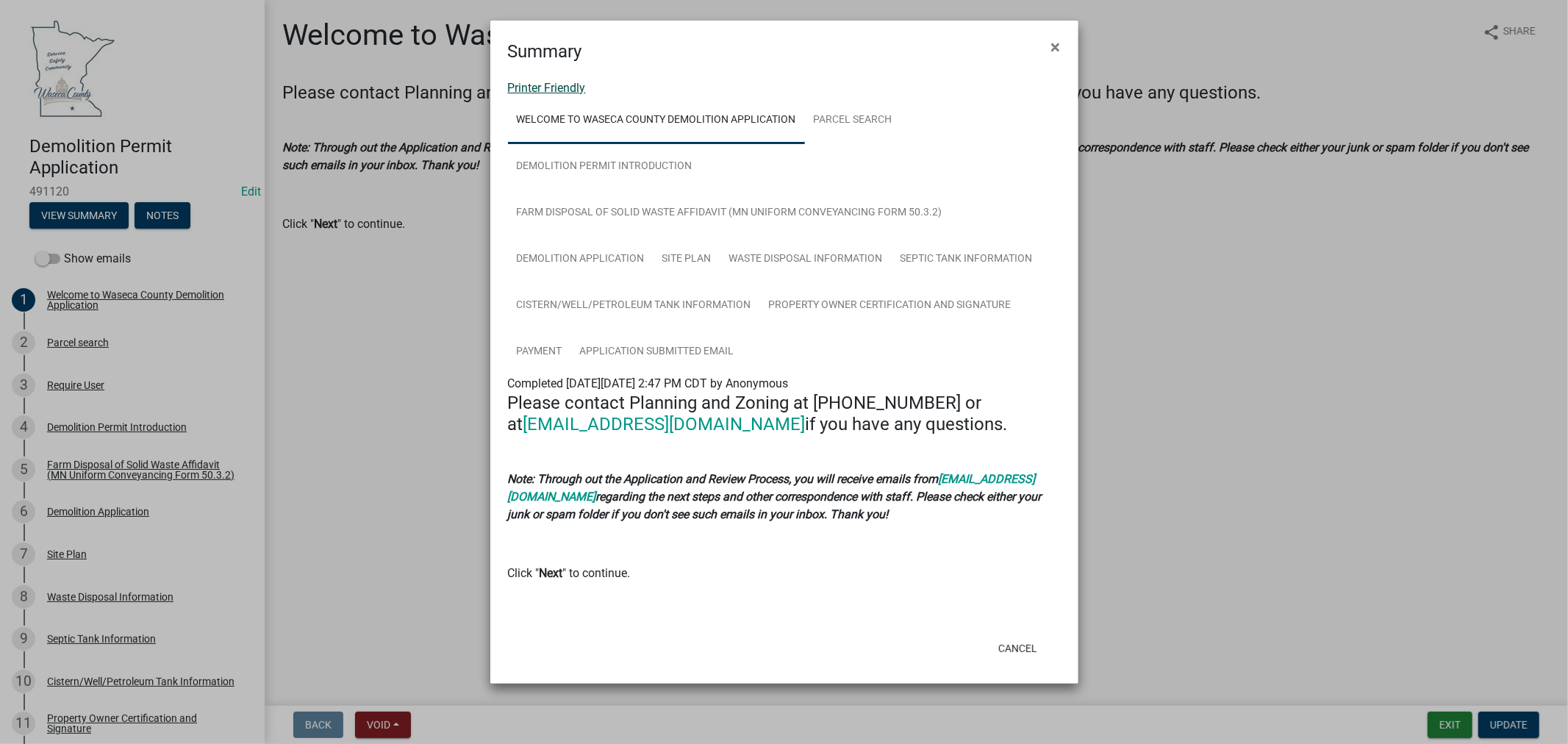
click at [569, 89] on link "Printer Friendly" at bounding box center [546, 88] width 78 height 14
click at [1055, 41] on span "×" at bounding box center [1056, 47] width 9 height 21
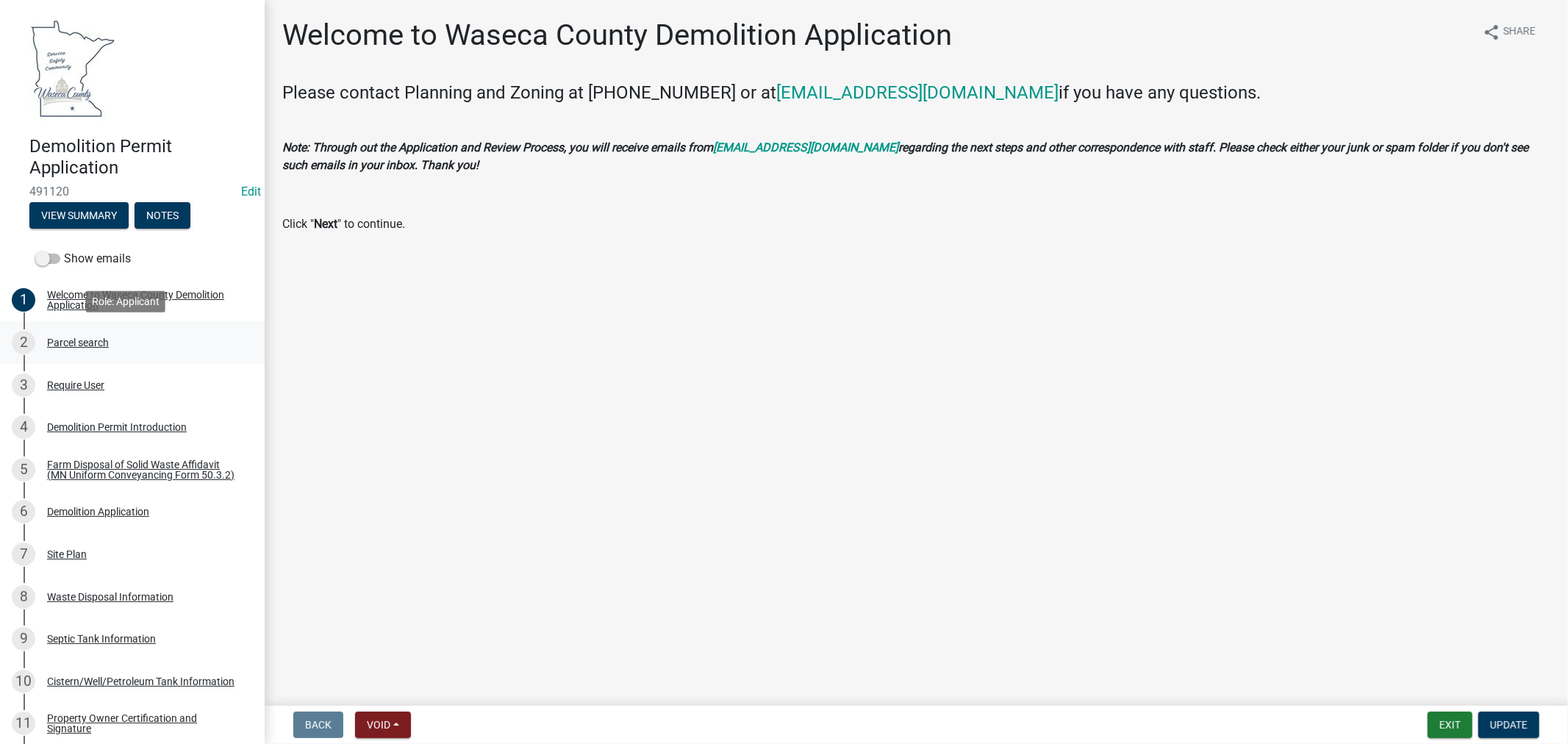
click at [93, 341] on div "Parcel search" at bounding box center [78, 343] width 62 height 10
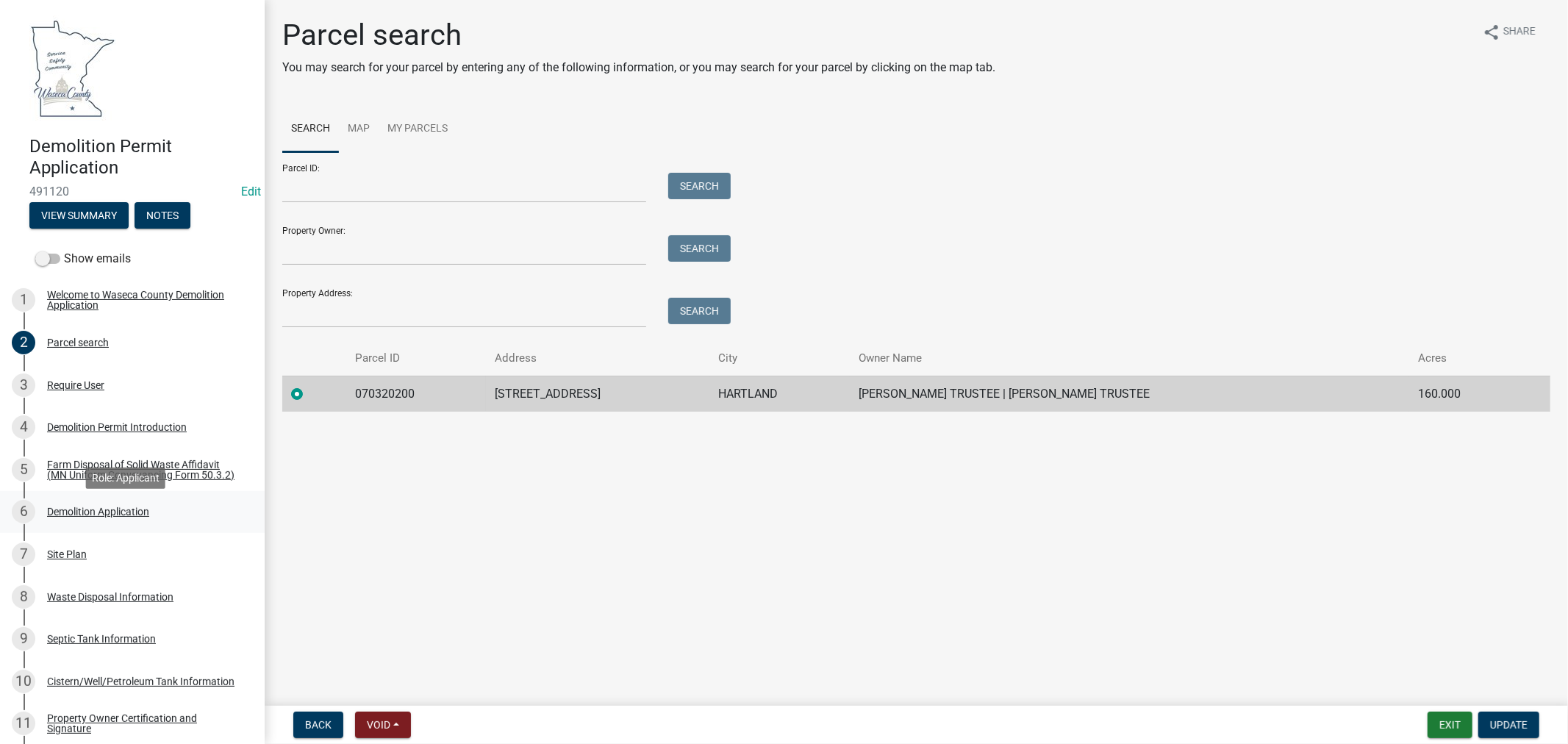
click at [89, 517] on div "Demolition Application" at bounding box center [98, 512] width 102 height 10
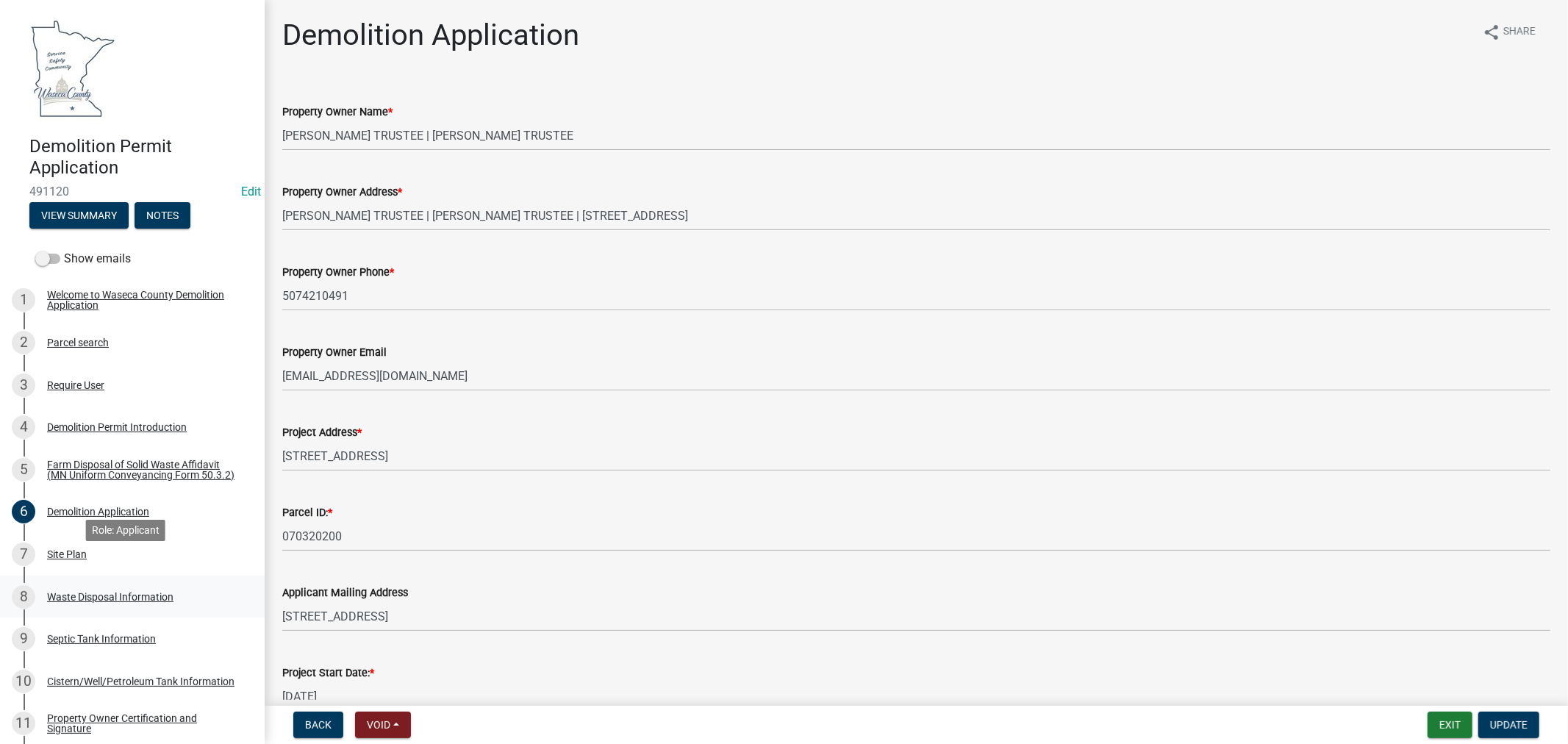
scroll to position [82, 0]
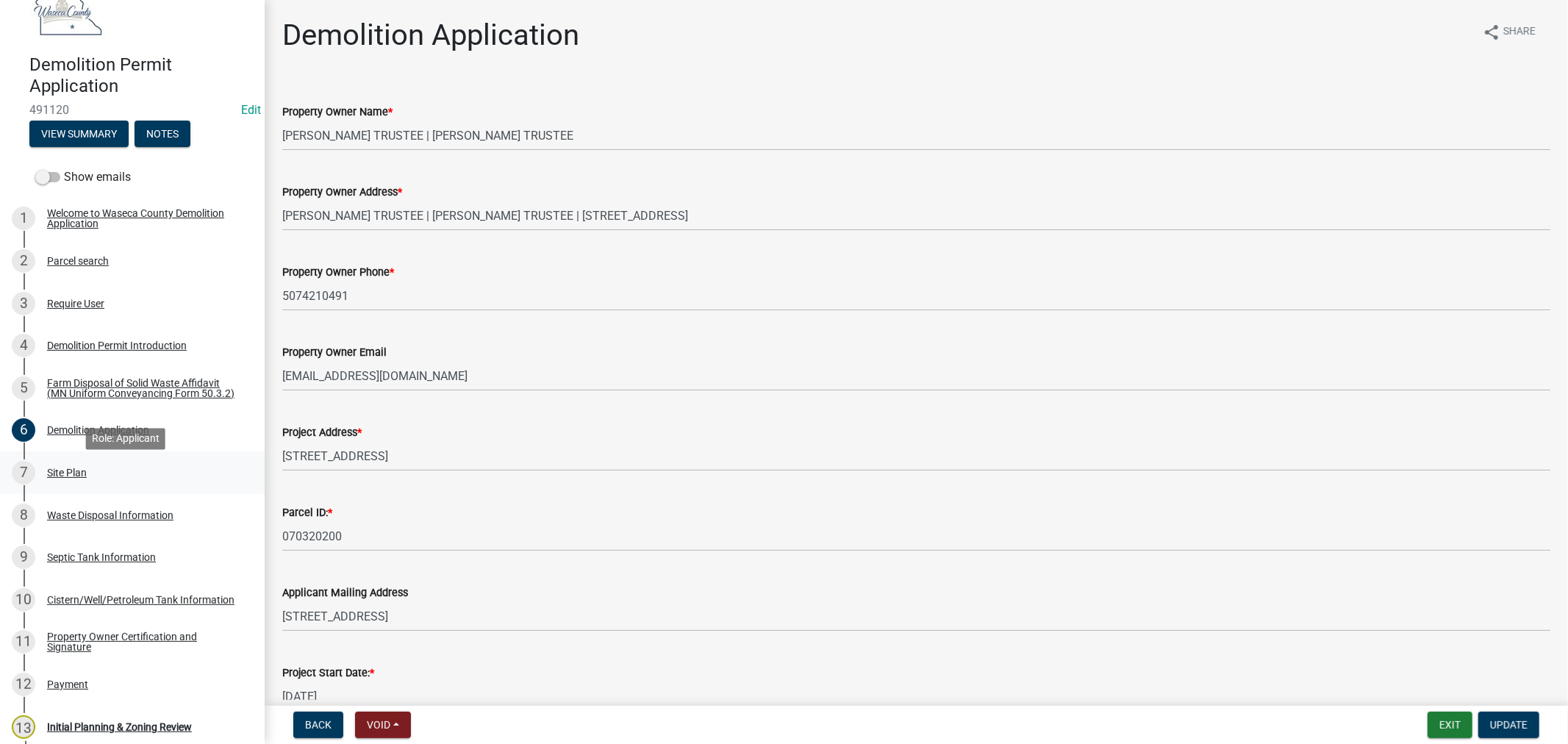
drag, startPoint x: 59, startPoint y: 477, endPoint x: 94, endPoint y: 483, distance: 35.5
click at [59, 477] on div "Site Plan" at bounding box center [67, 473] width 40 height 10
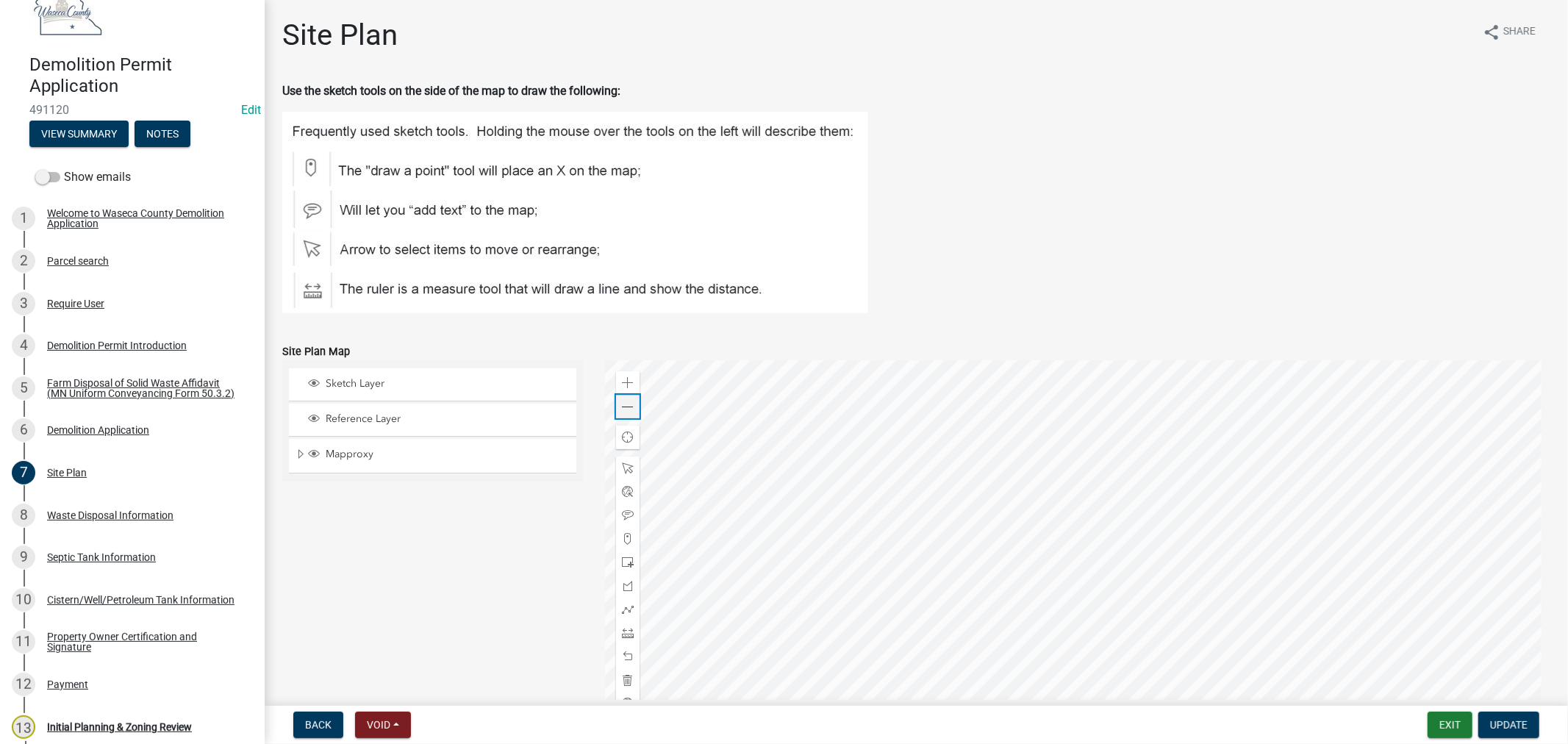
click at [625, 408] on span at bounding box center [628, 407] width 12 height 12
click at [625, 408] on span at bounding box center [628, 407] width 12 height 12
click at [627, 390] on div "Zoom in" at bounding box center [627, 382] width 23 height 23
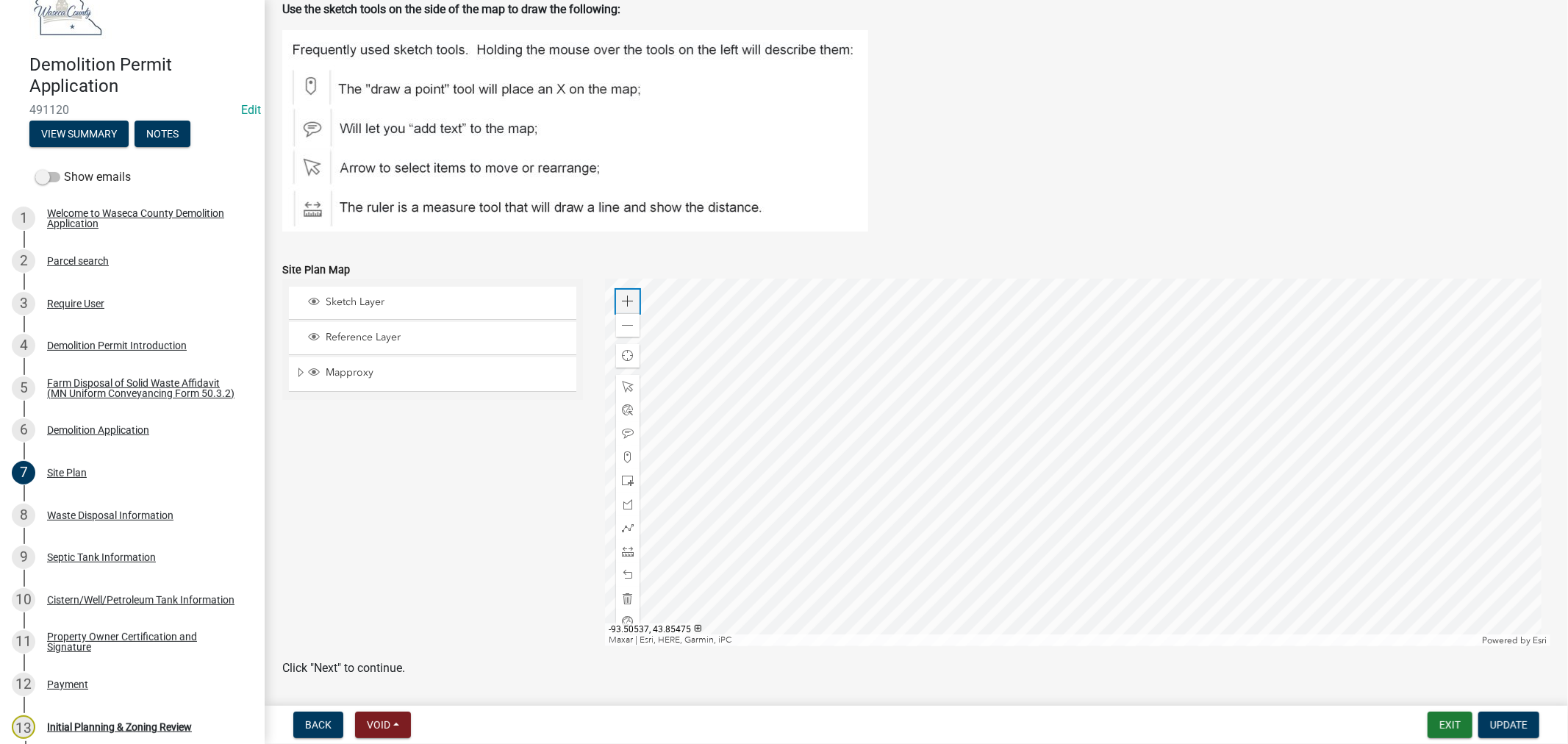
click at [621, 293] on div "Zoom in" at bounding box center [627, 301] width 23 height 23
click at [624, 293] on div "Zoom in" at bounding box center [627, 301] width 23 height 23
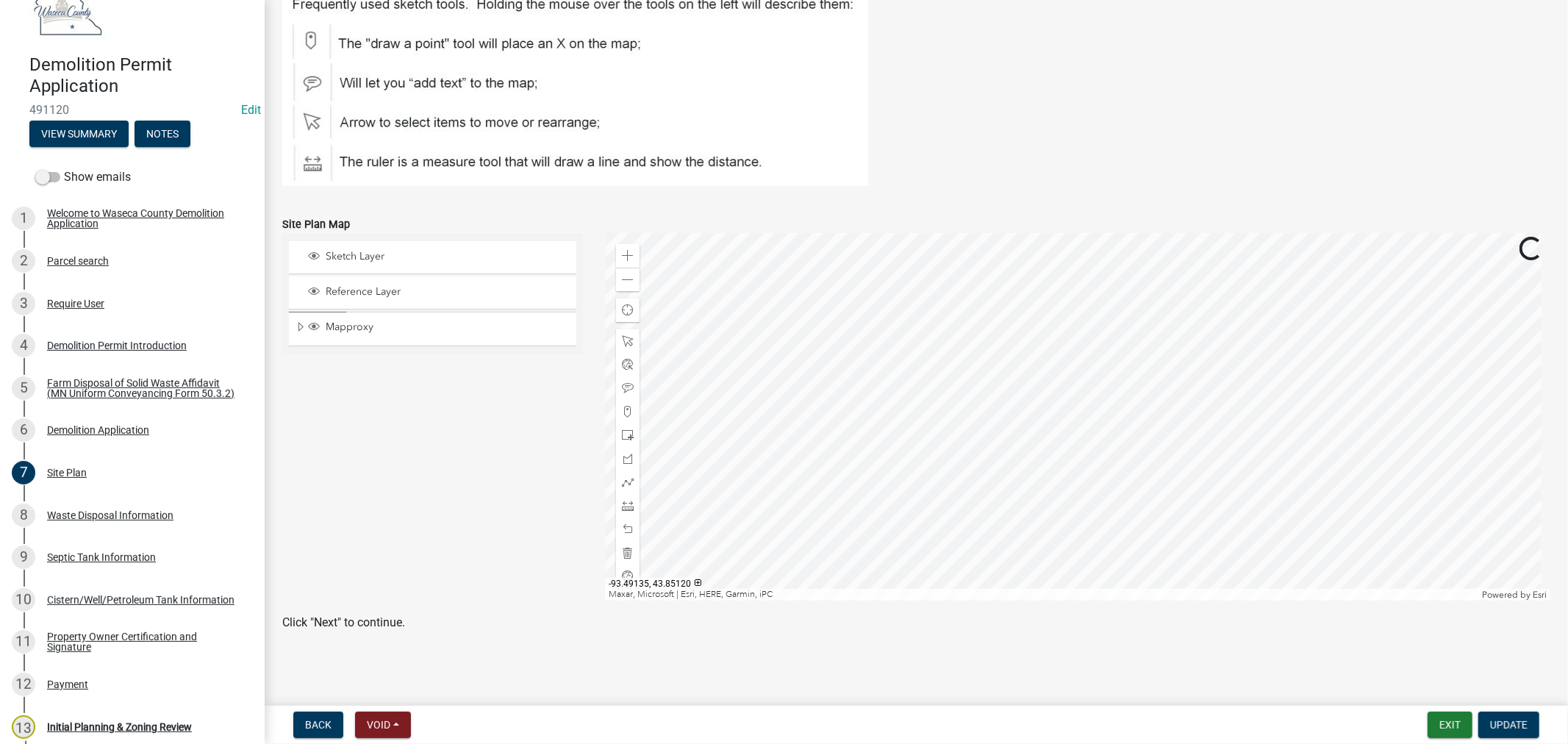
click at [1144, 341] on div at bounding box center [1077, 417] width 945 height 368
click at [1045, 303] on div at bounding box center [1077, 417] width 945 height 368
click at [1054, 329] on div at bounding box center [1077, 417] width 945 height 368
click at [1001, 430] on div at bounding box center [1077, 417] width 945 height 368
click at [1046, 445] on div at bounding box center [1077, 417] width 945 height 368
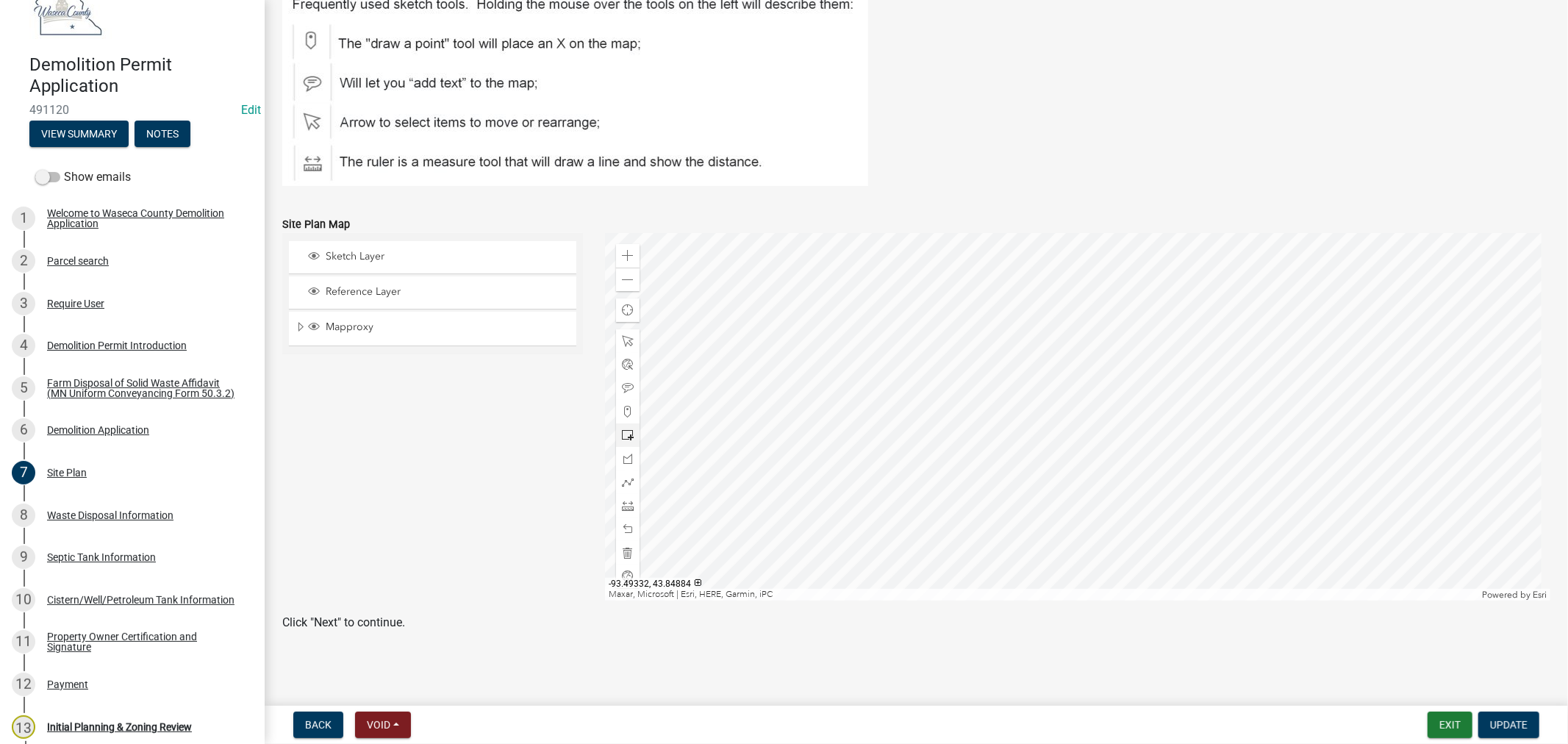
click at [625, 436] on span at bounding box center [628, 436] width 12 height 12
click at [1063, 445] on div at bounding box center [1077, 417] width 945 height 368
click at [1521, 726] on span "Update" at bounding box center [1510, 725] width 38 height 12
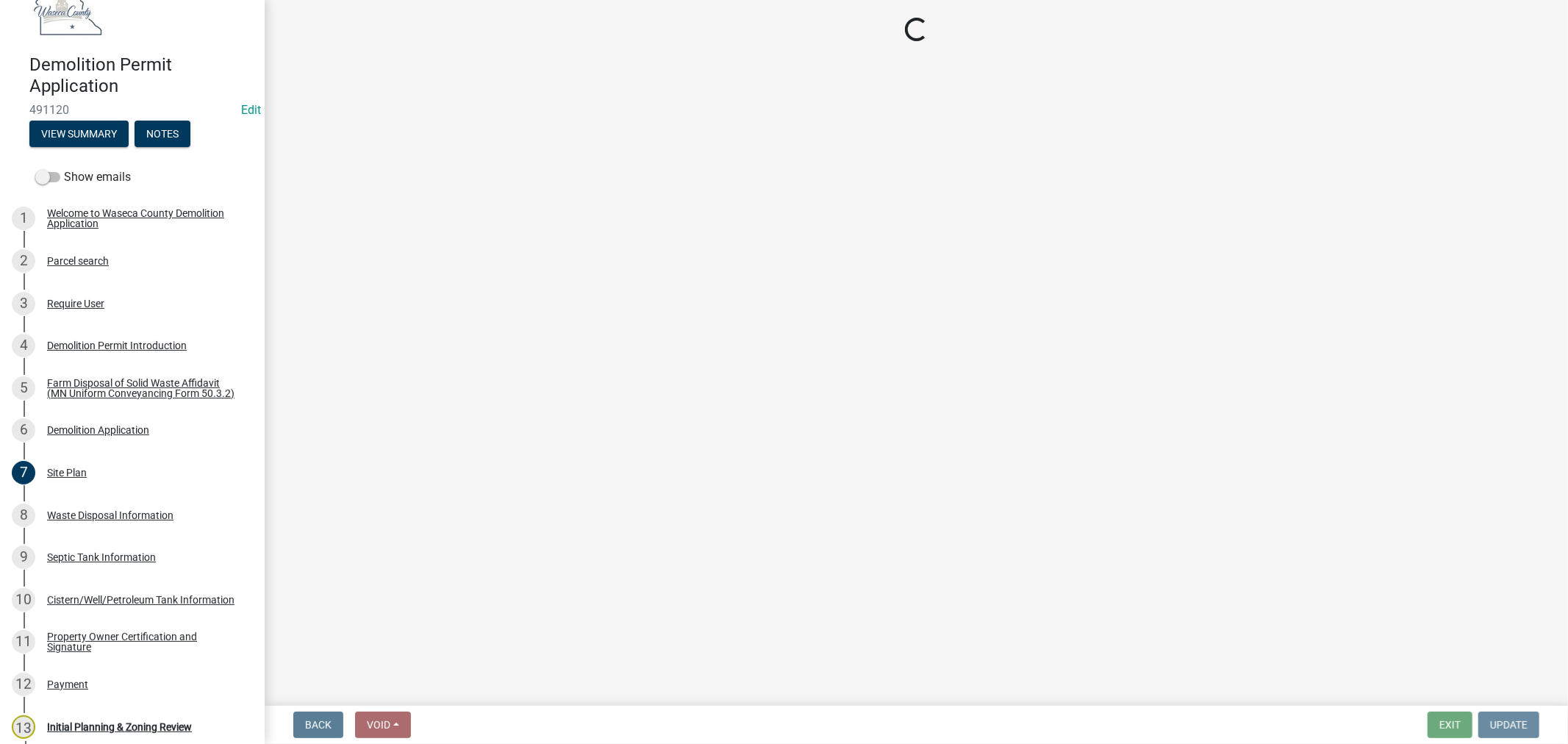
scroll to position [0, 0]
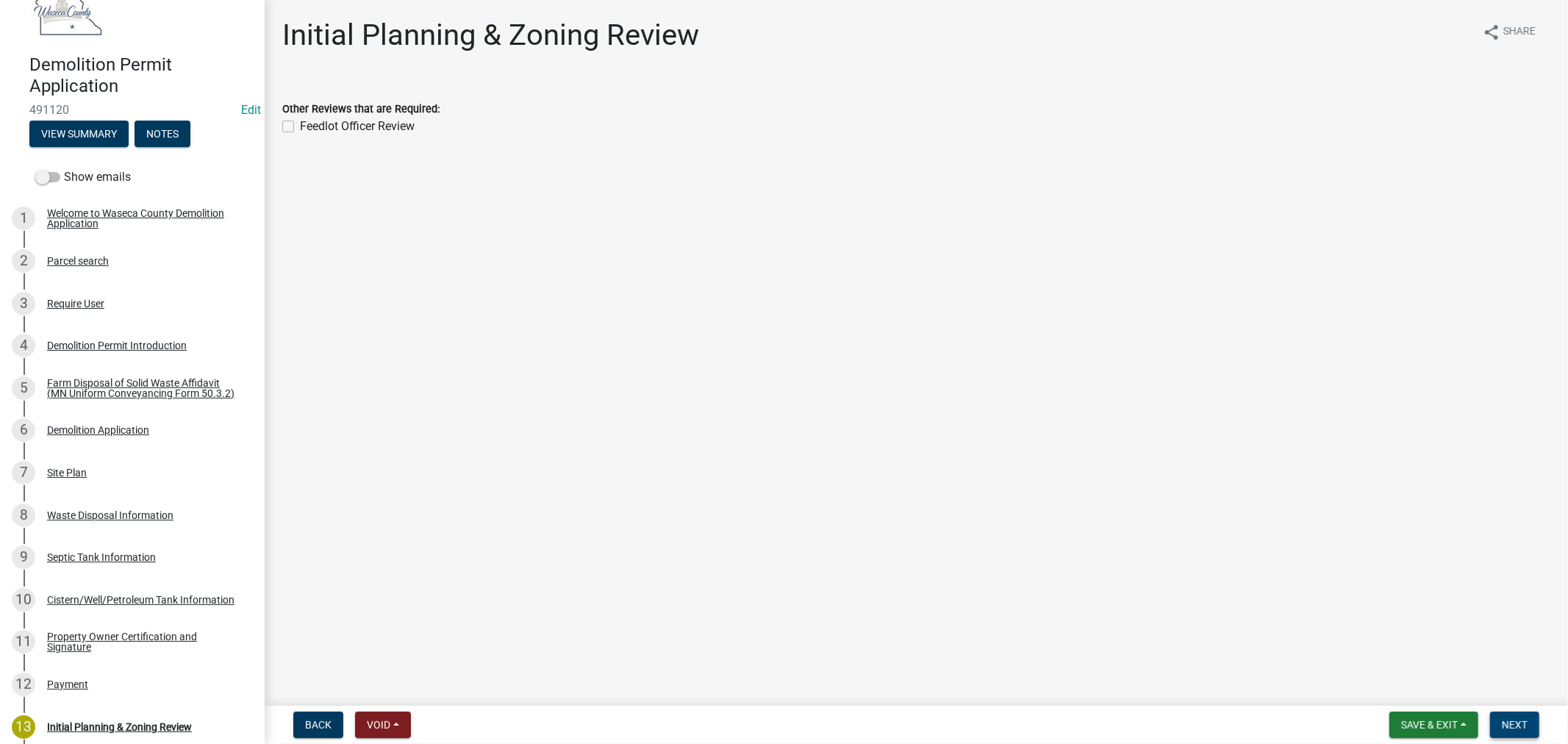
click at [1510, 726] on span "Next" at bounding box center [1515, 725] width 26 height 12
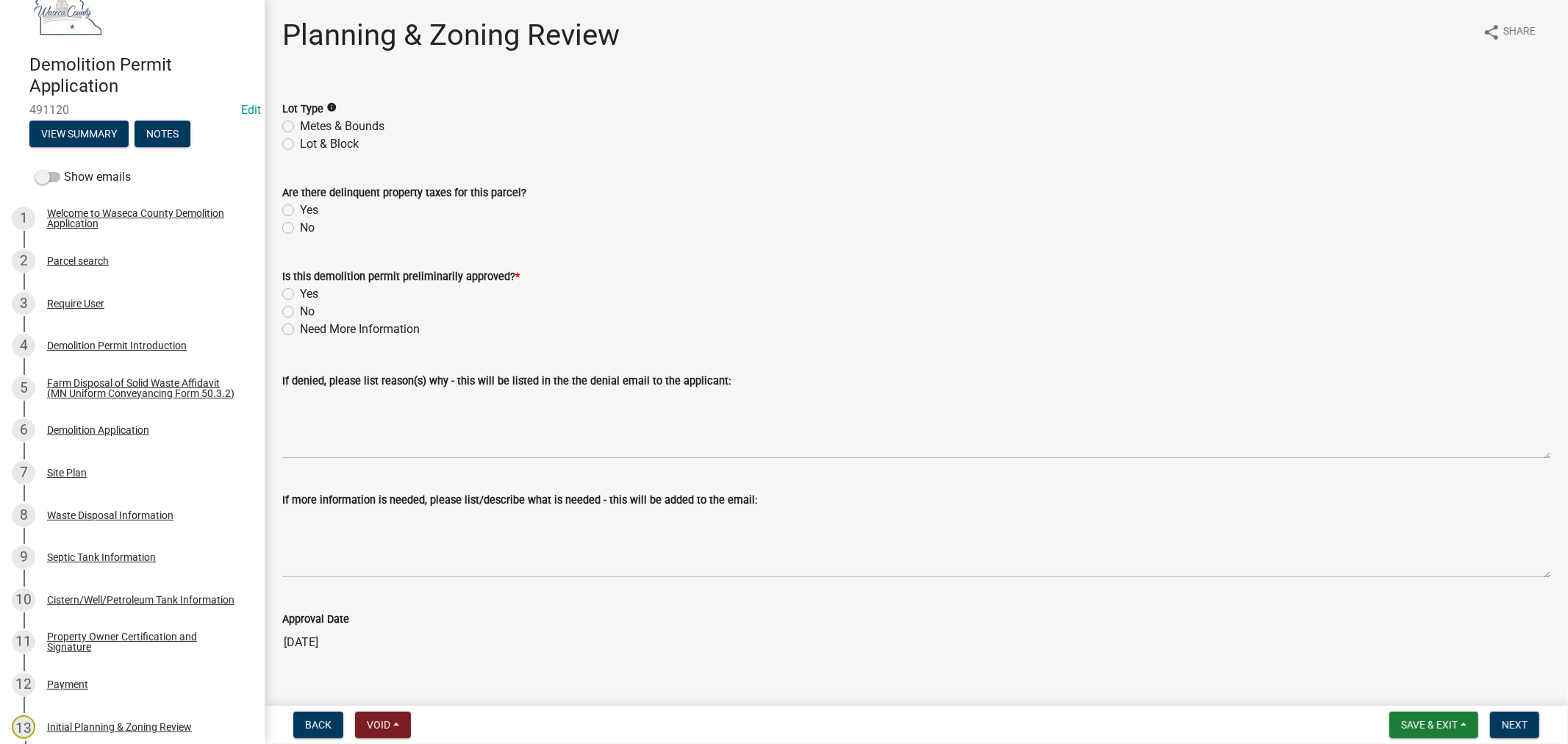
click at [300, 127] on label "Metes & Bounds" at bounding box center [342, 126] width 84 height 18
click at [300, 127] on input "Metes & Bounds" at bounding box center [304, 122] width 9 height 9
radio input "true"
click at [300, 229] on label "No" at bounding box center [307, 228] width 15 height 18
click at [300, 229] on input "No" at bounding box center [304, 223] width 9 height 9
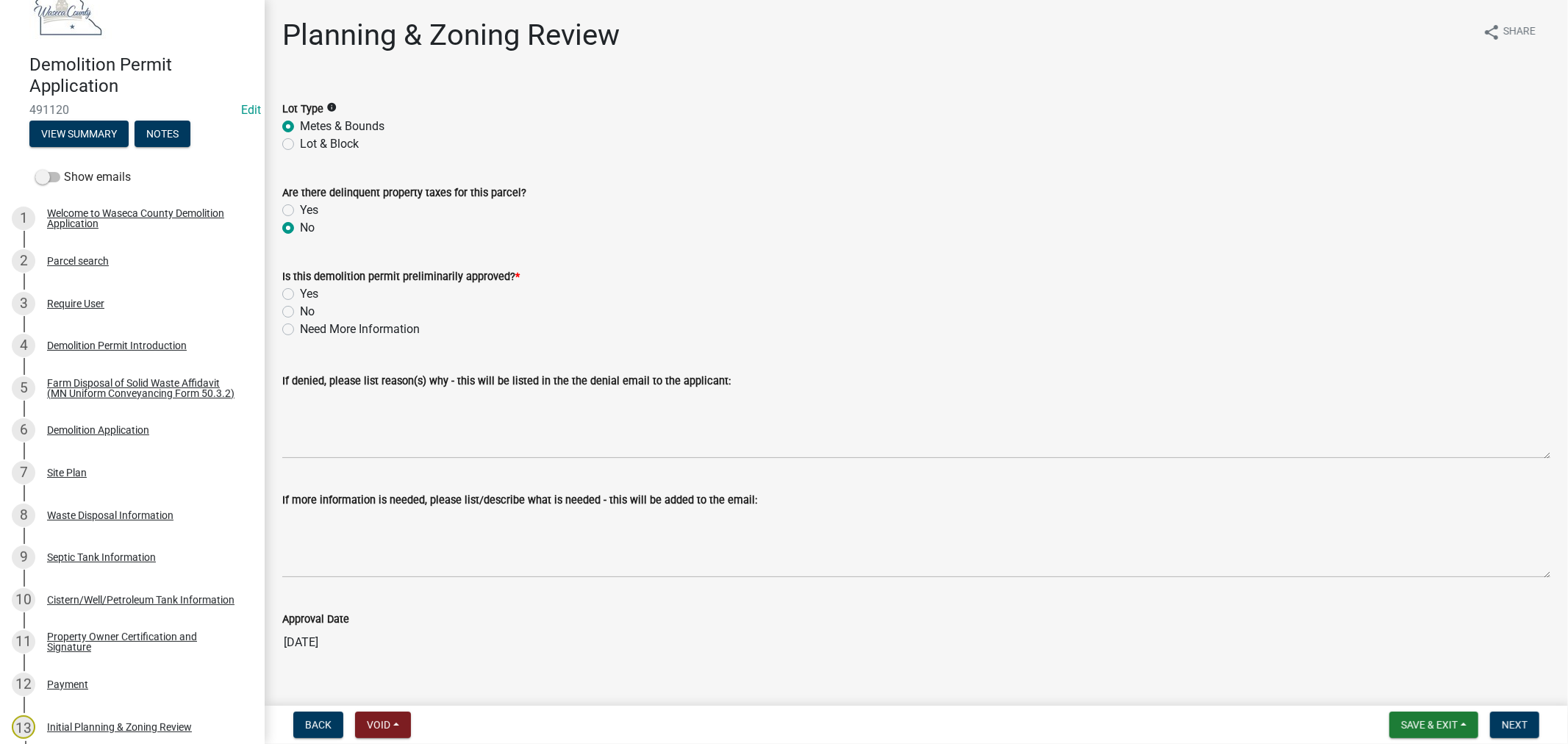
radio input "true"
click at [300, 292] on label "Yes" at bounding box center [308, 294] width 18 height 18
click at [300, 292] on input "Yes" at bounding box center [304, 290] width 9 height 9
radio input "true"
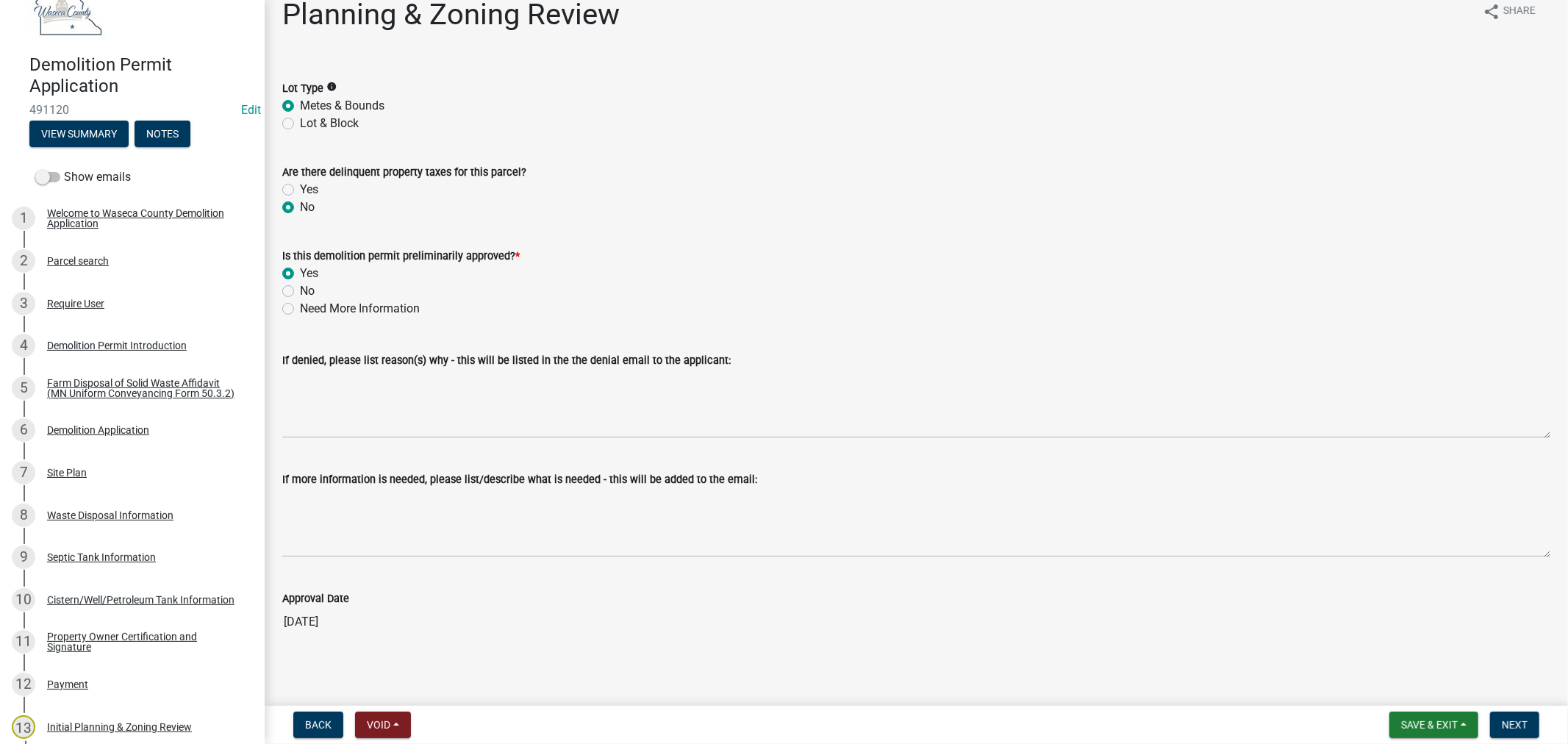
scroll to position [26, 0]
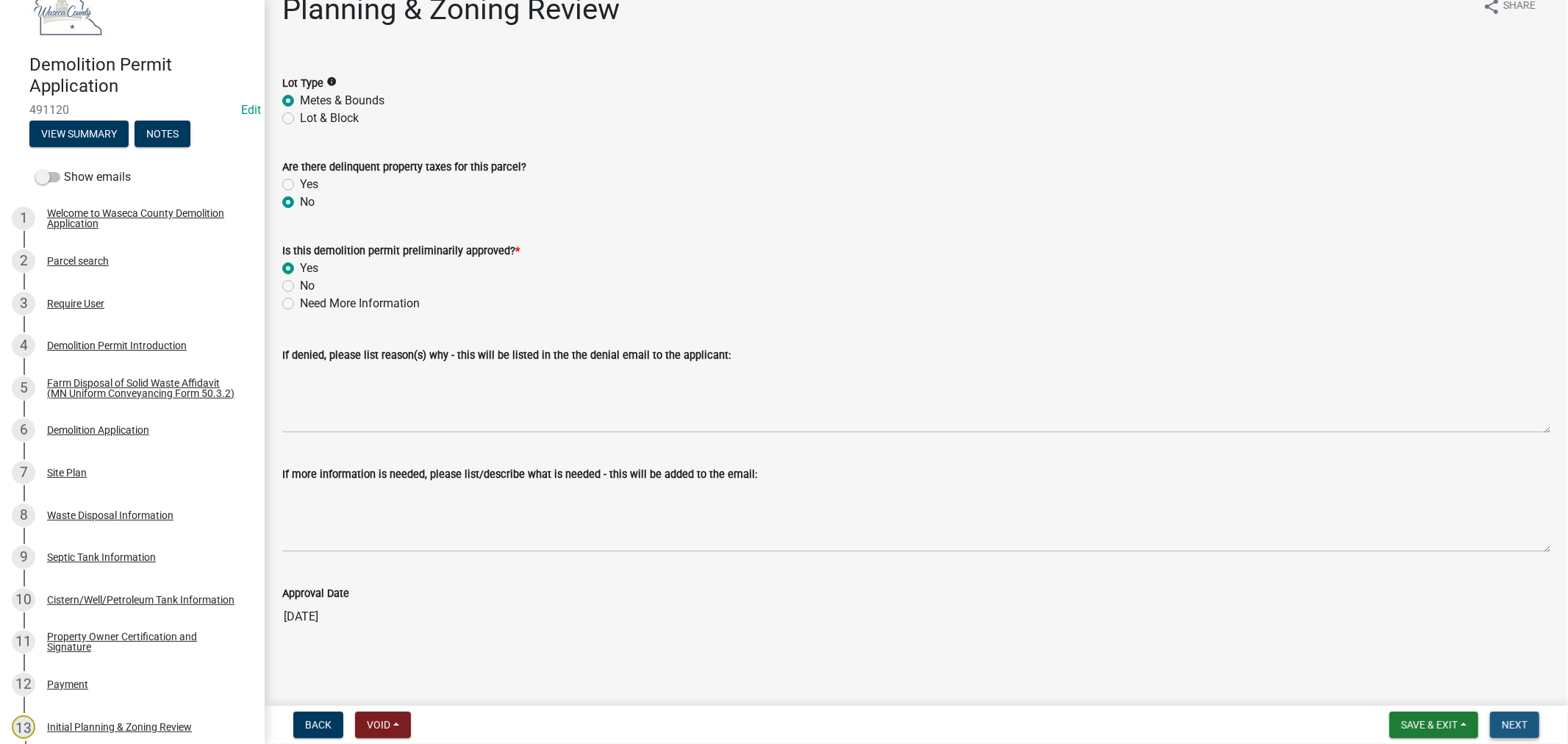
click at [1516, 723] on span "Next" at bounding box center [1515, 725] width 26 height 12
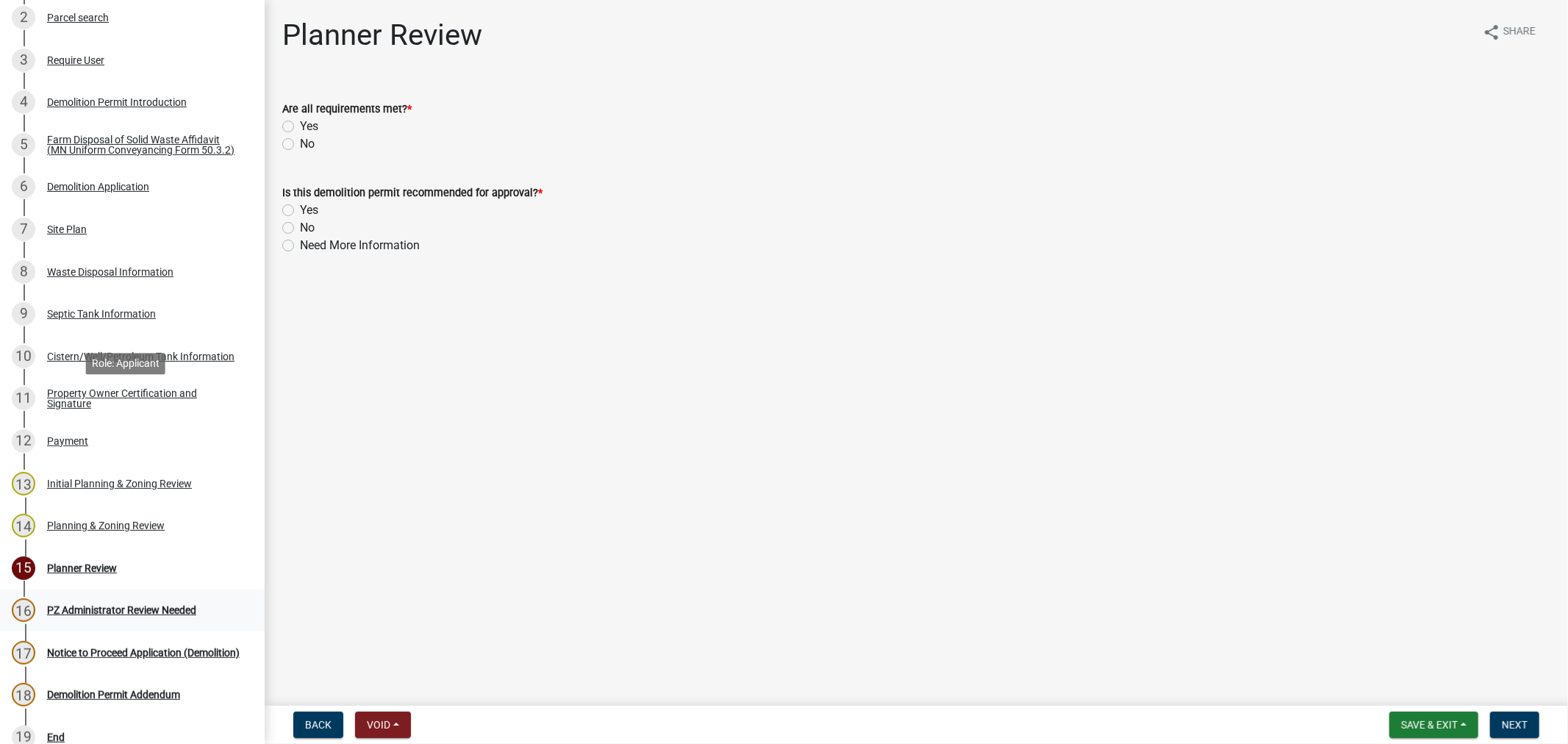
scroll to position [326, 0]
click at [1428, 722] on span "Save & Exit" at bounding box center [1430, 725] width 57 height 12
click at [1409, 687] on button "Save & Exit" at bounding box center [1419, 686] width 118 height 35
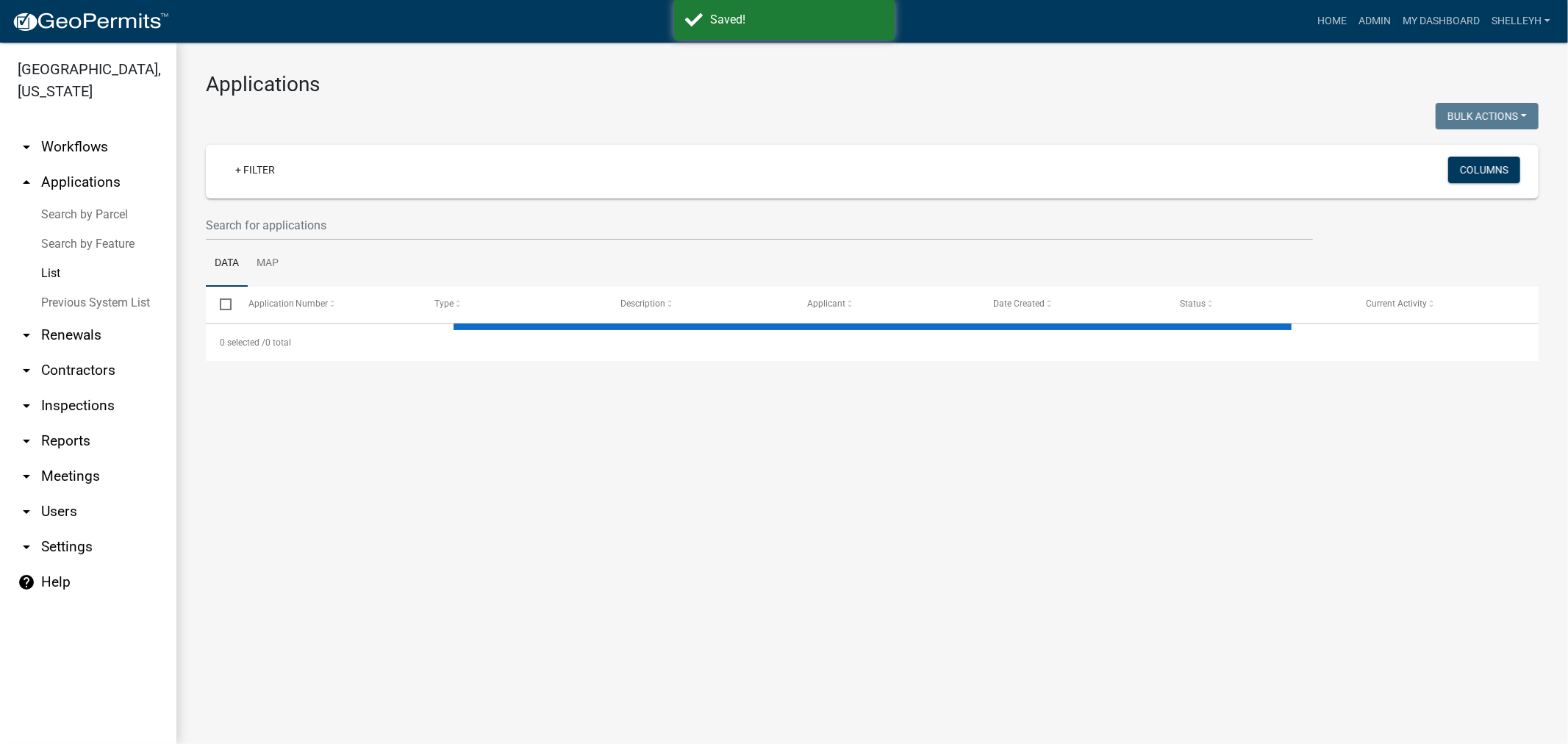
select select "1: 25"
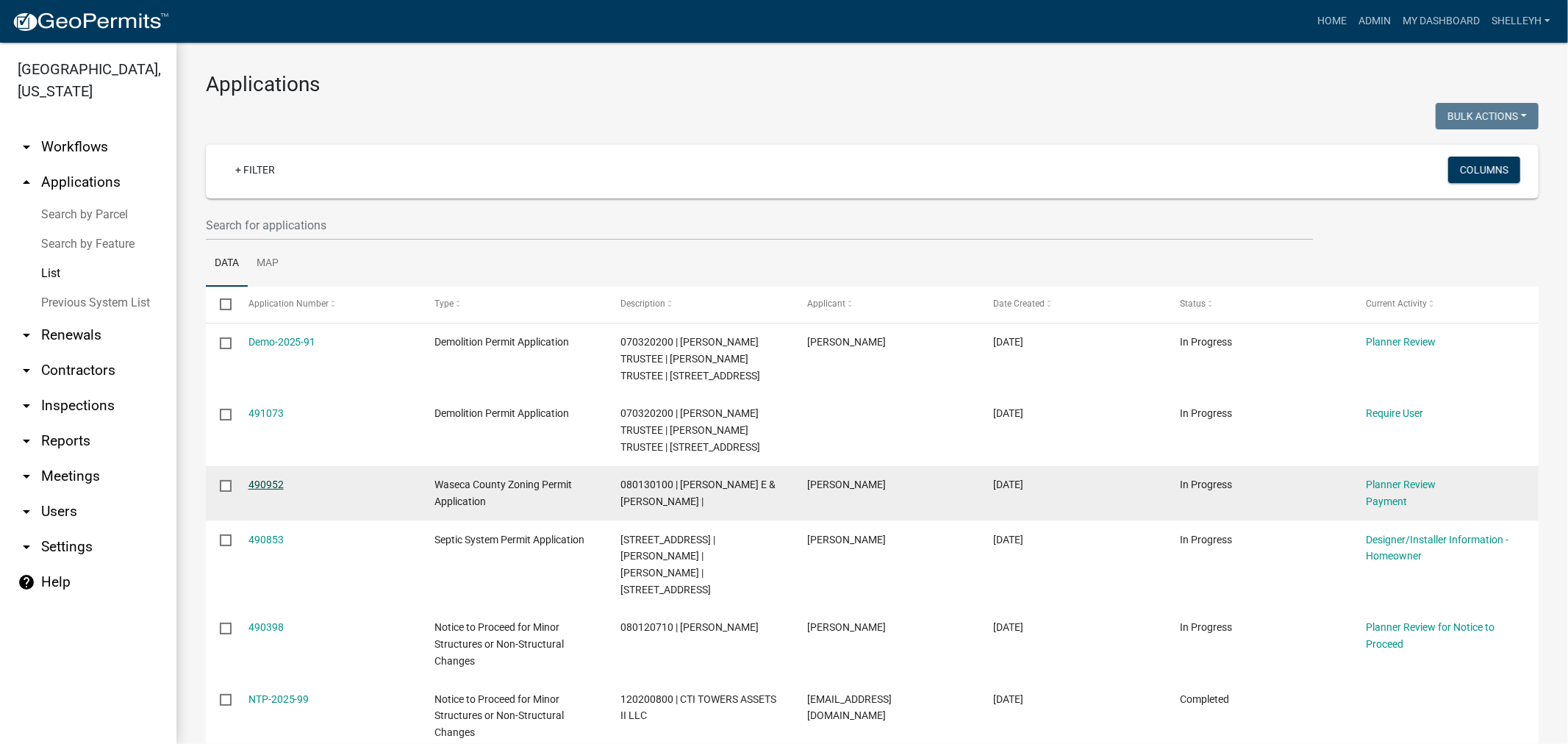
click at [267, 484] on link "490952" at bounding box center [265, 485] width 35 height 12
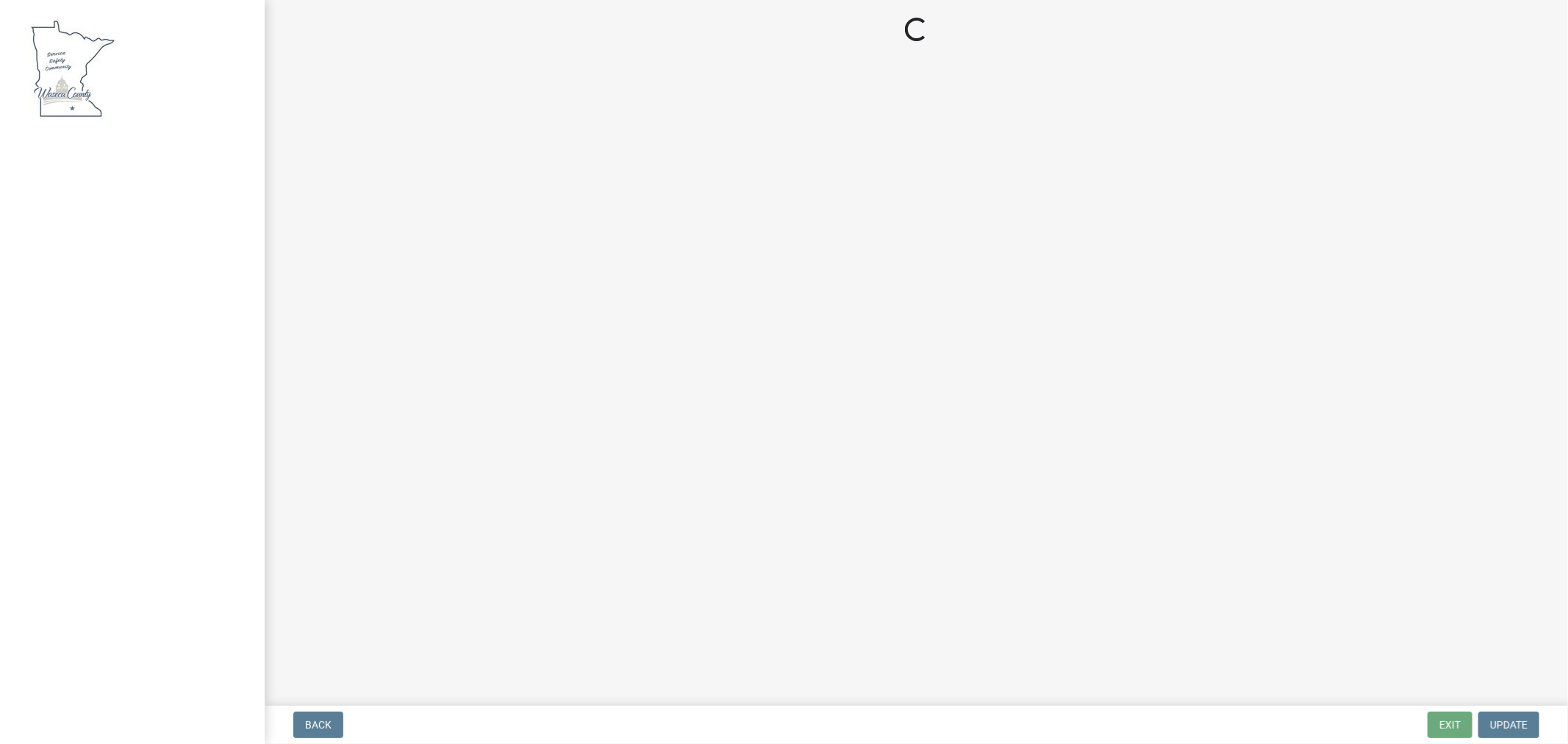
select select "3: 3"
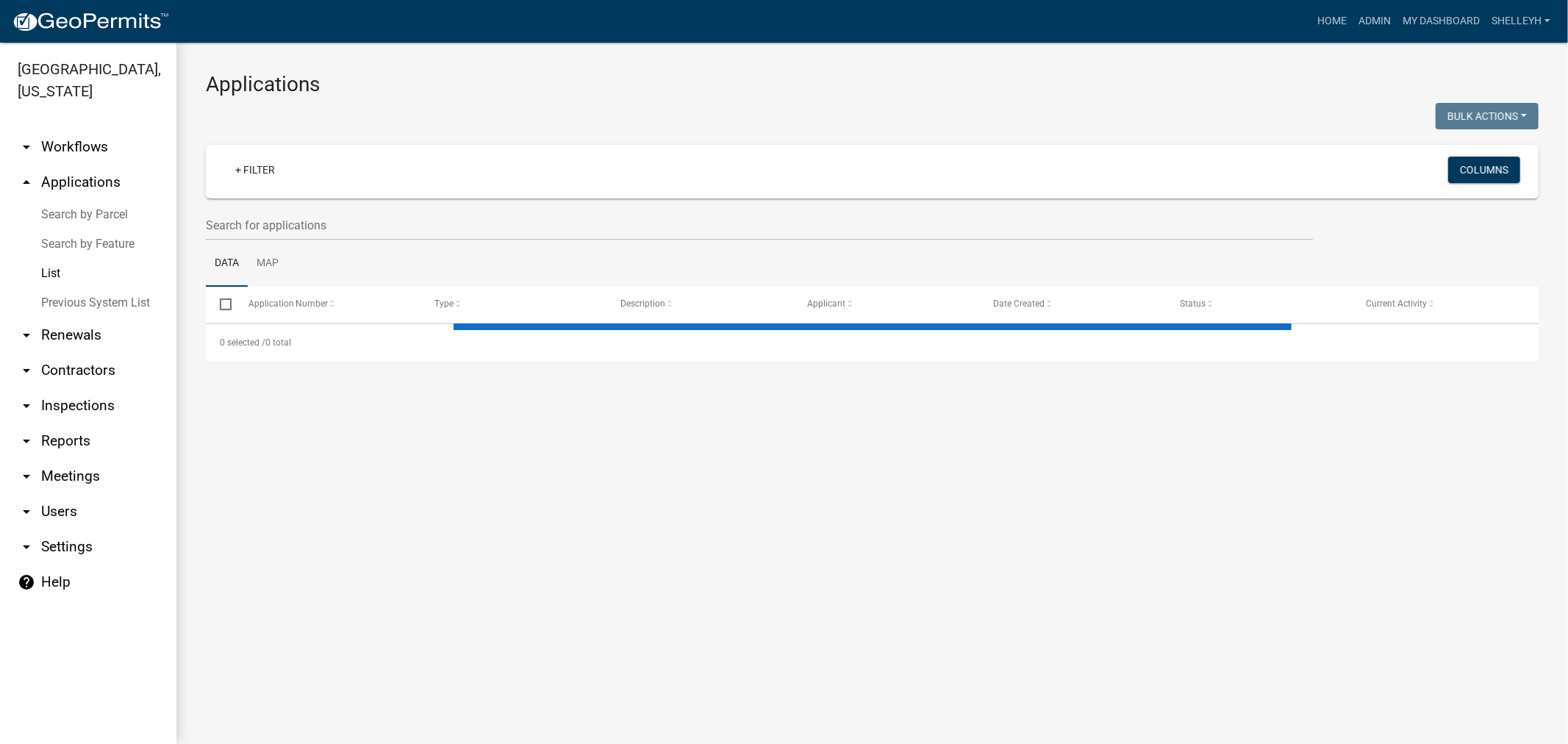
select select "1: 25"
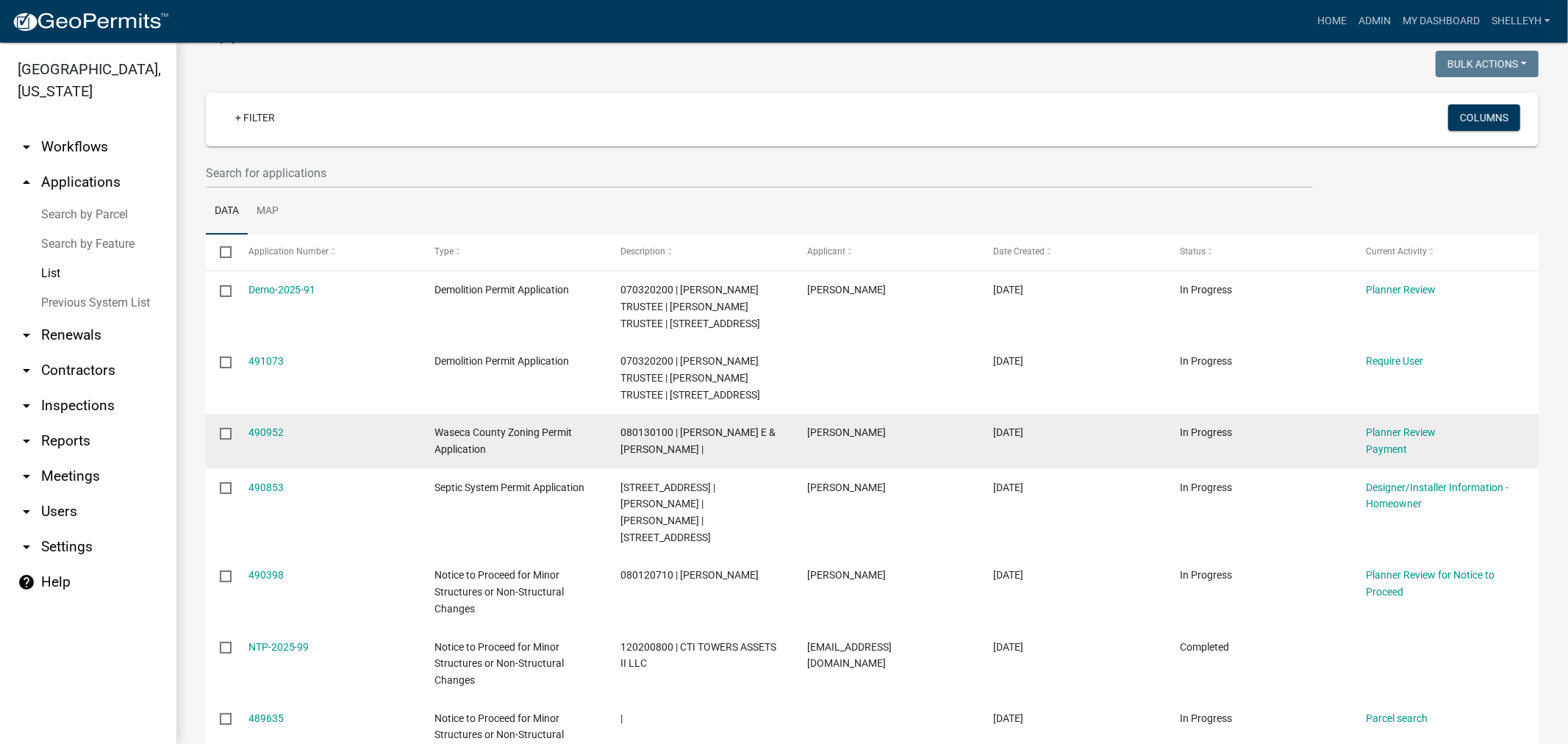
scroll to position [82, 0]
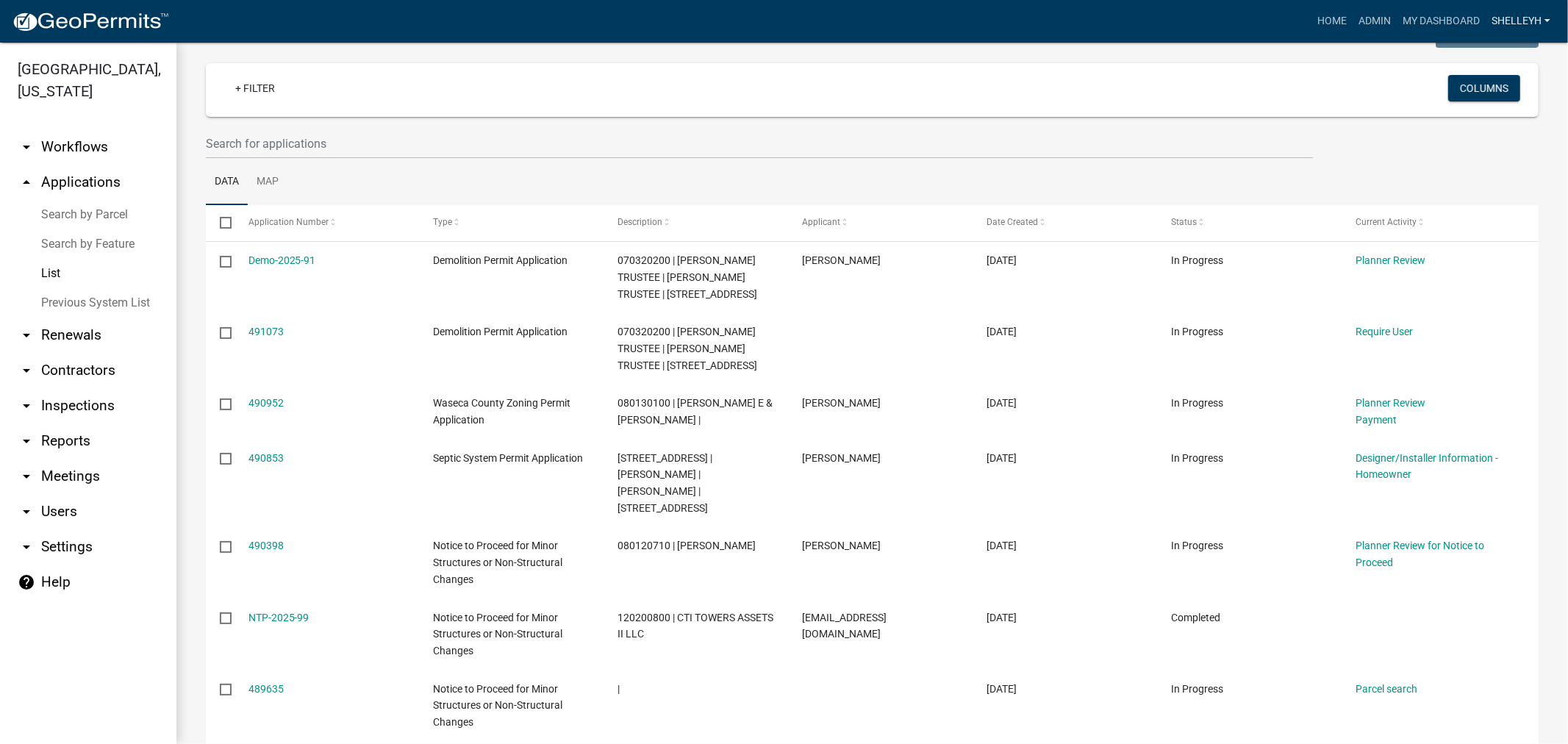
click at [1532, 12] on link "shelleyh" at bounding box center [1521, 21] width 70 height 28
click at [1473, 144] on link "Logout" at bounding box center [1498, 143] width 118 height 35
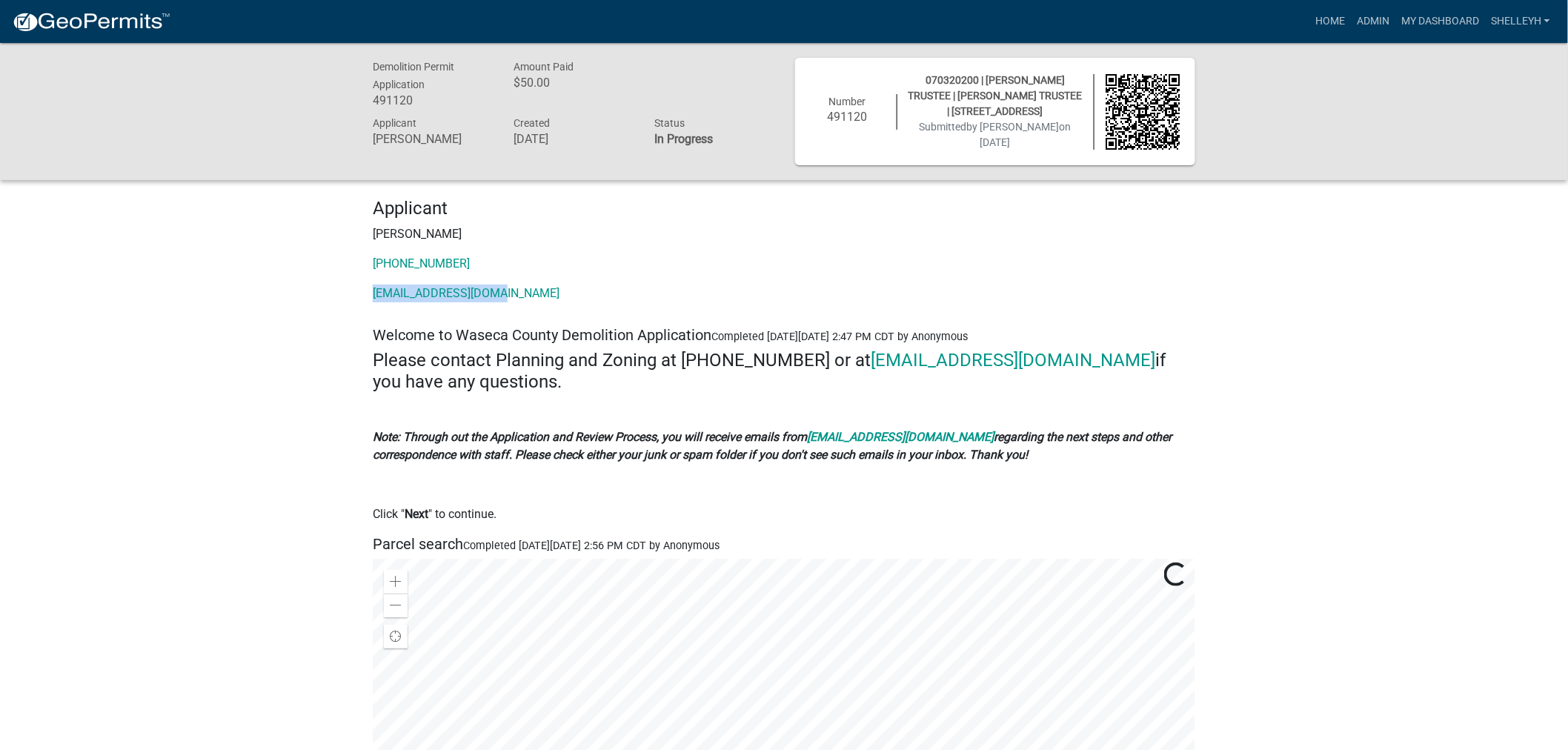
drag, startPoint x: 520, startPoint y: 291, endPoint x: 365, endPoint y: 294, distance: 155.0
click at [365, 294] on div "Applicant Ranae Berg 507-421-0491 themobio@hotmail.com" at bounding box center [784, 255] width 845 height 116
copy link "themobio@hotmail.com"
